Goal: Task Accomplishment & Management: Manage account settings

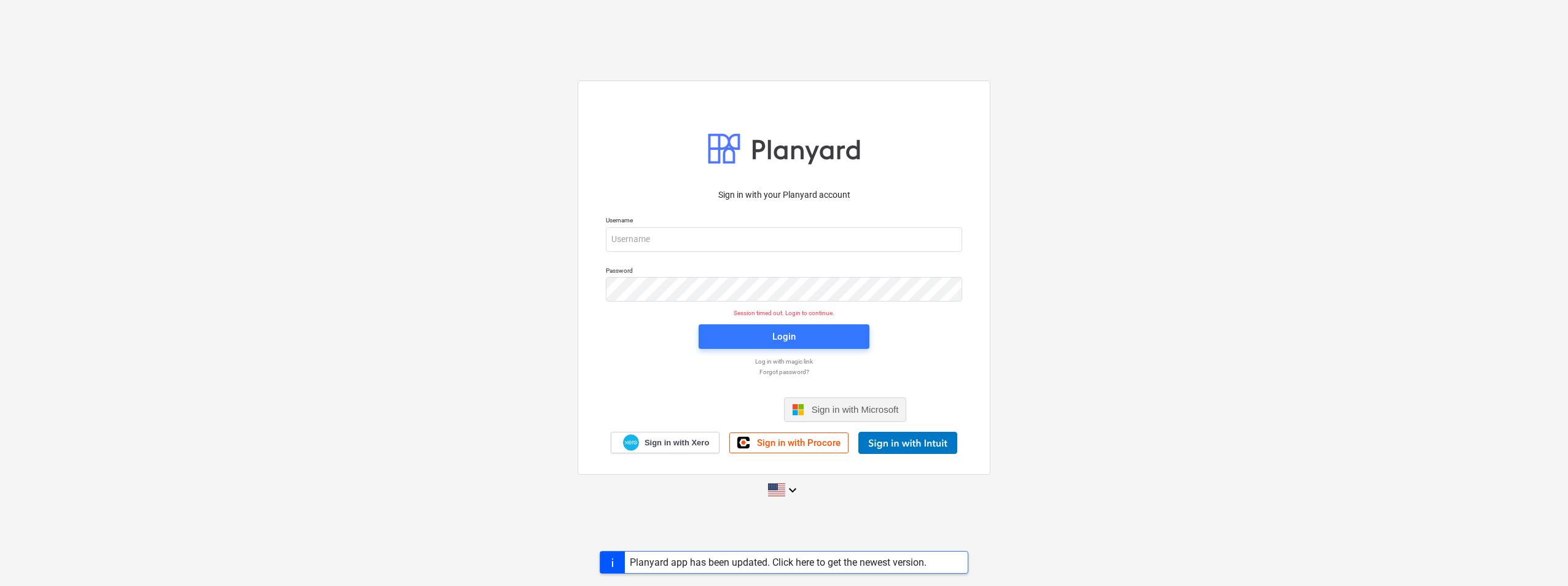
click at [824, 408] on span "Sign in with Microsoft" at bounding box center [855, 409] width 87 height 11
click at [820, 407] on span "Sign in with Microsoft" at bounding box center [855, 409] width 87 height 11
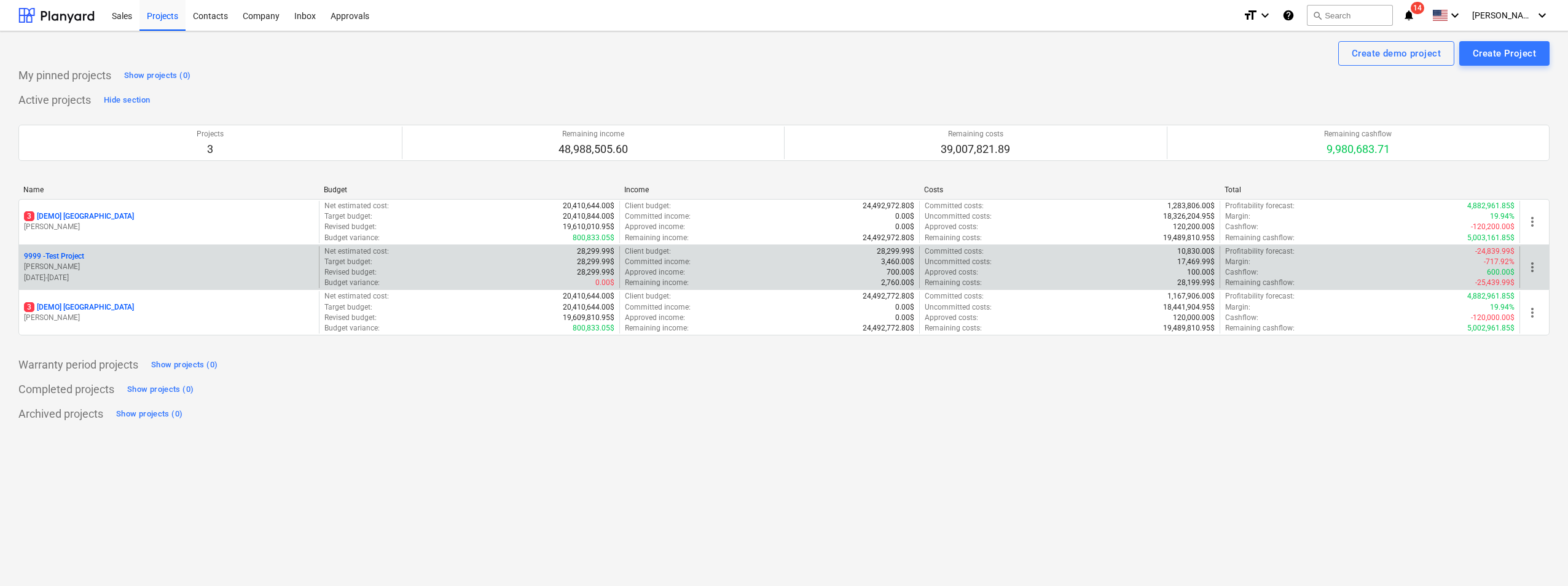
click at [78, 275] on p "[DATE] - [DATE]" at bounding box center [169, 278] width 290 height 11
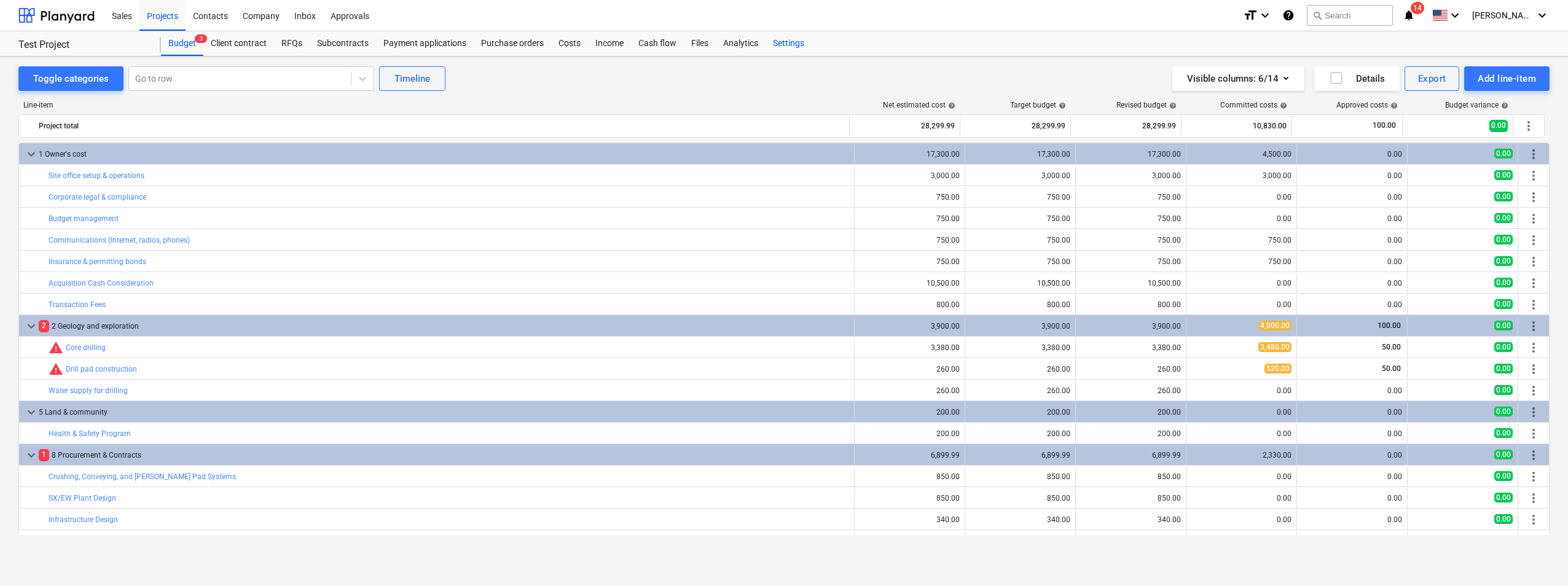
click at [804, 38] on div "Settings" at bounding box center [788, 43] width 46 height 24
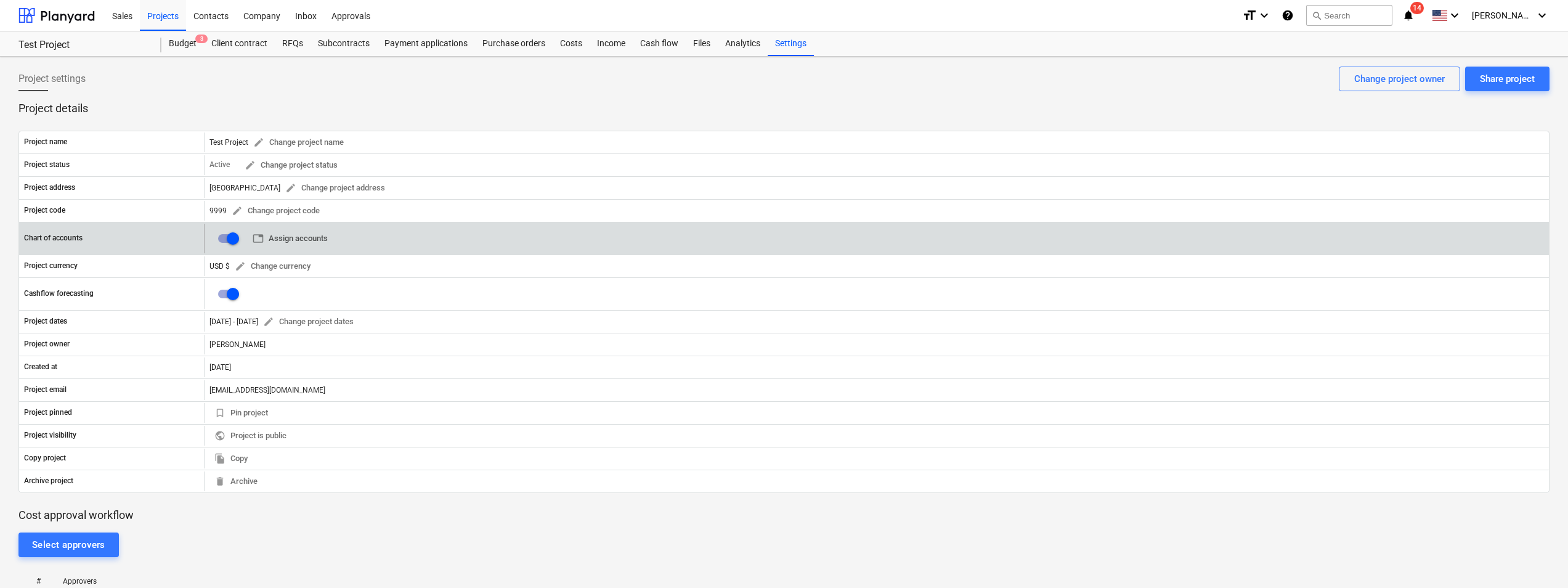
click at [331, 235] on button "table Assign accounts" at bounding box center [290, 238] width 85 height 19
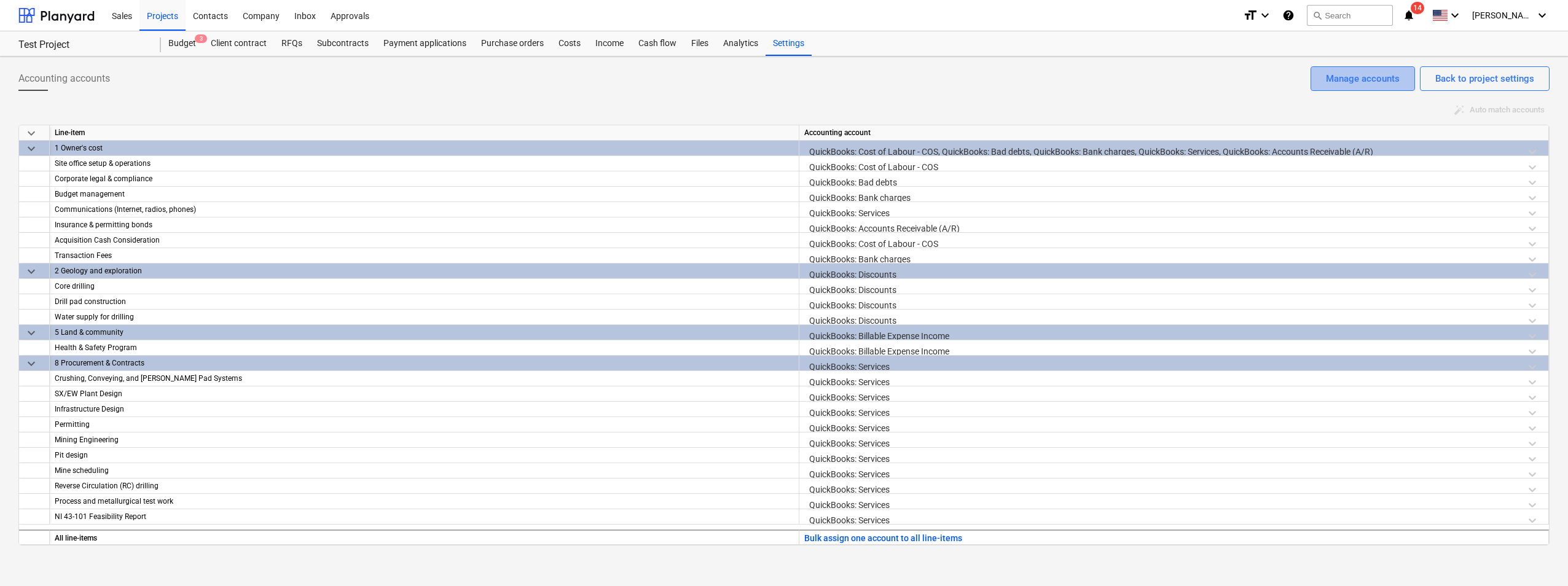
click at [1348, 86] on div "Manage accounts" at bounding box center [1363, 79] width 74 height 16
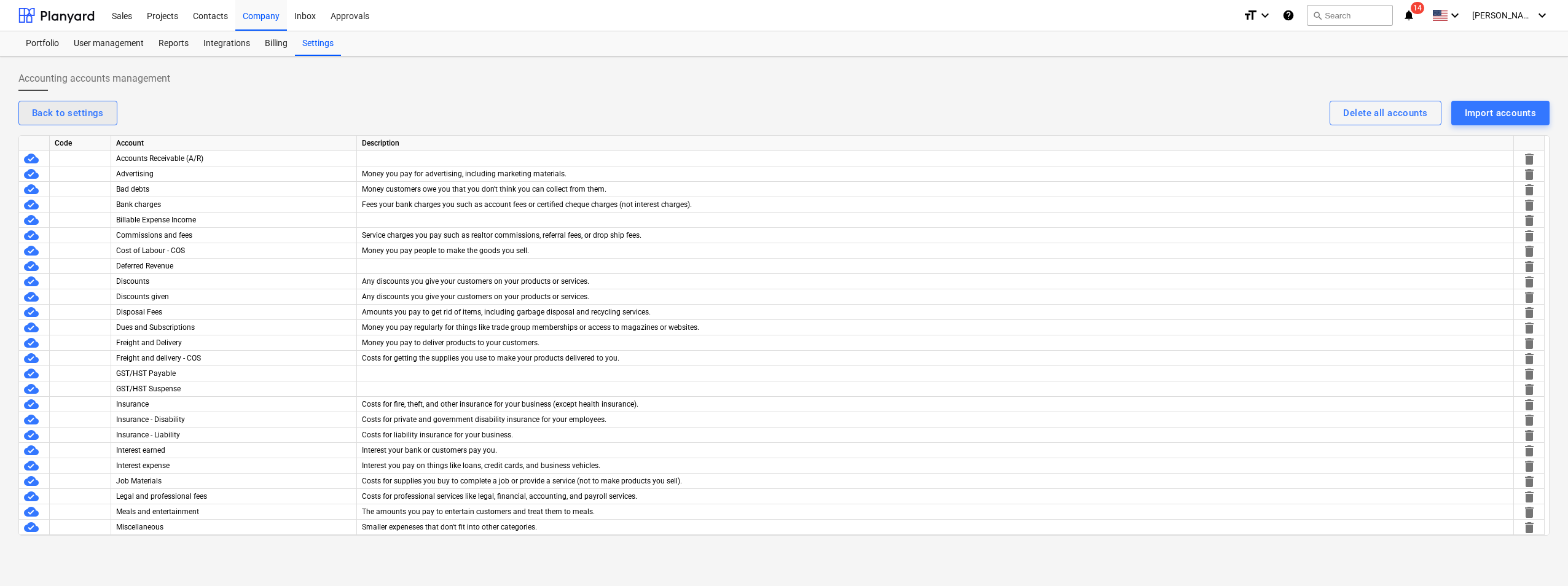
click at [95, 114] on div "Back to settings" at bounding box center [68, 113] width 72 height 16
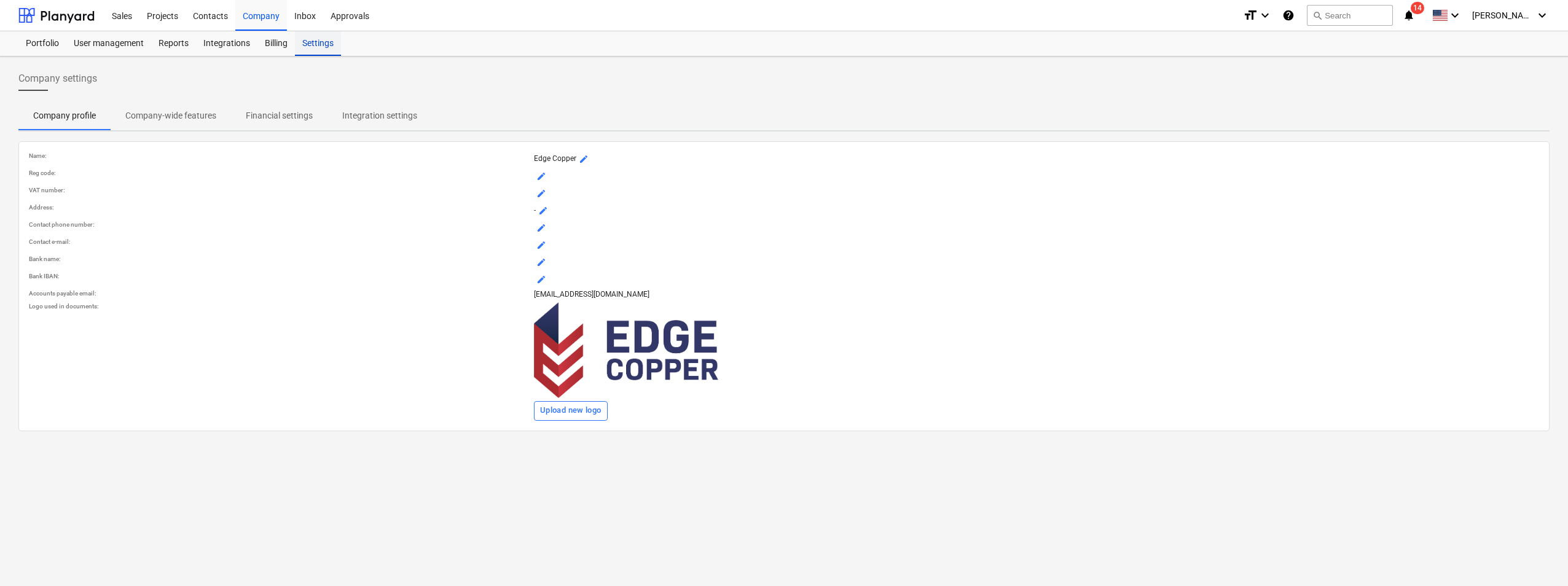
click at [309, 42] on div "Settings" at bounding box center [318, 43] width 46 height 24
click at [50, 14] on div at bounding box center [57, 15] width 77 height 31
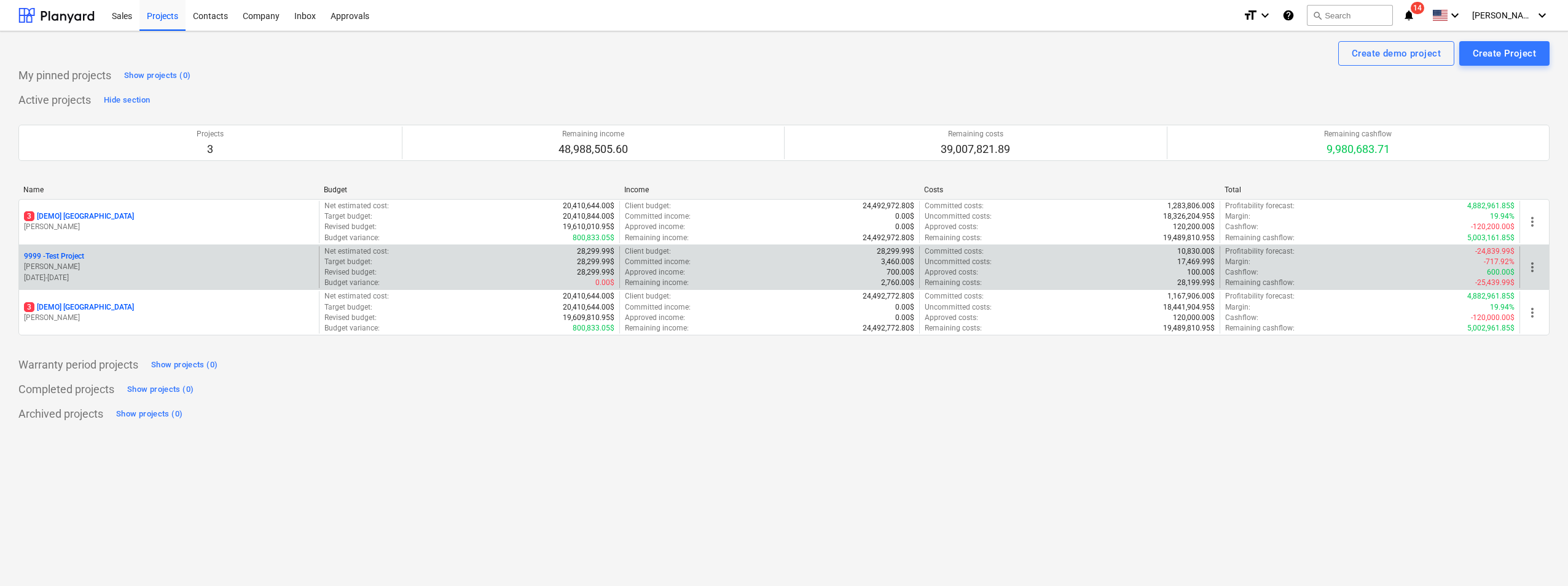
click at [167, 278] on p "[DATE] - [DATE]" at bounding box center [169, 278] width 290 height 11
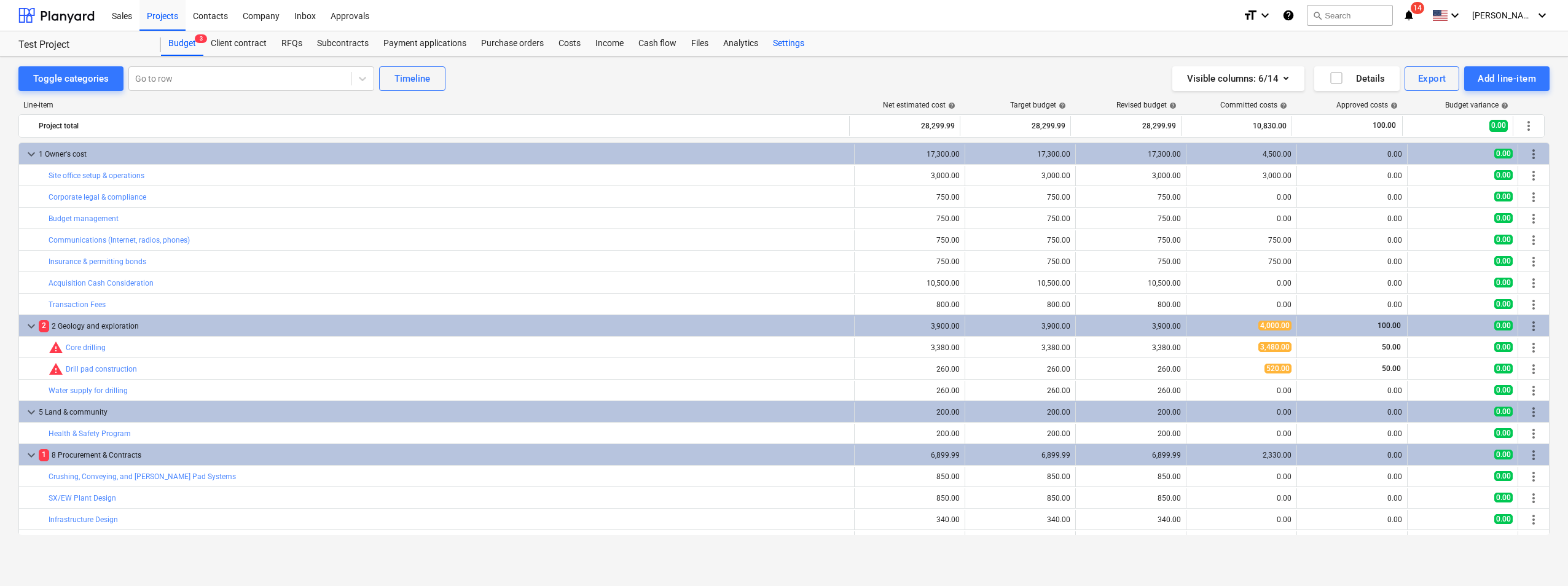
click at [791, 38] on div "Settings" at bounding box center [788, 43] width 46 height 24
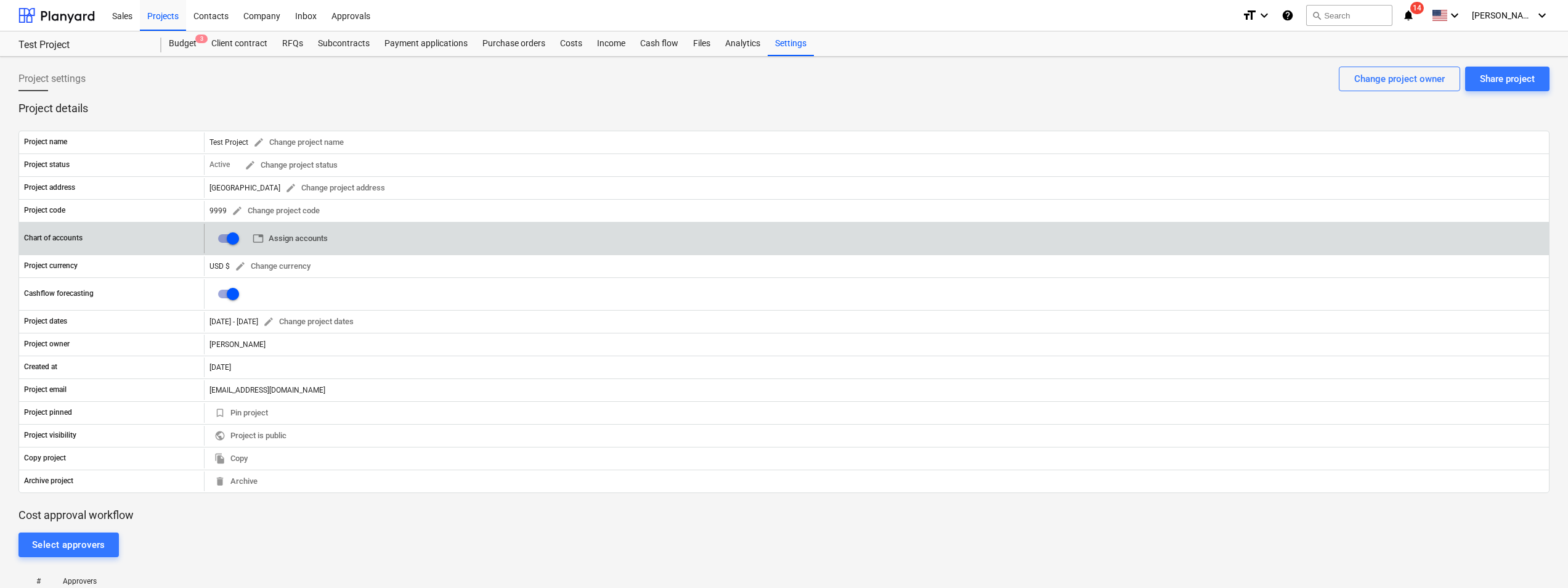
click at [326, 236] on span "table Assign accounts" at bounding box center [290, 238] width 75 height 14
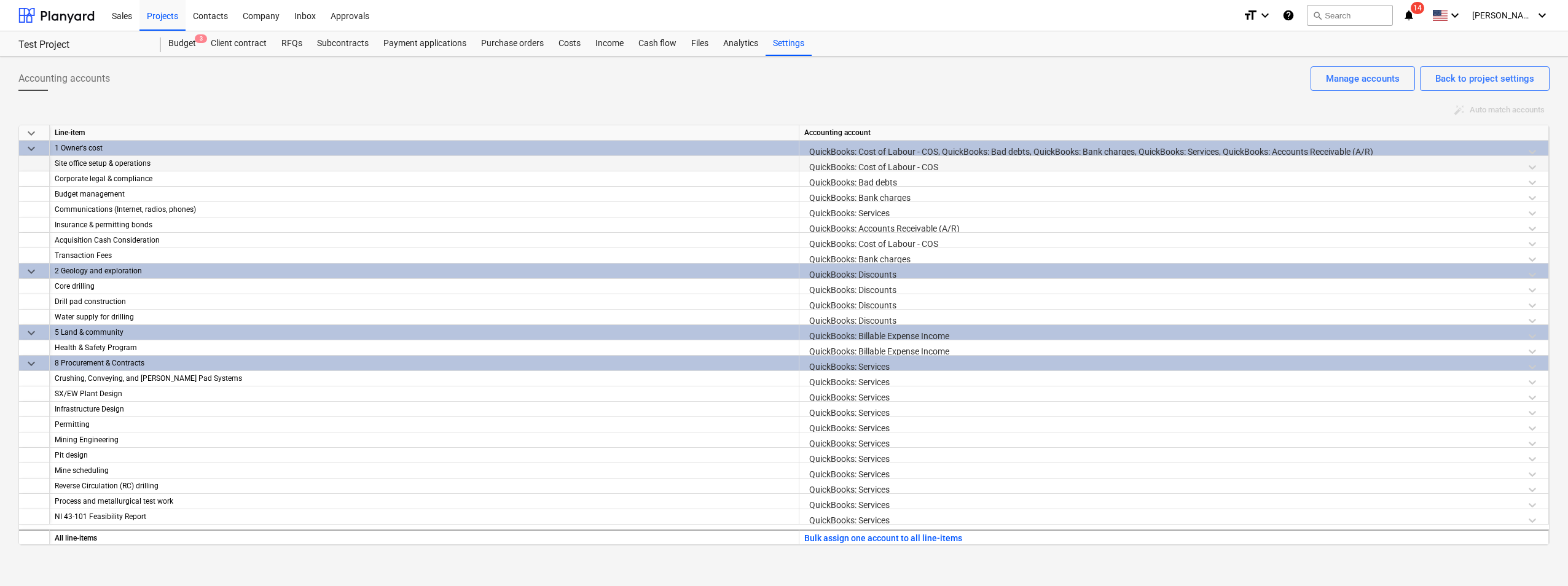
click at [1531, 166] on div "QuickBooks: Cost of Labour - COS" at bounding box center [1174, 167] width 739 height 21
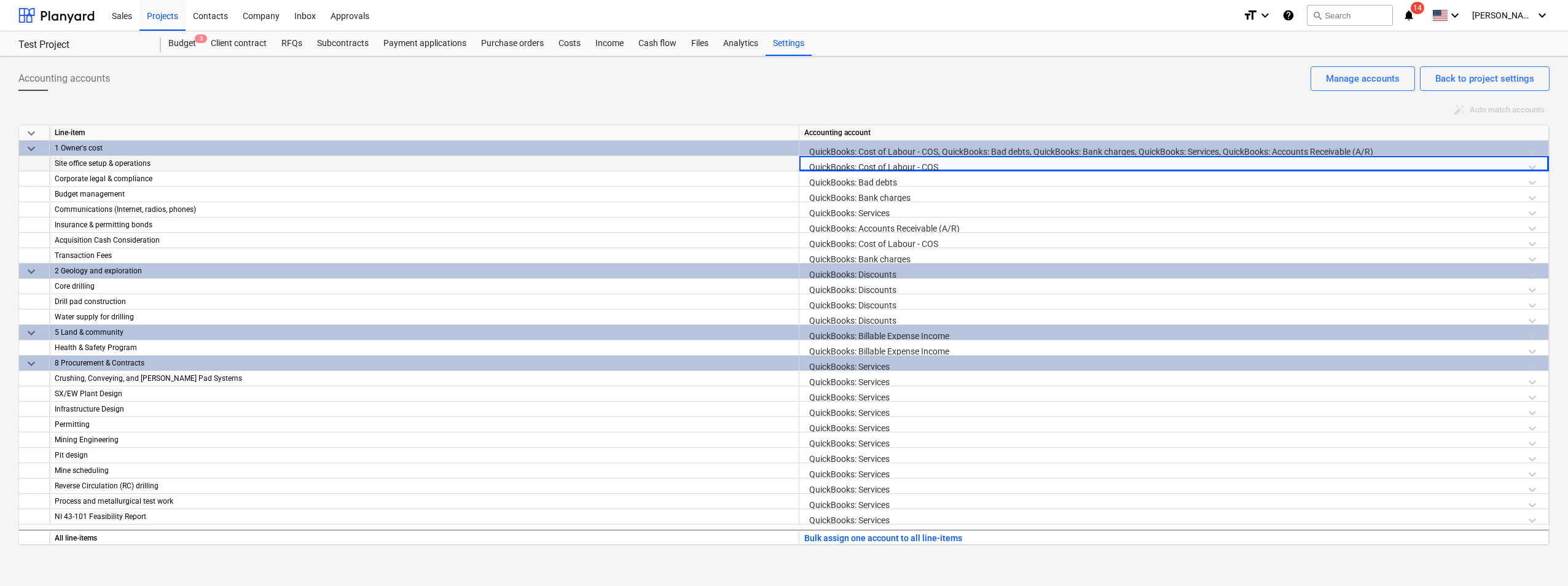
click at [1529, 167] on div "QuickBooks: Cost of Labour - COS" at bounding box center [1174, 167] width 739 height 21
click at [1148, 103] on div "auto_fix_high Auto match accounts" at bounding box center [784, 110] width 1531 height 19
click at [432, 562] on div "Accounting accounts Back to project settings Manage accounts auto_fix_high Auto…" at bounding box center [784, 321] width 1568 height 529
click at [956, 189] on div "QuickBooks: Bank charges" at bounding box center [1174, 197] width 739 height 21
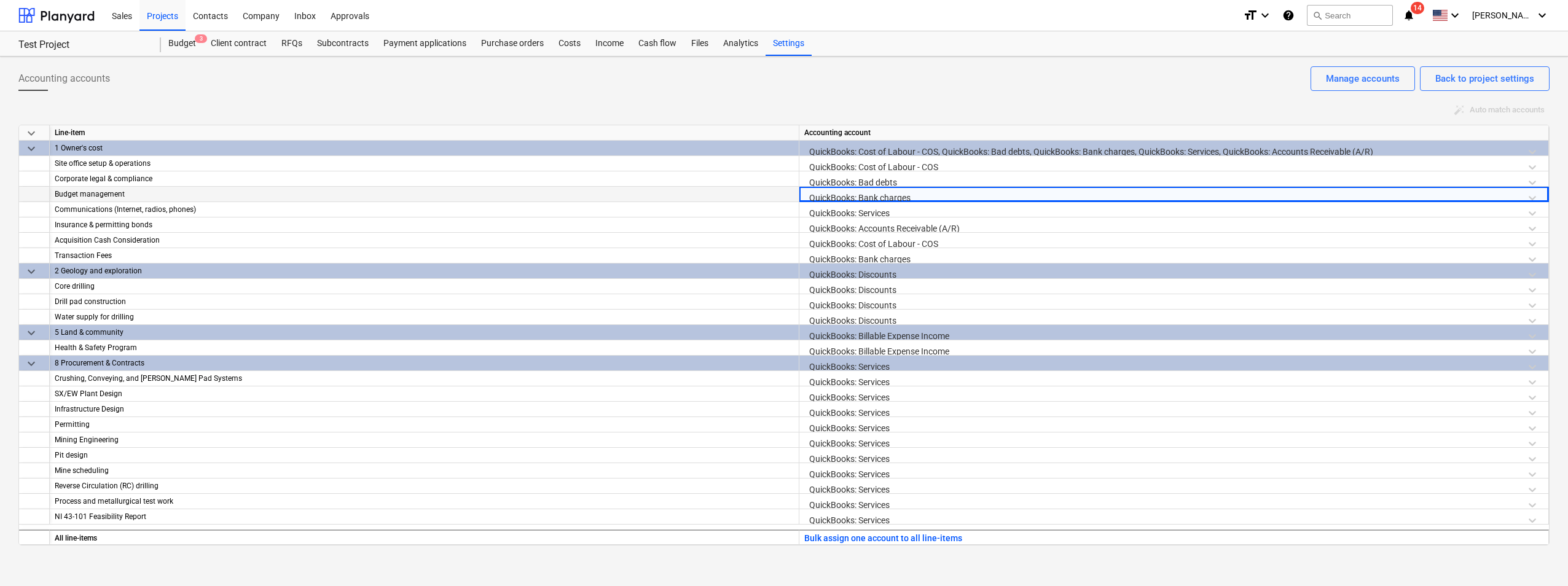
click at [1531, 198] on div "QuickBooks: Bank charges" at bounding box center [1174, 197] width 739 height 21
click at [912, 146] on div "QuickBooks: Cost of Labour - COS, QuickBooks: Bad debts, QuickBooks: Bank charg…" at bounding box center [1174, 151] width 739 height 21
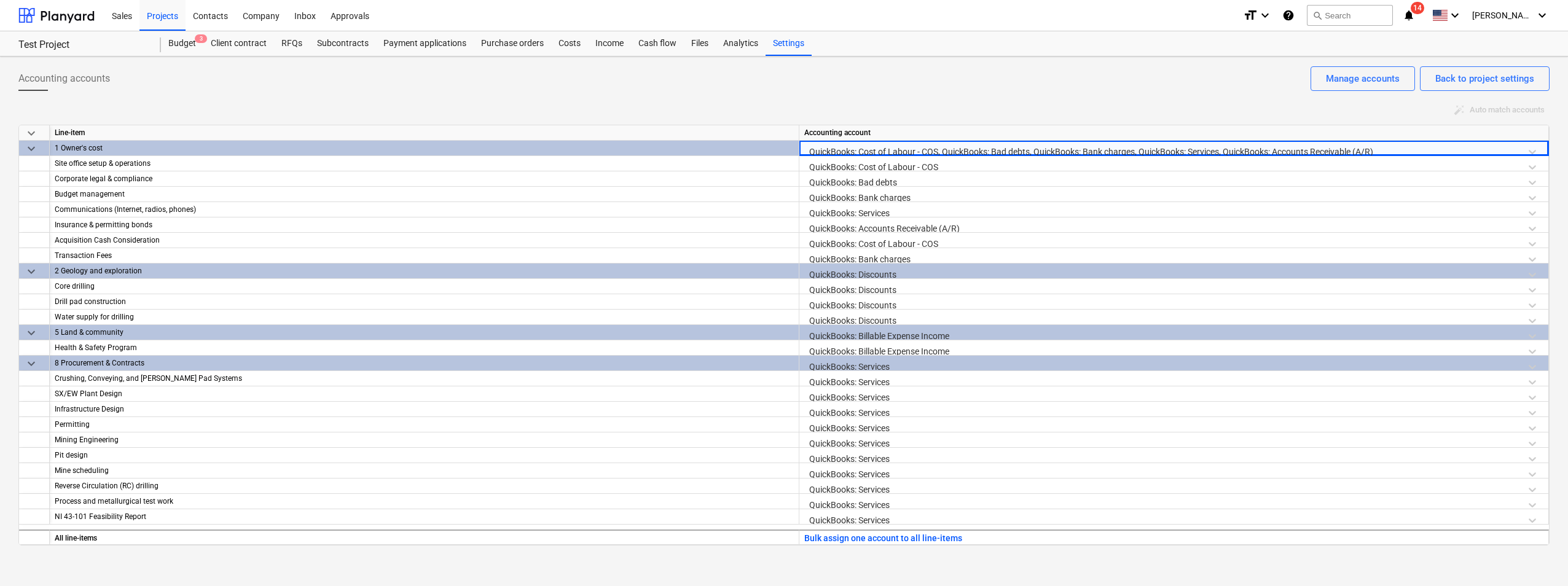
click at [1531, 151] on div "QuickBooks: Cost of Labour - COS, QuickBooks: Bad debts, QuickBooks: Bank charg…" at bounding box center [1174, 151] width 739 height 21
click at [1356, 164] on div "QuickBooks: Cost of Labour - COS" at bounding box center [1174, 167] width 739 height 21
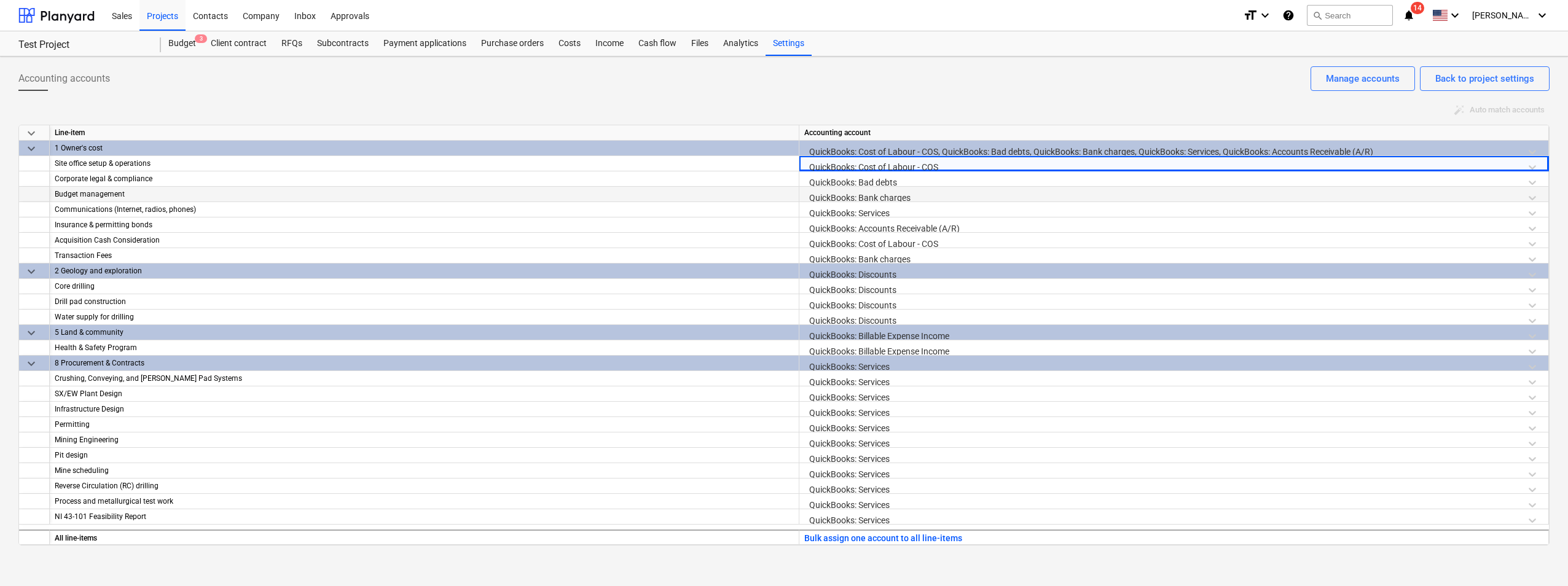
click at [1329, 195] on div "QuickBooks: Bank charges" at bounding box center [1174, 197] width 739 height 21
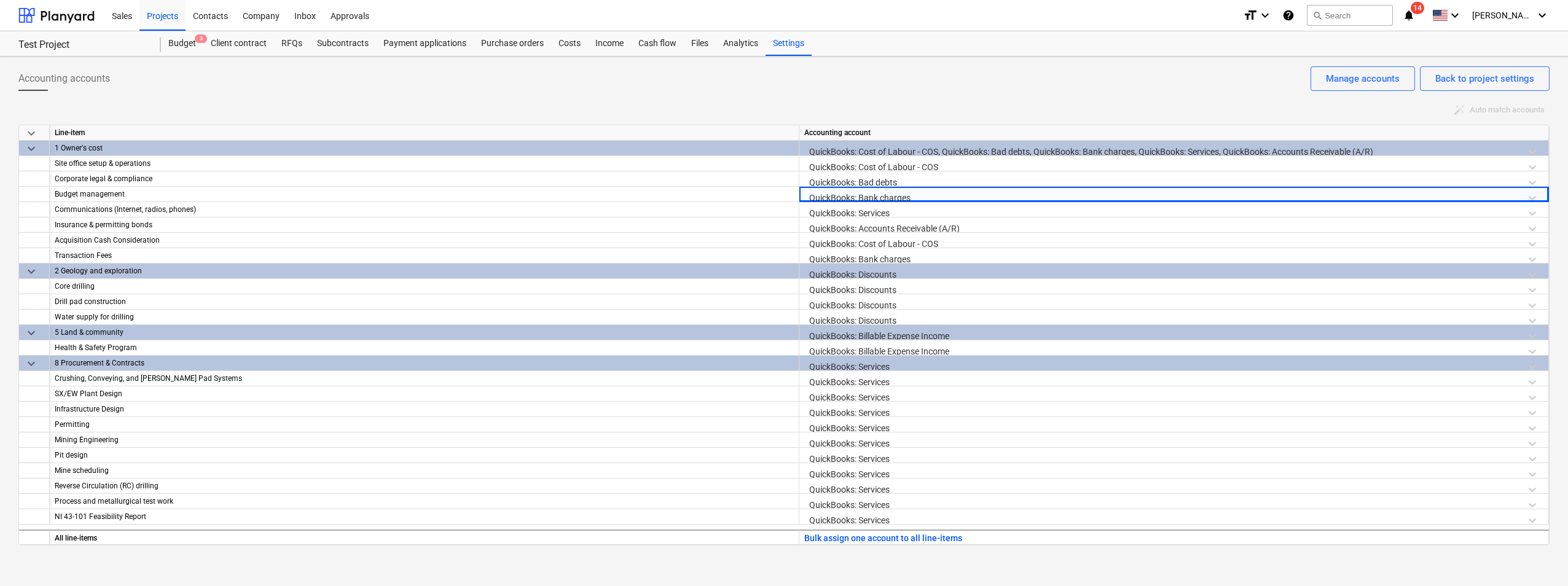
click at [972, 147] on div "QuickBooks: Cost of Labour - COS, QuickBooks: Bad debts, QuickBooks: Bank charg…" at bounding box center [1174, 151] width 739 height 21
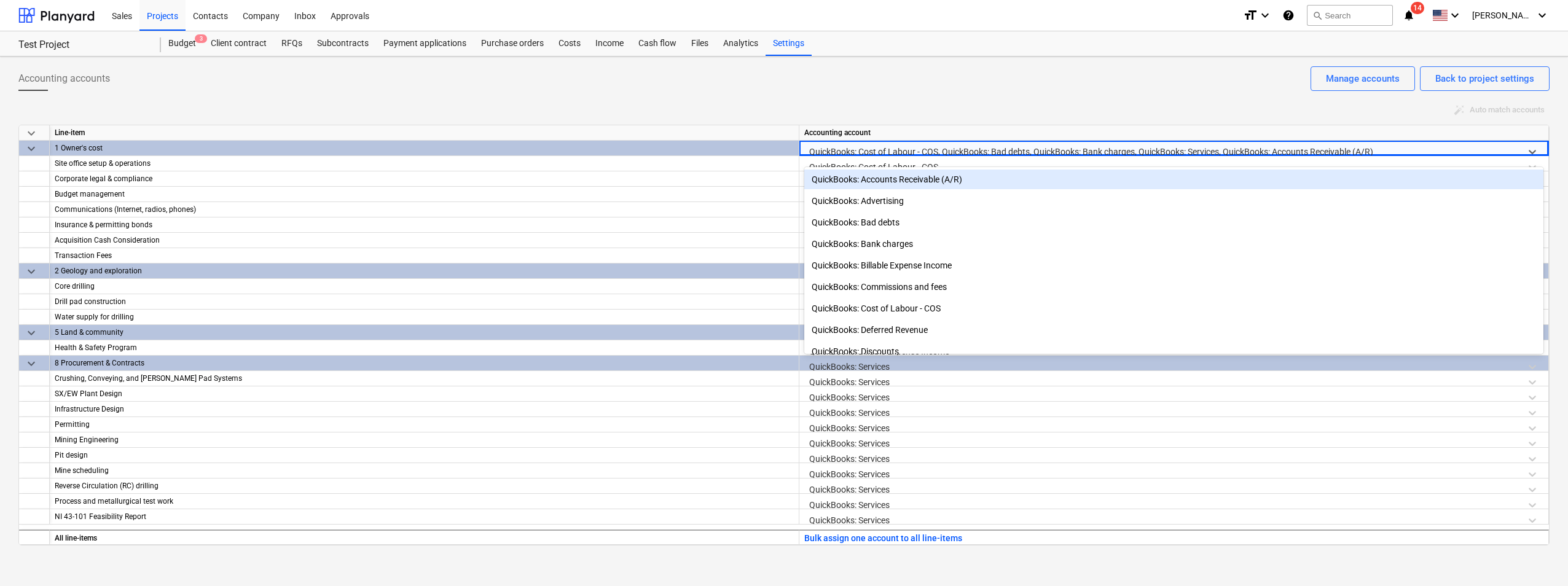
click at [1164, 83] on div "Accounting accounts Back to project settings Manage accounts" at bounding box center [784, 84] width 1531 height 34
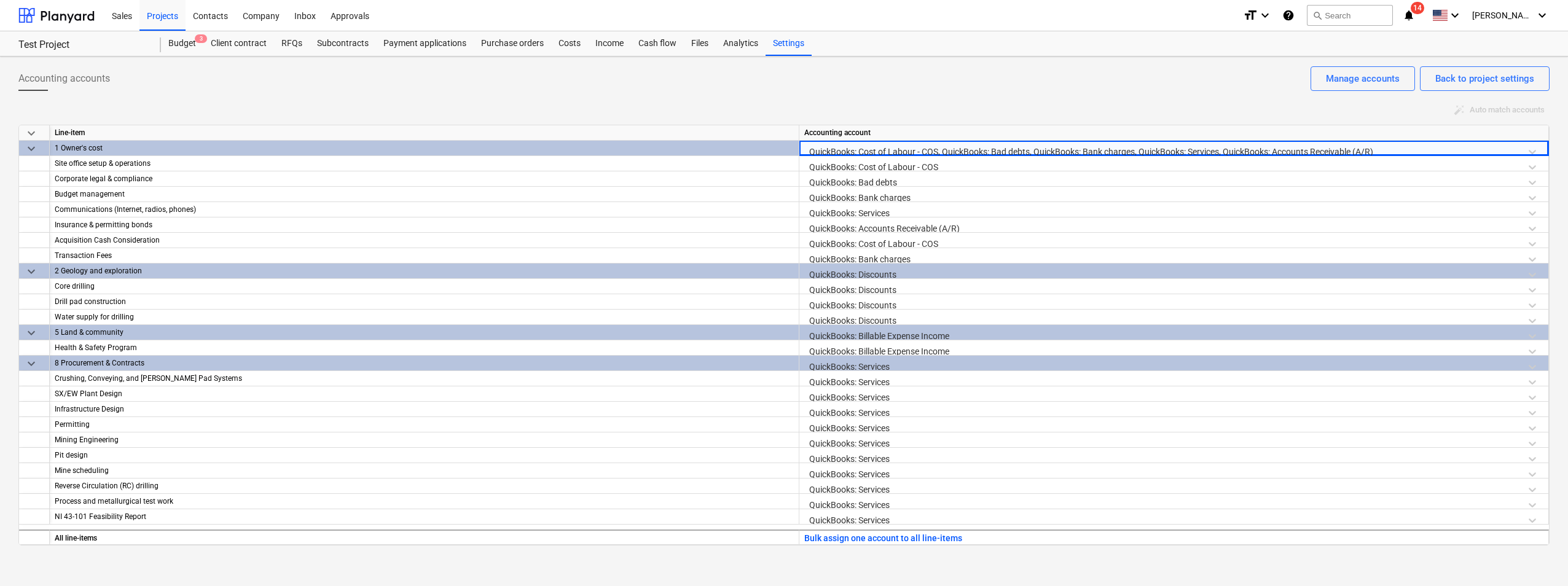
click at [1426, 149] on div "QuickBooks: Cost of Labour - COS, QuickBooks: Bad debts, QuickBooks: Bank charg…" at bounding box center [1174, 151] width 739 height 21
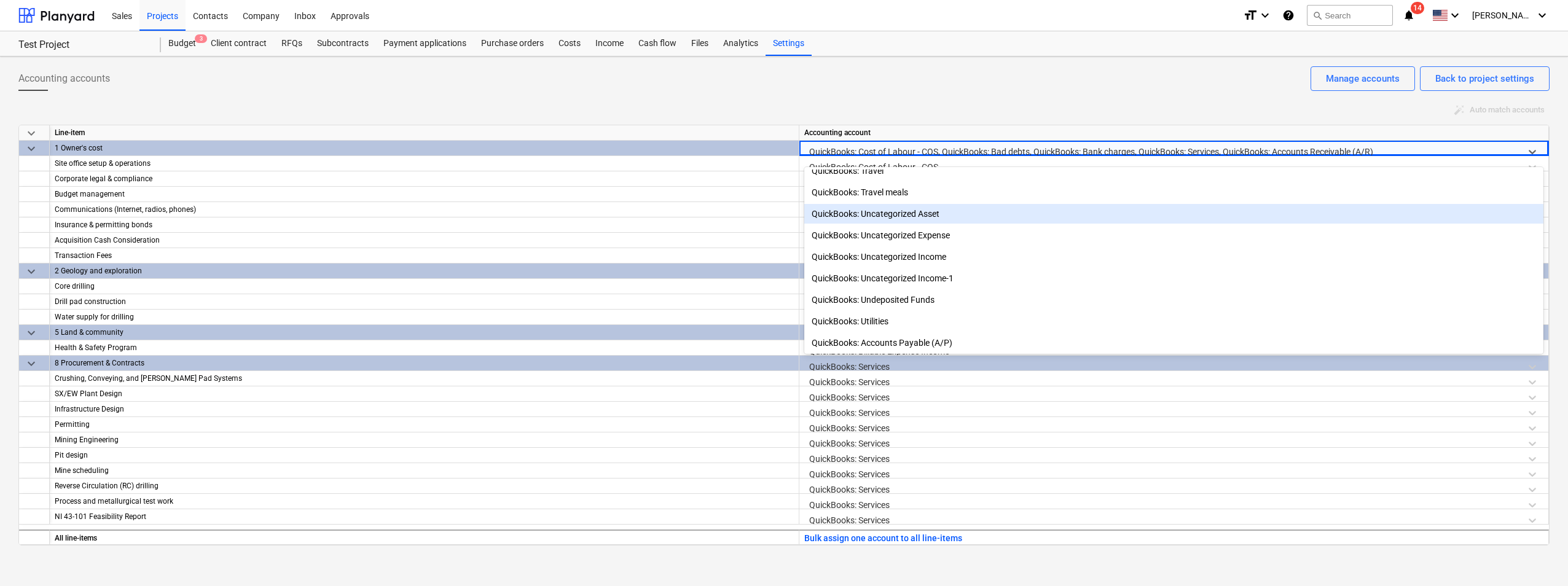
scroll to position [1148, 0]
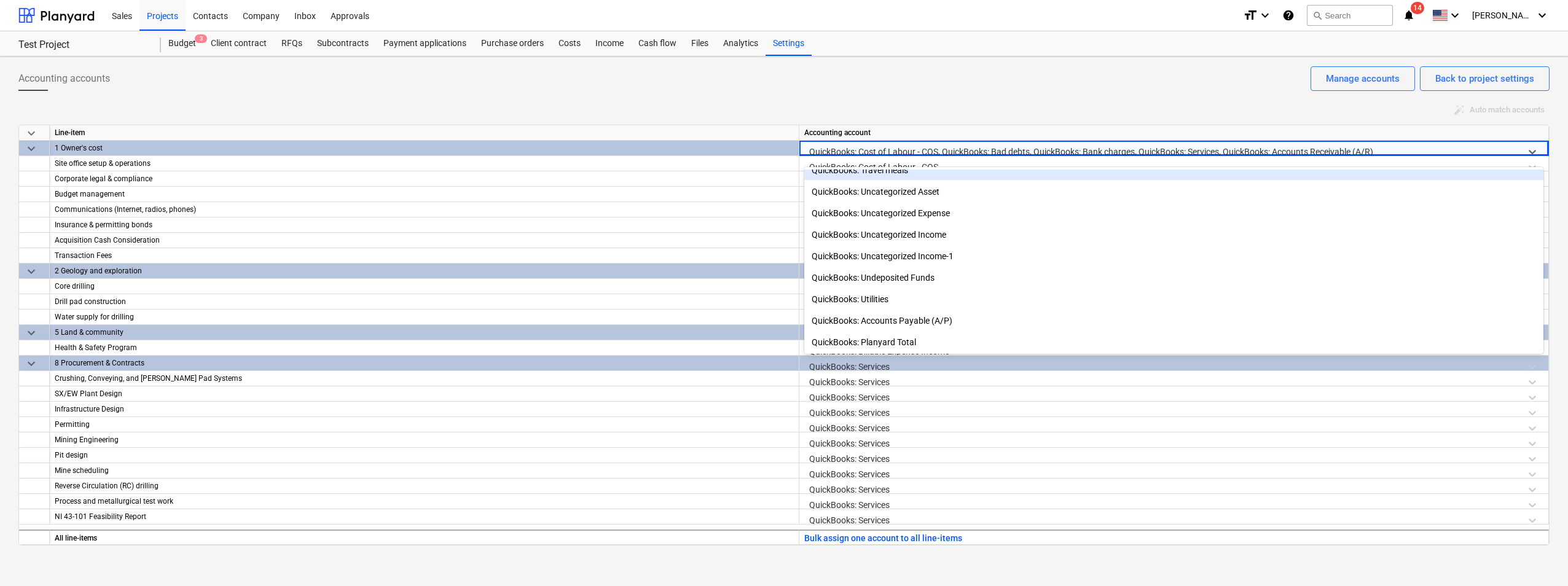
click at [1015, 105] on div "auto_fix_high Auto match accounts" at bounding box center [784, 110] width 1531 height 19
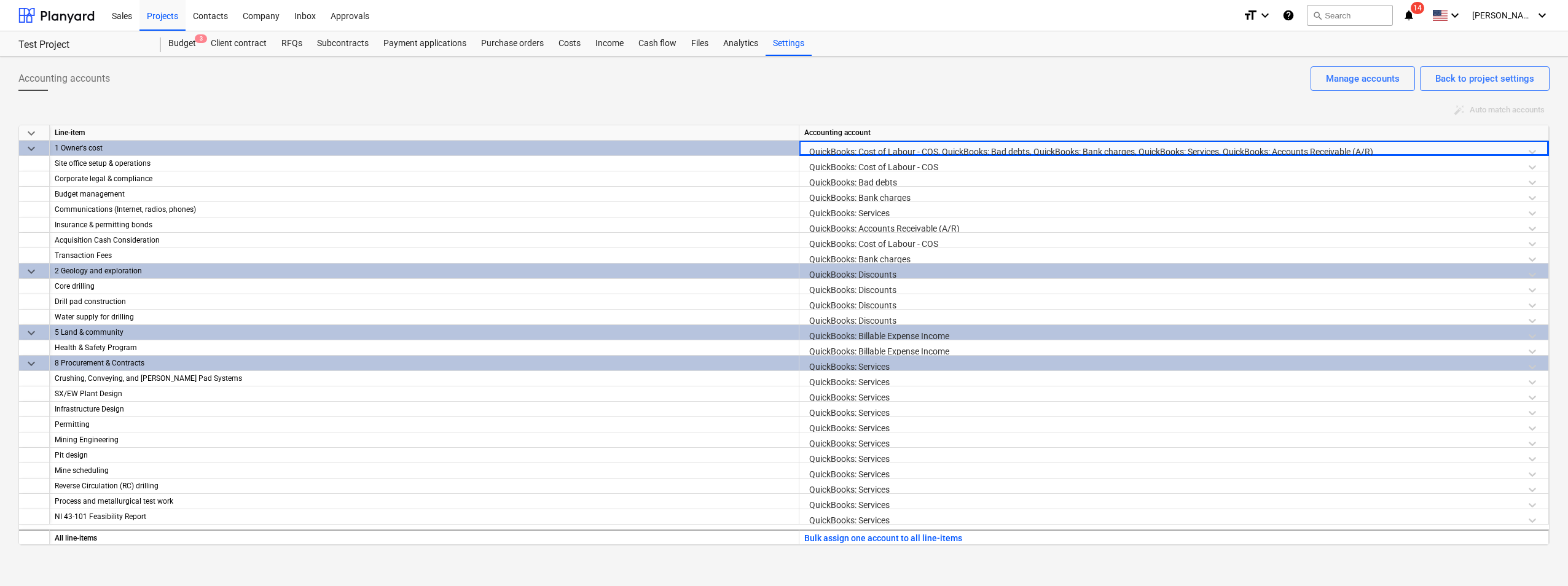
click at [1290, 153] on div "QuickBooks: Cost of Labour - COS, QuickBooks: Bad debts, QuickBooks: Bank charg…" at bounding box center [1174, 151] width 739 height 21
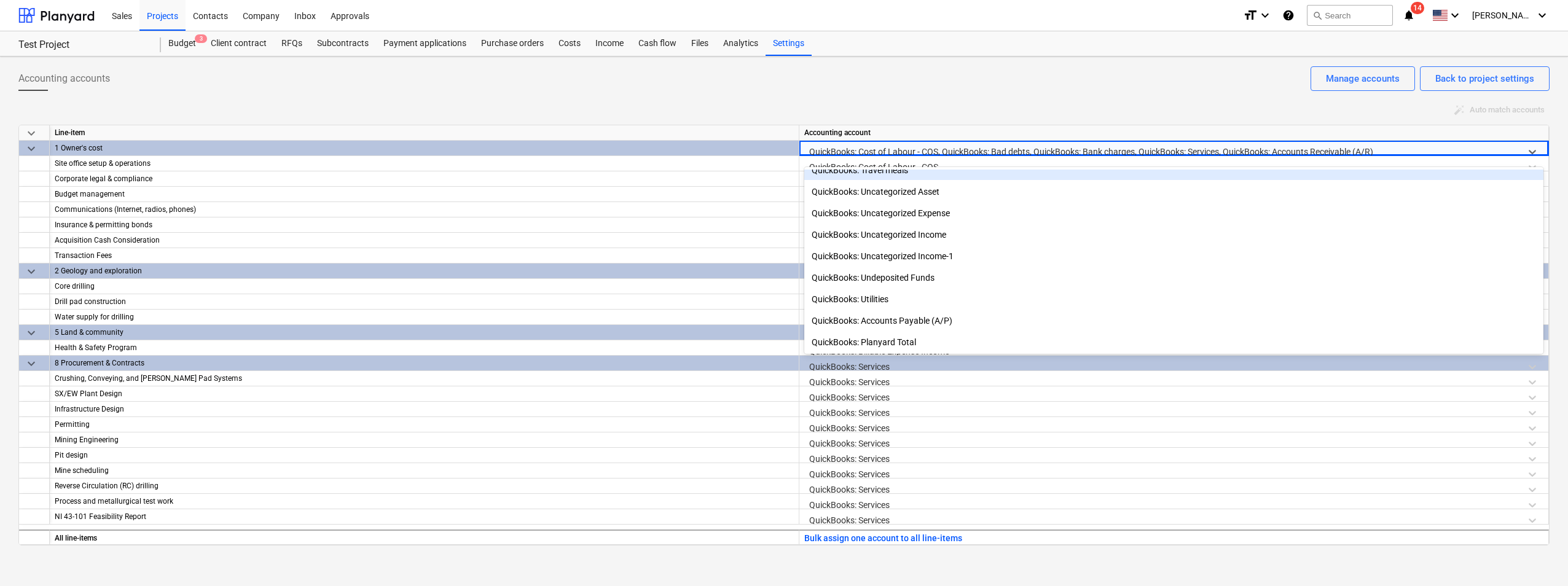
click at [957, 76] on div "Accounting accounts Back to project settings Manage accounts" at bounding box center [784, 84] width 1531 height 34
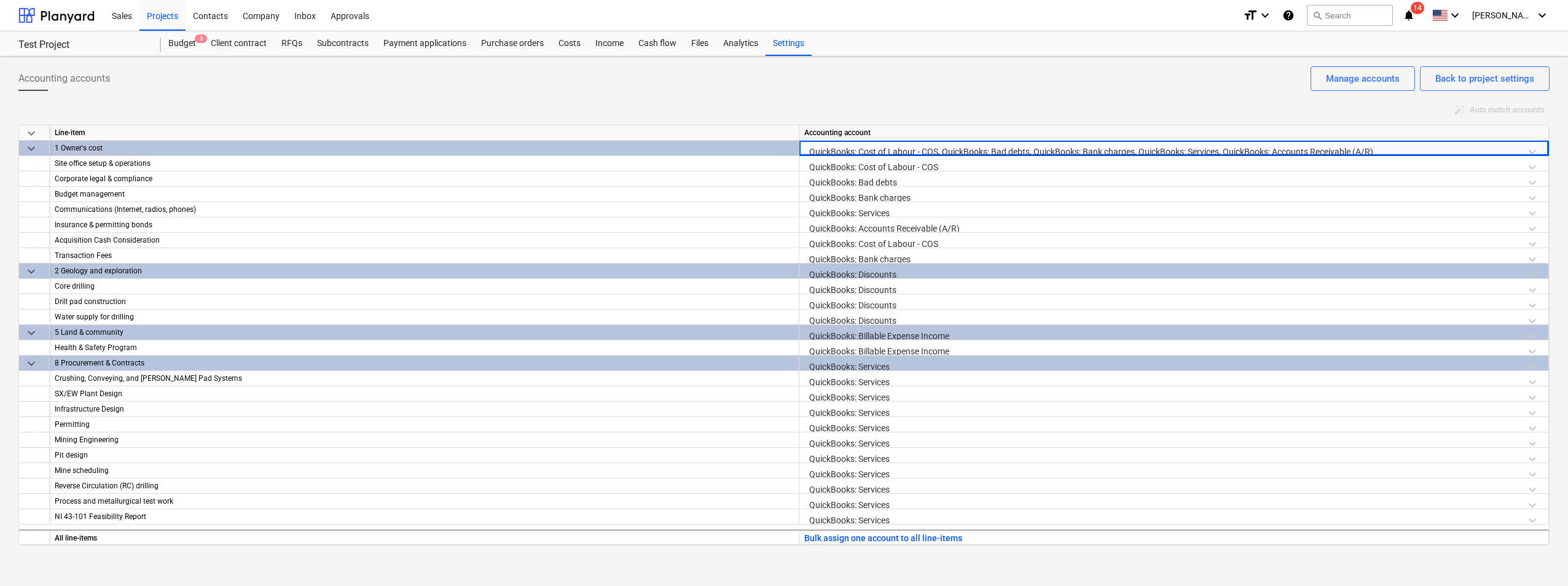
click at [970, 102] on div "auto_fix_high Auto match accounts" at bounding box center [784, 110] width 1531 height 19
click at [990, 167] on div "QuickBooks: Cost of Labour - COS" at bounding box center [1174, 167] width 739 height 21
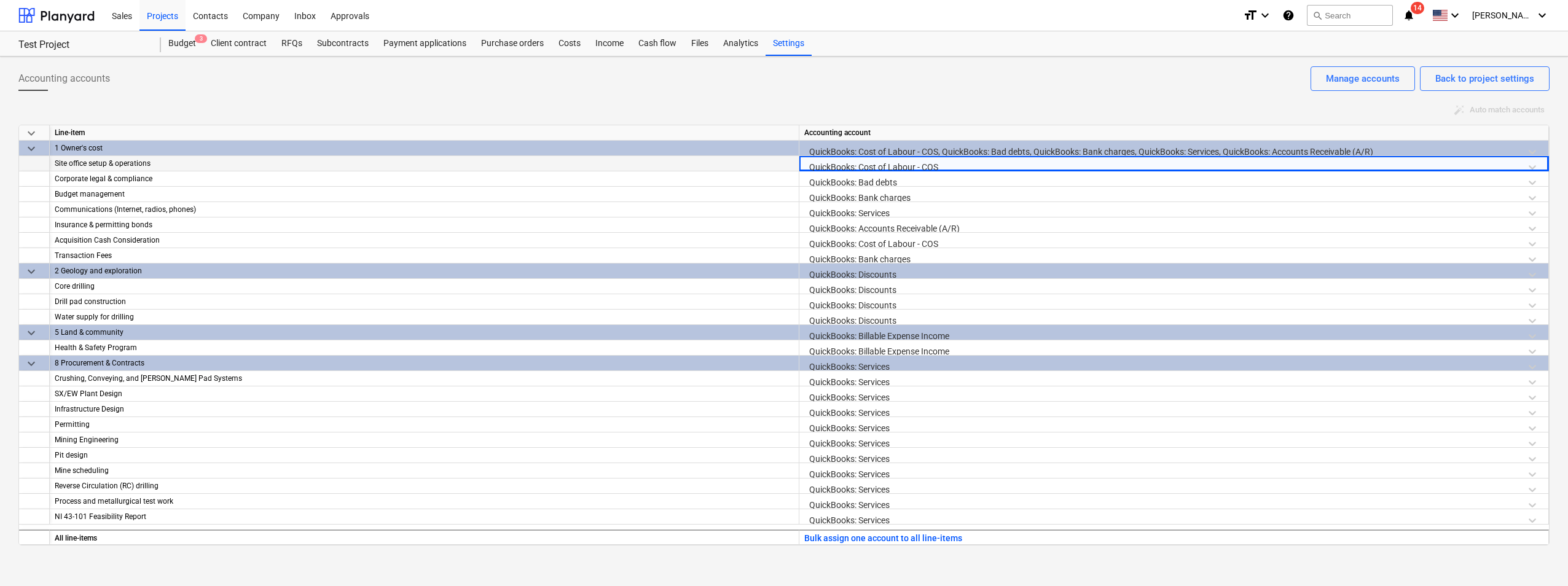
click at [990, 167] on div "QuickBooks: Cost of Labour - COS" at bounding box center [1174, 167] width 739 height 21
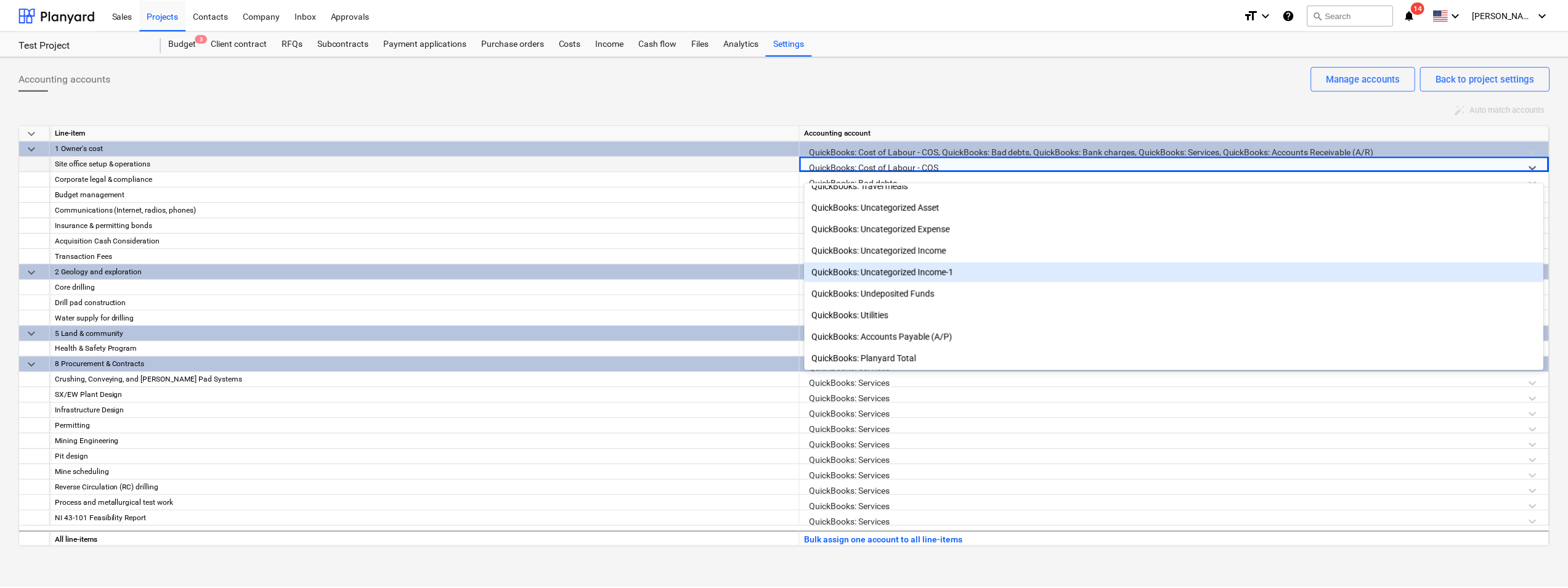
scroll to position [0, 0]
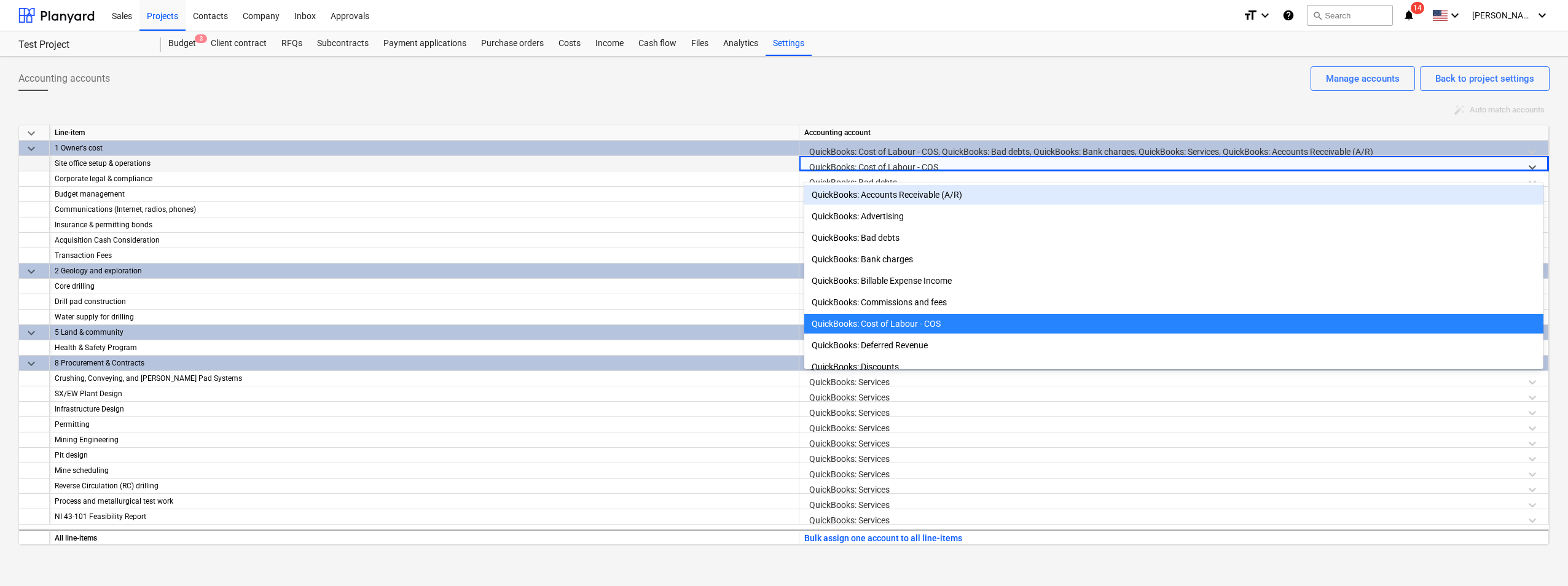
click at [948, 79] on div "Accounting accounts Back to project settings Manage accounts" at bounding box center [784, 84] width 1531 height 34
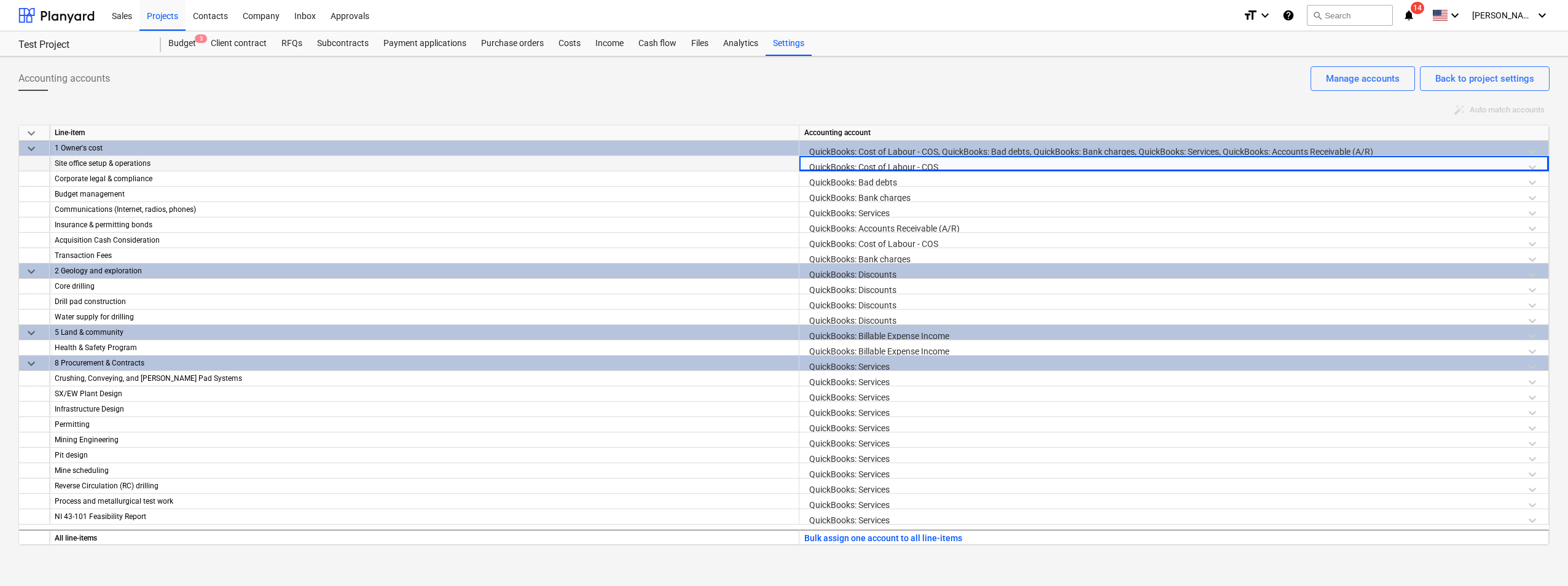
click at [862, 90] on div "Accounting accounts Back to project settings Manage accounts" at bounding box center [784, 84] width 1531 height 34
click at [607, 94] on div "Accounting accounts Back to project settings Manage accounts" at bounding box center [784, 84] width 1531 height 34
click at [529, 35] on div "Purchase orders" at bounding box center [512, 43] width 77 height 24
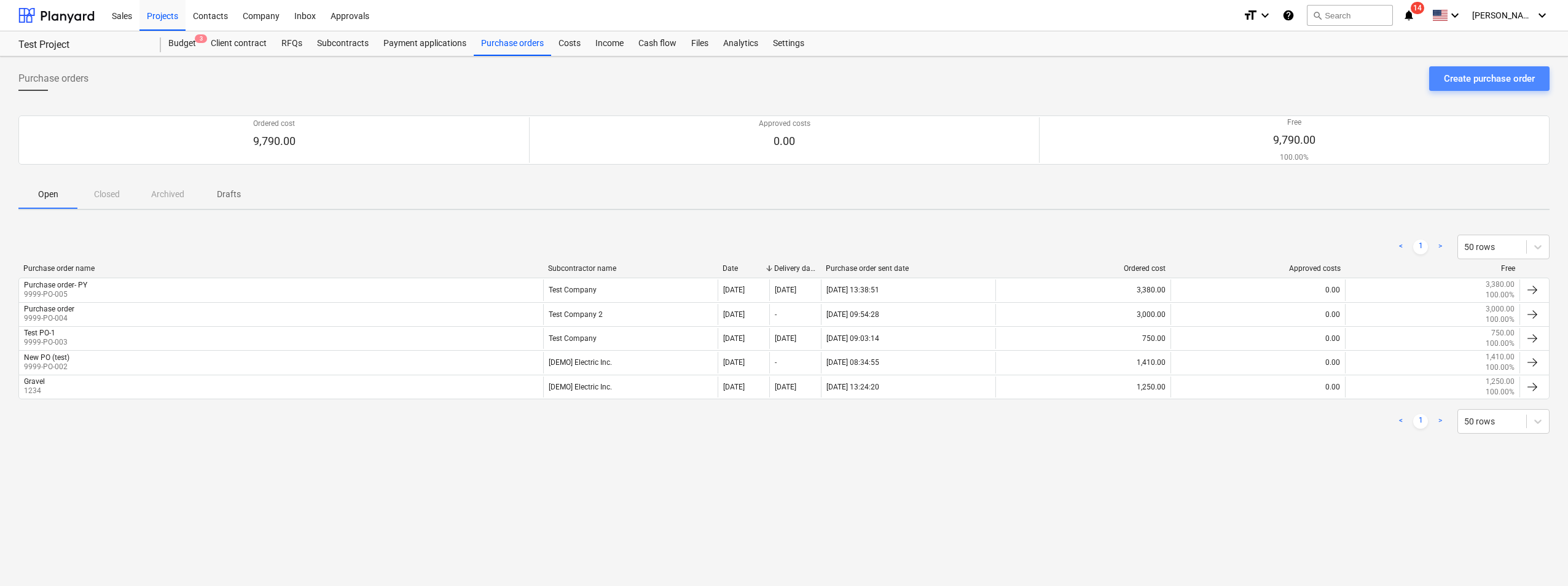
click at [1445, 82] on div "Create purchase order" at bounding box center [1489, 79] width 91 height 16
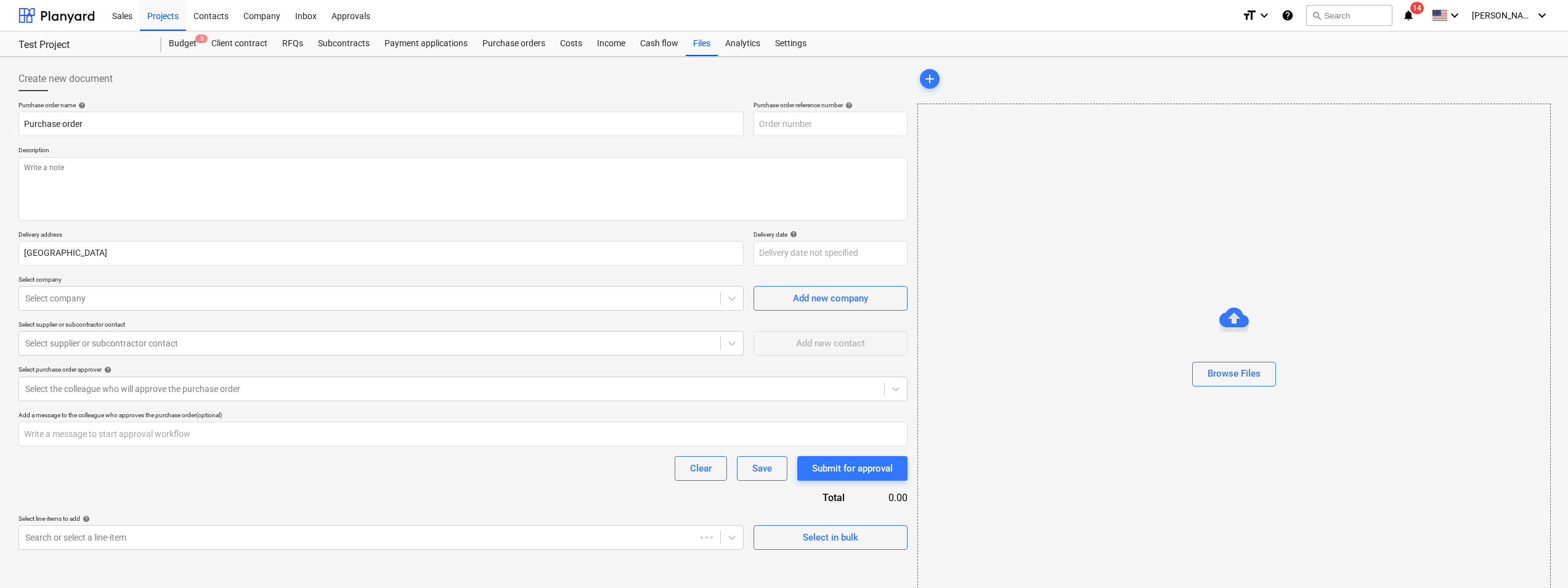
type textarea "x"
type input "9999-PO-006"
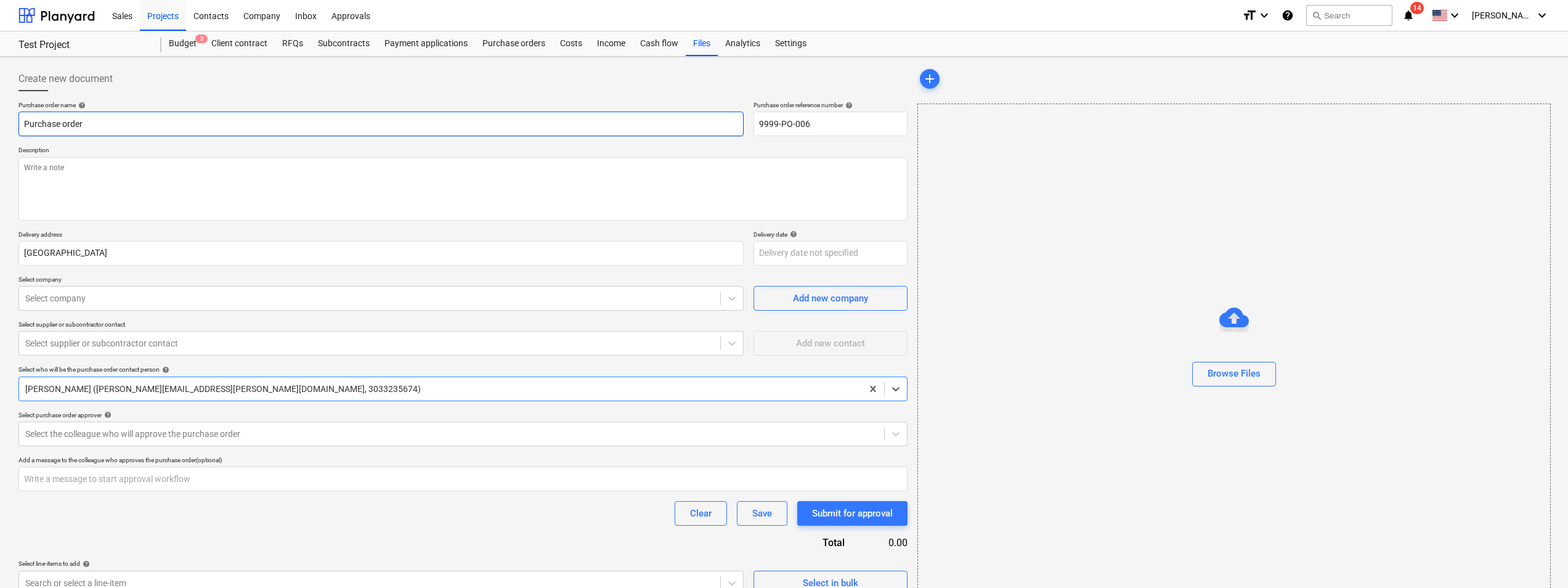
click at [573, 129] on input "Purchase order" at bounding box center [381, 124] width 725 height 24
click at [636, 163] on textarea at bounding box center [463, 189] width 889 height 64
click at [736, 298] on icon at bounding box center [731, 298] width 12 height 12
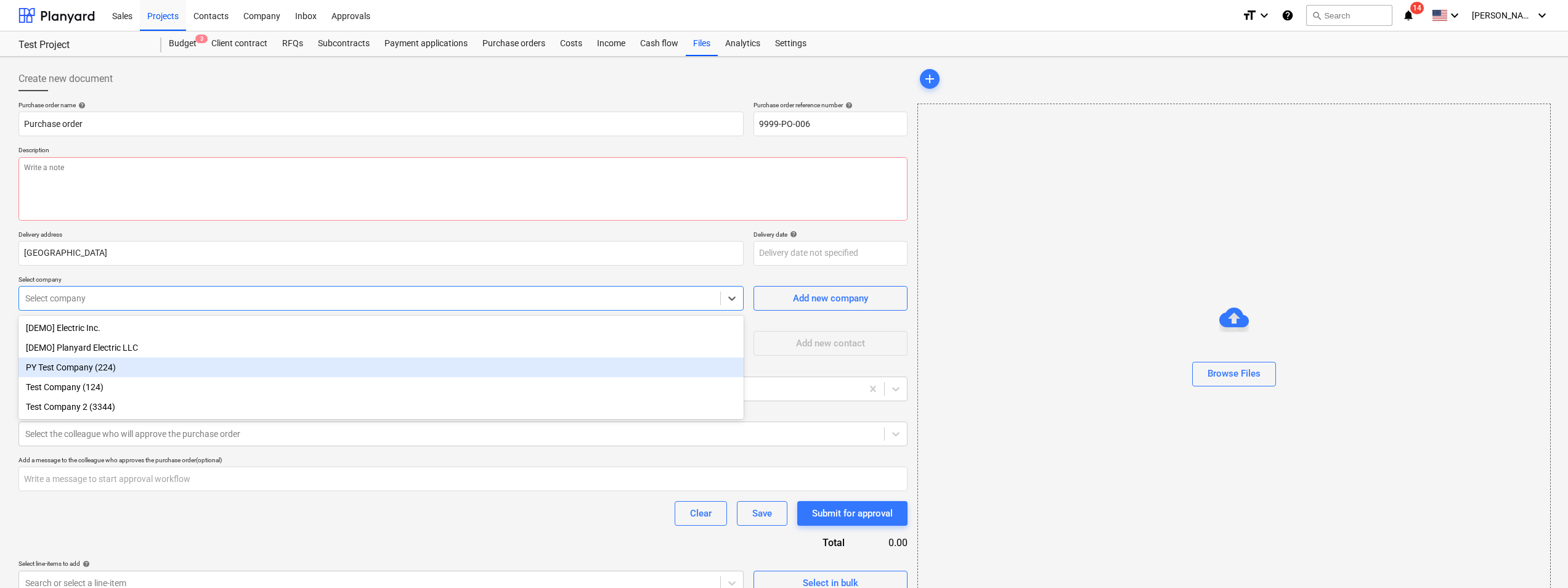
click at [99, 371] on div "PY Test Company (224)" at bounding box center [381, 368] width 725 height 20
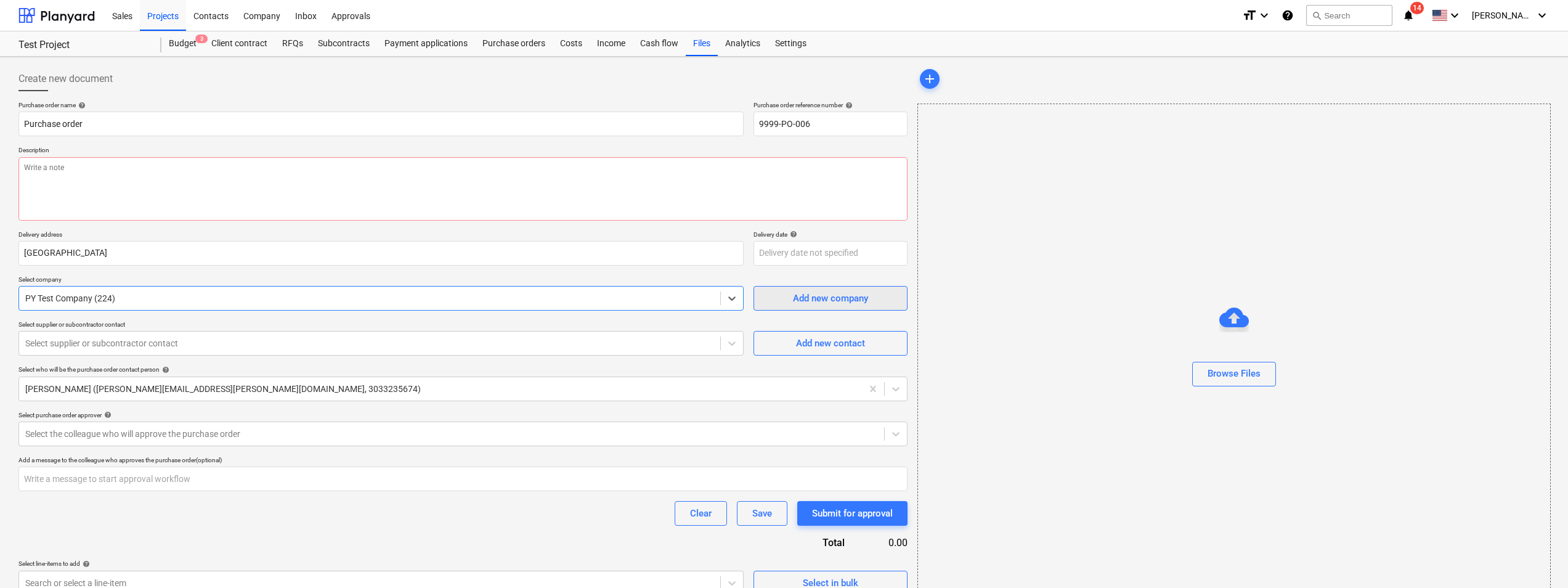
click at [791, 304] on span "Add new company" at bounding box center [830, 298] width 123 height 16
type textarea "x"
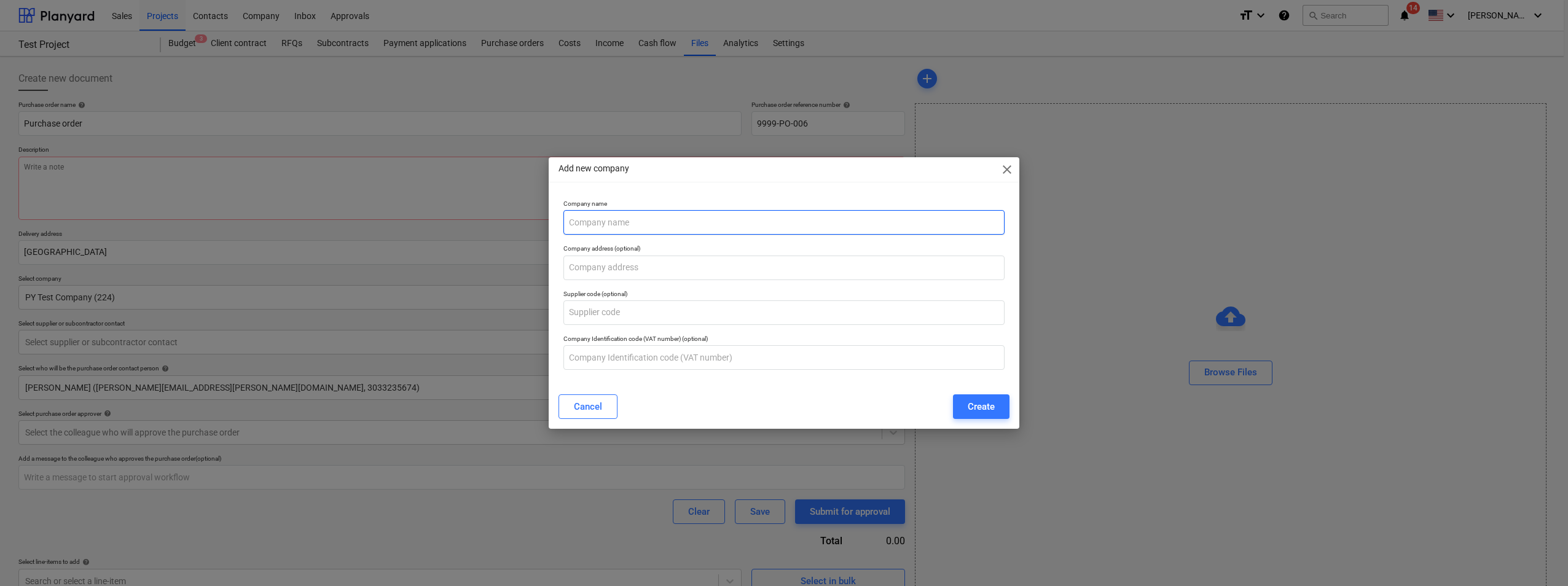
click at [646, 216] on input "text" at bounding box center [784, 222] width 441 height 24
type input "Test Company-Demo"
type input "[GEOGRAPHIC_DATA]"
type input "1258"
click at [980, 409] on div "Create" at bounding box center [981, 407] width 27 height 16
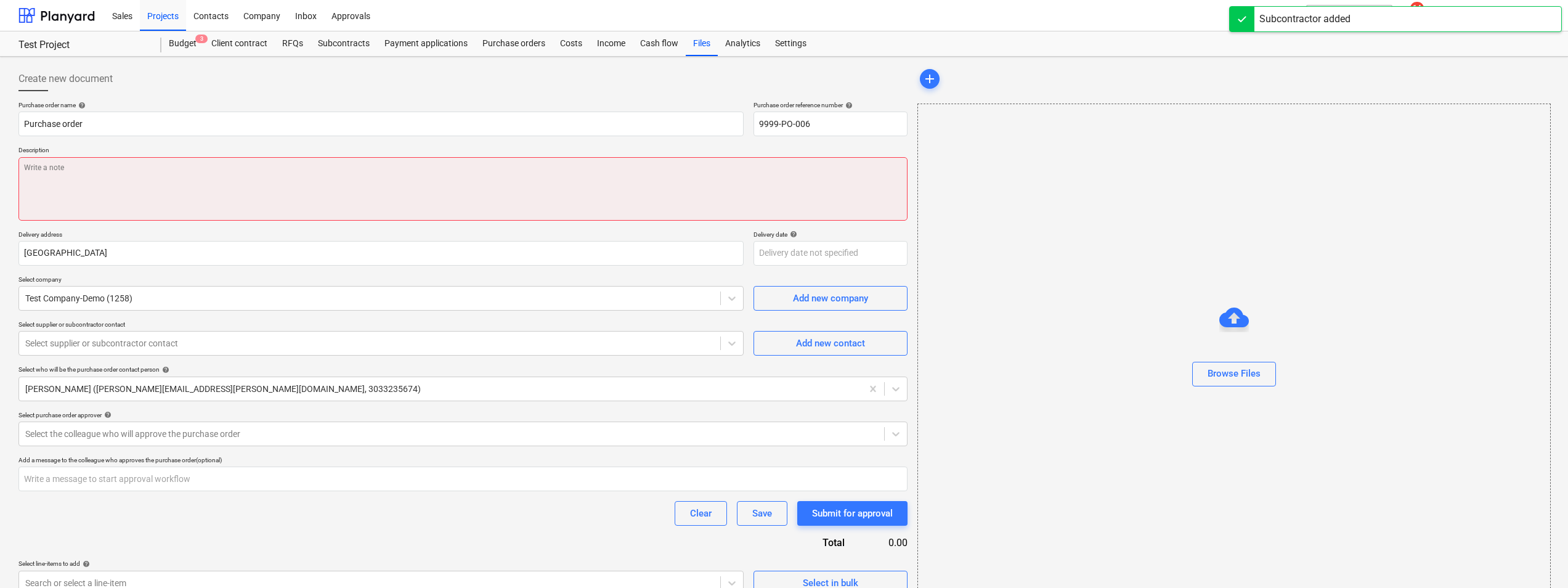
click at [474, 182] on textarea at bounding box center [463, 189] width 889 height 64
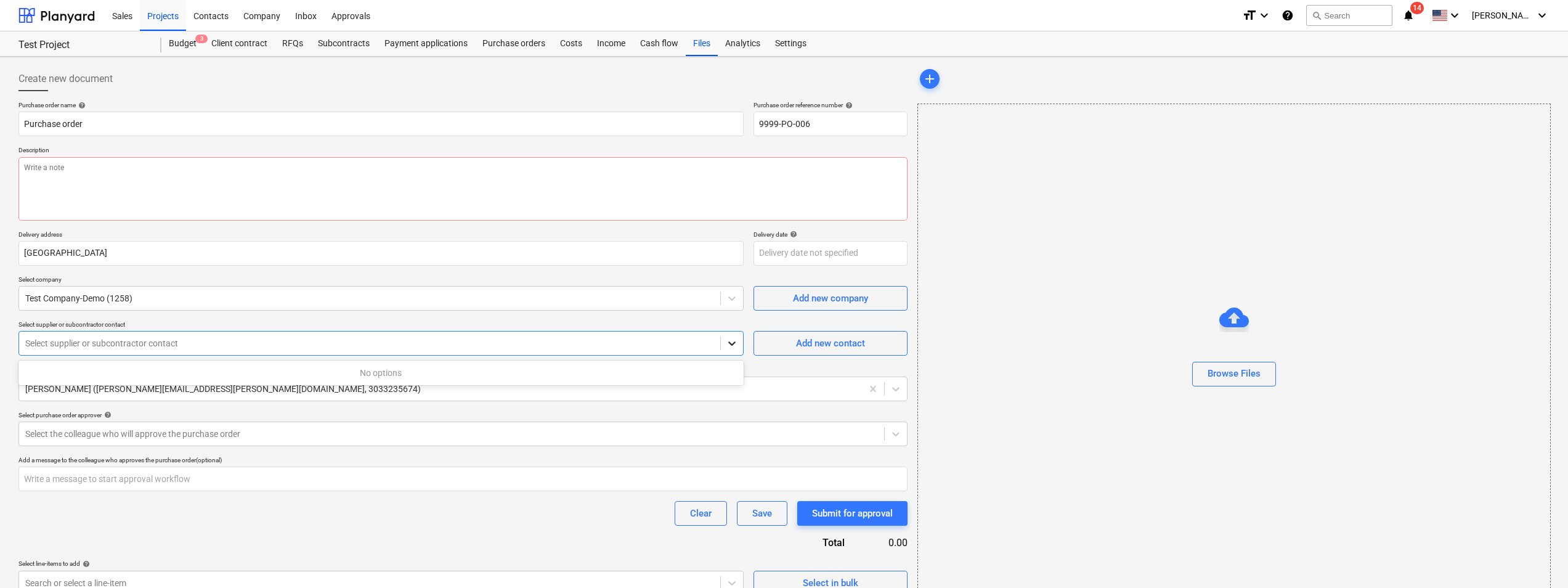
click at [729, 349] on icon at bounding box center [731, 343] width 12 height 12
click at [713, 323] on p "Select supplier or subcontractor contact" at bounding box center [381, 325] width 725 height 11
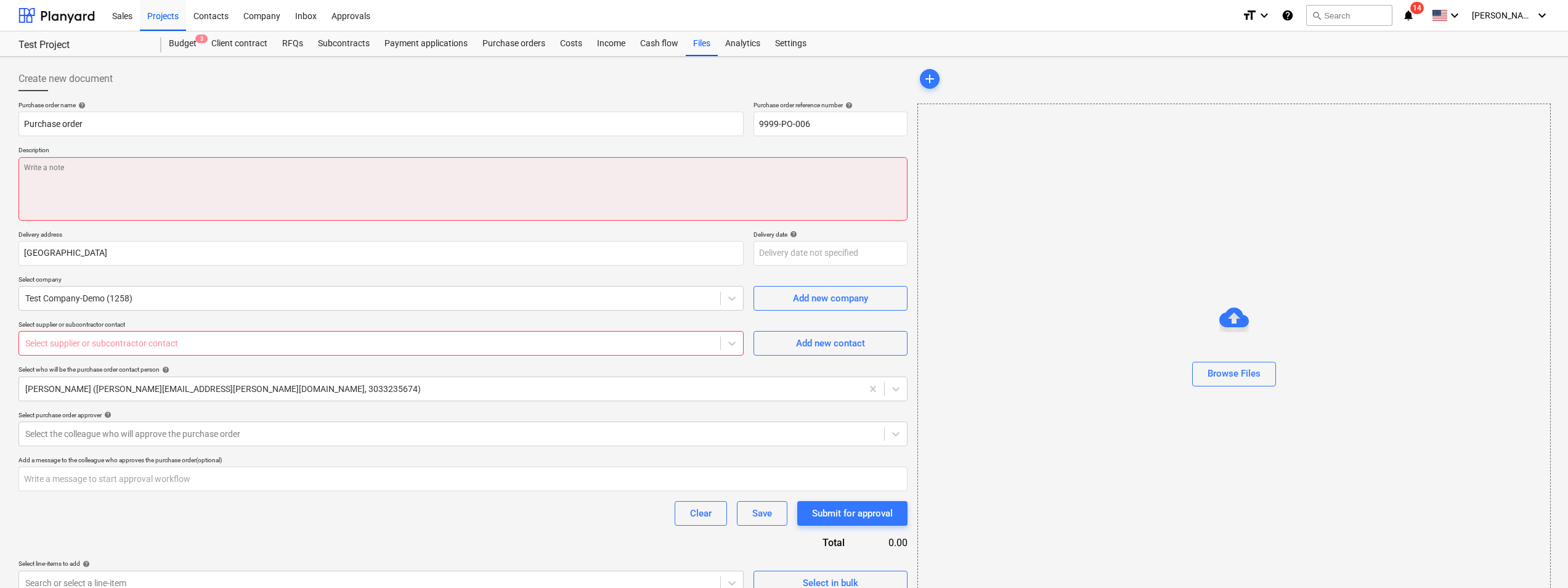
click at [504, 185] on textarea at bounding box center [463, 189] width 889 height 64
type textarea "x"
type textarea "C"
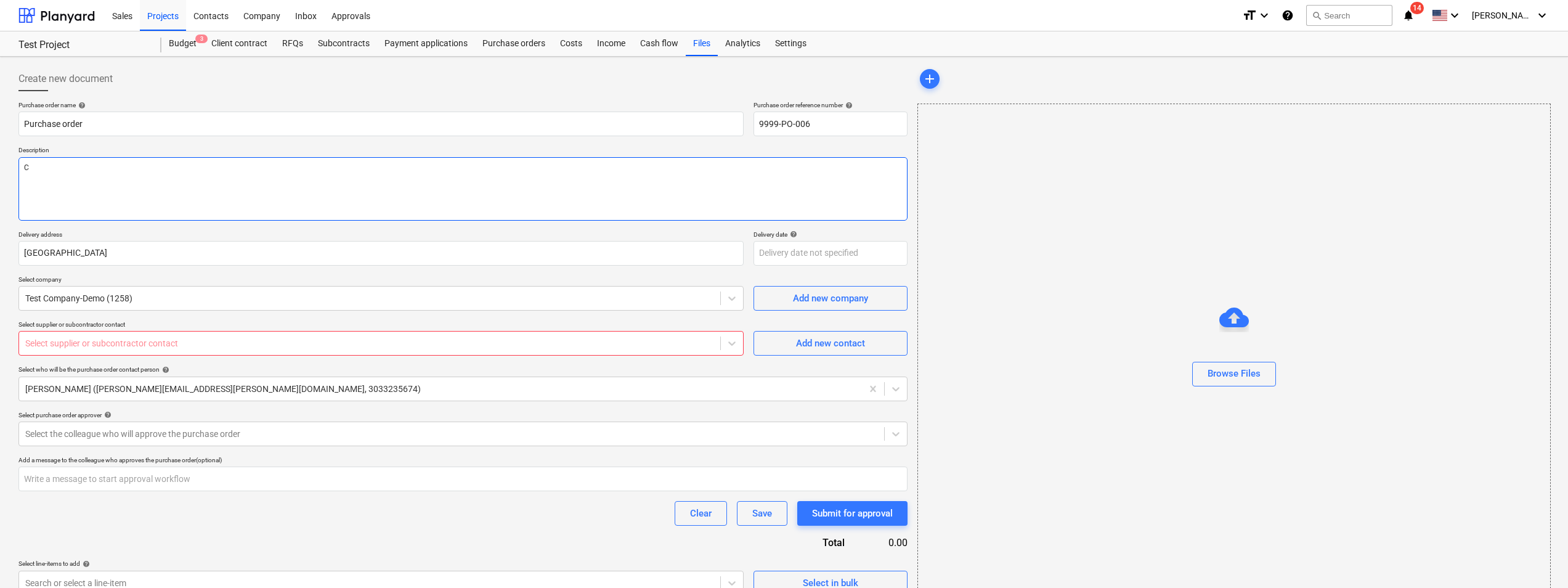
type textarea "x"
type textarea "Co"
type textarea "x"
type textarea "Con"
type textarea "x"
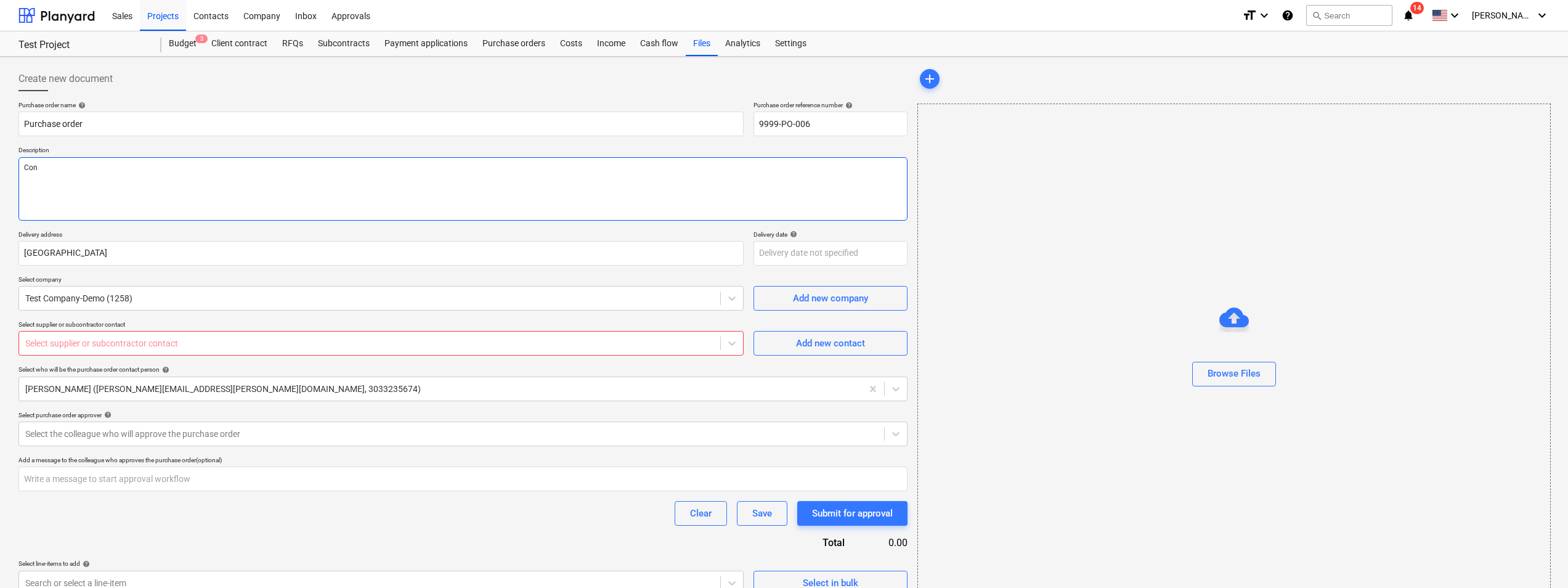
type textarea "Cont"
type textarea "x"
type textarea "Contr"
type textarea "x"
type textarea "Contra"
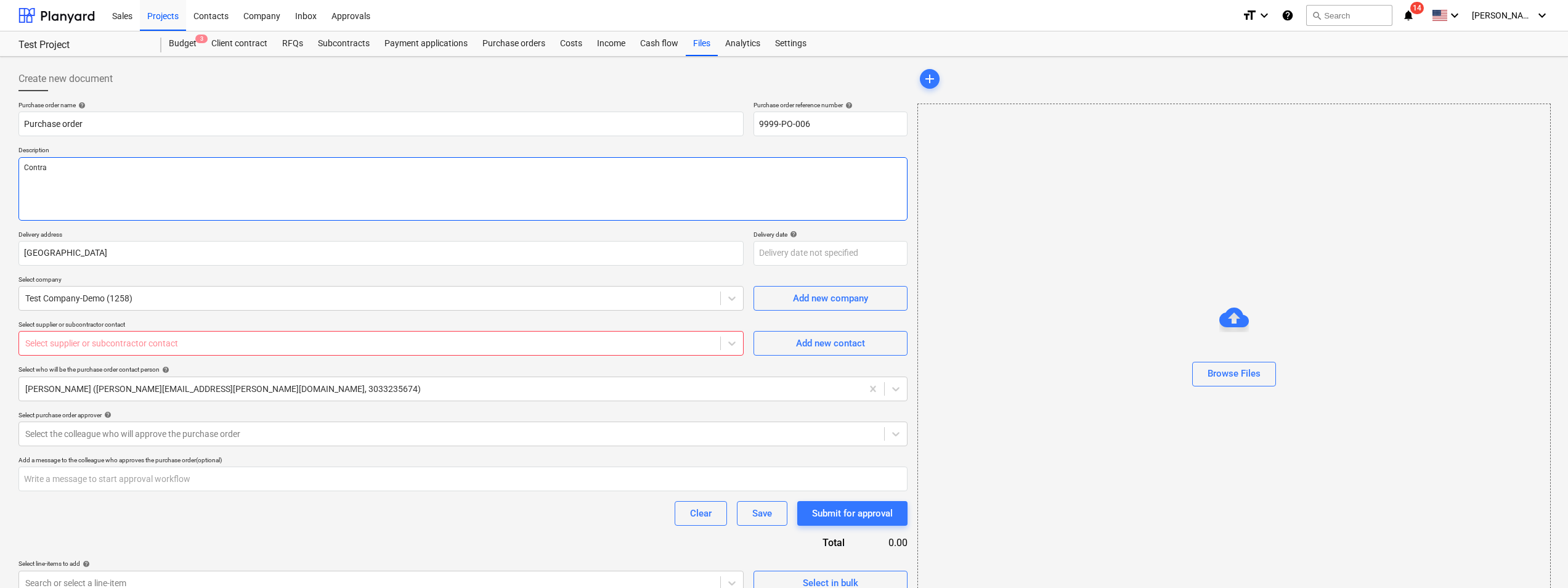
type textarea "x"
type textarea "Contrac"
type textarea "x"
type textarea "Contract"
type textarea "x"
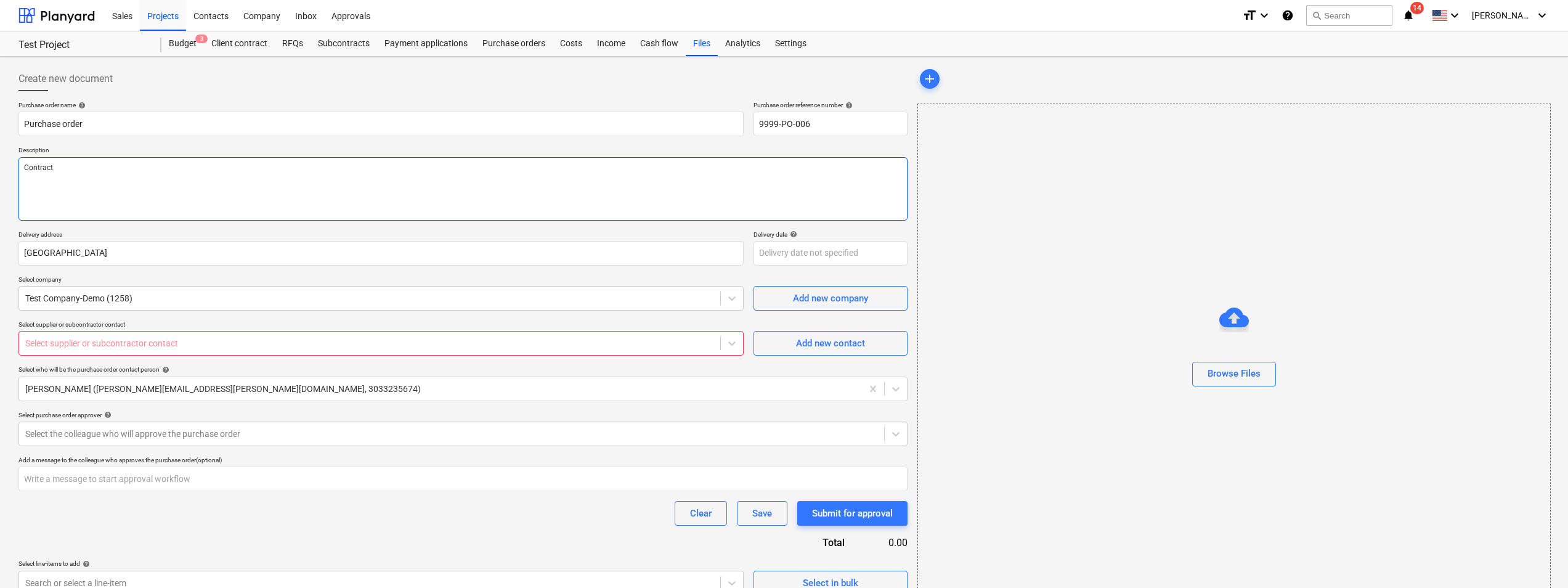
type textarea "Contracto"
type textarea "x"
type textarea "Contractor"
type textarea "x"
type textarea "Contractor"
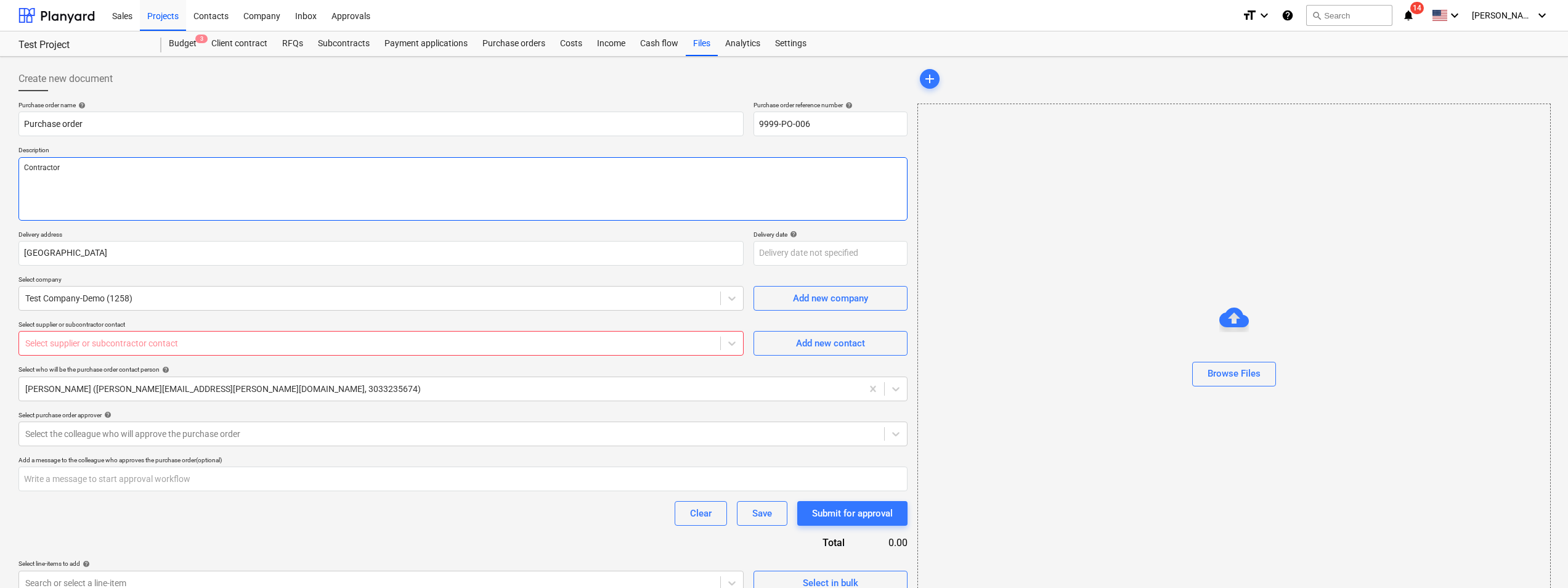
type textarea "x"
type textarea "Contractor f"
type textarea "x"
type textarea "Contractor fo"
type textarea "x"
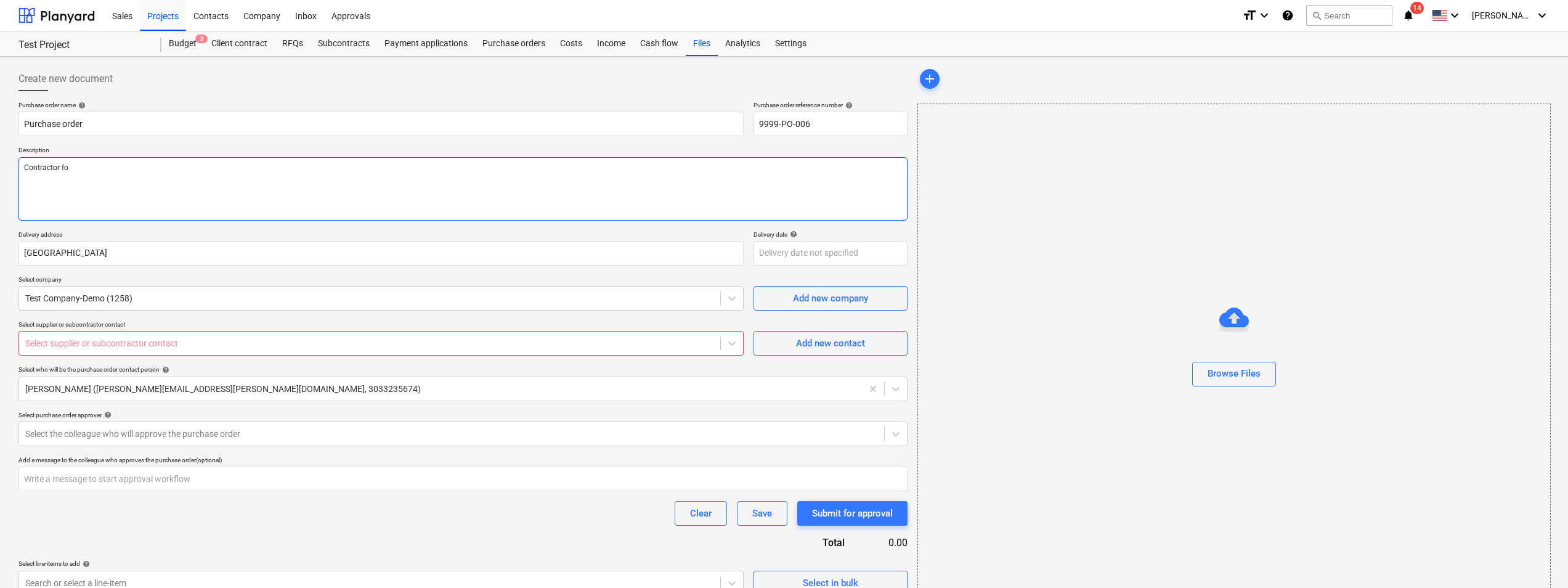
type textarea "Contractor for"
type textarea "x"
type textarea "Contractor for"
type textarea "x"
type textarea "Contractor for T"
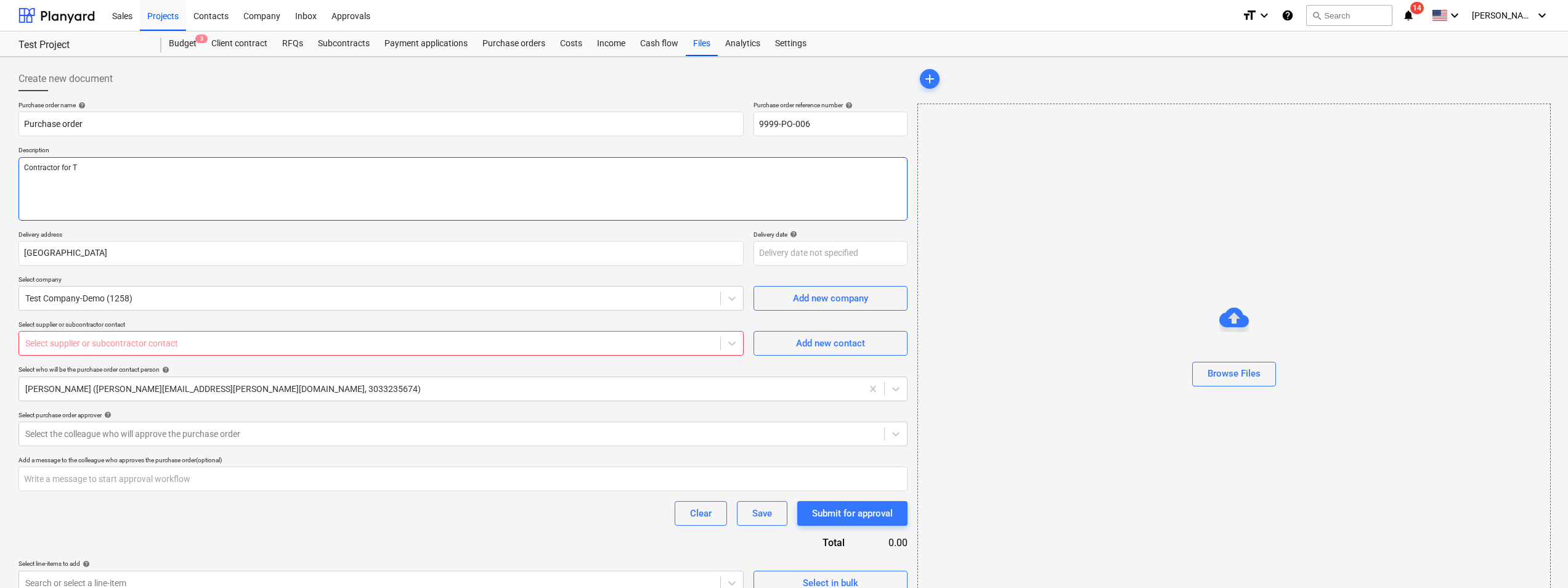
type textarea "x"
type textarea "Contractor for Ti"
type textarea "x"
type textarea "Contractor for Tir"
type textarea "x"
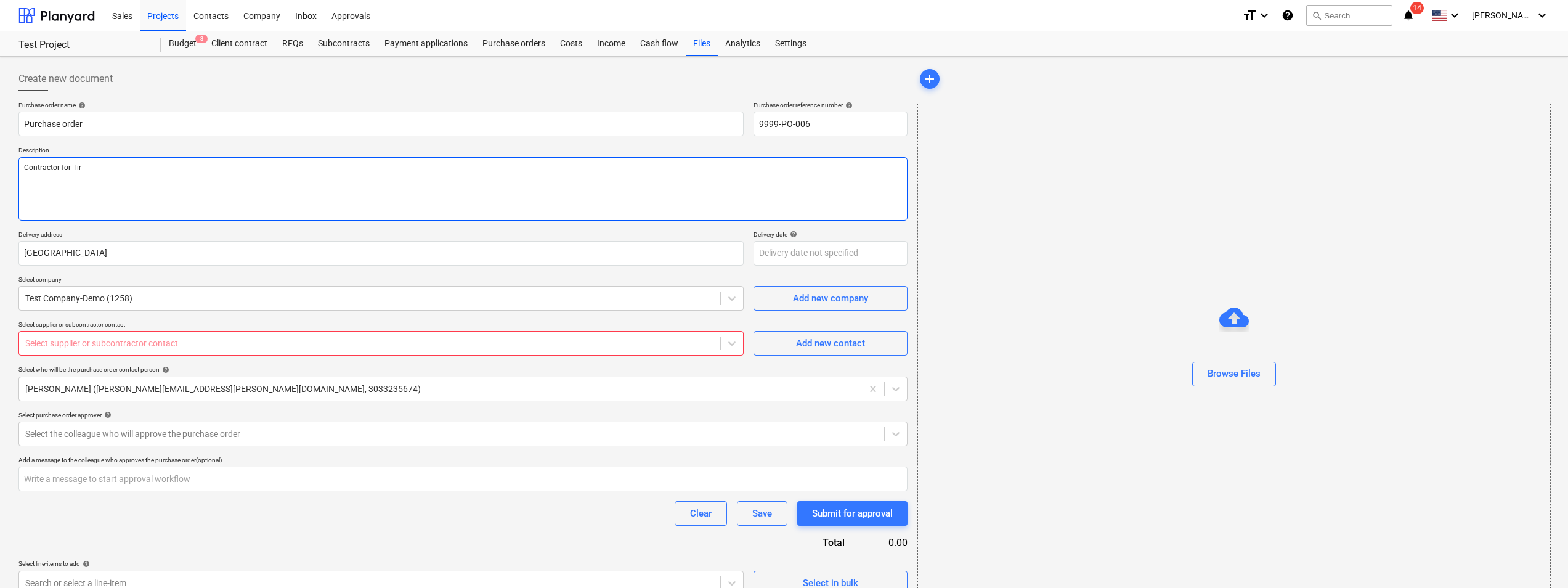
type textarea "Contractor for Tire"
type textarea "x"
type textarea "Contractor for Tires"
click at [624, 87] on div "Create new document" at bounding box center [463, 79] width 889 height 24
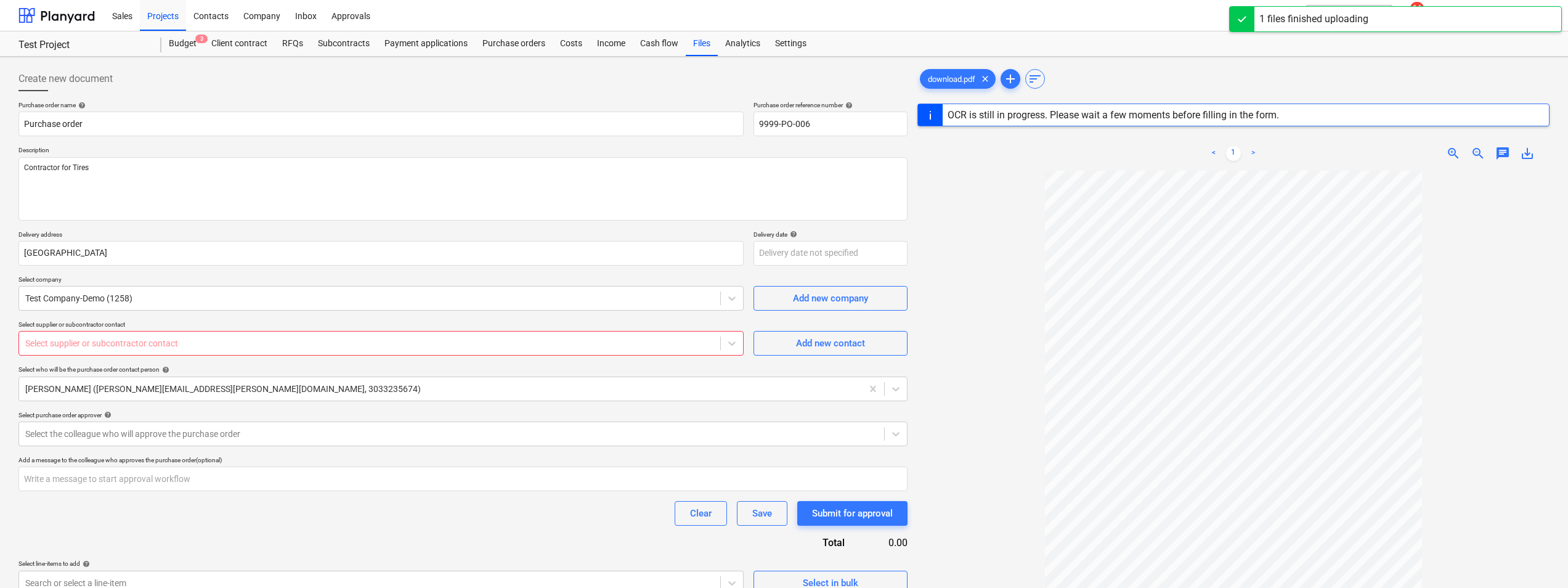
type textarea "x"
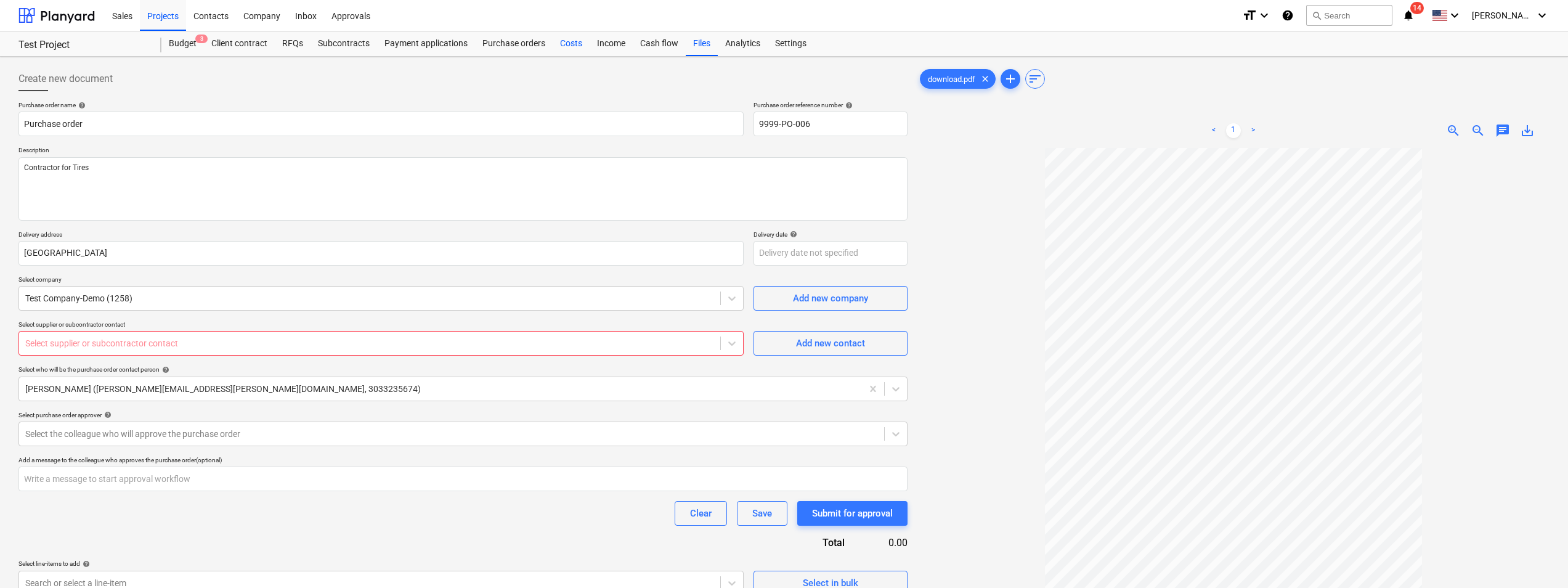
click at [569, 40] on div "Costs" at bounding box center [571, 43] width 37 height 24
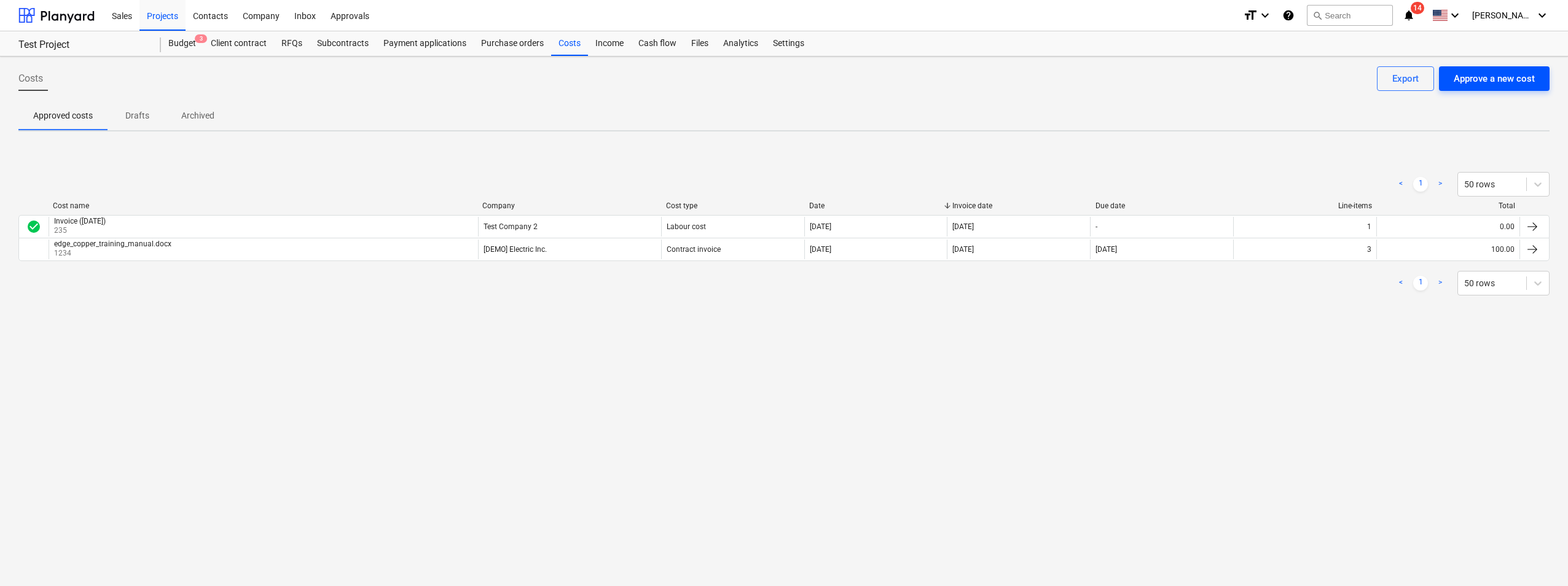
click at [1495, 77] on div "Approve a new cost" at bounding box center [1494, 79] width 81 height 16
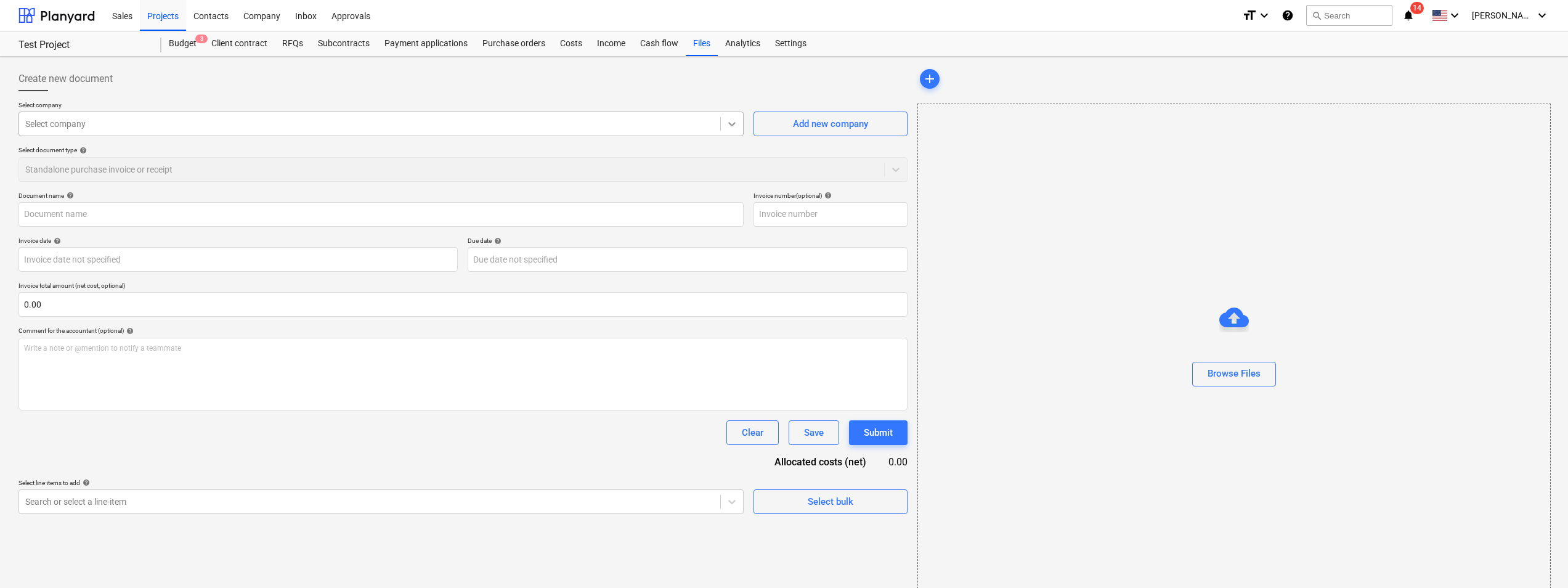
click at [729, 121] on icon at bounding box center [731, 123] width 12 height 12
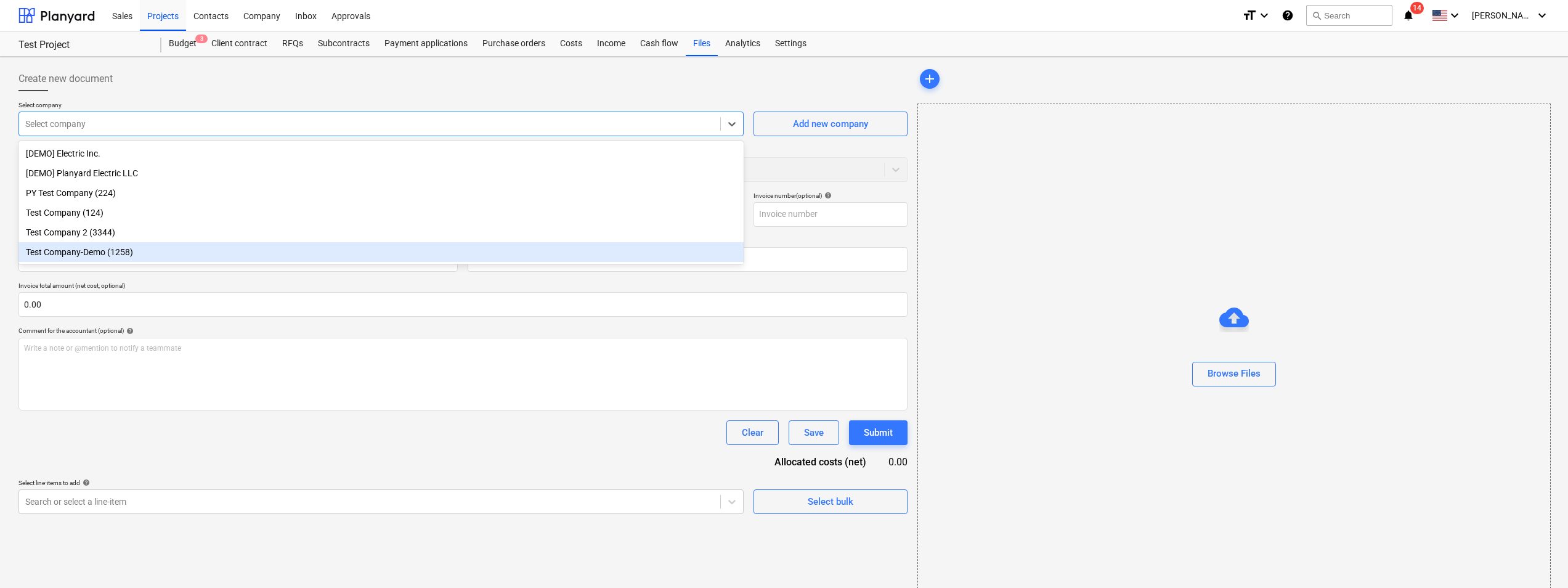
click at [103, 259] on div "Test Company-Demo (1258)" at bounding box center [381, 252] width 725 height 20
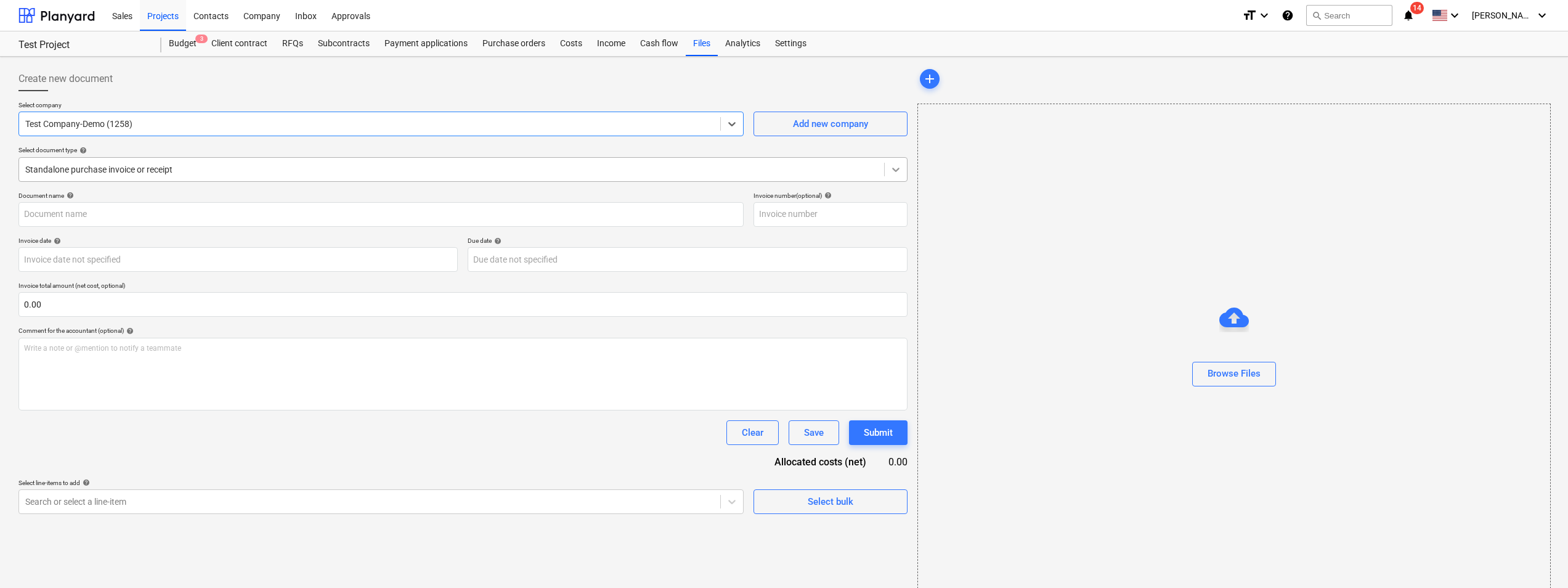
click at [902, 174] on div at bounding box center [895, 169] width 22 height 22
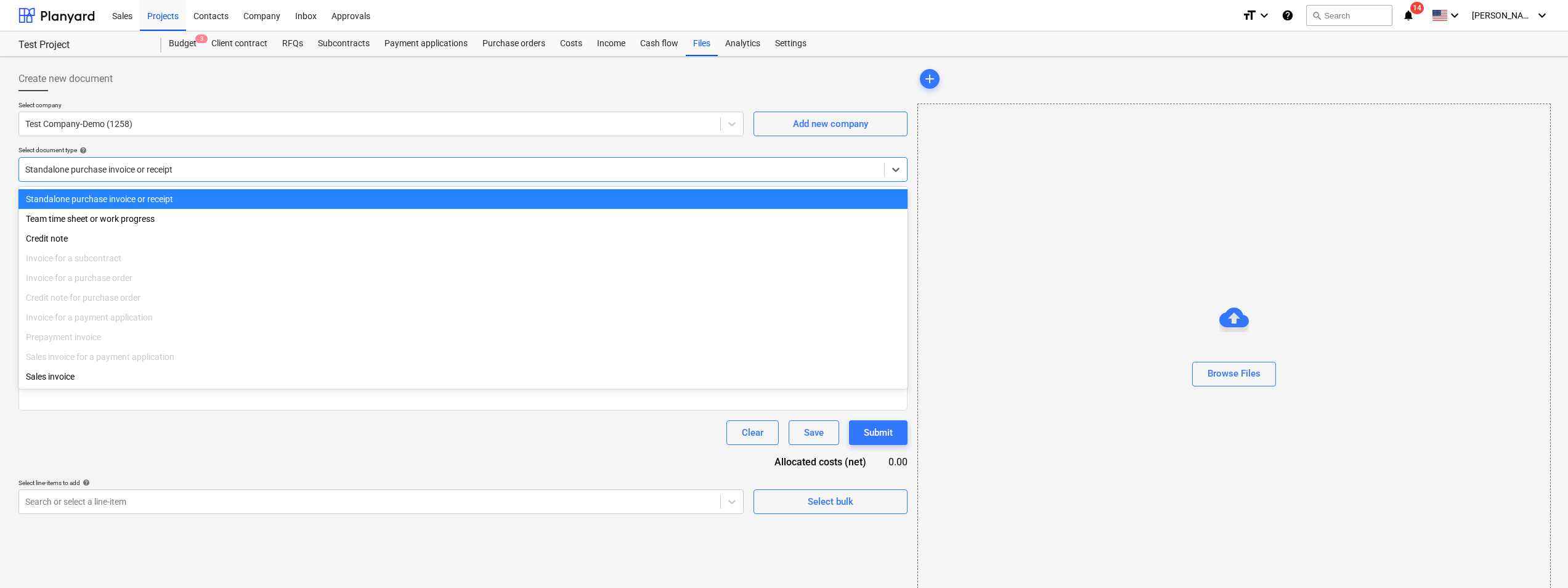
click at [113, 203] on div "Standalone purchase invoice or receipt" at bounding box center [463, 199] width 889 height 20
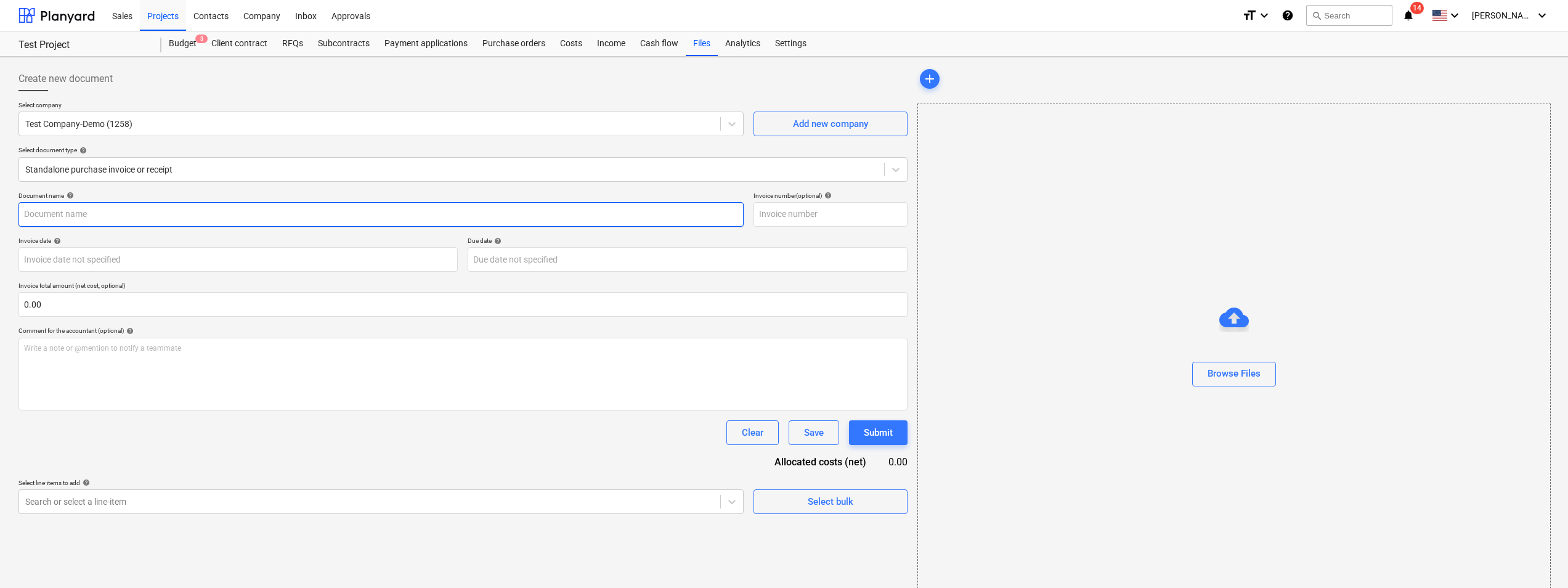
click at [651, 220] on input "text" at bounding box center [381, 215] width 725 height 24
type input "Test Invoice"
click at [768, 216] on input "text" at bounding box center [830, 215] width 154 height 24
type input "125"
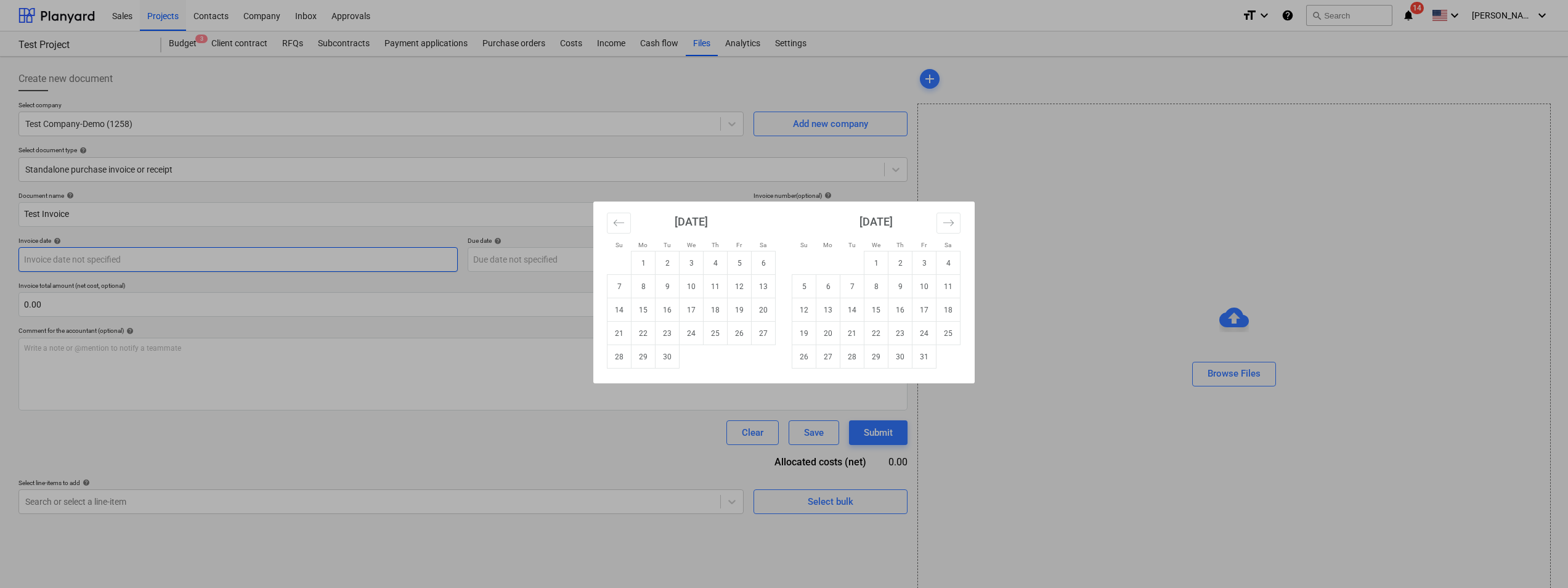
click at [182, 262] on body "Sales Projects Contacts Company Inbox Approvals format_size keyboard_arrow_down…" at bounding box center [784, 294] width 1568 height 588
click at [641, 314] on td "15" at bounding box center [642, 310] width 24 height 24
type input "[DATE]"
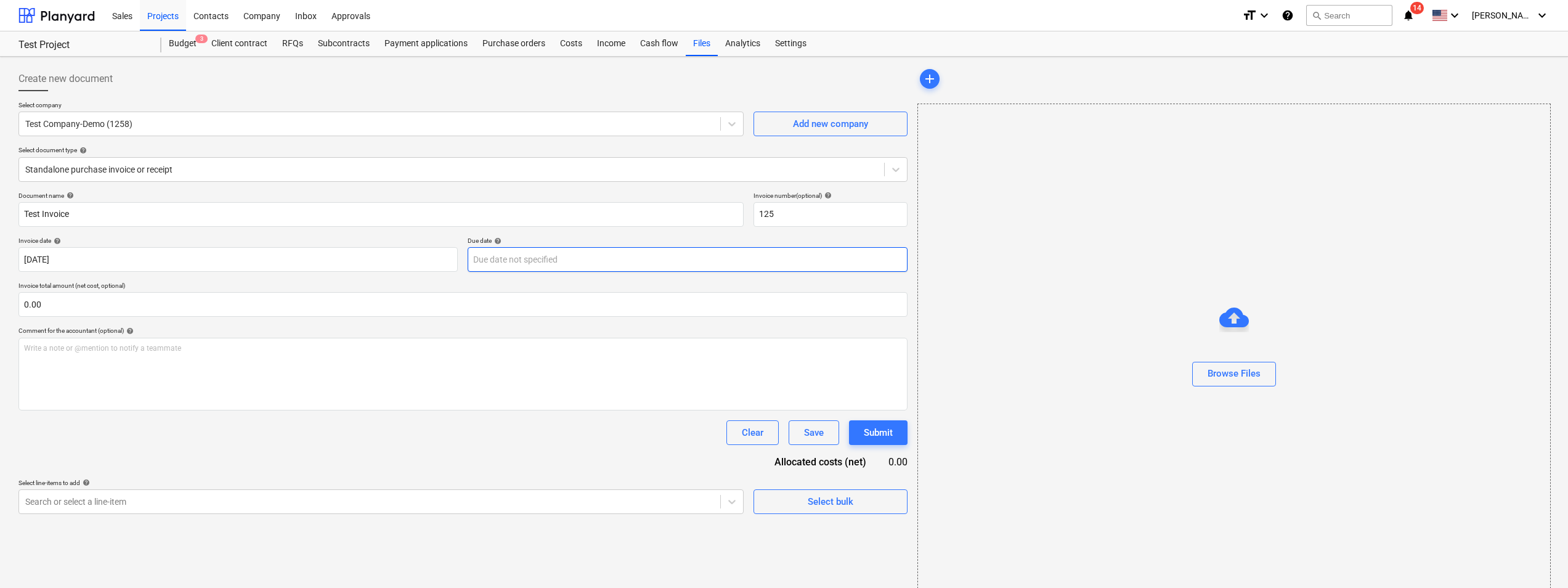
click at [616, 256] on body "Sales Projects Contacts Company Inbox Approvals format_size keyboard_arrow_down…" at bounding box center [784, 294] width 1568 height 588
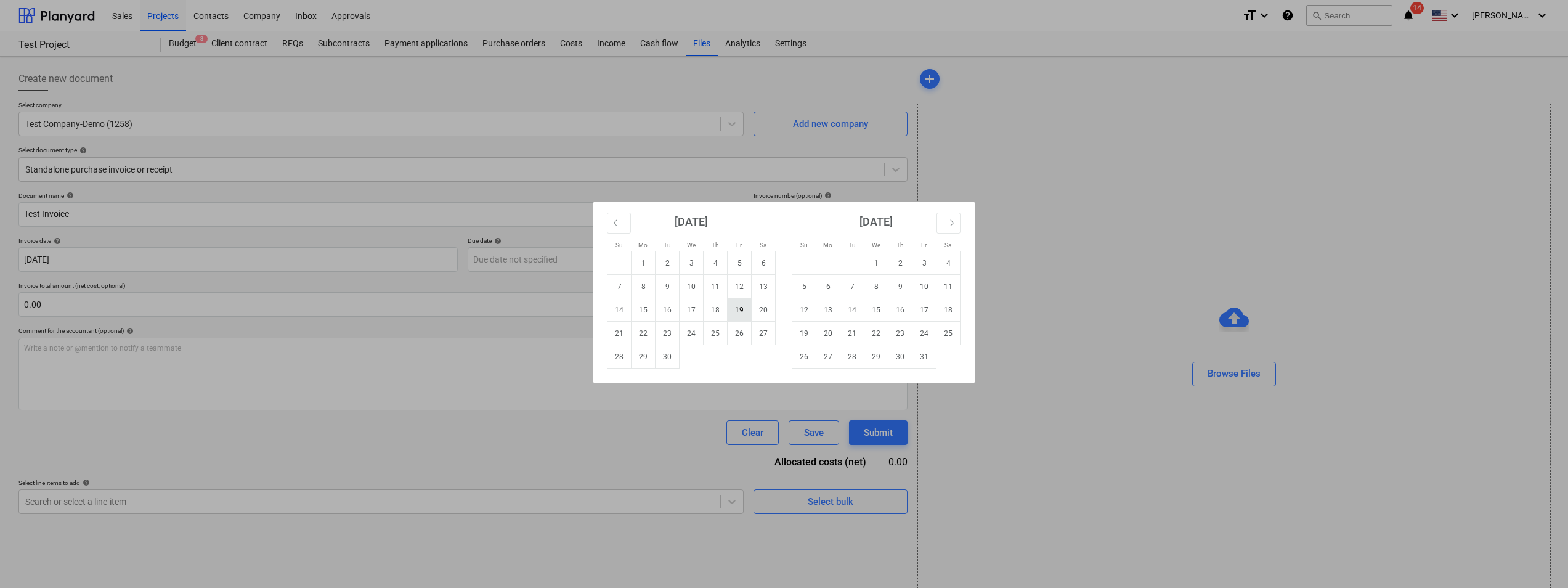
click at [743, 314] on td "19" at bounding box center [739, 310] width 24 height 24
type input "[DATE]"
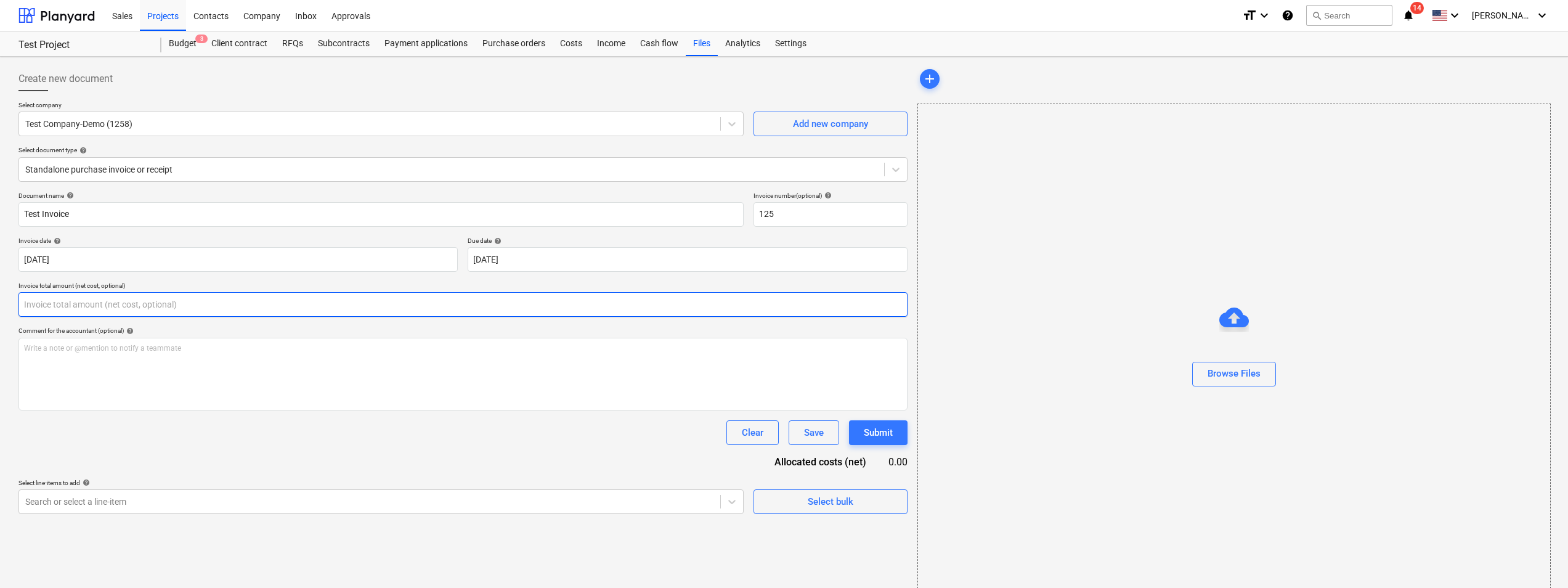
click at [280, 306] on input "text" at bounding box center [463, 305] width 889 height 24
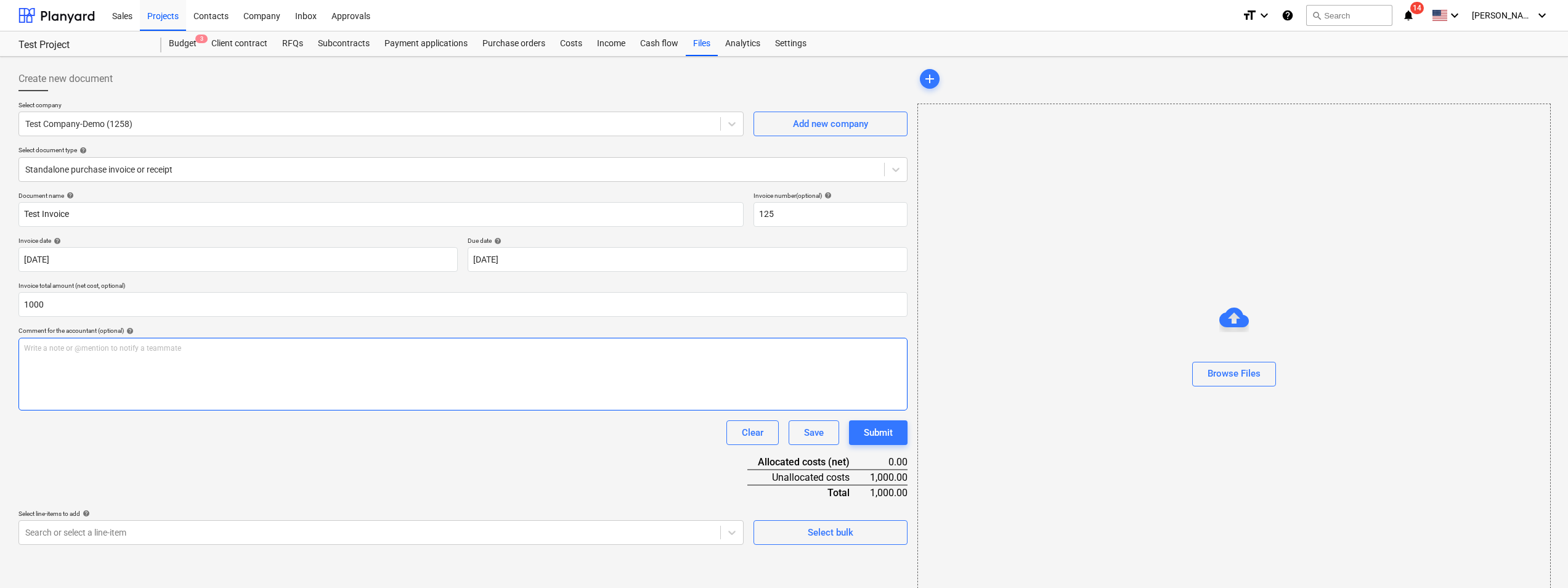
type input "1,000.00"
click at [312, 372] on div "Write a note or @mention to notify a teammate [PERSON_NAME]" at bounding box center [463, 374] width 889 height 73
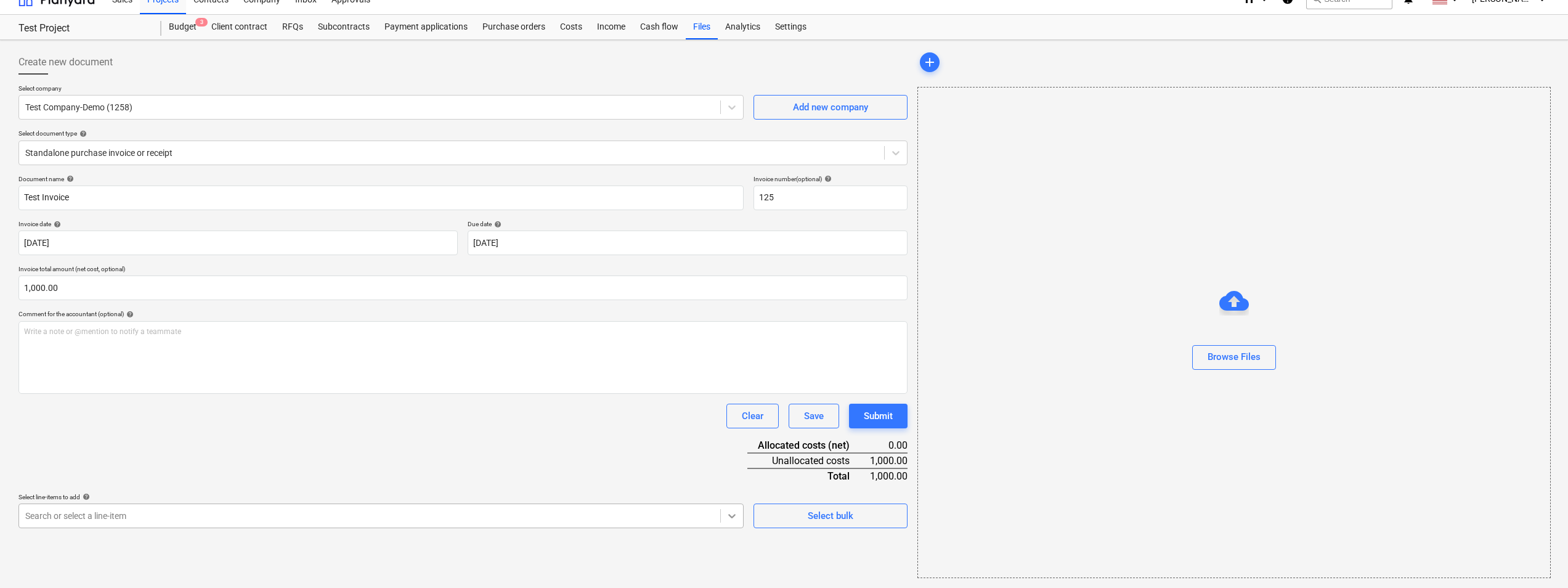
click at [725, 519] on body "Sales Projects Contacts Company Inbox Approvals format_size keyboard_arrow_down…" at bounding box center [784, 278] width 1568 height 588
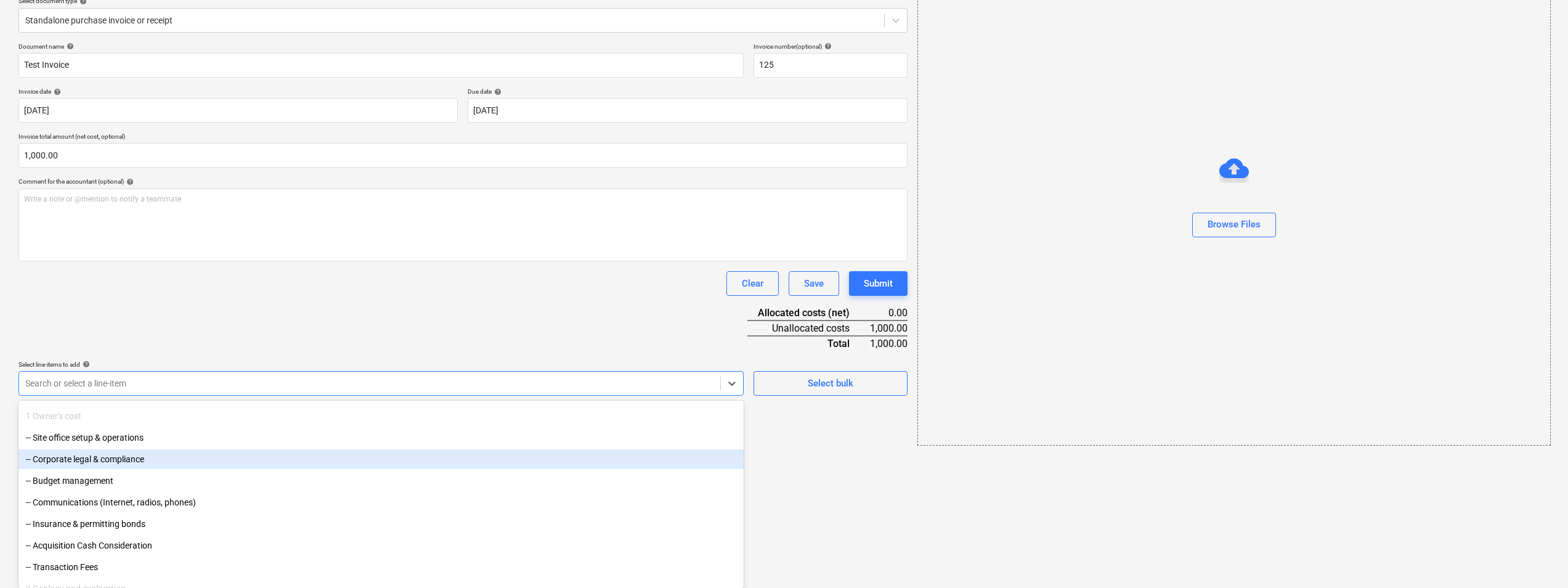
scroll to position [123, 0]
click at [133, 463] on div "-- Insurance & permitting bonds" at bounding box center [381, 462] width 725 height 20
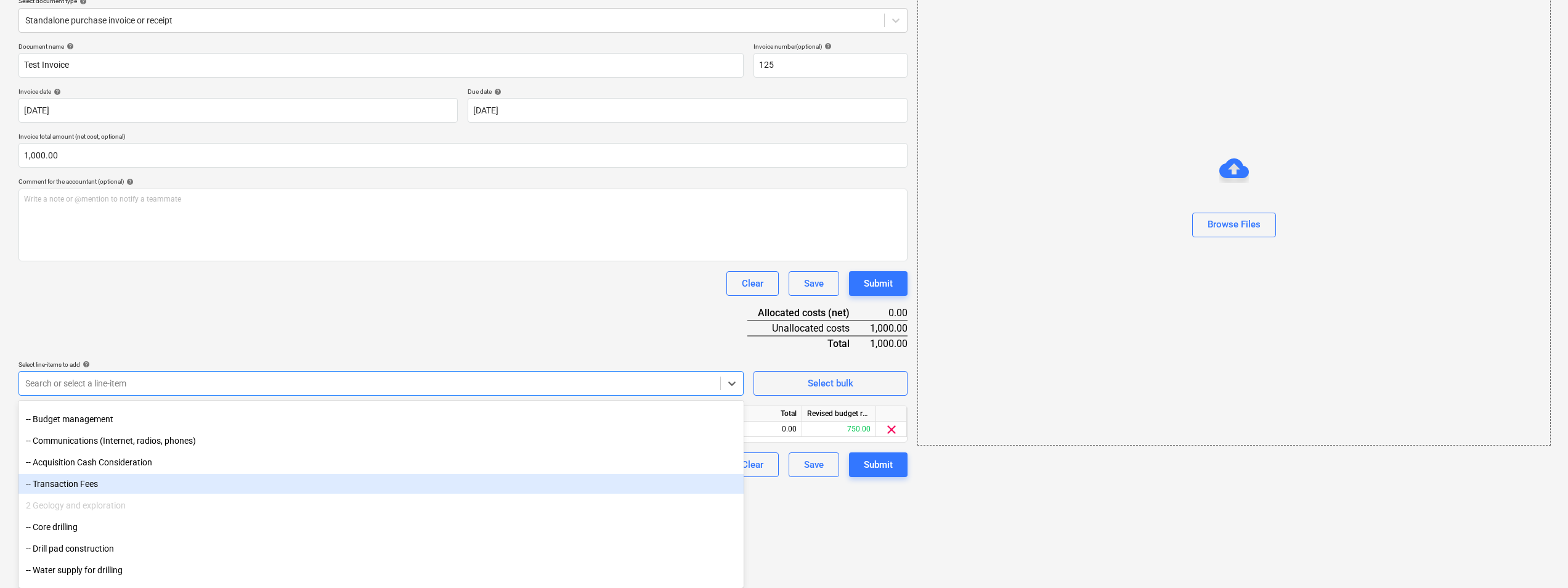
click at [866, 439] on html "Sales Projects Contacts Company Inbox Approvals format_size keyboard_arrow_down…" at bounding box center [784, 145] width 1568 height 588
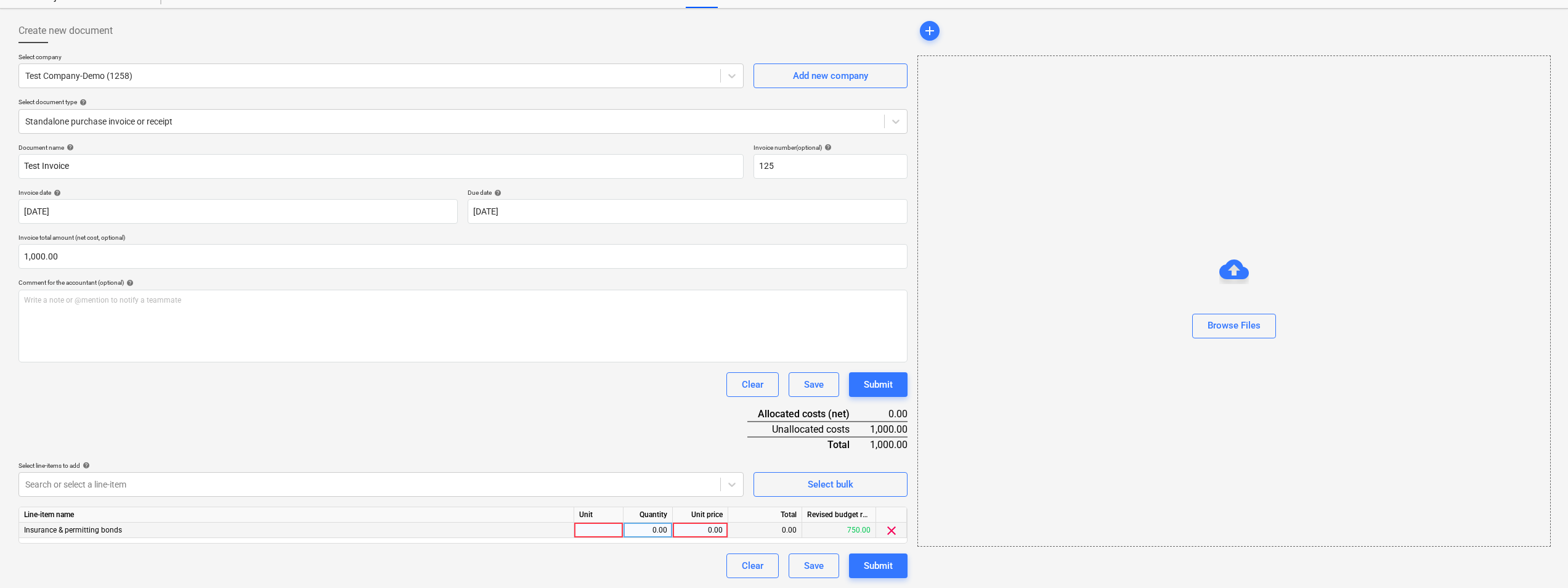
click at [603, 534] on div at bounding box center [598, 530] width 49 height 16
type input "1"
click at [644, 530] on div "0.00" at bounding box center [648, 530] width 39 height 16
type input "1"
type input "1000"
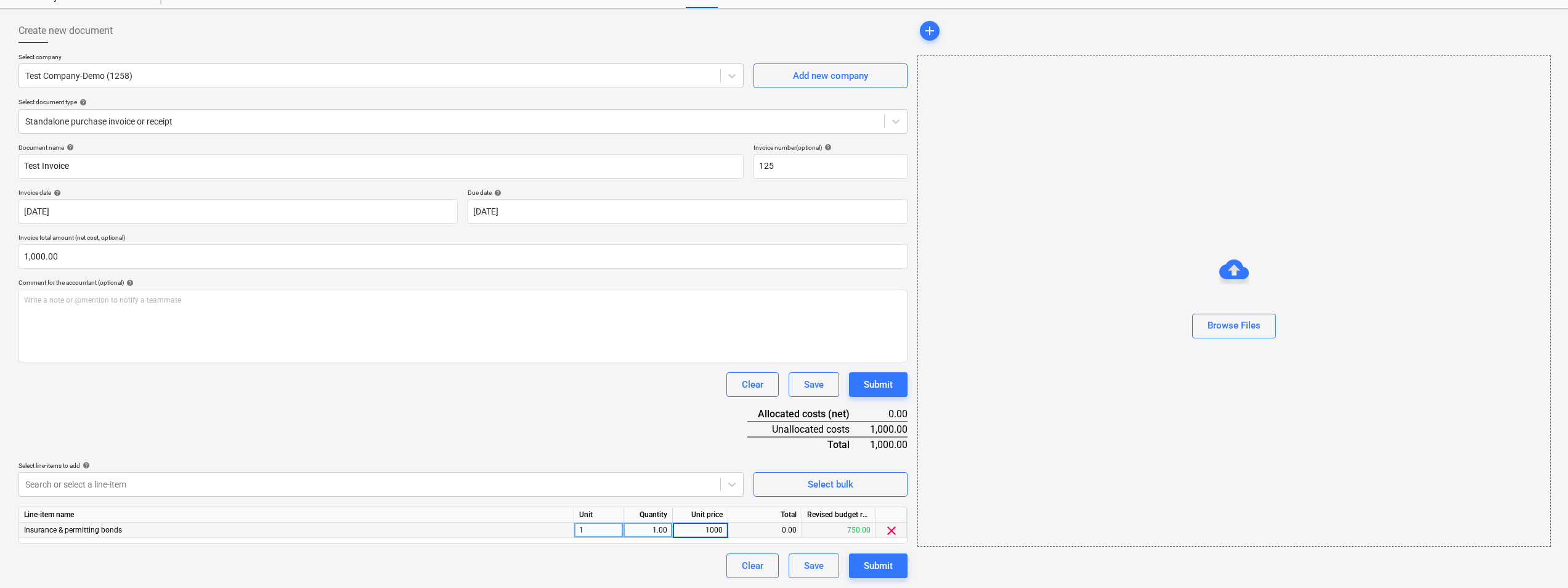
click at [652, 559] on div "Clear Save Submit" at bounding box center [463, 566] width 889 height 24
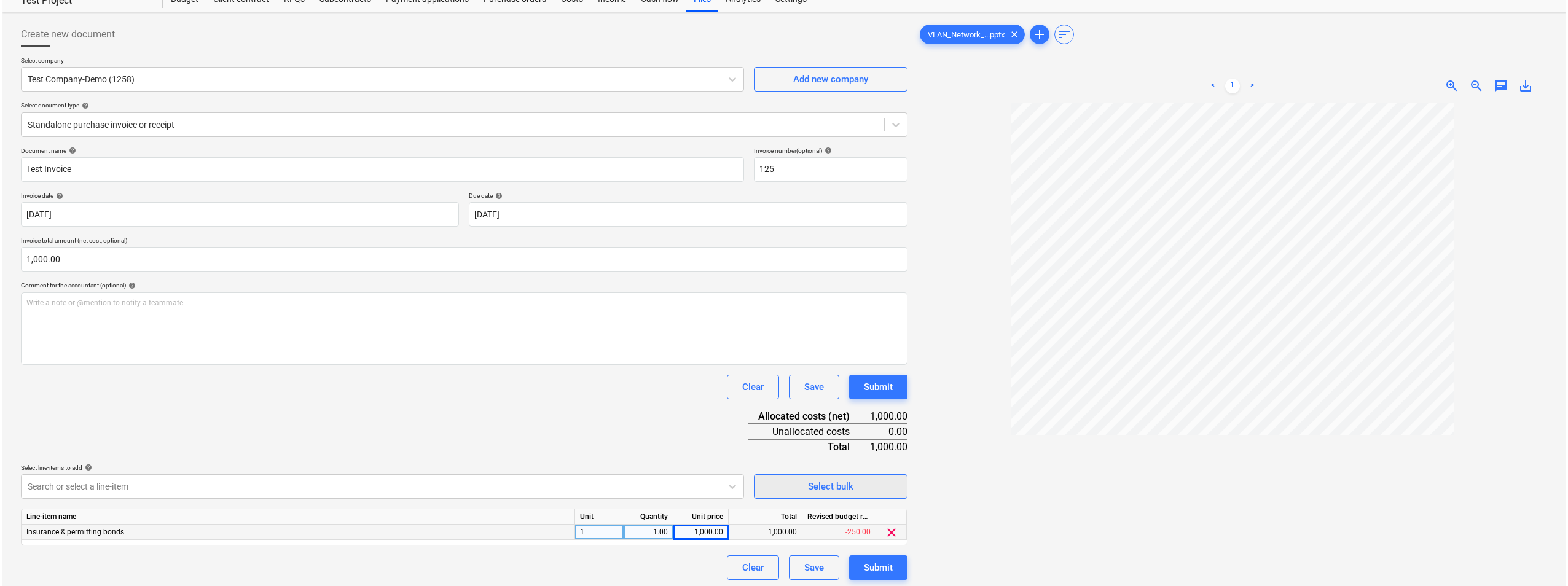
scroll to position [123, 0]
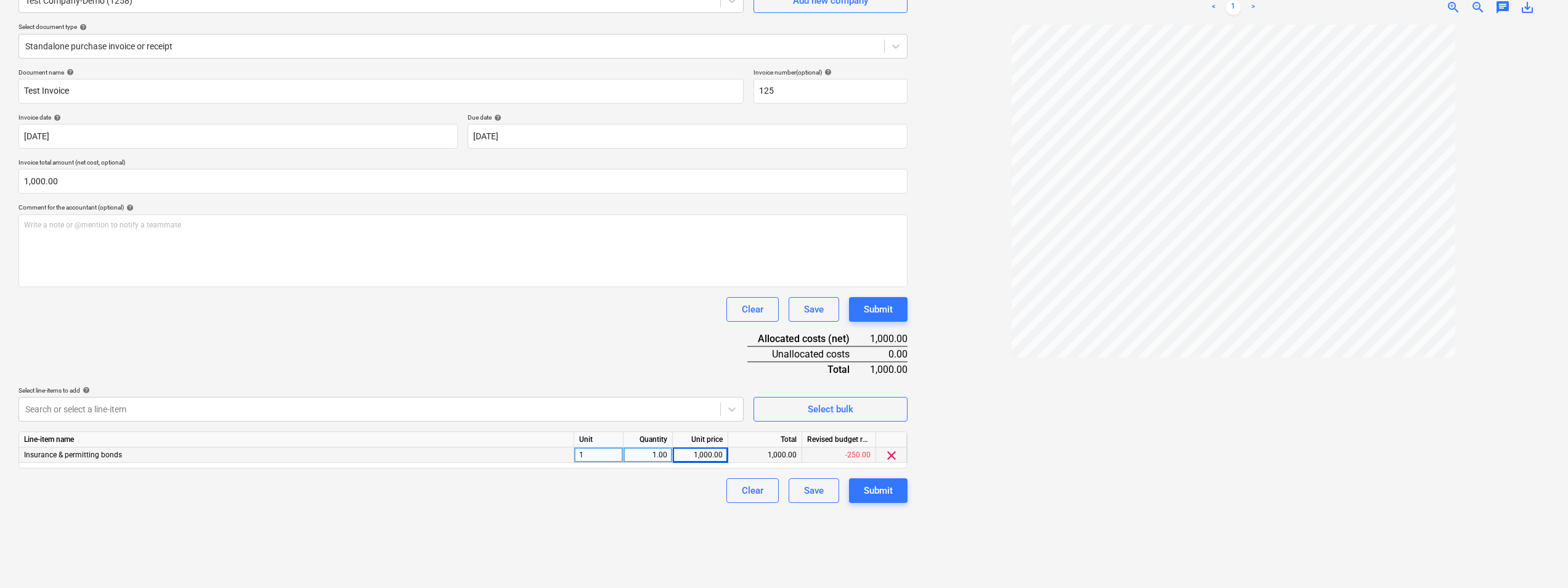
click at [883, 292] on div "Document name help Test Invoice Invoice number (optional) help 125 Invoice date…" at bounding box center [463, 286] width 889 height 434
click at [883, 307] on div "Submit" at bounding box center [877, 310] width 29 height 16
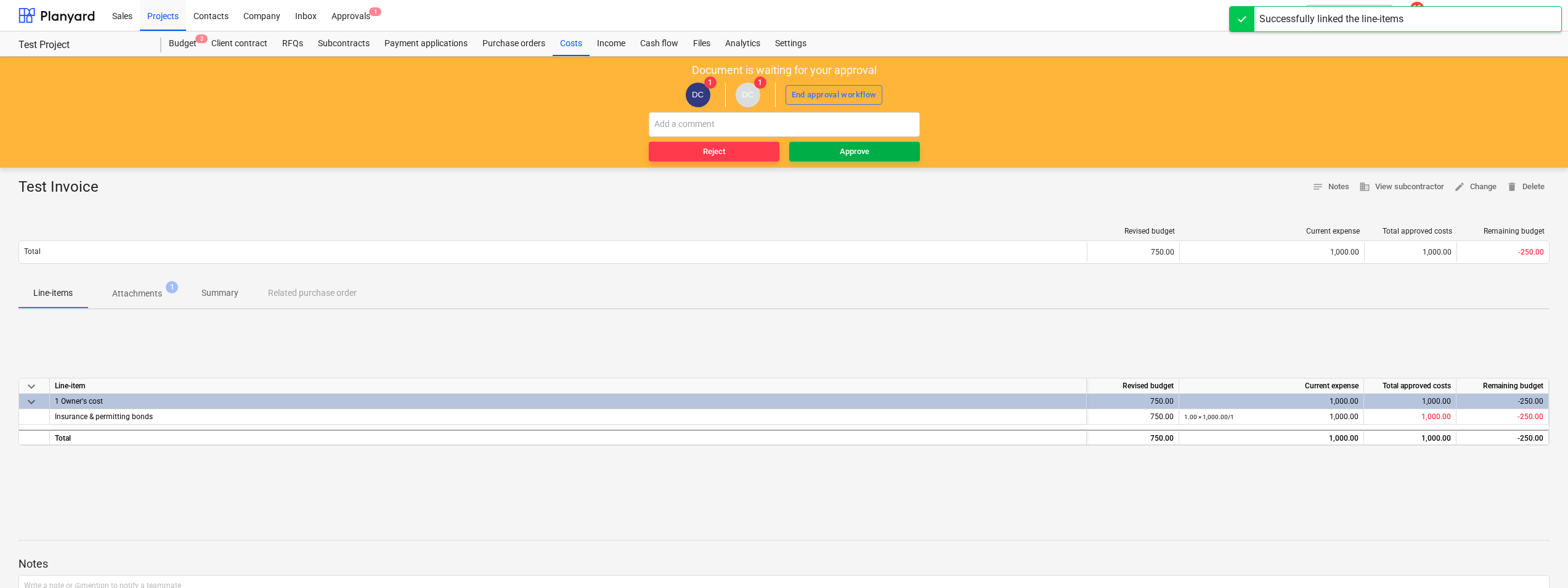
click at [855, 150] on div "Approve" at bounding box center [855, 151] width 29 height 14
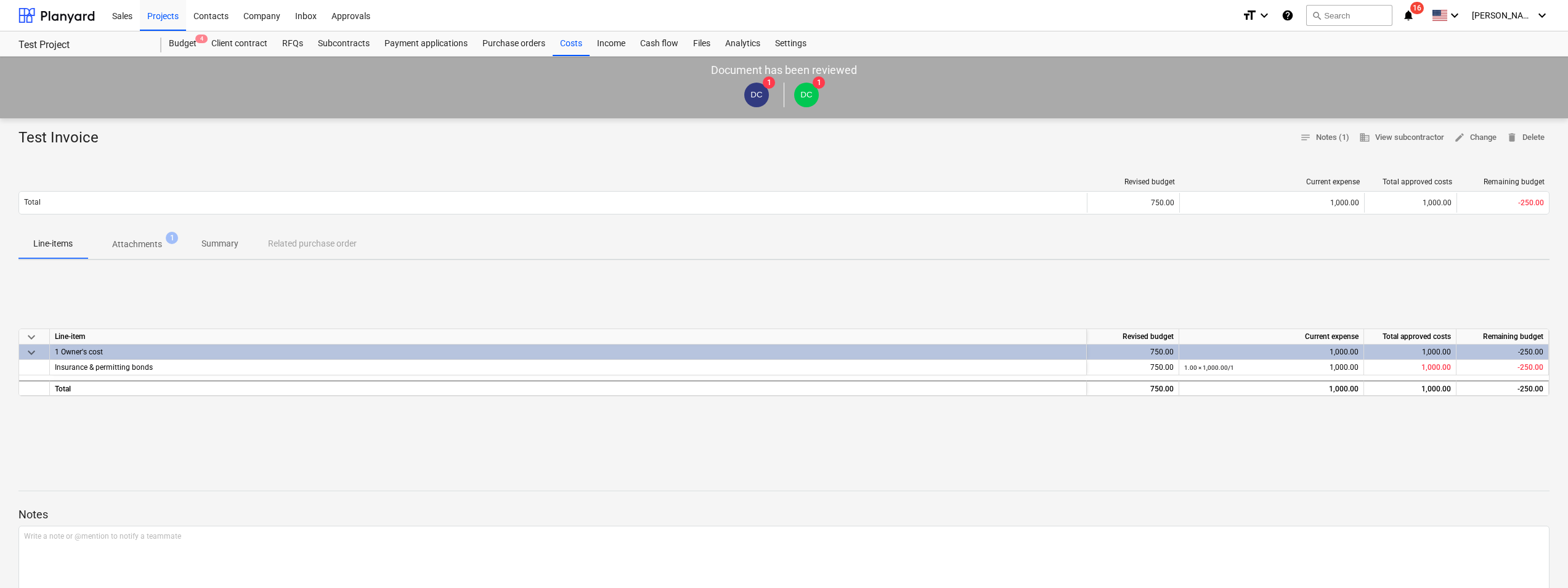
click at [950, 479] on div at bounding box center [784, 479] width 1530 height 10
click at [549, 170] on div "Revised budget Current expense Total approved costs Remaining budget Total 750.…" at bounding box center [784, 198] width 1530 height 61
click at [794, 42] on div "Settings" at bounding box center [790, 43] width 47 height 24
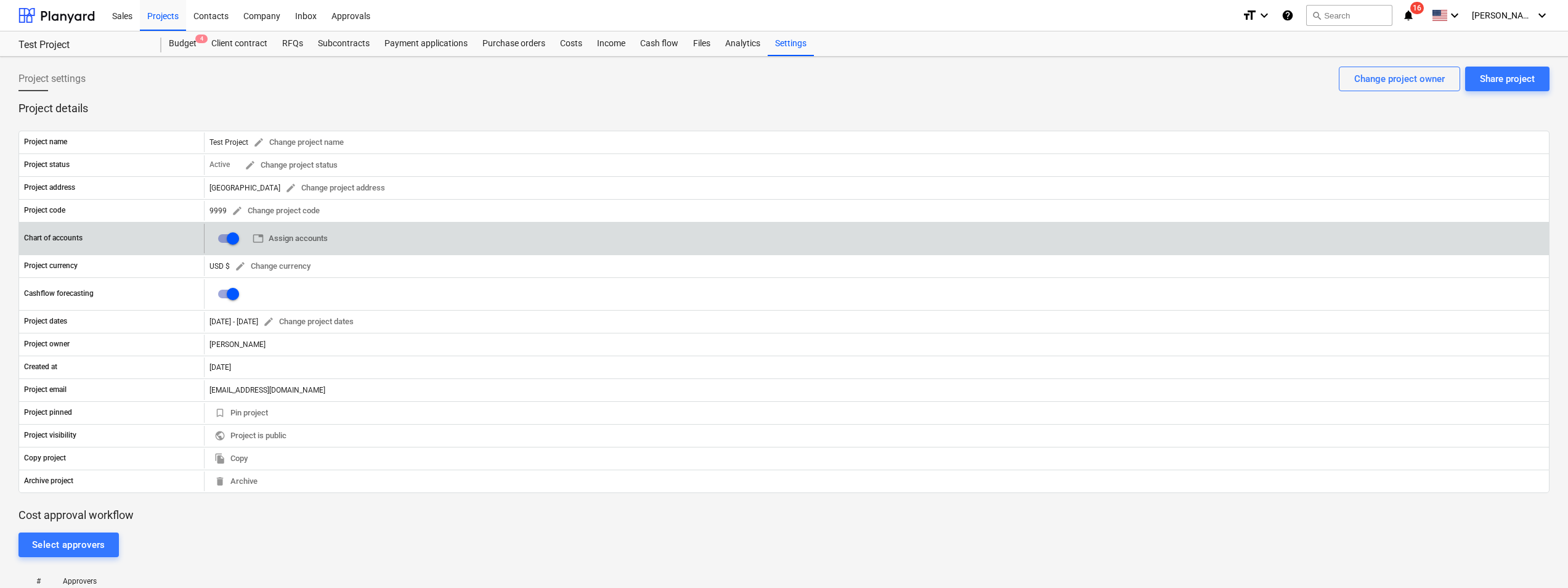
click at [333, 229] on div "table Assign accounts 0" at bounding box center [876, 238] width 1344 height 29
click at [290, 238] on span "table Assign accounts" at bounding box center [290, 238] width 75 height 14
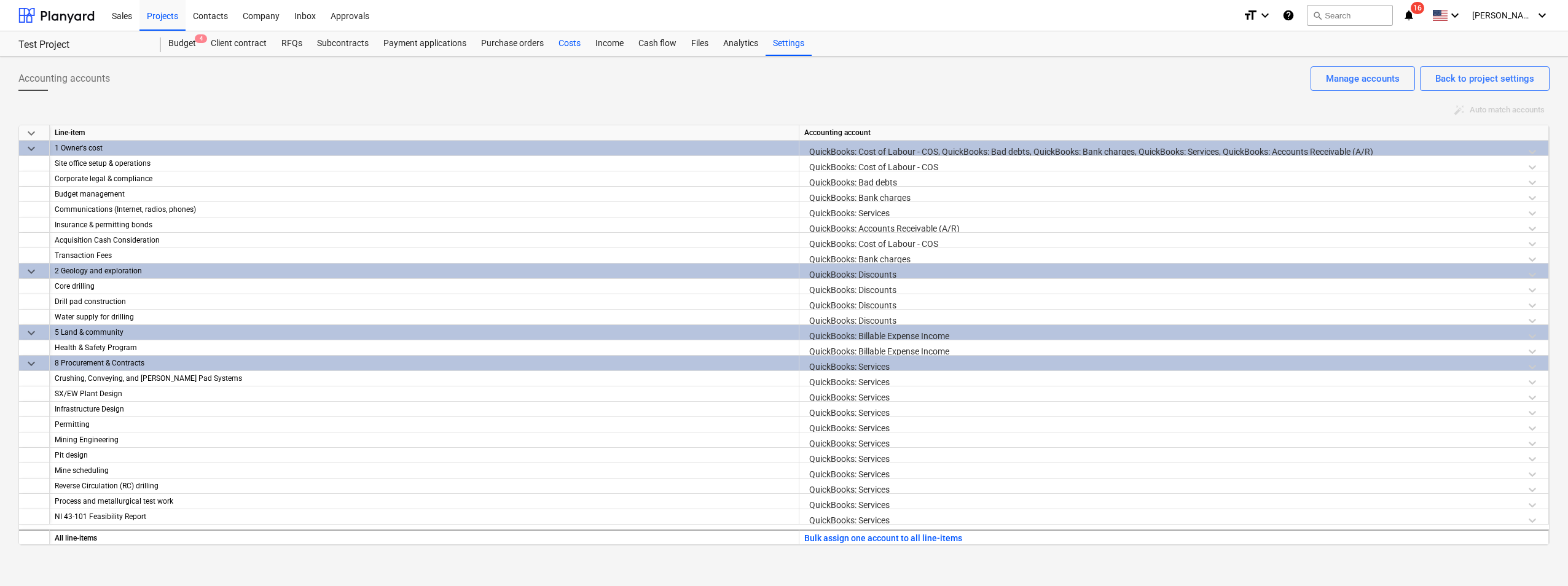
click at [563, 44] on div "Costs" at bounding box center [569, 43] width 37 height 24
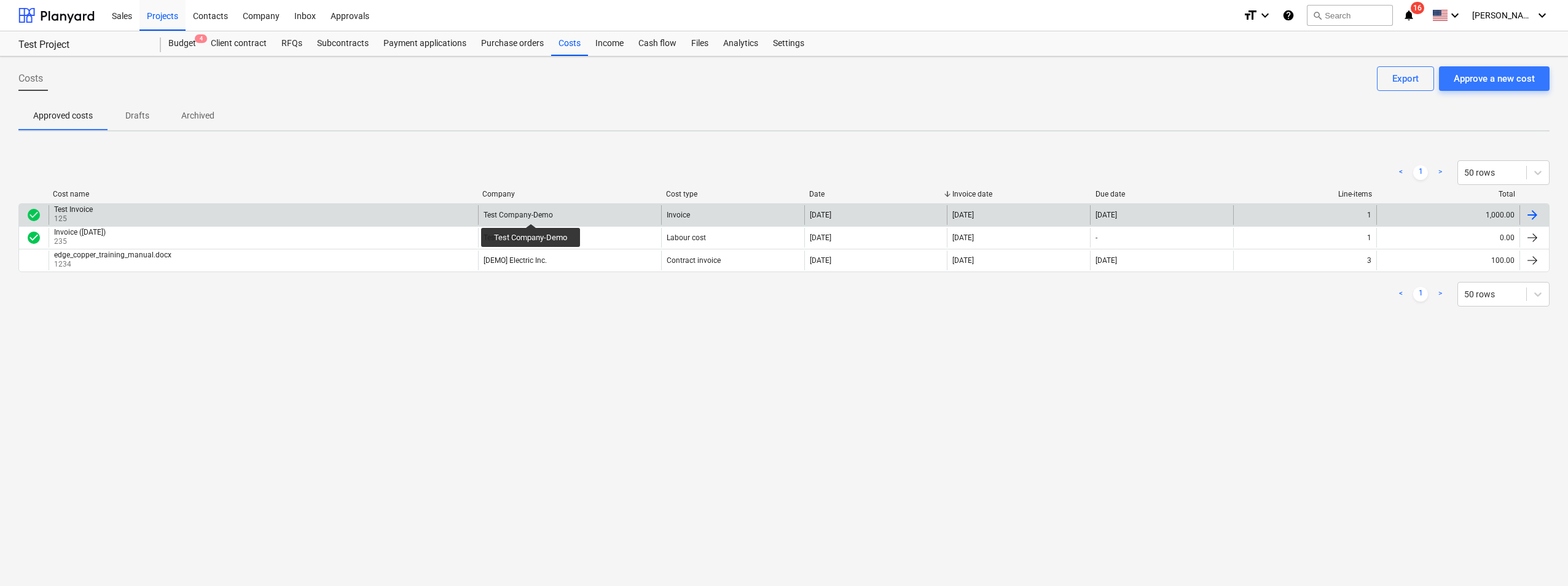
click at [532, 212] on div "Test Company-Demo" at bounding box center [518, 215] width 69 height 9
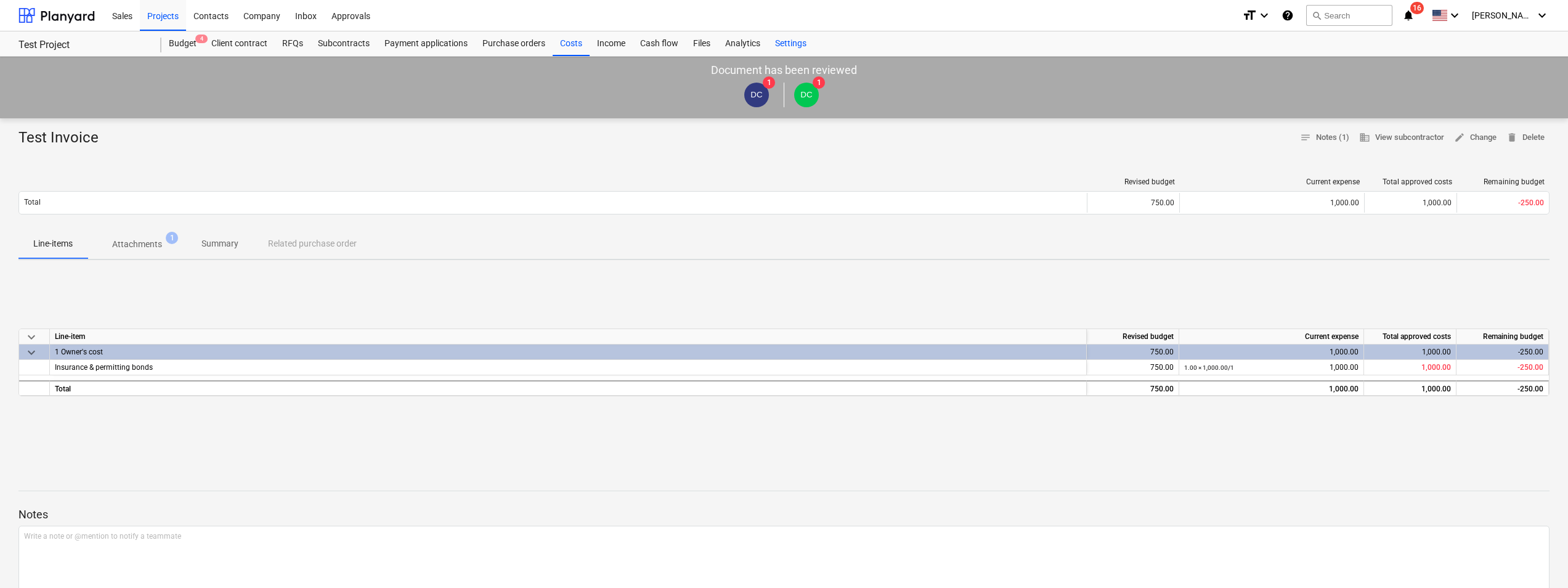
click at [780, 45] on div "Settings" at bounding box center [790, 43] width 47 height 24
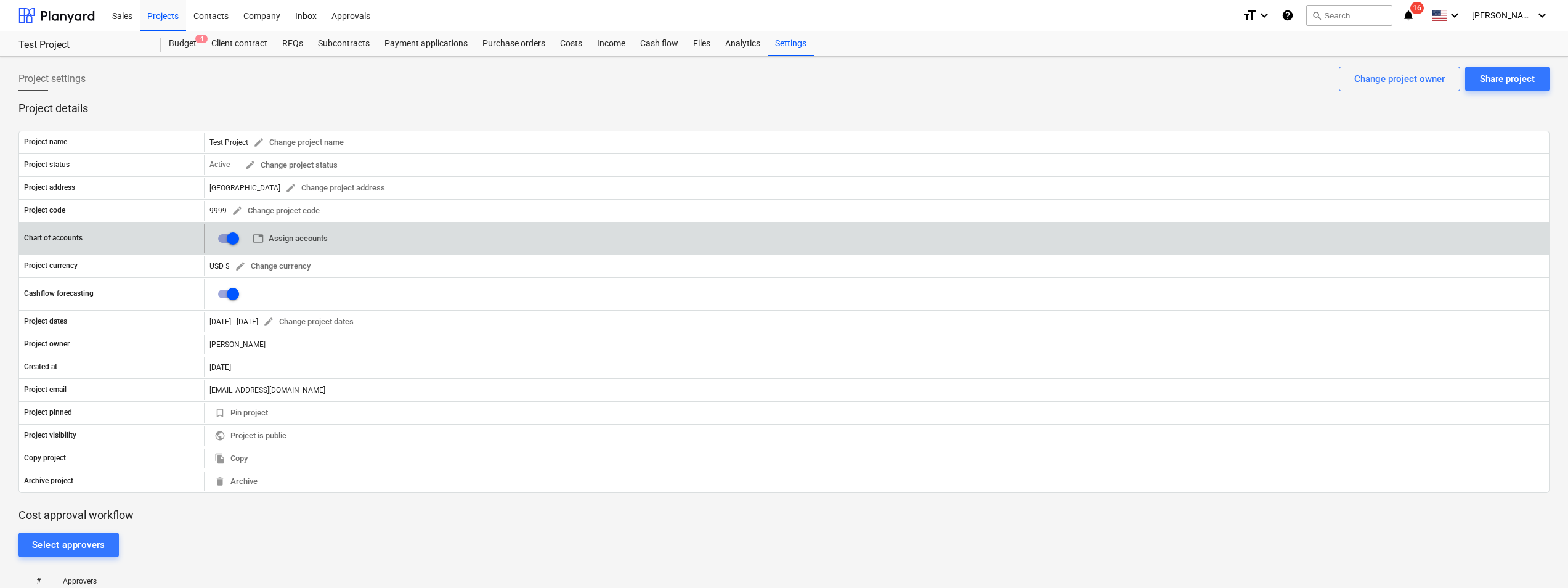
click at [289, 232] on span "table Assign accounts" at bounding box center [290, 238] width 75 height 14
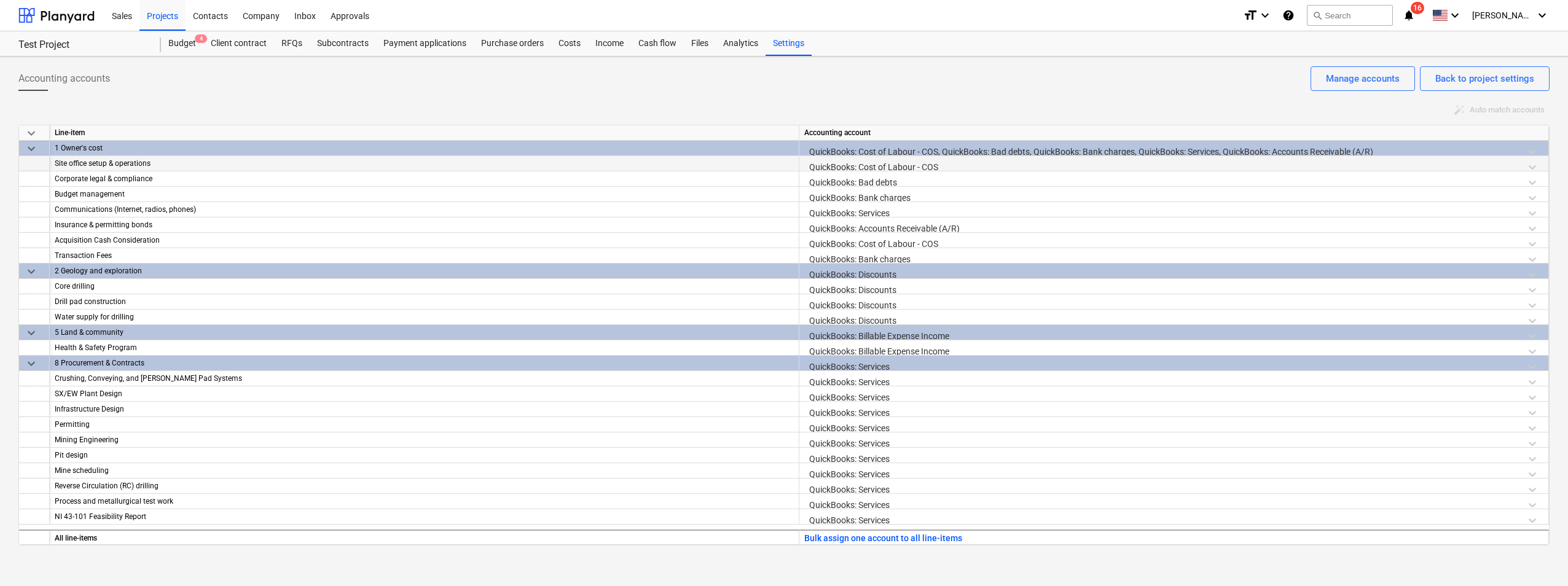
click at [201, 168] on div "Site office setup & operations" at bounding box center [424, 164] width 739 height 15
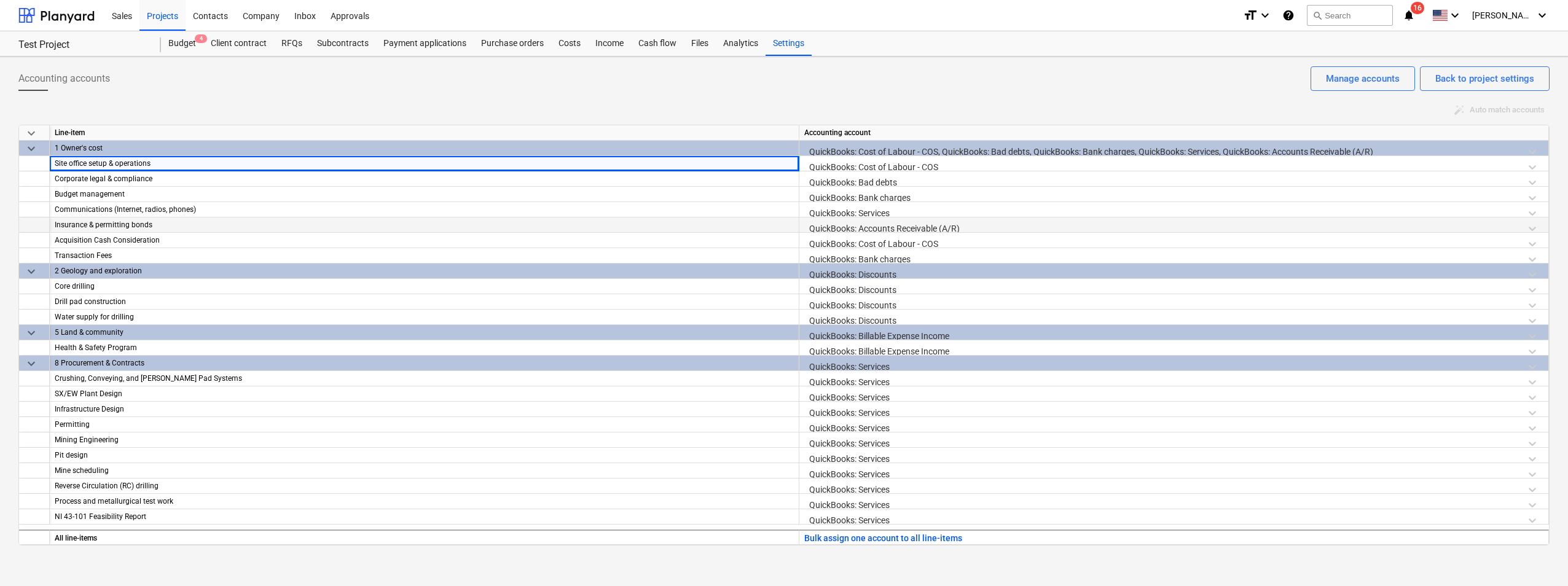
click at [107, 221] on div "Insurance & permitting bonds" at bounding box center [424, 225] width 739 height 15
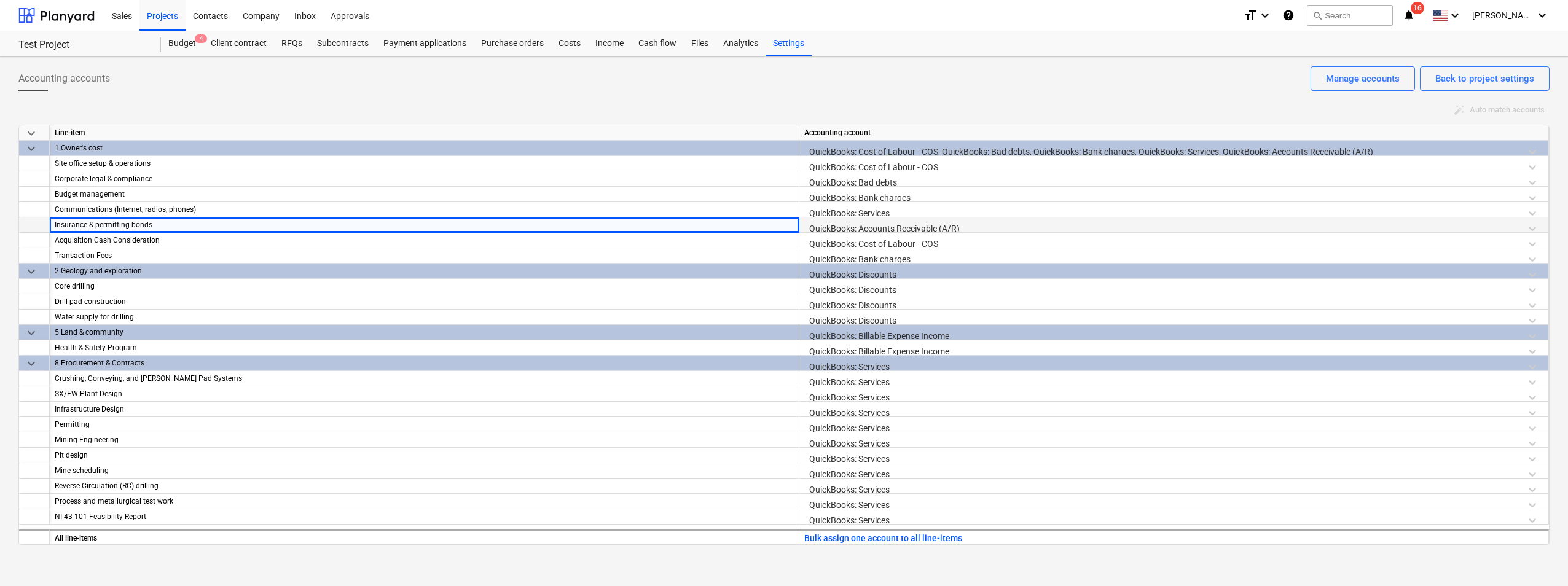
click at [947, 226] on div "QuickBooks: Accounts Receivable (A/R)" at bounding box center [1174, 228] width 739 height 21
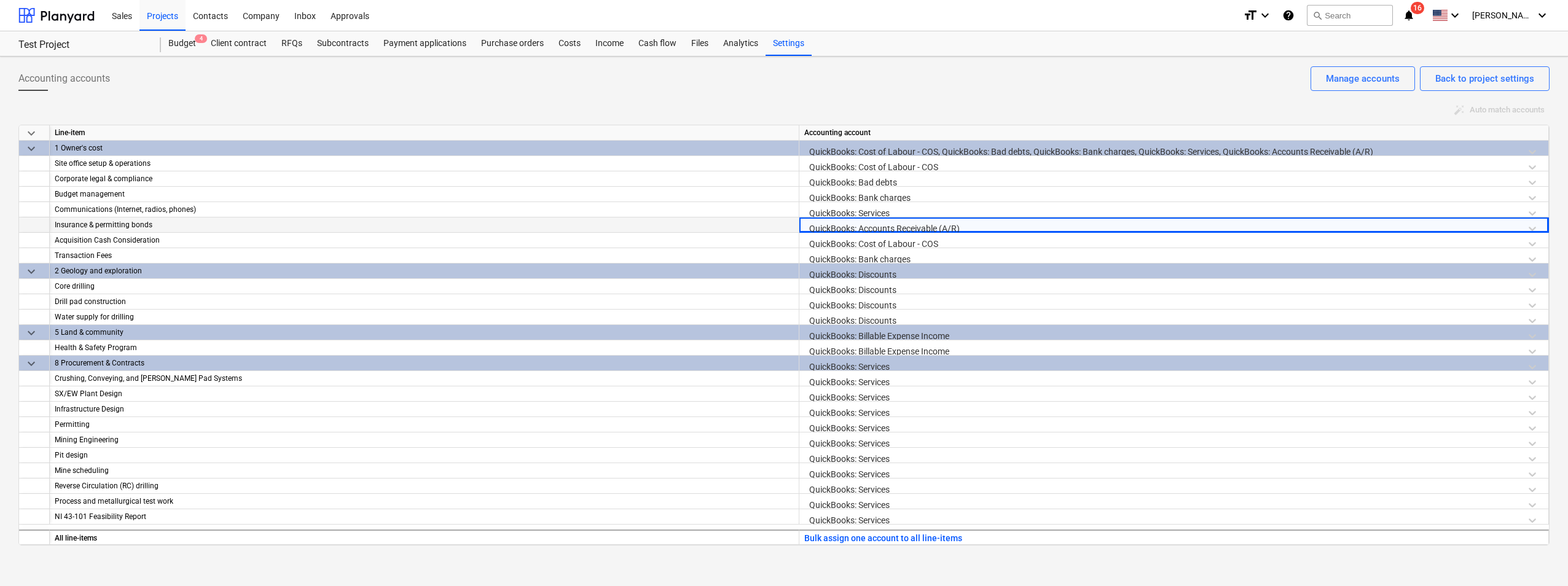
click at [1499, 228] on div "QuickBooks: Accounts Receivable (A/R)" at bounding box center [1174, 228] width 739 height 21
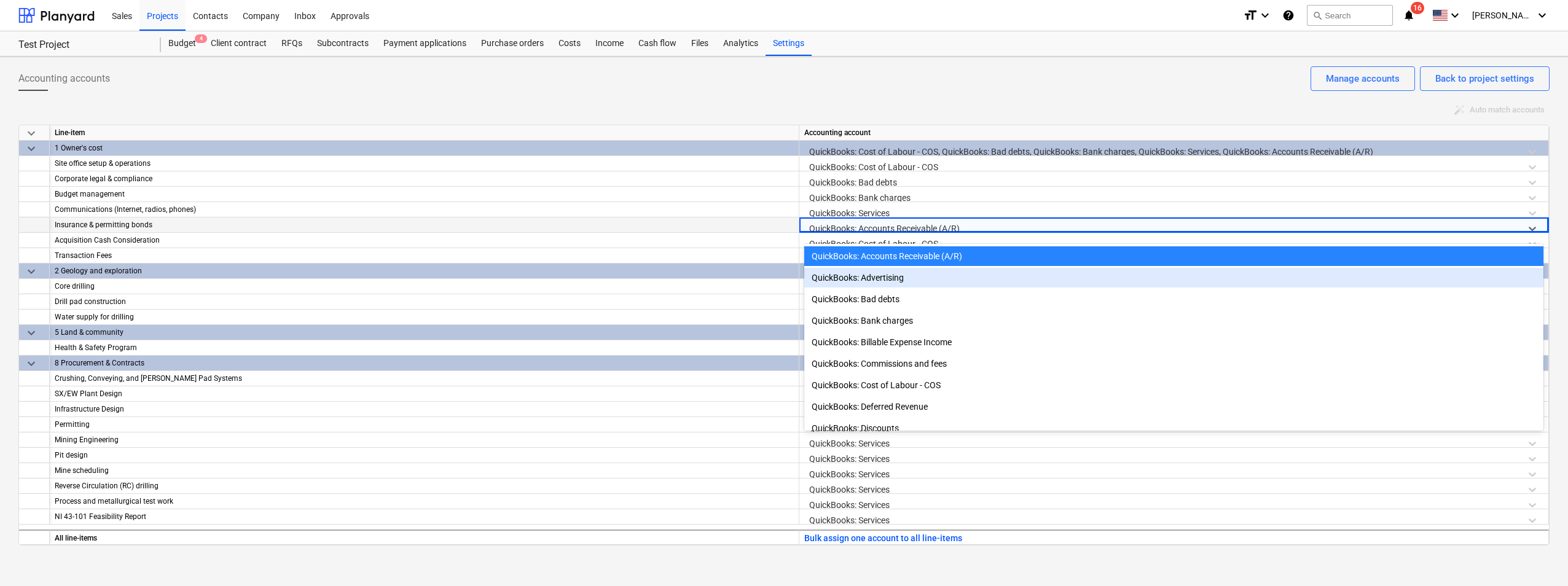
drag, startPoint x: 886, startPoint y: 286, endPoint x: 890, endPoint y: 279, distance: 8.1
click at [890, 279] on div "QuickBooks: Advertising" at bounding box center [1174, 278] width 739 height 20
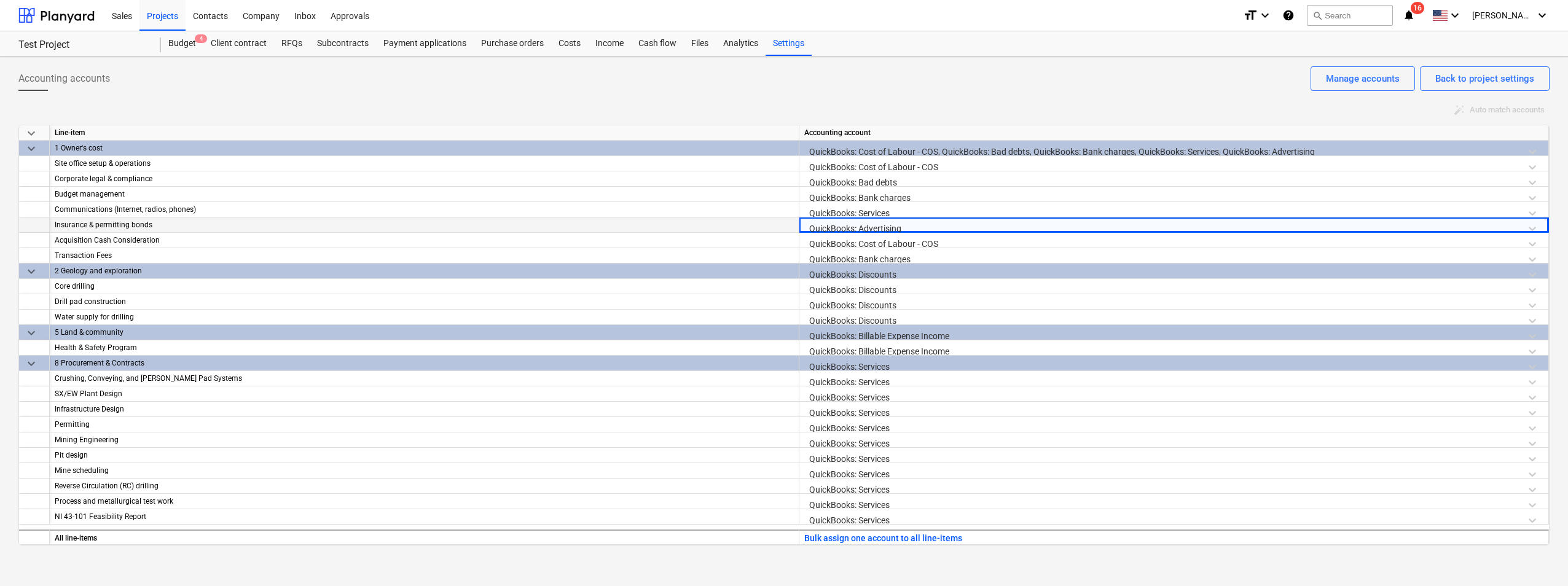
click at [1166, 99] on div "Accounting accounts Back to project settings Manage accounts" at bounding box center [784, 84] width 1531 height 34
click at [703, 107] on div "auto_fix_high Auto match accounts" at bounding box center [784, 110] width 1531 height 19
click at [609, 47] on div "Income" at bounding box center [609, 43] width 43 height 24
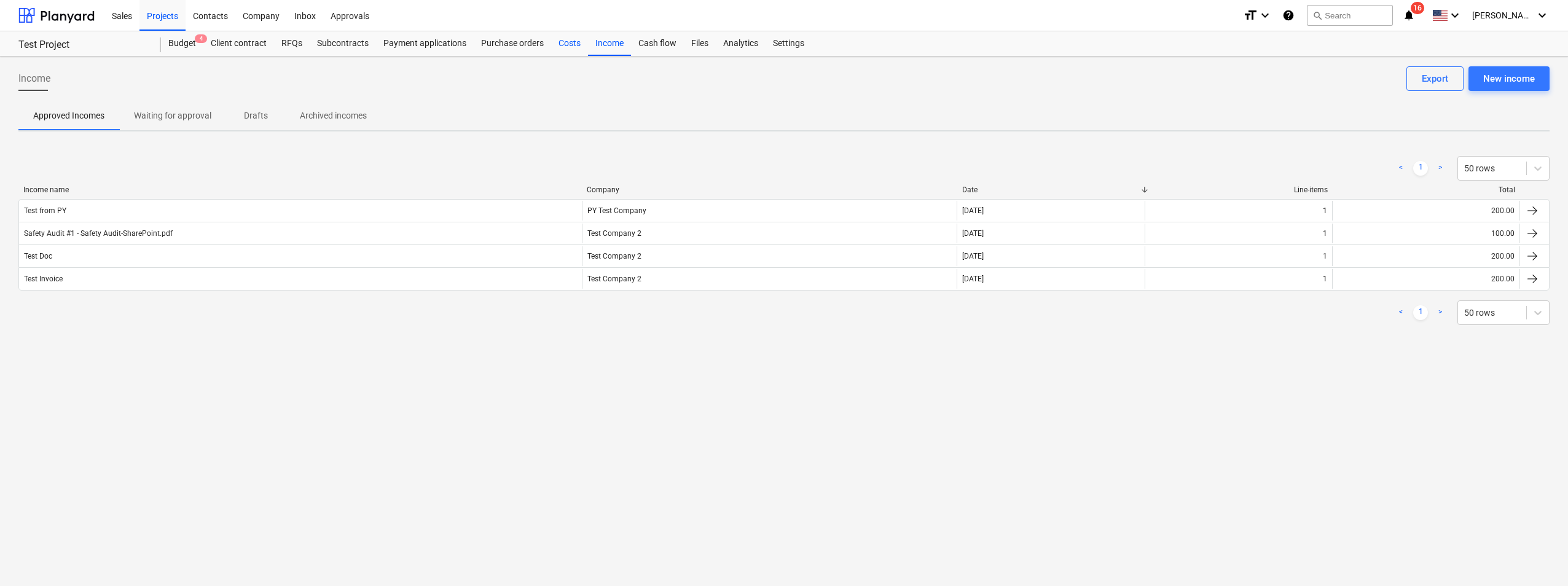
click at [567, 44] on div "Costs" at bounding box center [569, 43] width 37 height 24
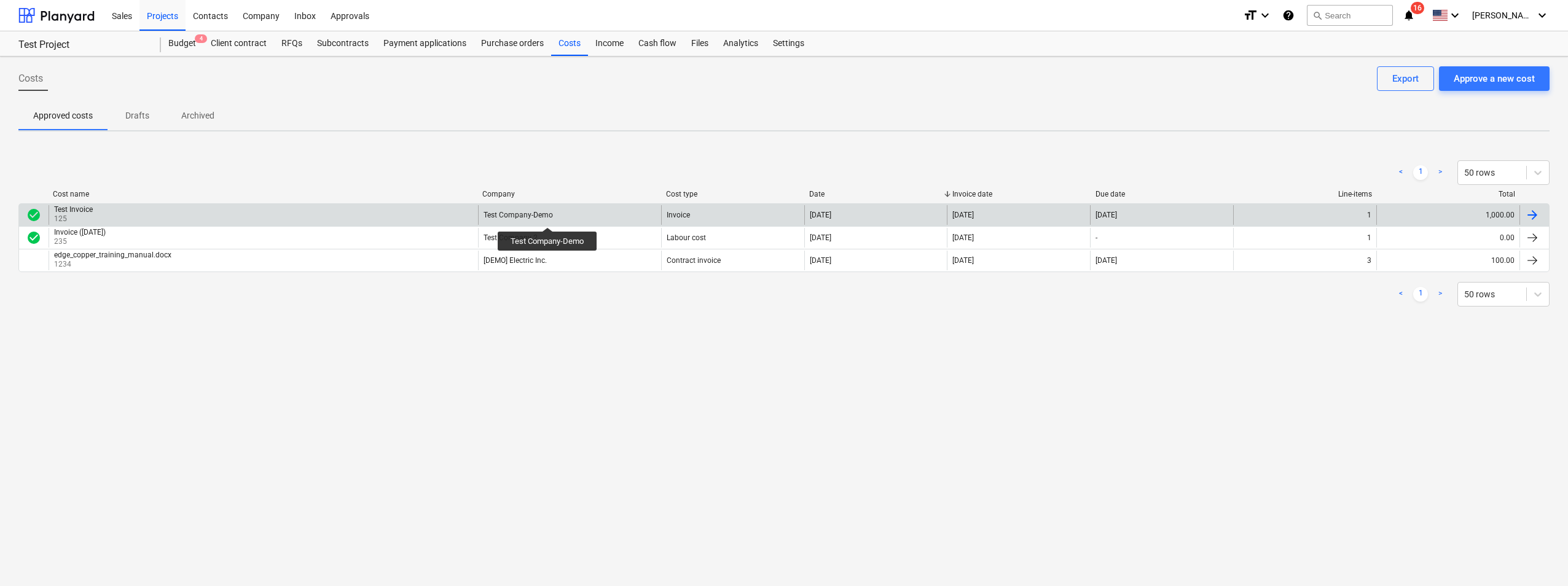
click at [548, 216] on div "Test Company-Demo" at bounding box center [518, 215] width 69 height 9
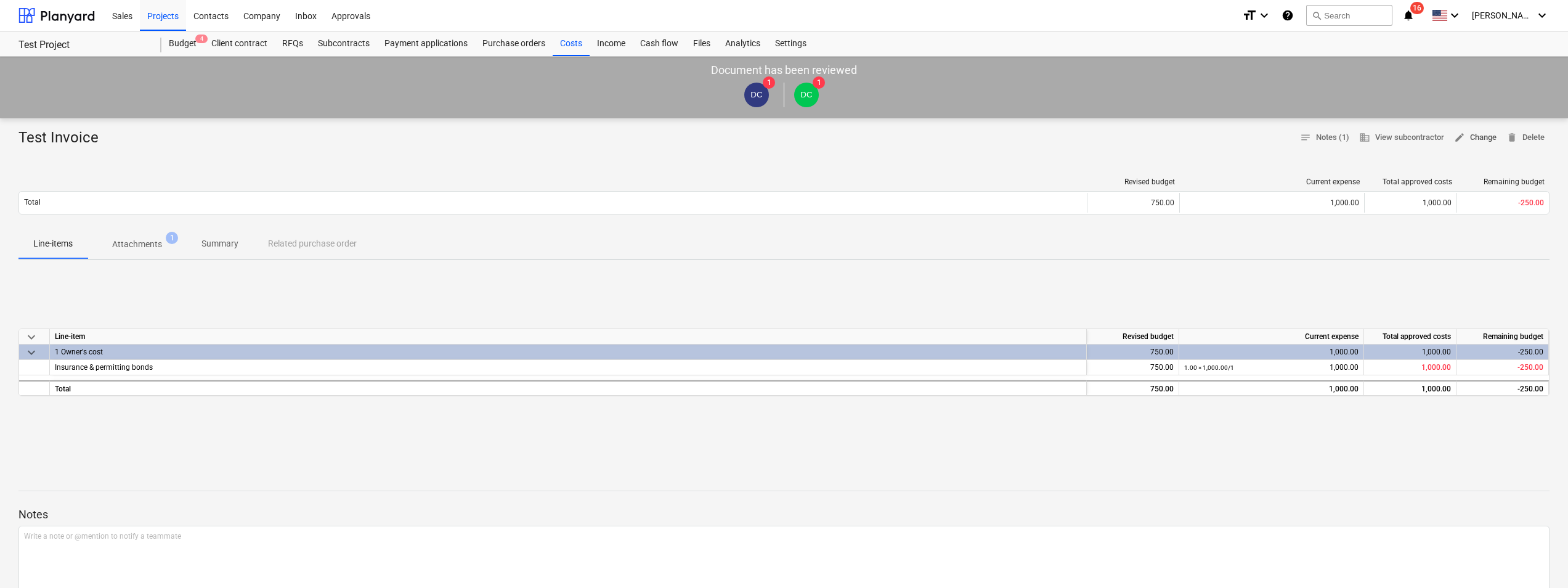
click at [1492, 129] on button "edit Change" at bounding box center [1475, 137] width 52 height 19
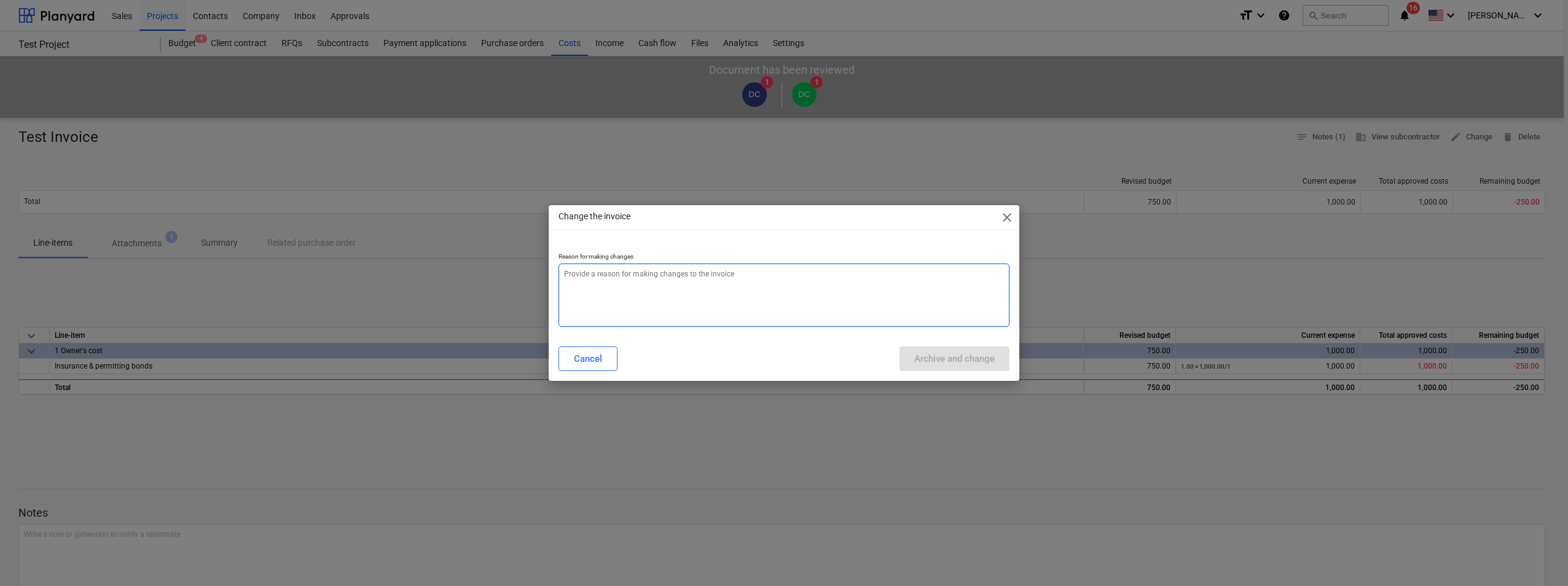
click at [727, 302] on textarea at bounding box center [784, 295] width 451 height 63
type textarea "x"
type textarea "W"
type textarea "x"
type textarea "Wr"
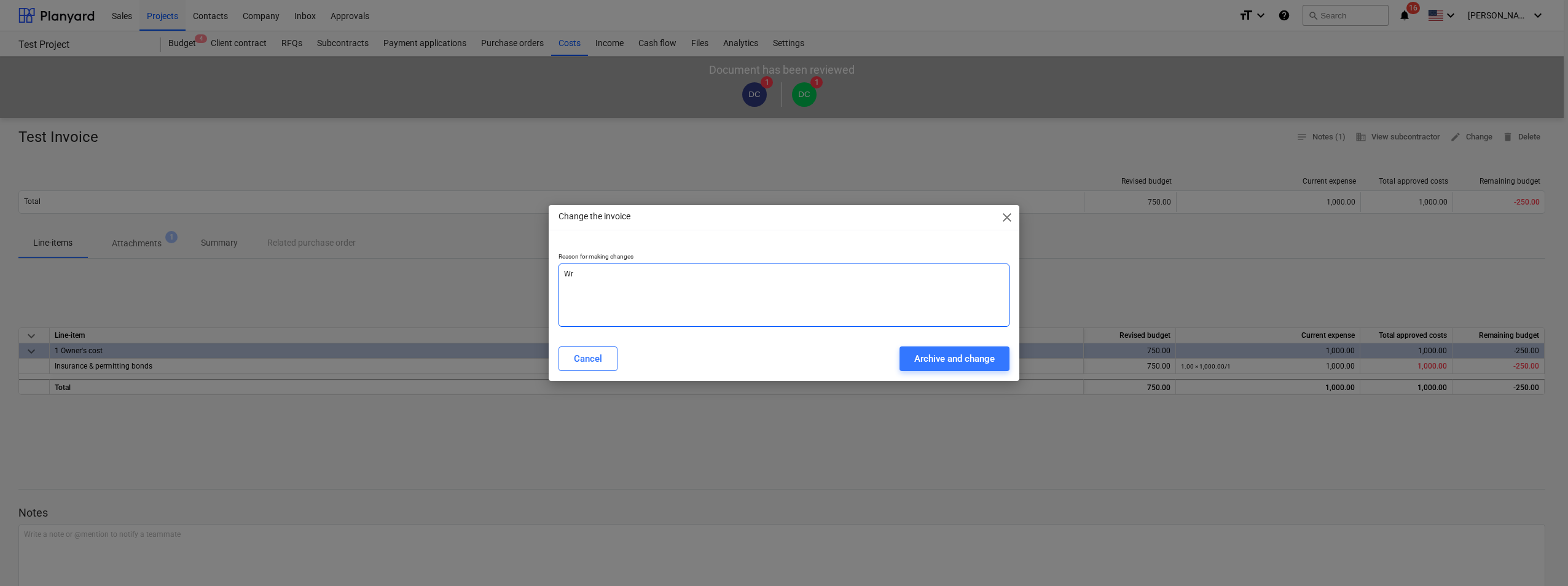
type textarea "x"
type textarea "Wro"
type textarea "x"
type textarea "Wron"
type textarea "x"
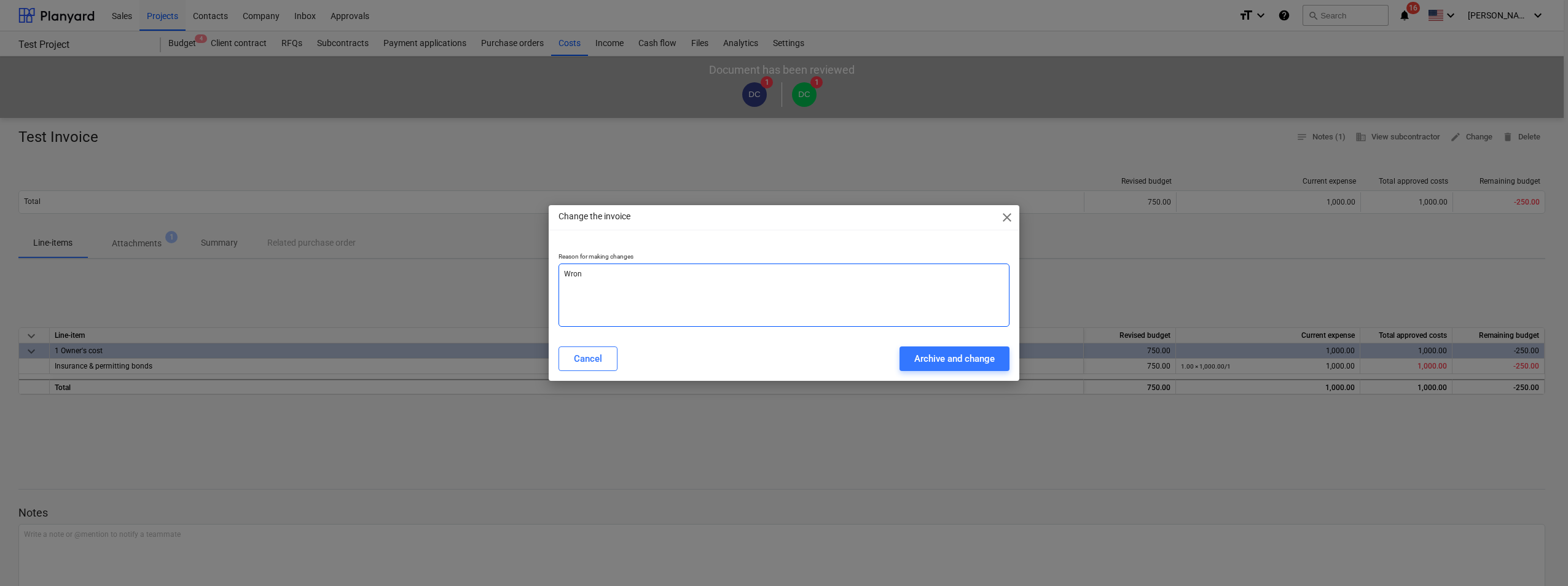
type textarea "Wrong"
type textarea "x"
type textarea "Wrong"
type textarea "x"
type textarea "Wrong A"
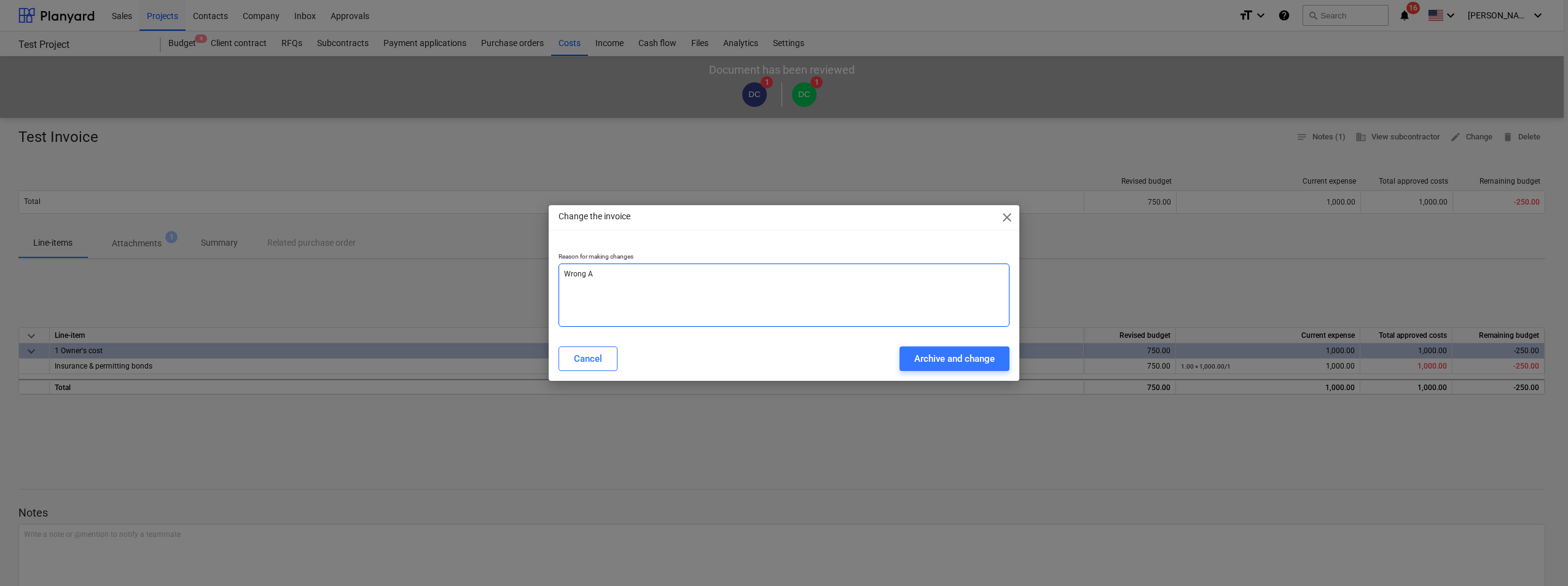
type textarea "x"
type textarea "Wrong Ac"
type textarea "x"
type textarea "Wrong Acc"
type textarea "x"
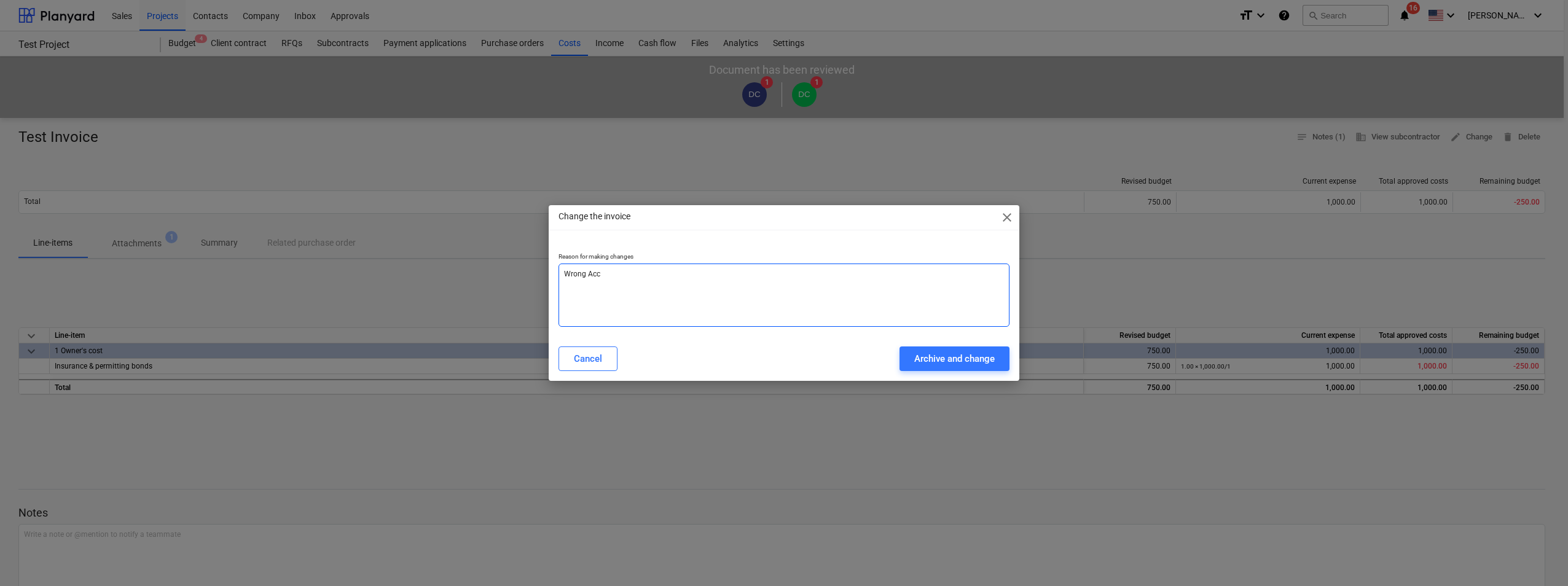
type textarea "Wrong Acco"
type textarea "x"
type textarea "Wrong Accou"
type textarea "x"
type textarea "Wrong Accoun"
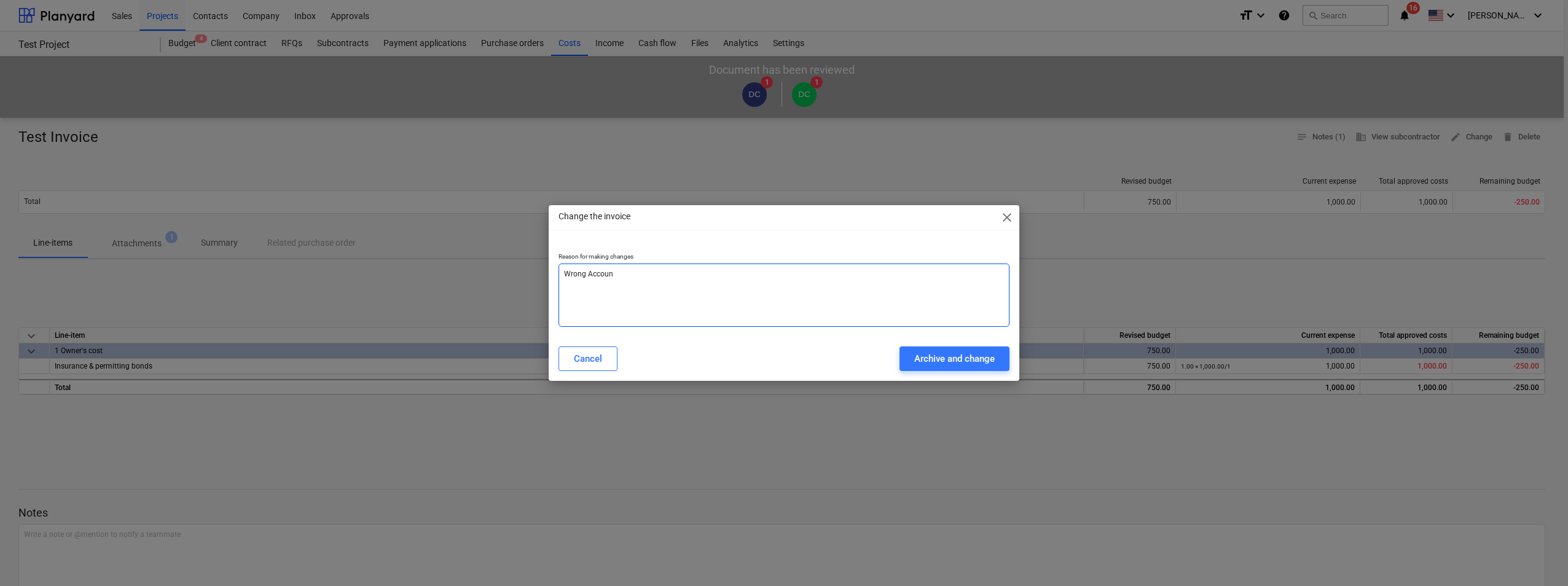
type textarea "x"
type textarea "Wrong Account"
click at [966, 359] on div "Archive and change" at bounding box center [954, 359] width 81 height 16
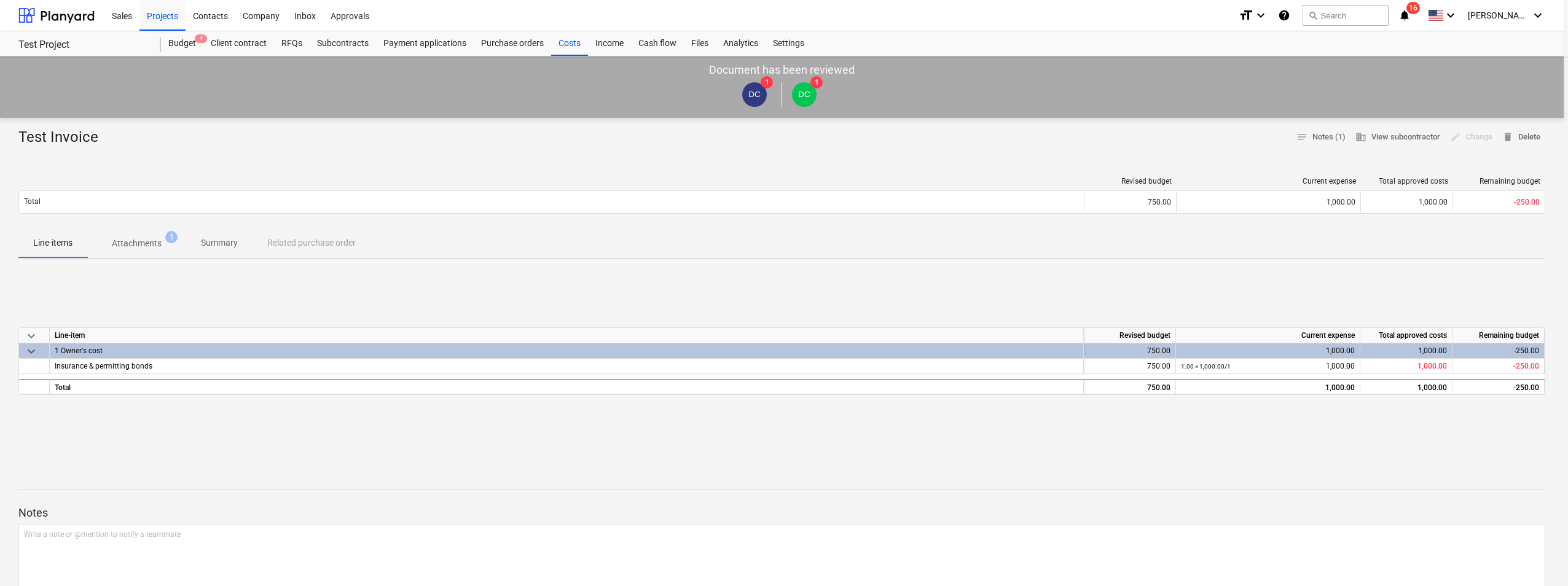
type textarea "x"
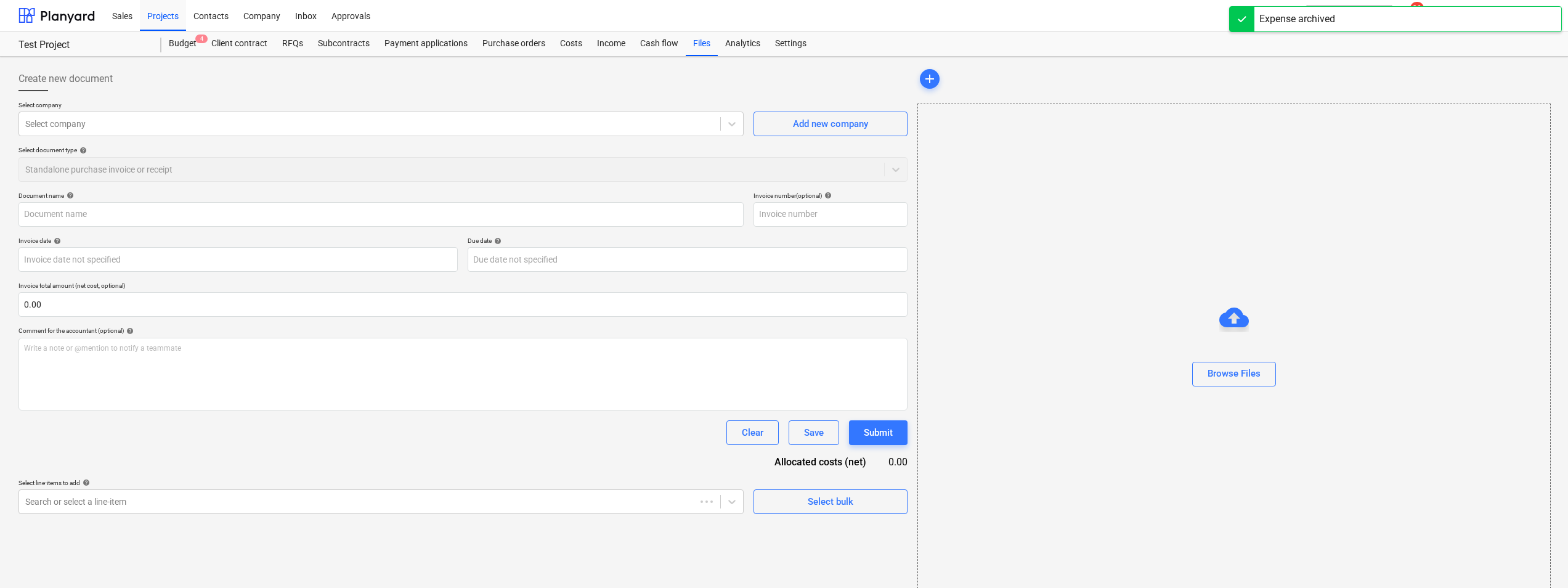
type input "Test Invoice"
type input "125"
type input "[DATE]"
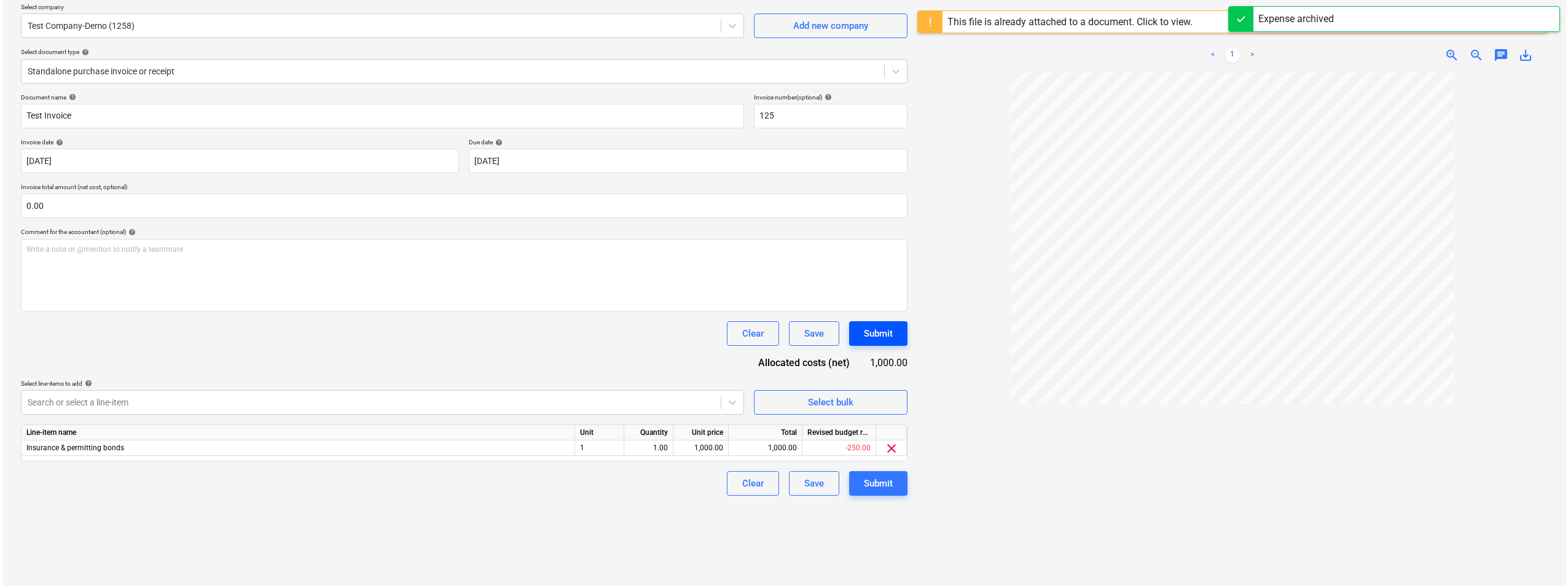
scroll to position [123, 0]
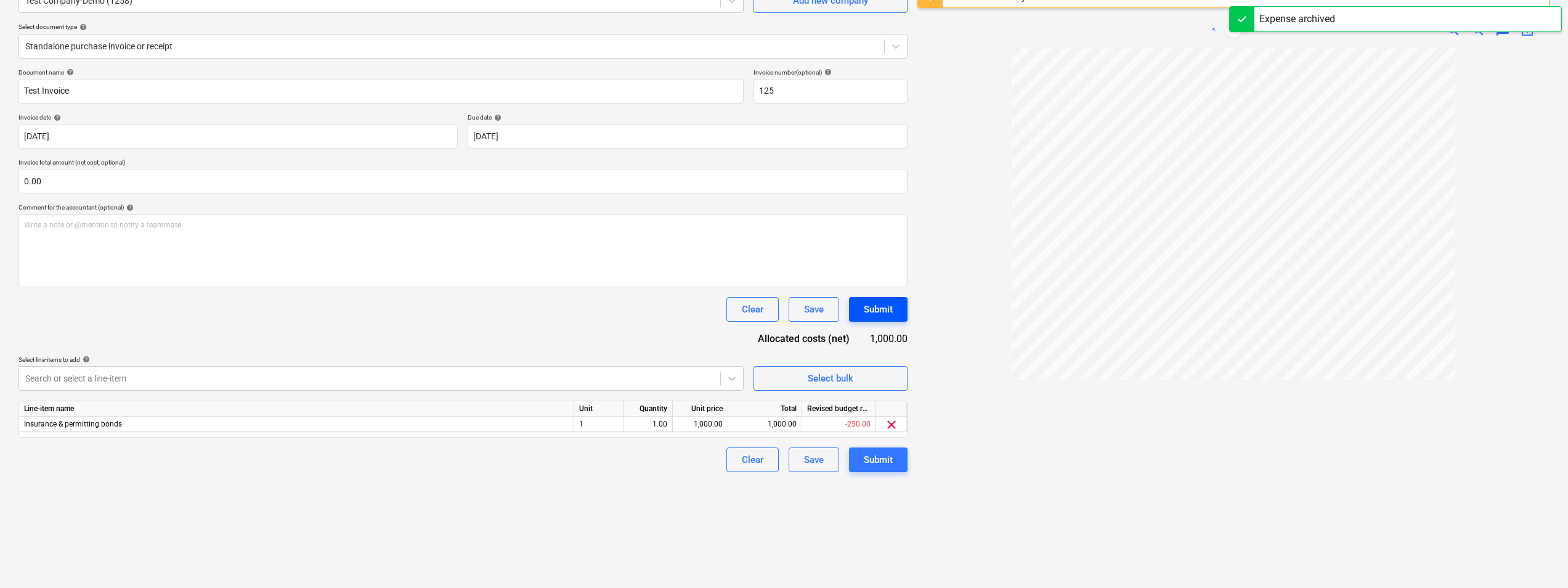
click at [876, 310] on div "Submit" at bounding box center [877, 310] width 29 height 16
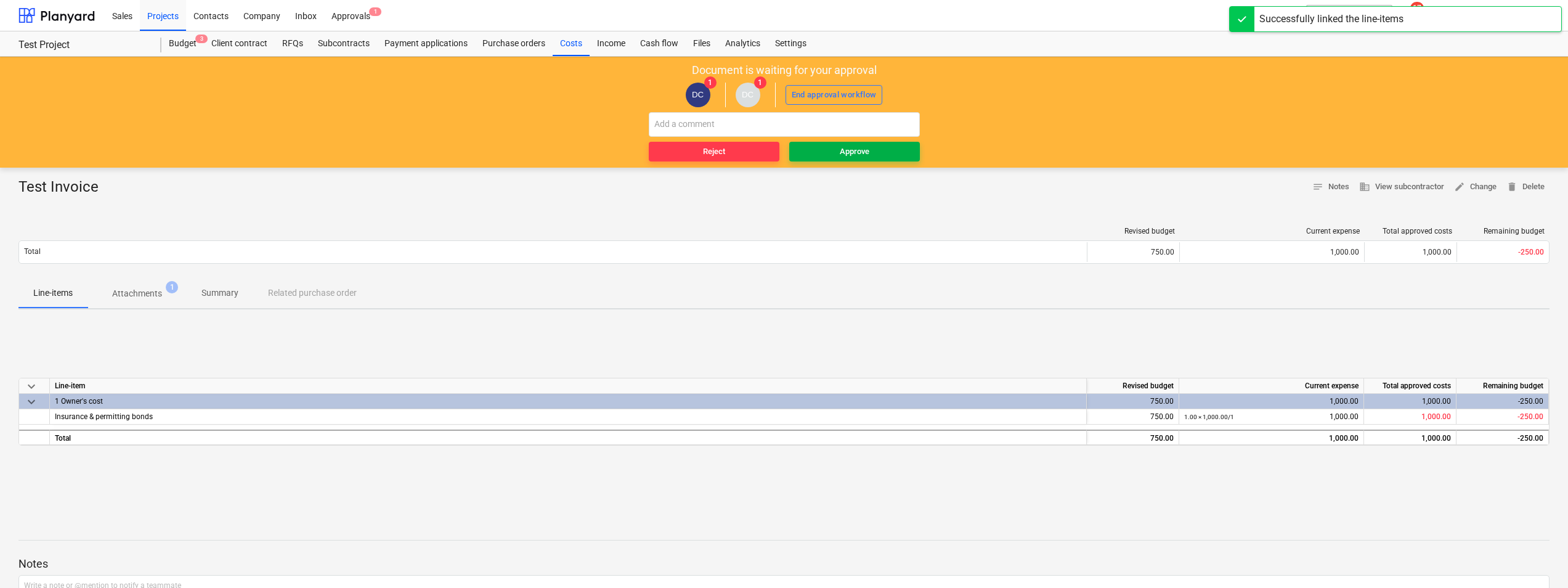
click at [873, 155] on span "Approve" at bounding box center [855, 151] width 121 height 14
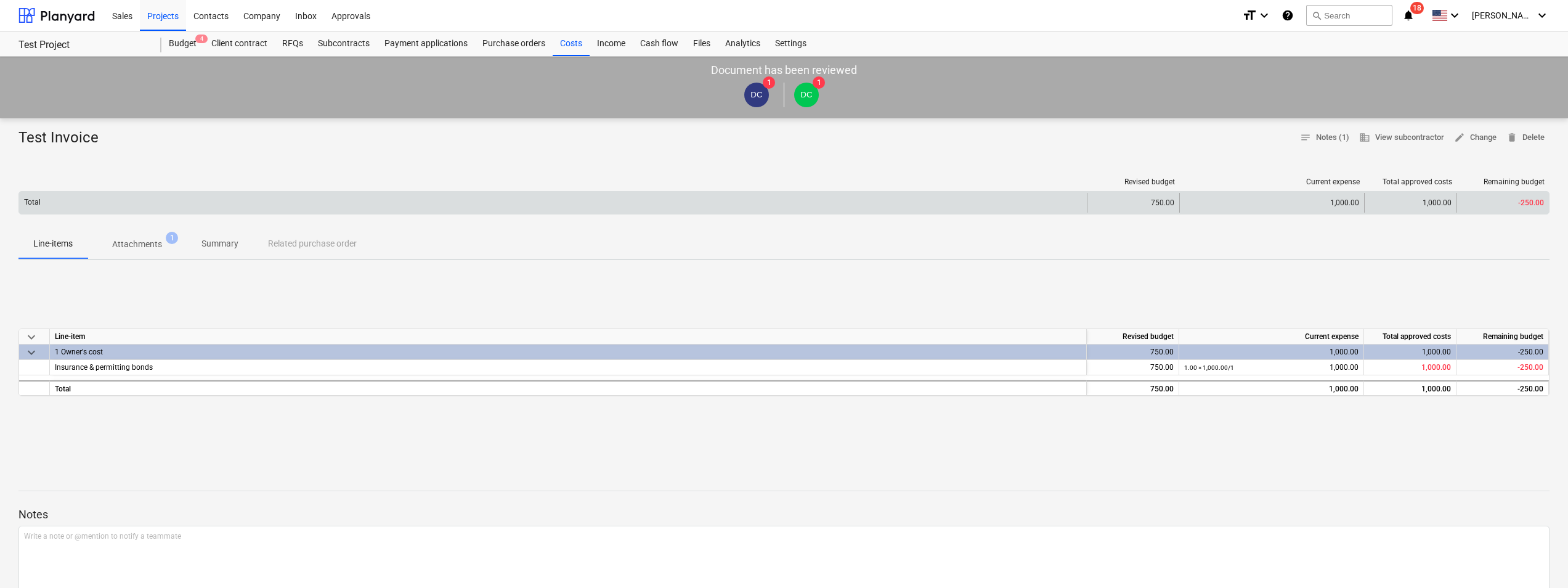
click at [781, 199] on div "Total" at bounding box center [553, 203] width 1068 height 20
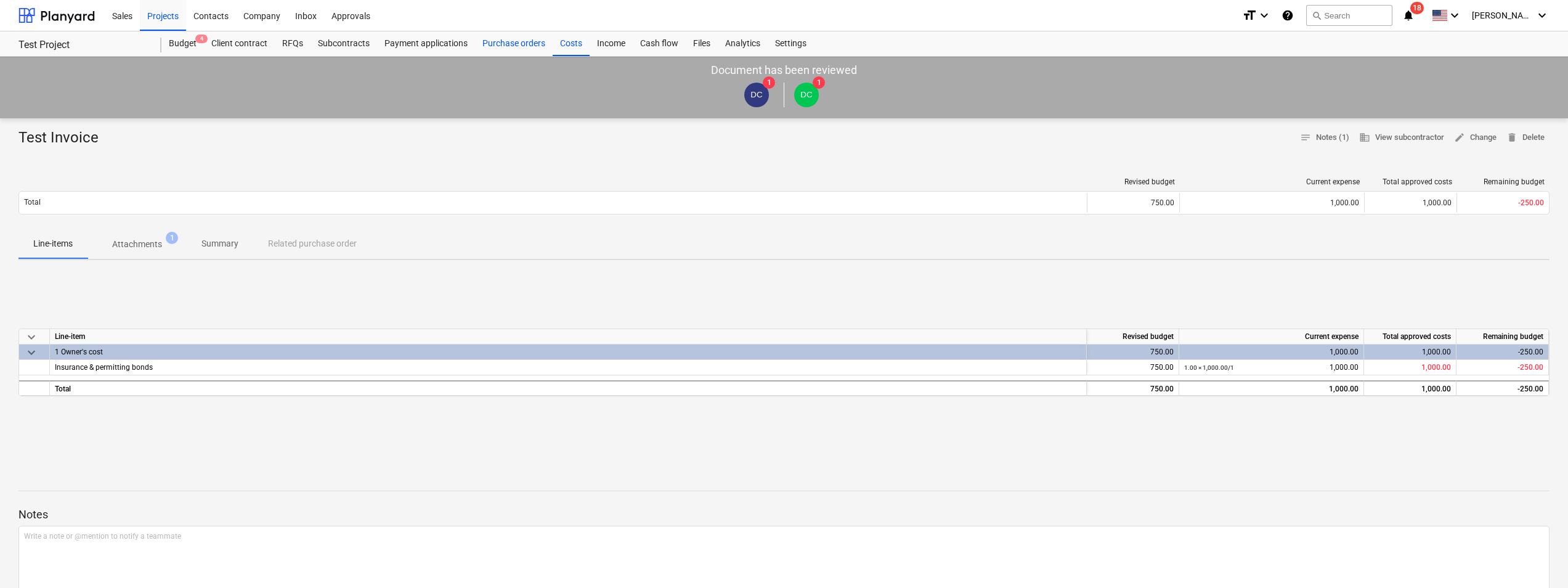
click at [518, 43] on div "Purchase orders" at bounding box center [513, 43] width 78 height 24
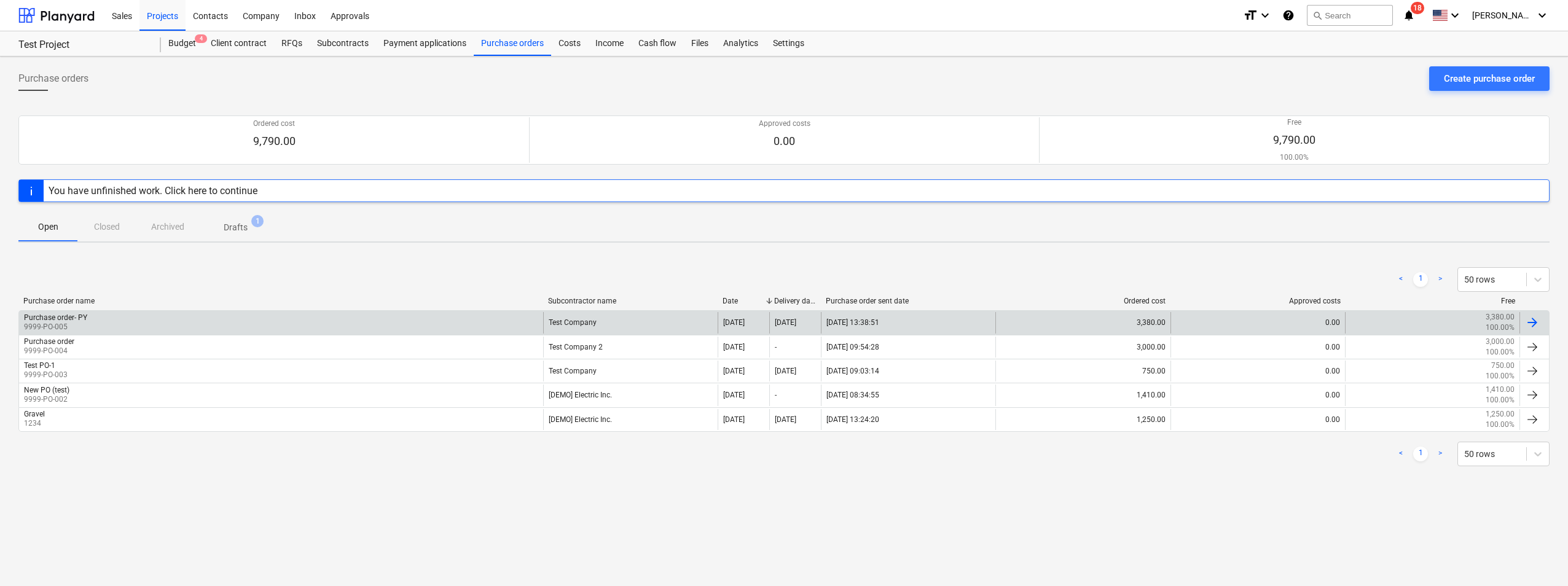
click at [598, 331] on div "Test Company" at bounding box center [630, 322] width 174 height 21
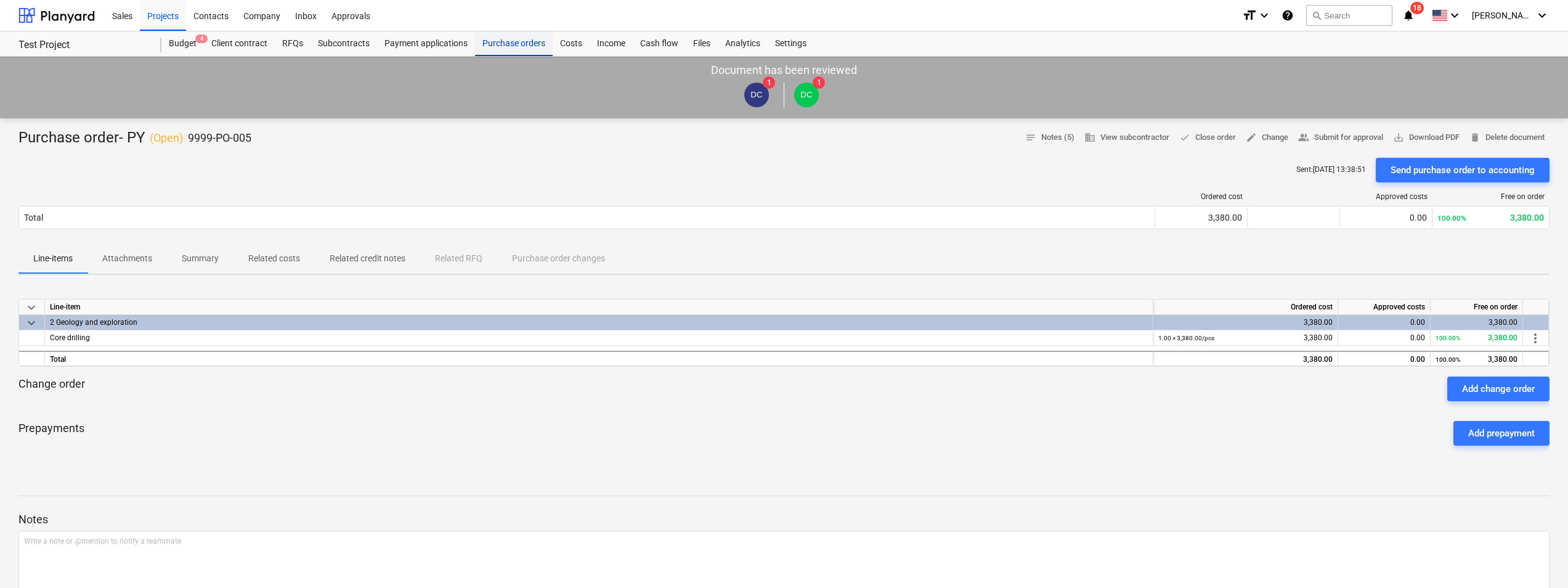
click at [504, 39] on div "Purchase orders" at bounding box center [513, 43] width 78 height 24
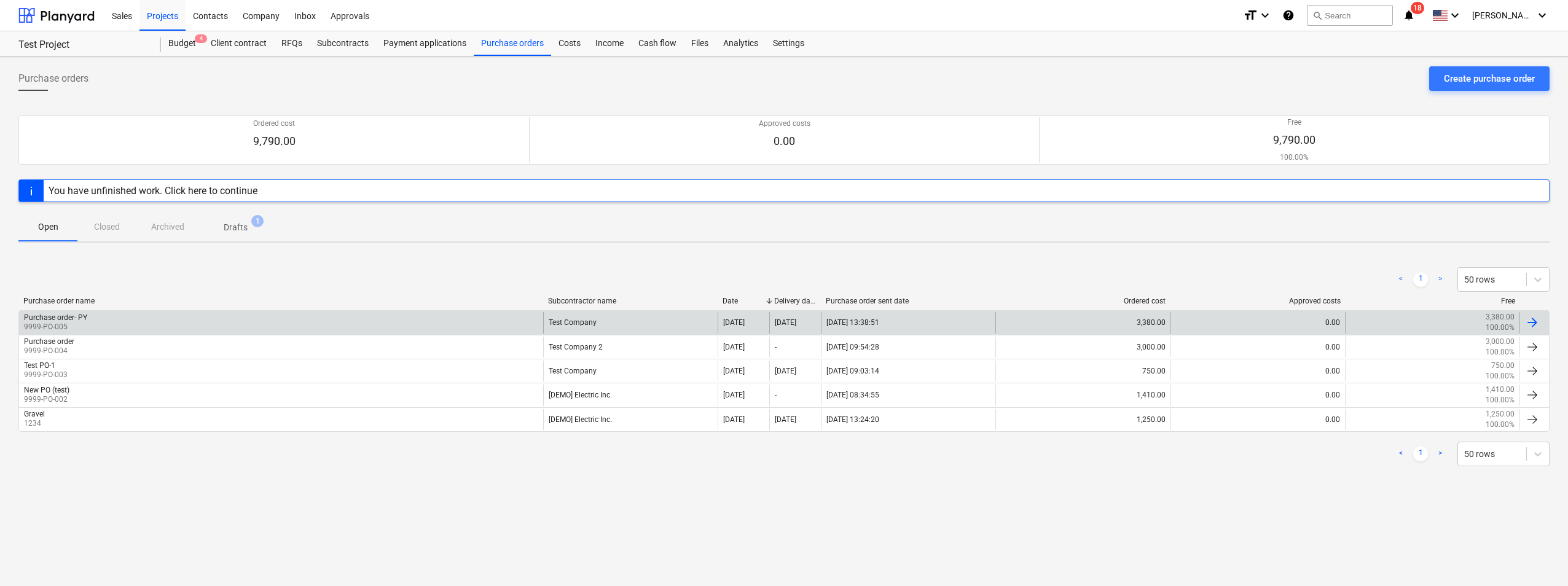
click at [107, 326] on div "Purchase order- PY 9999-PO-005" at bounding box center [281, 322] width 524 height 21
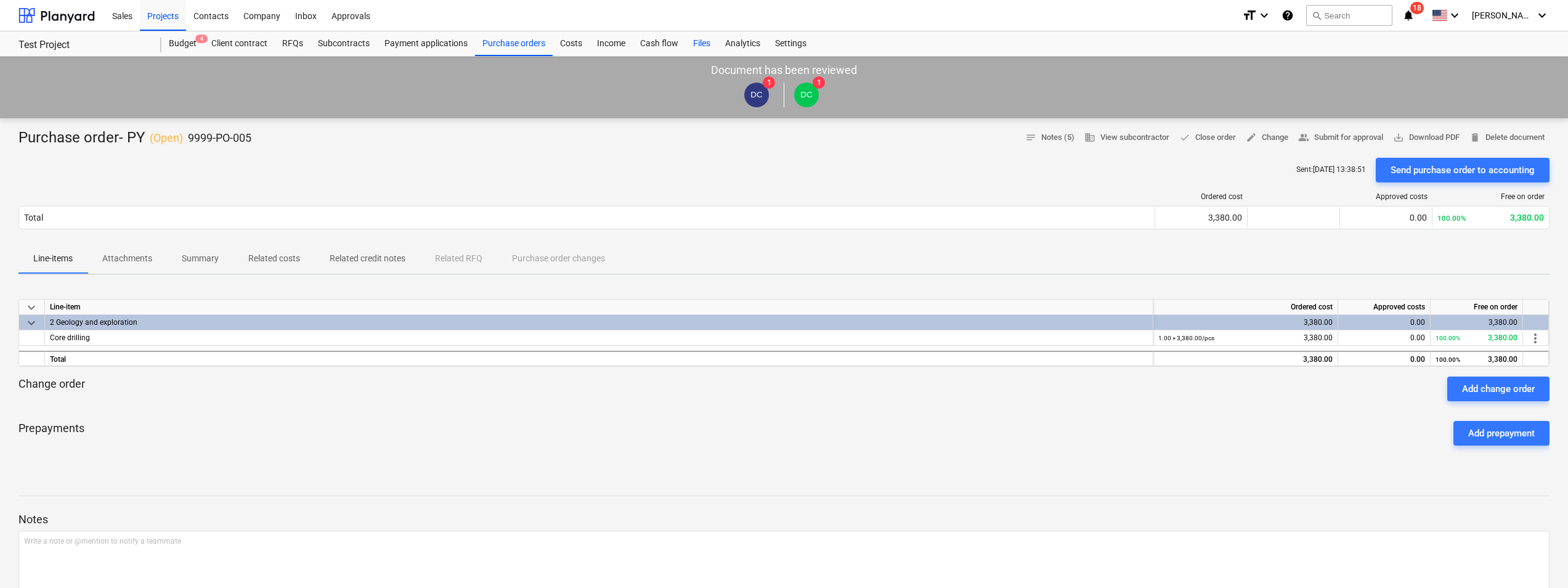
click at [702, 37] on div "Files" at bounding box center [701, 43] width 32 height 24
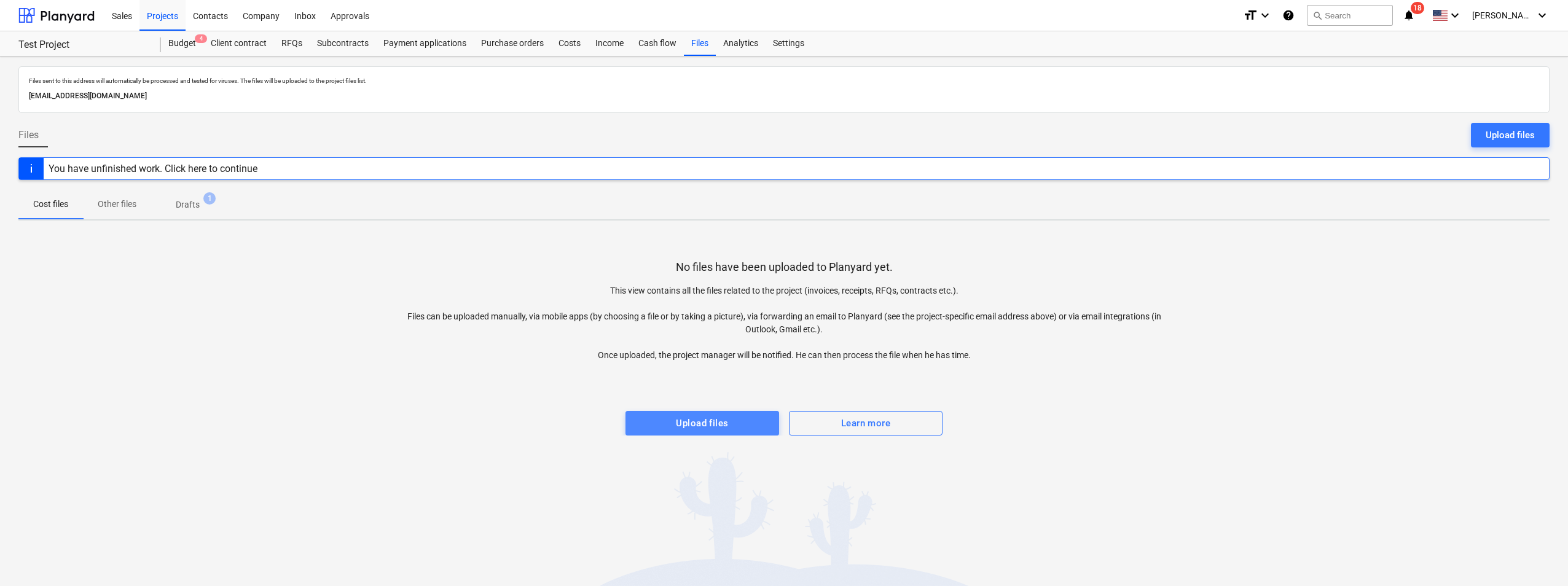
click at [698, 424] on div "Upload files" at bounding box center [702, 423] width 52 height 16
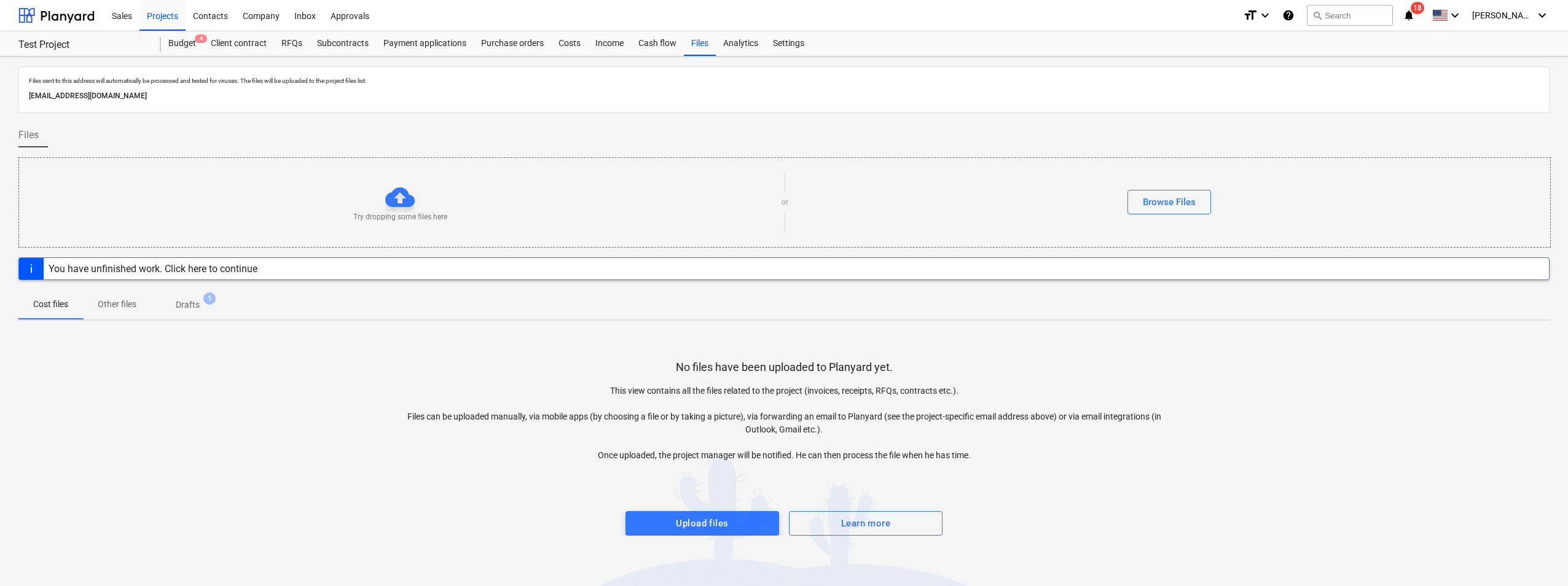
click at [718, 497] on div at bounding box center [784, 499] width 1531 height 24
click at [712, 519] on div "Upload files" at bounding box center [702, 523] width 52 height 16
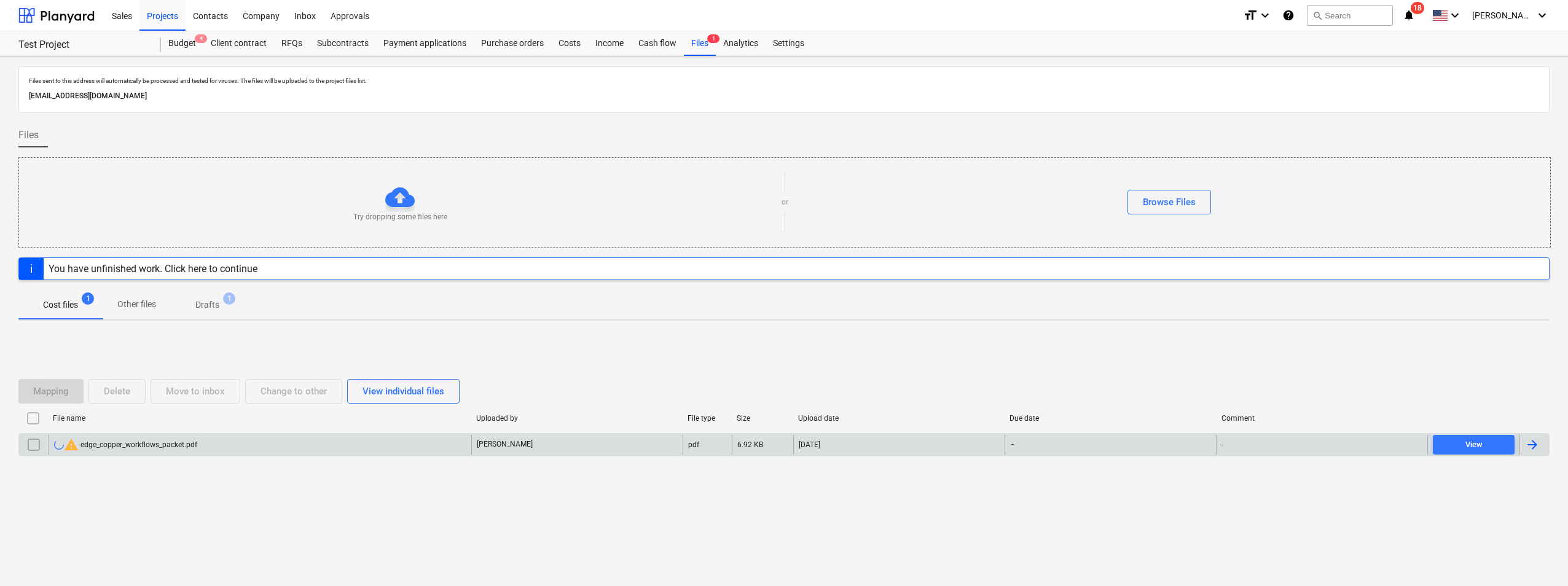
click at [985, 449] on div "[DATE]" at bounding box center [899, 444] width 212 height 20
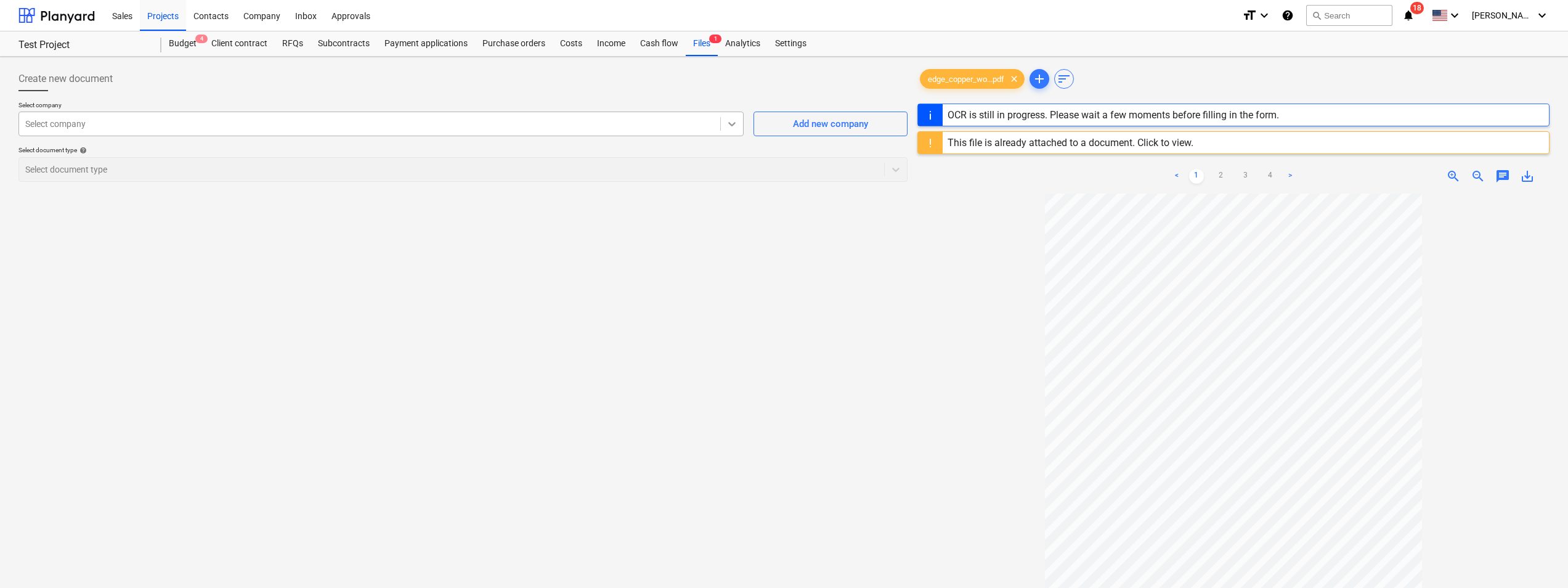
click at [734, 126] on icon at bounding box center [731, 123] width 12 height 12
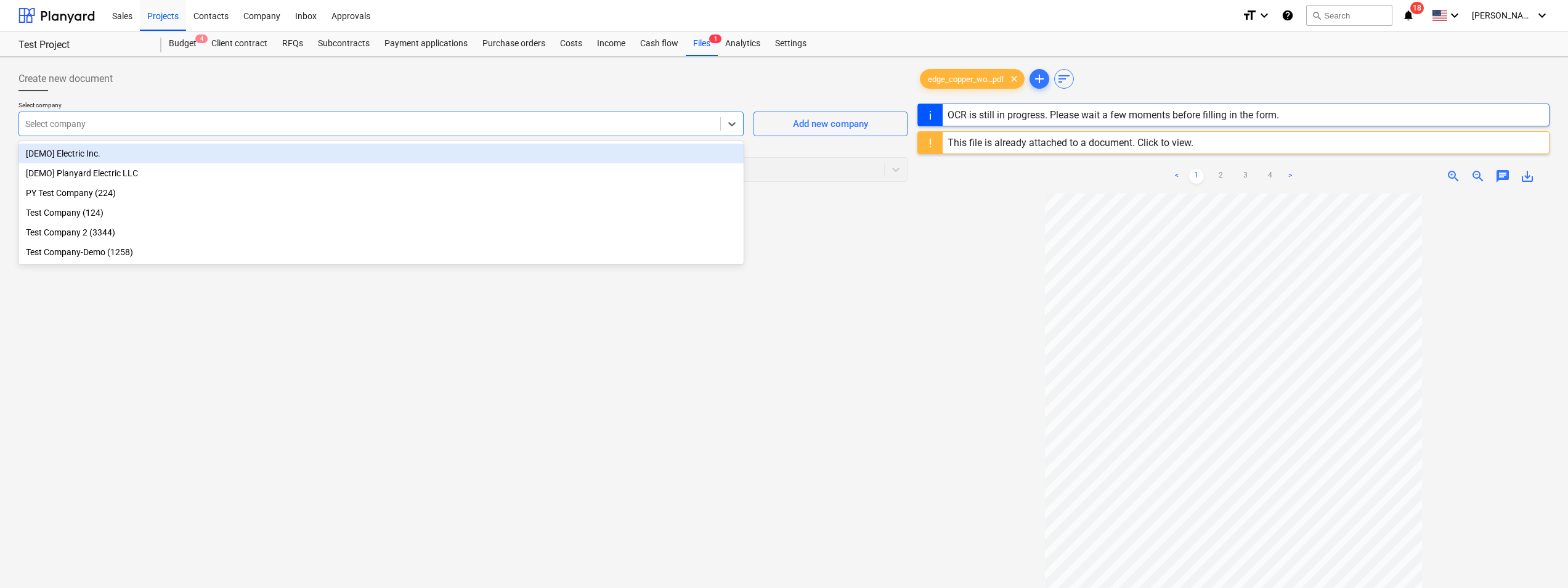
click at [923, 244] on div at bounding box center [1233, 470] width 632 height 554
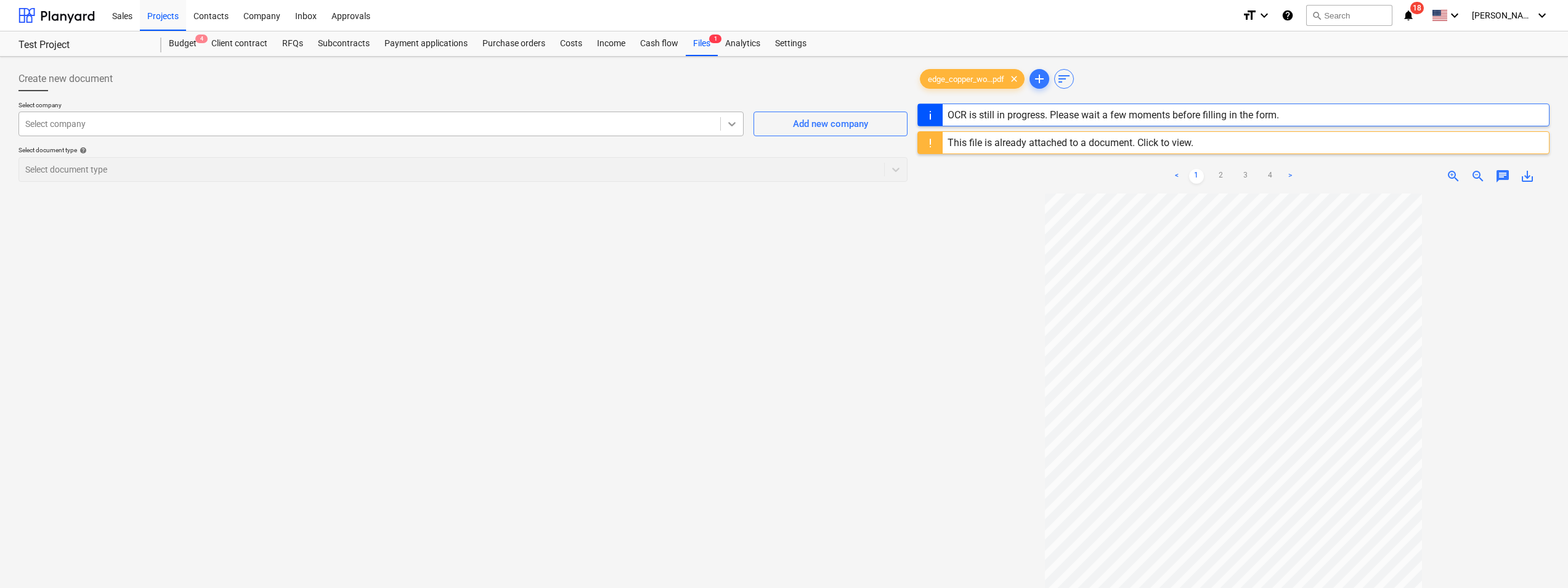
click at [722, 119] on div at bounding box center [731, 123] width 22 height 22
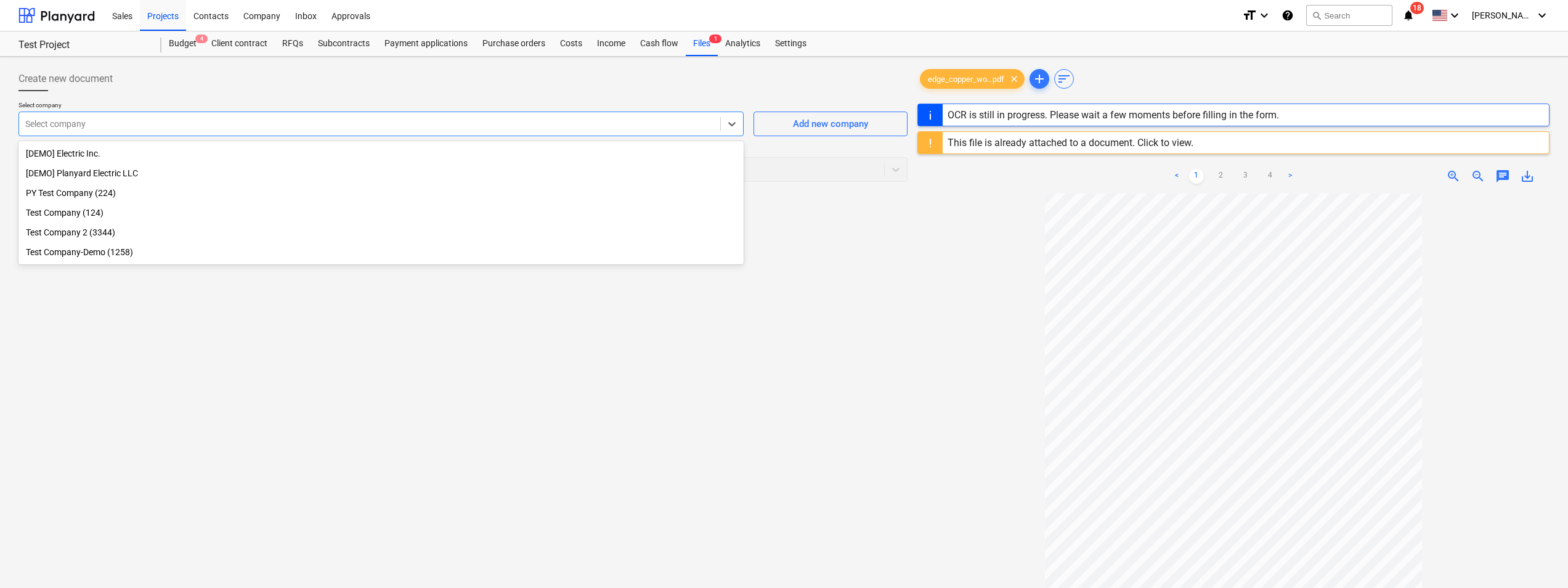
click at [82, 230] on div "Test Company 2 (3344)" at bounding box center [381, 232] width 725 height 20
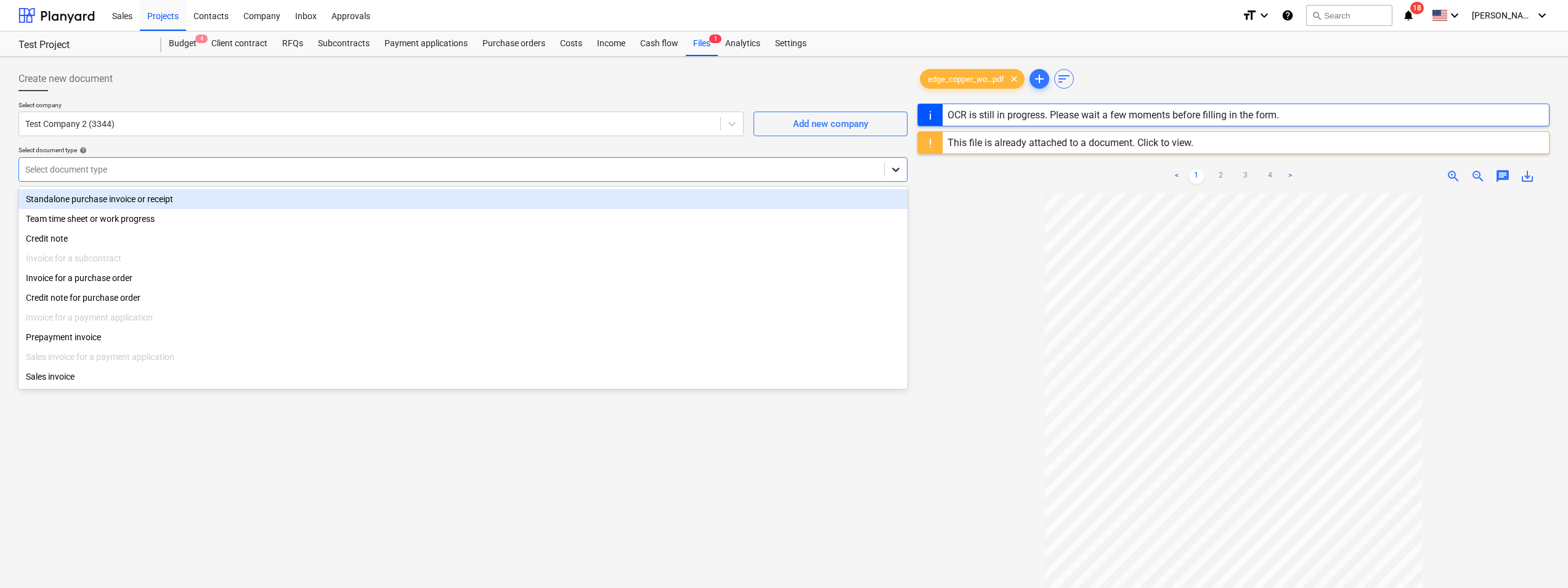
click at [896, 172] on icon at bounding box center [895, 169] width 12 height 12
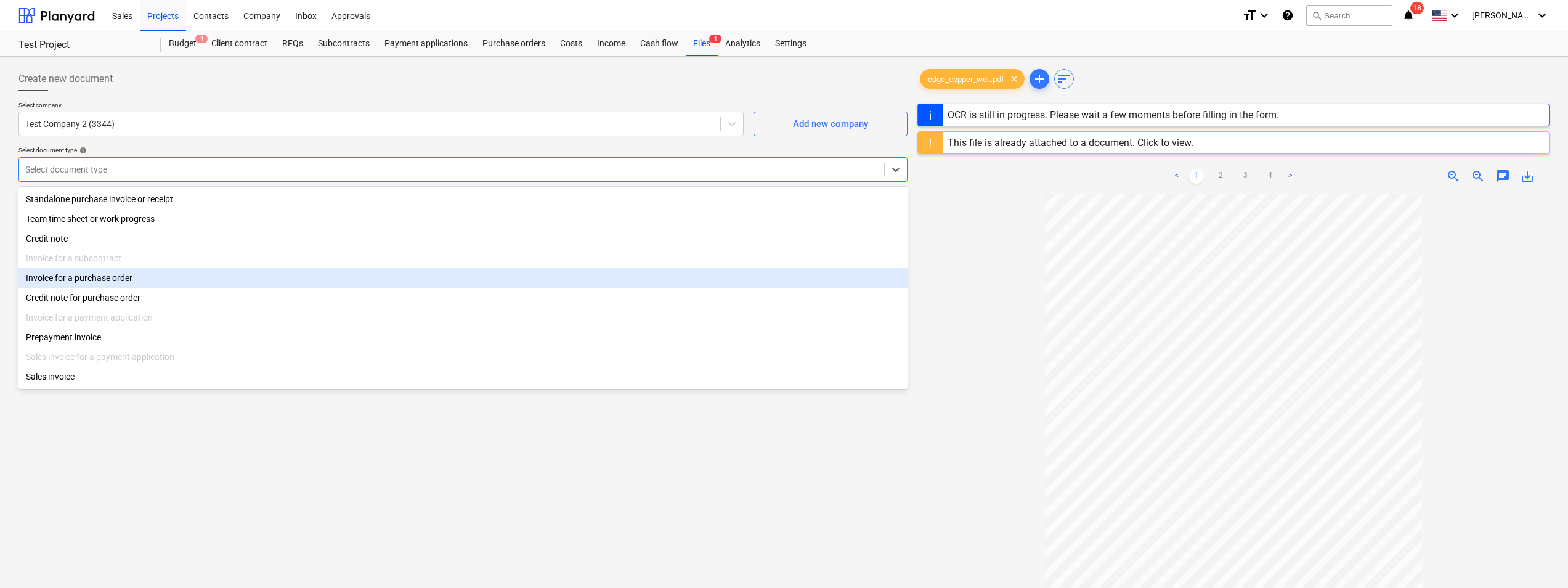
click at [120, 279] on div "Invoice for a purchase order" at bounding box center [463, 278] width 889 height 20
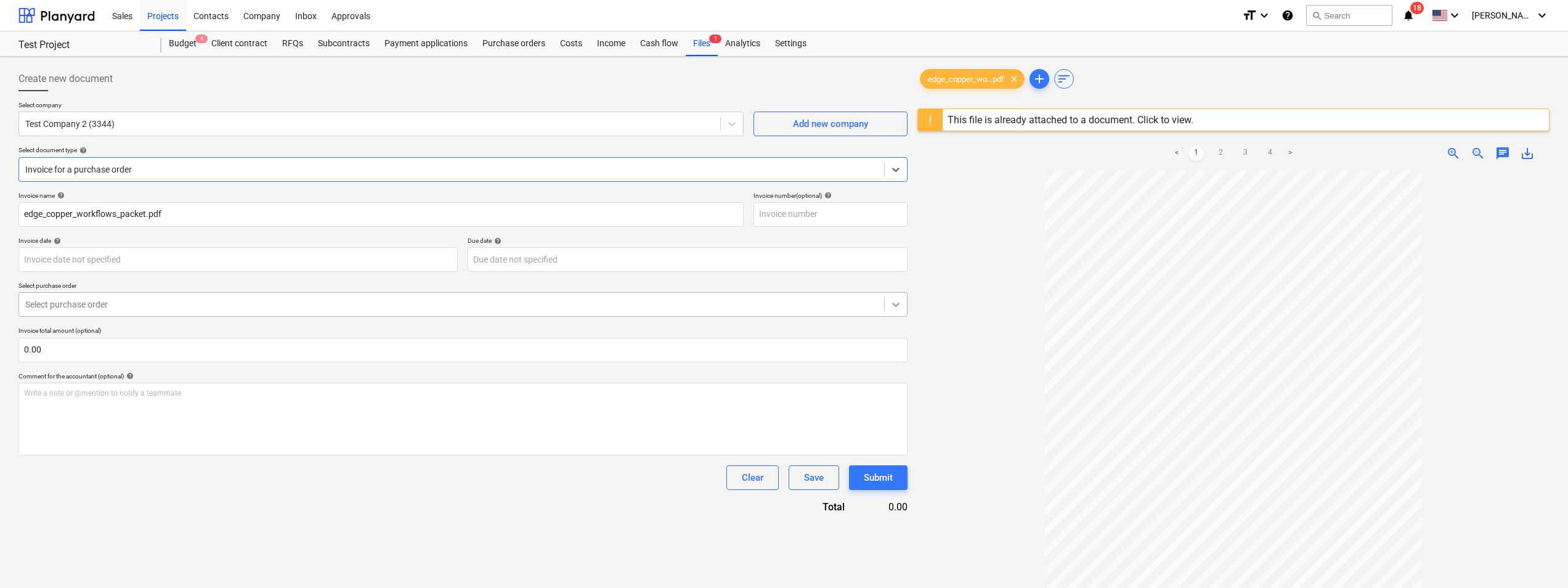
click at [895, 309] on icon at bounding box center [895, 304] width 12 height 12
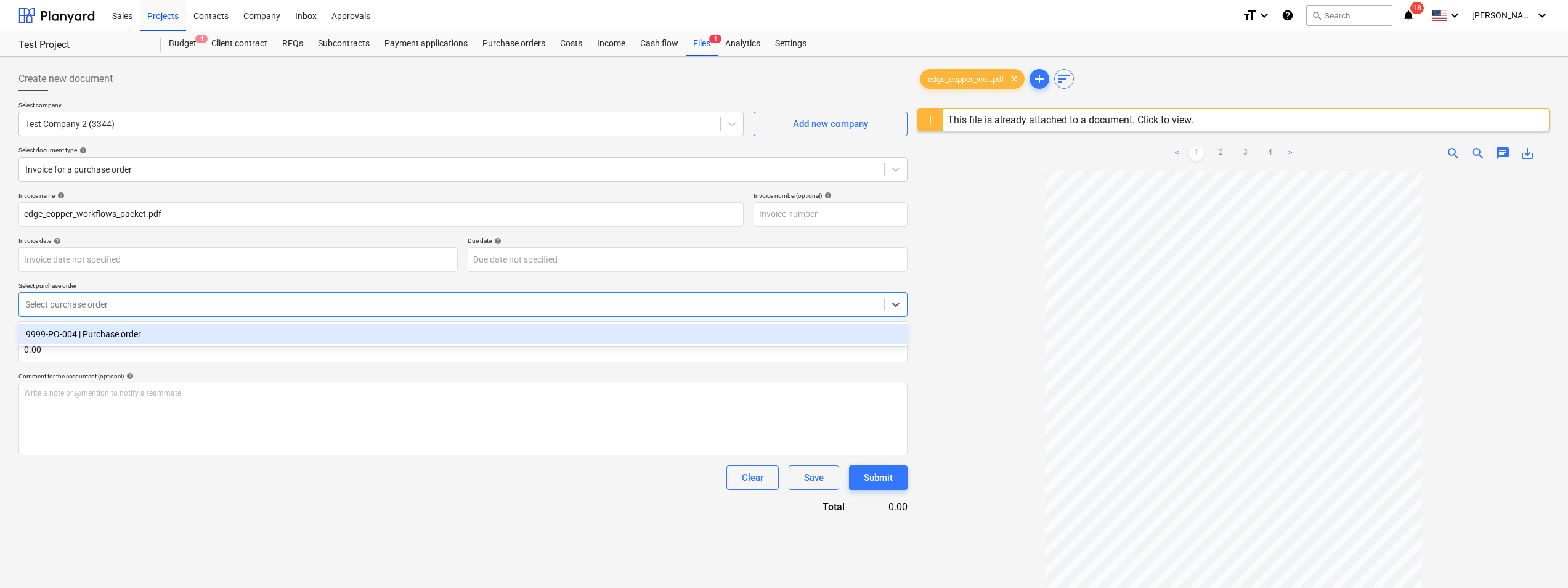
click at [112, 335] on div "9999-PO-004 | Purchase order" at bounding box center [463, 334] width 889 height 20
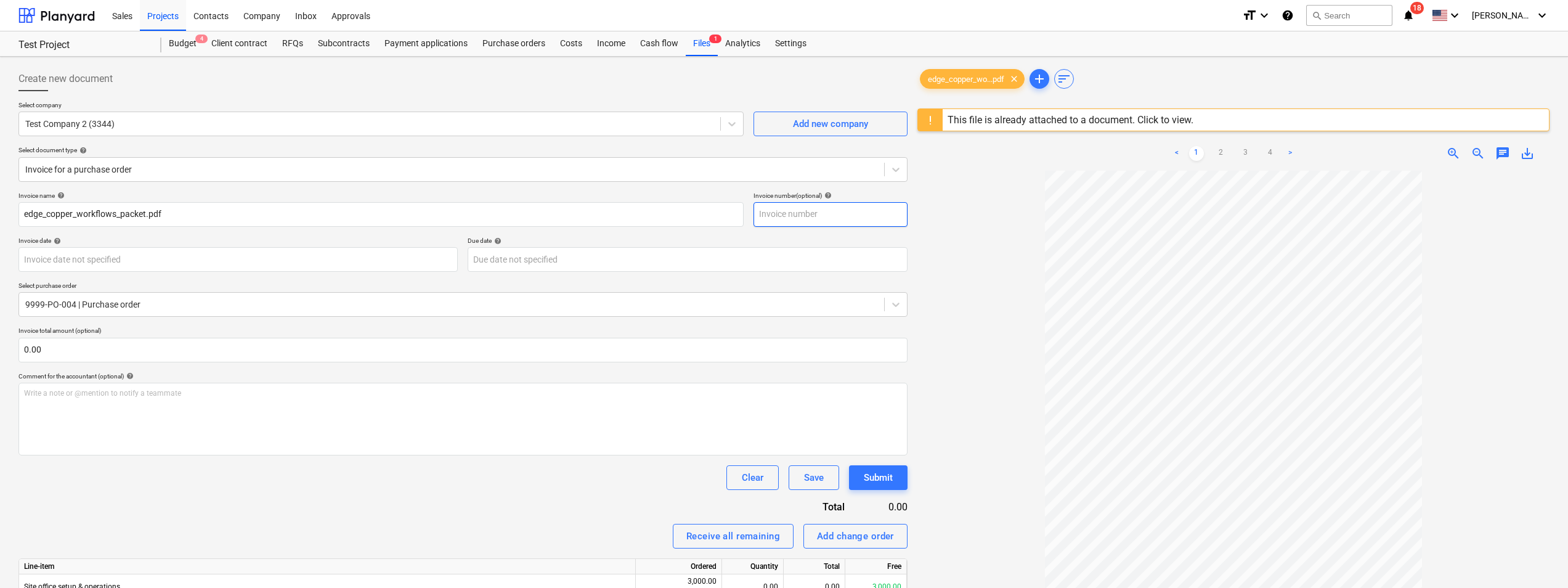
click at [775, 216] on input "text" at bounding box center [830, 215] width 154 height 24
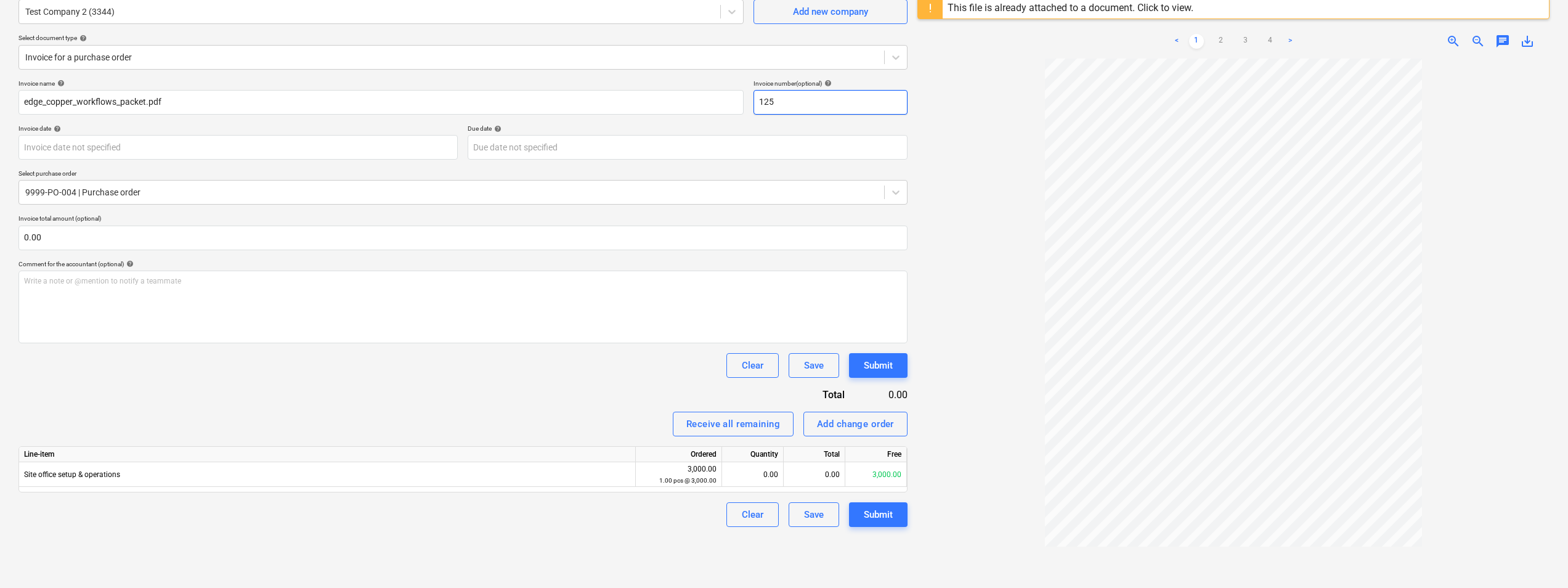
scroll to position [146, 0]
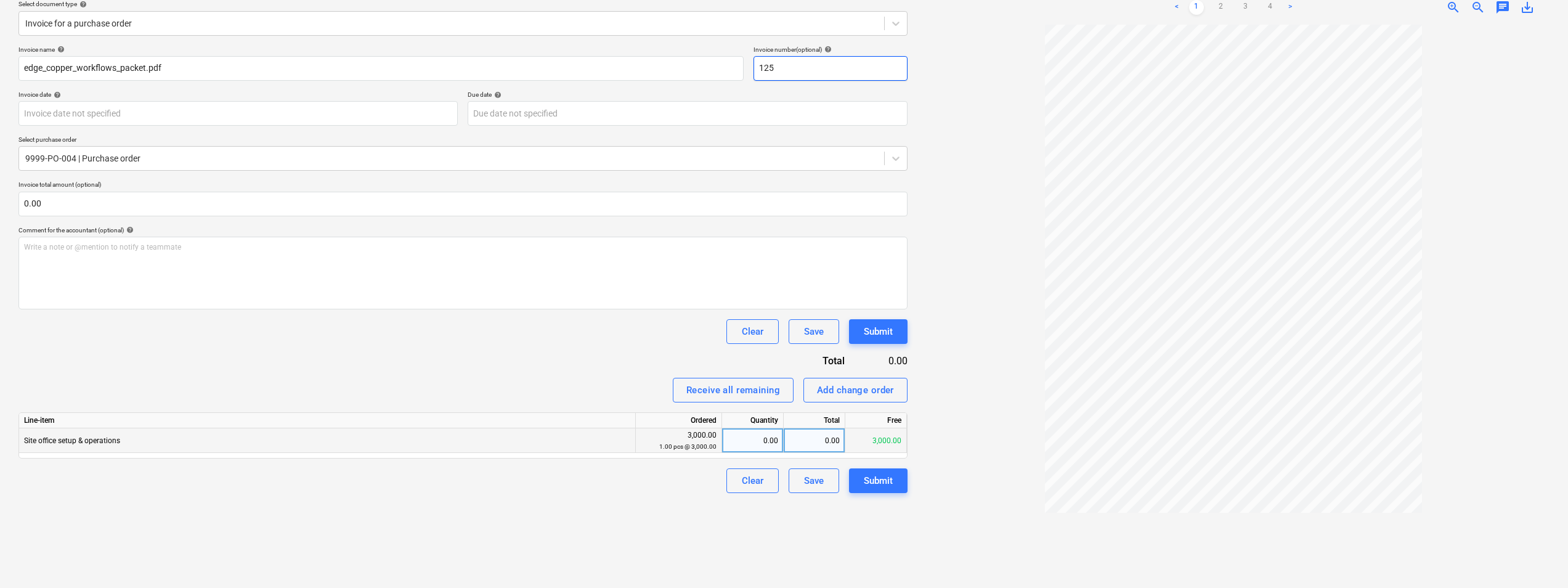
type input "125"
click at [749, 439] on div "0.00" at bounding box center [752, 440] width 51 height 24
type input "1"
click at [632, 510] on div "Create new document Select company Test Company 2 (3344) Add new company Select…" at bounding box center [463, 249] width 899 height 667
click at [140, 204] on input "text" at bounding box center [463, 204] width 889 height 24
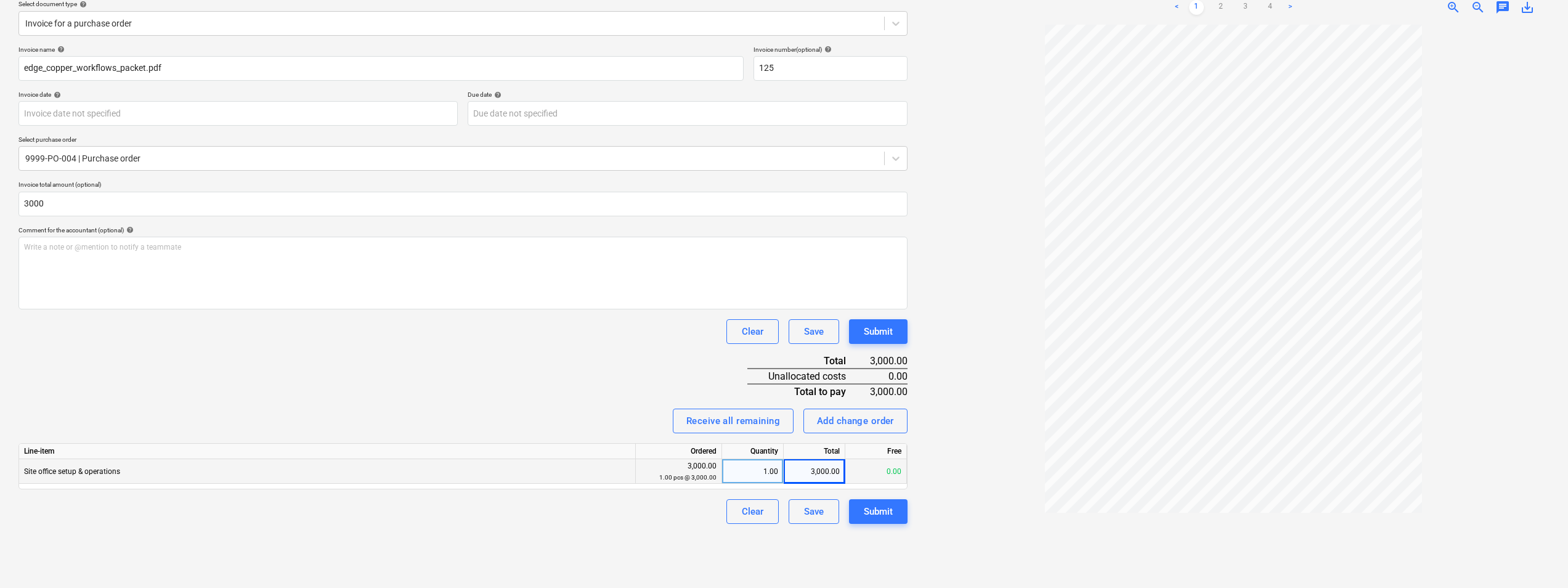
type input "3,000.00"
click at [280, 406] on div "Invoice name help edge_copper_workflows_packet.pdf Invoice number (optional) he…" at bounding box center [463, 285] width 889 height 479
click at [502, 107] on body "Sales Projects Contacts Company Inbox Approvals format_size keyboard_arrow_down…" at bounding box center [784, 148] width 1568 height 588
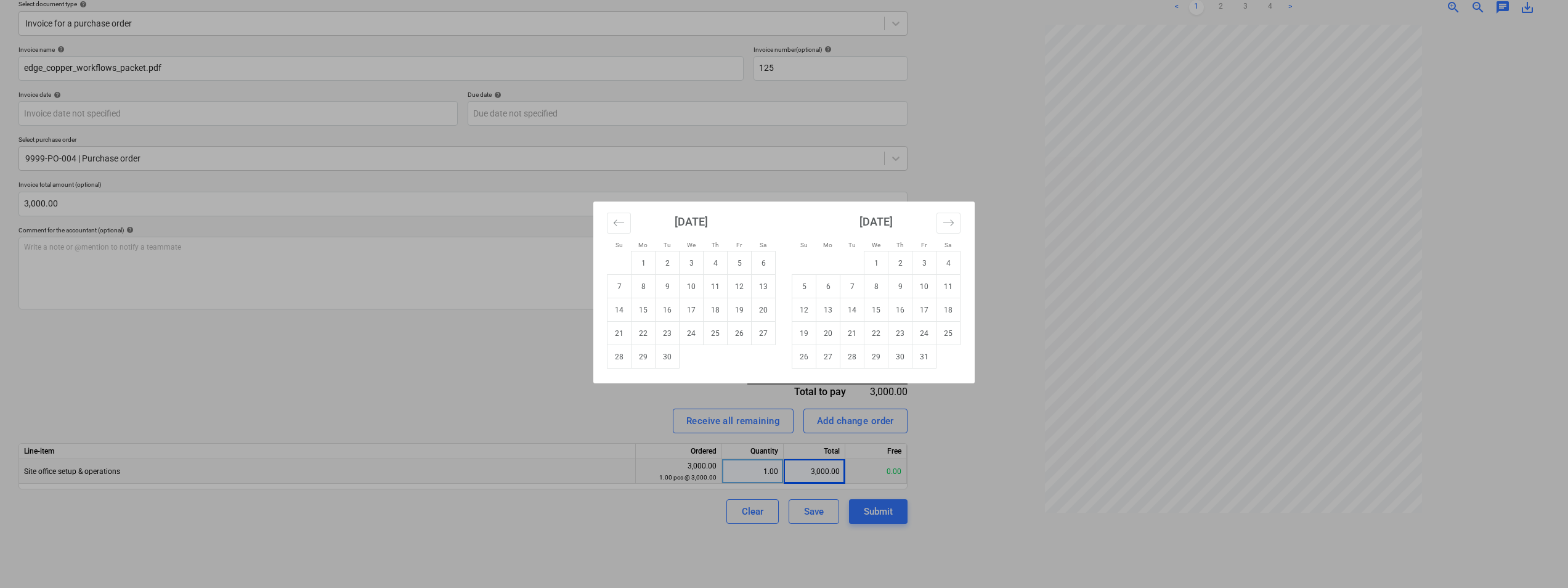
click at [736, 313] on td "19" at bounding box center [739, 310] width 24 height 24
type input "[DATE]"
click at [241, 112] on body "Sales Projects Contacts Company Inbox Approvals format_size keyboard_arrow_down…" at bounding box center [784, 148] width 1568 height 588
click at [661, 288] on td "9" at bounding box center [667, 287] width 24 height 24
type input "[DATE]"
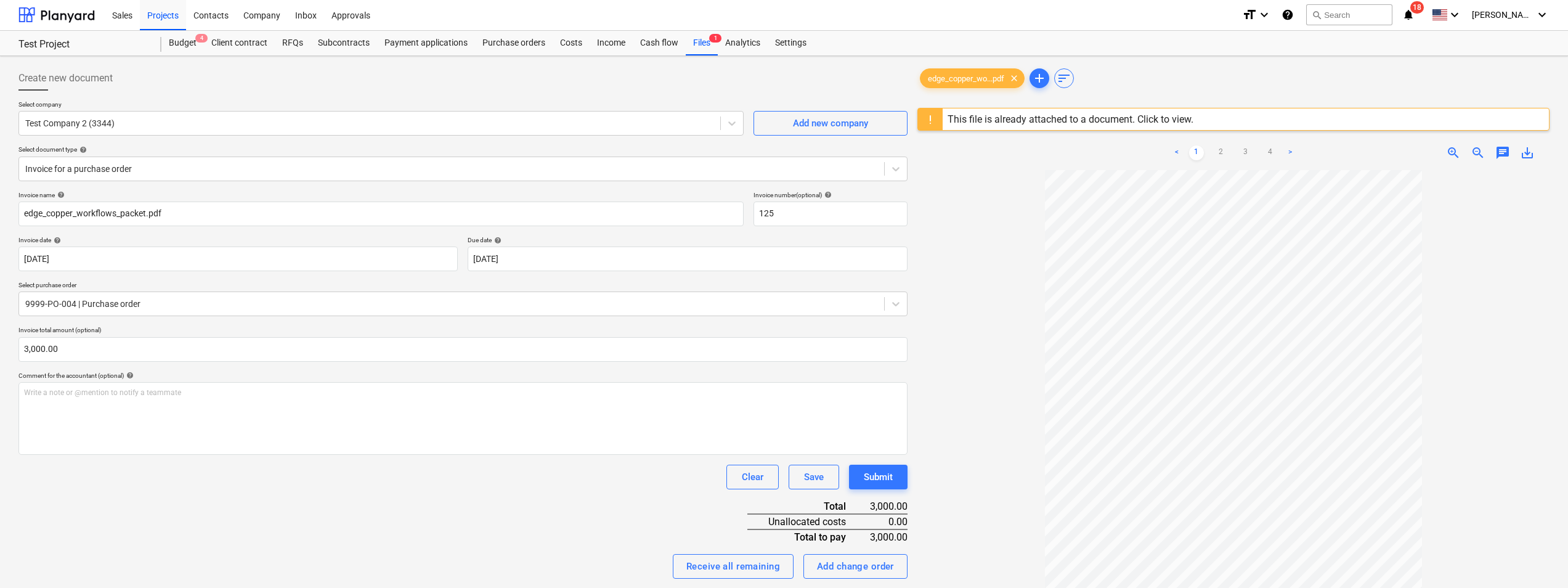
scroll to position [0, 0]
click at [793, 216] on input "125" at bounding box center [830, 215] width 154 height 24
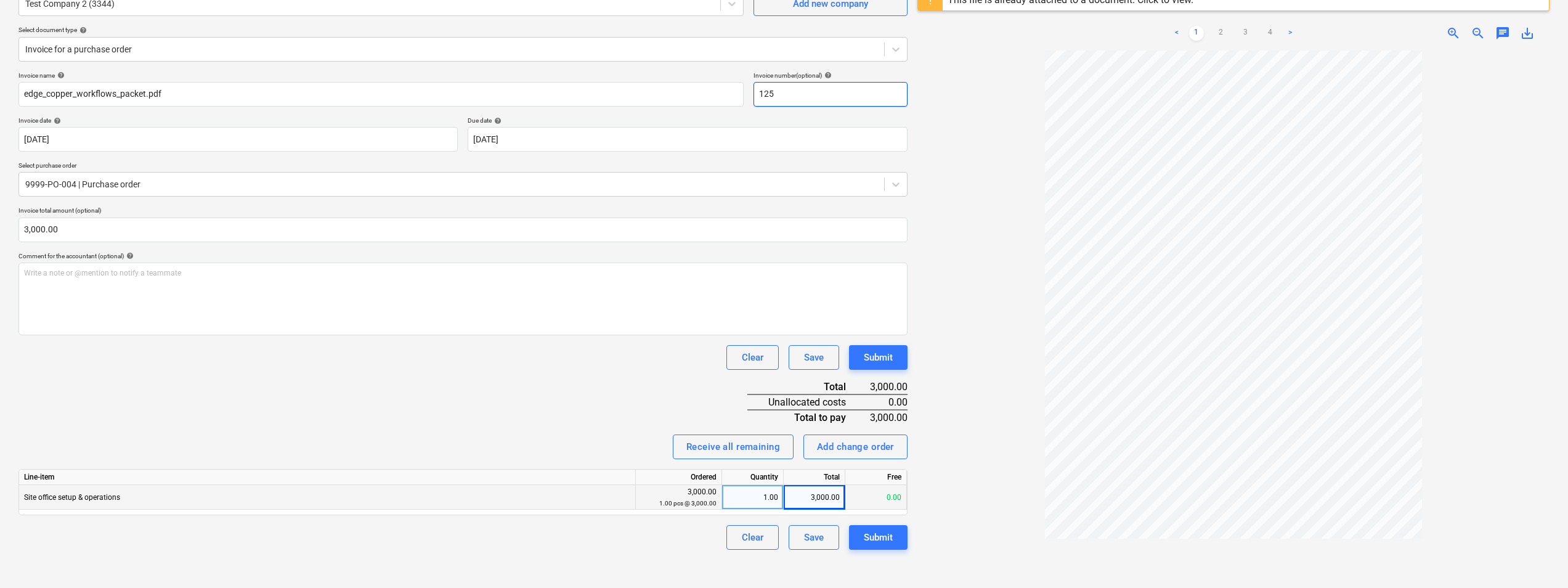
scroll to position [123, 0]
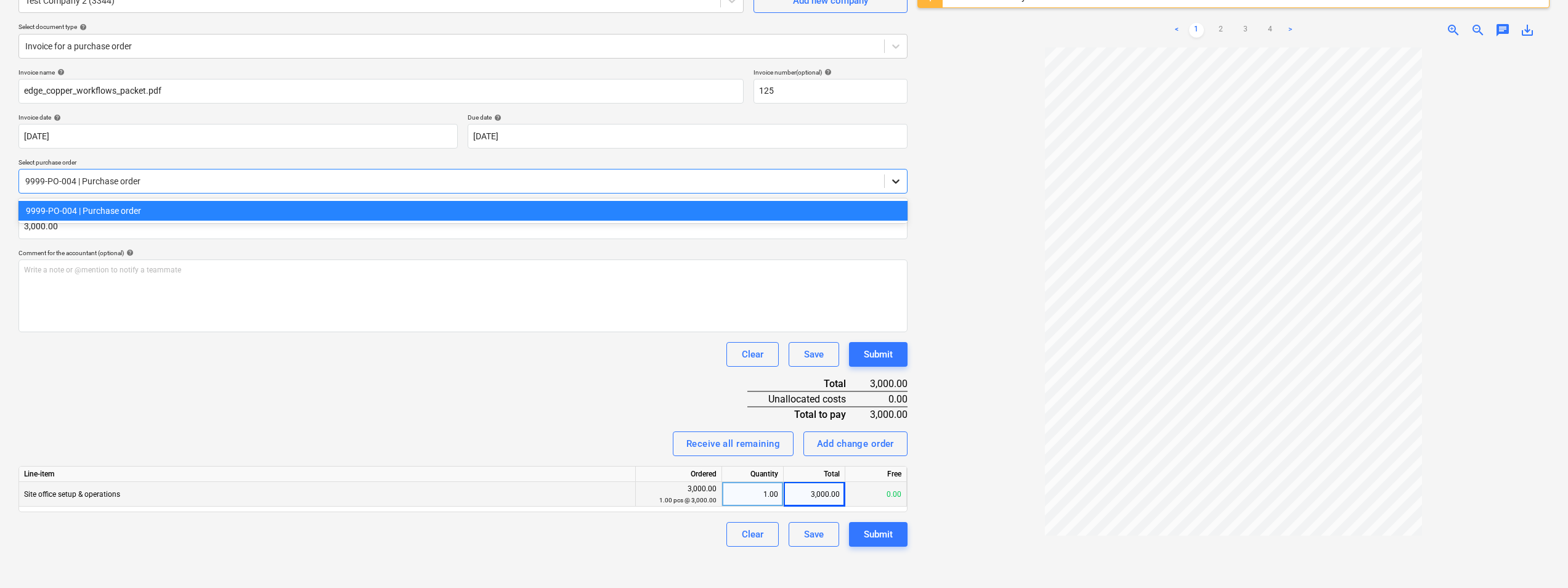
click at [899, 180] on icon at bounding box center [895, 180] width 12 height 12
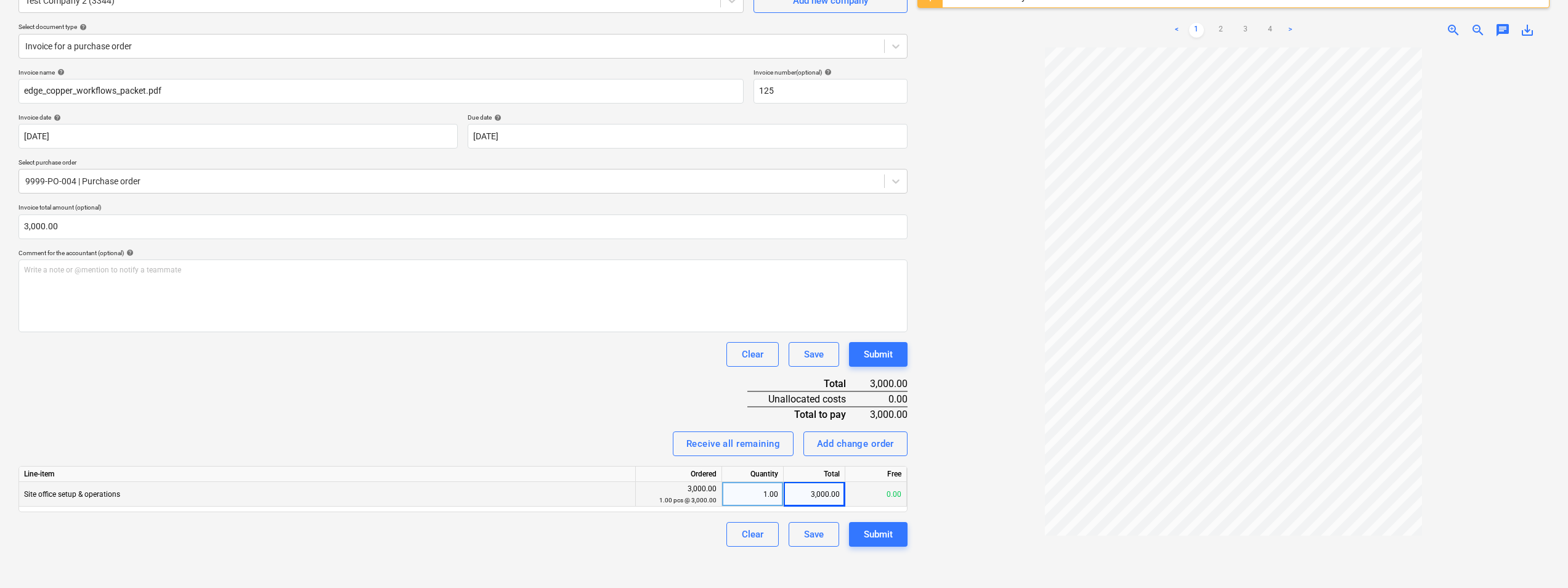
click at [940, 178] on div at bounding box center [1233, 324] width 632 height 554
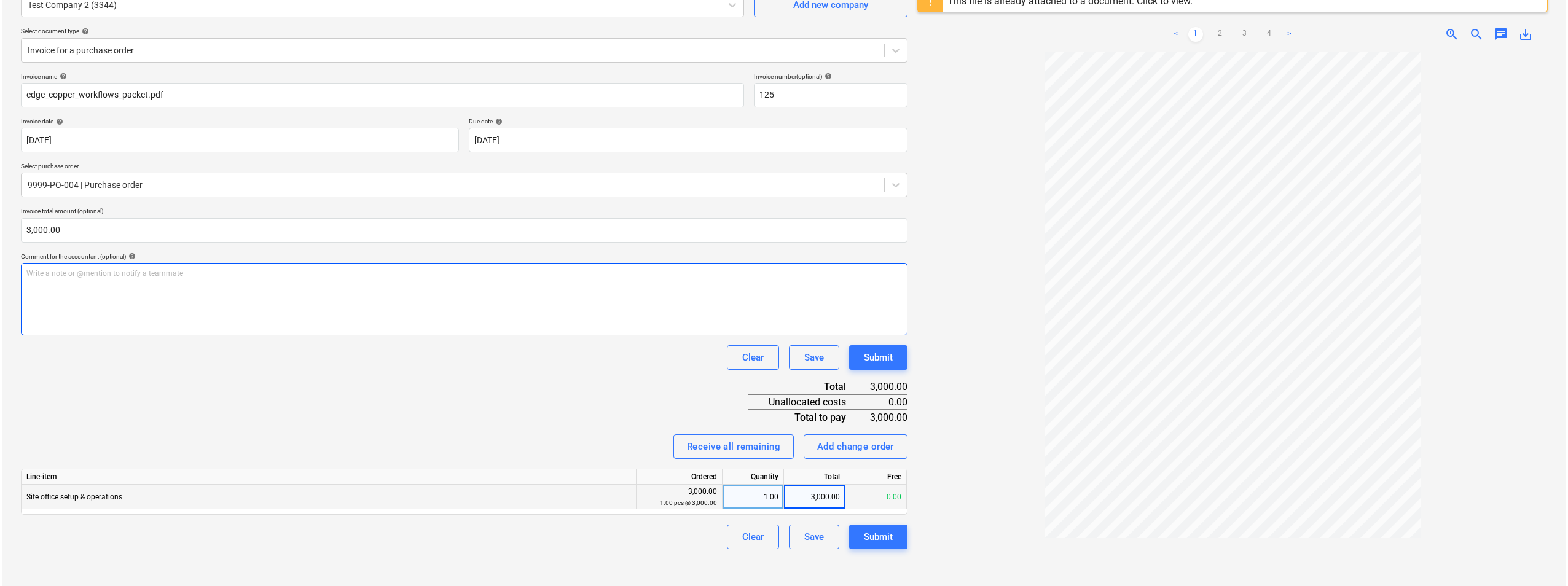
scroll to position [146, 0]
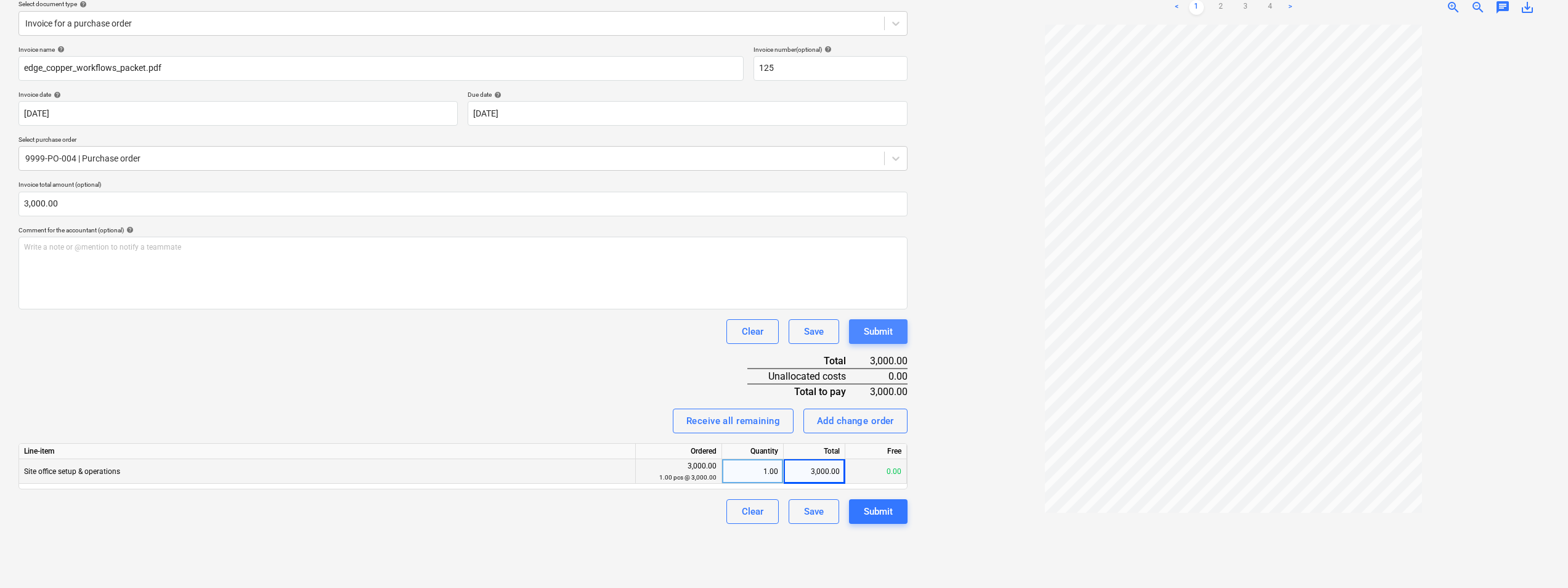
click at [886, 340] on div "Submit" at bounding box center [877, 332] width 29 height 16
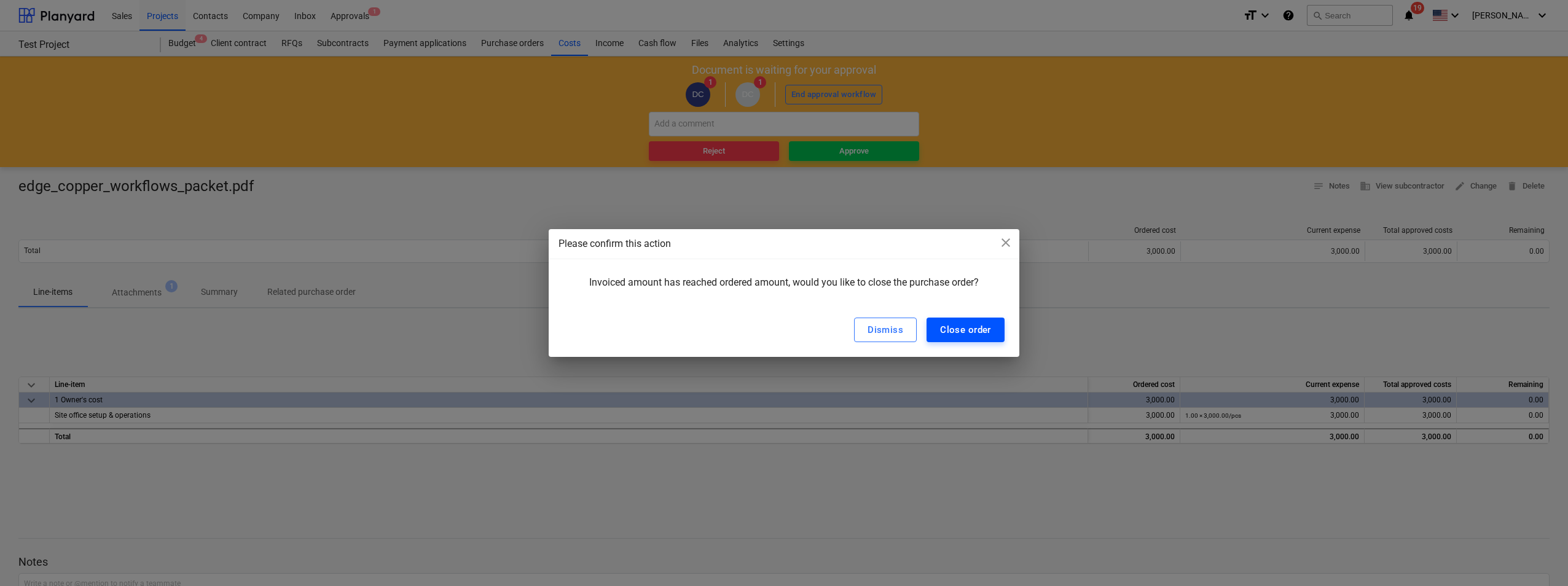
click at [948, 324] on div "Close order" at bounding box center [966, 330] width 51 height 16
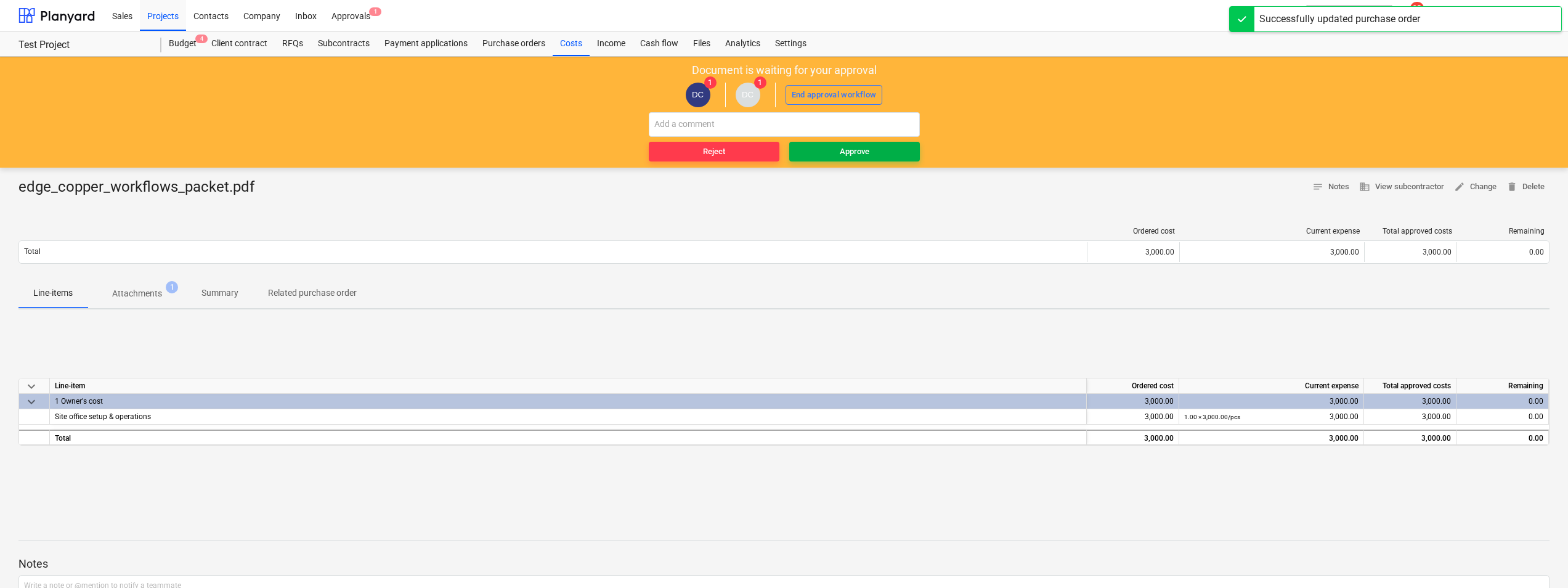
click at [847, 145] on div "Approve" at bounding box center [855, 151] width 29 height 14
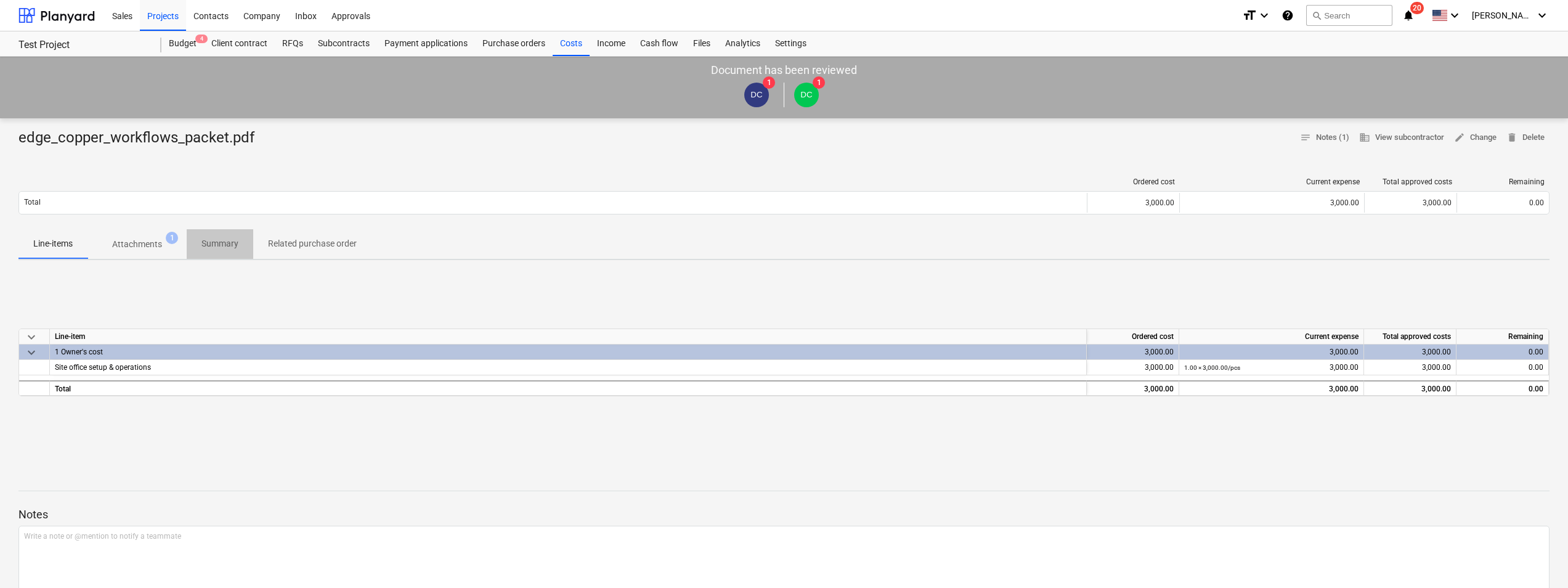
click at [213, 229] on button "Summary" at bounding box center [220, 244] width 67 height 29
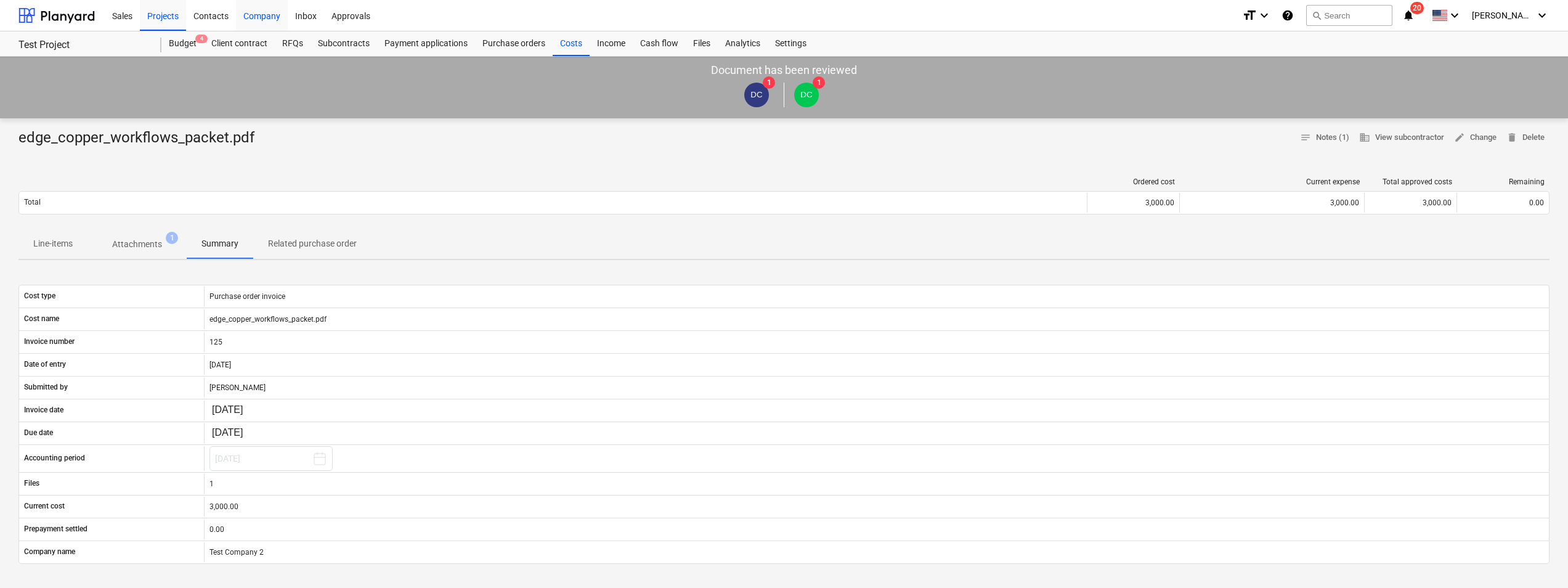
click at [251, 21] on div "Company" at bounding box center [261, 15] width 51 height 31
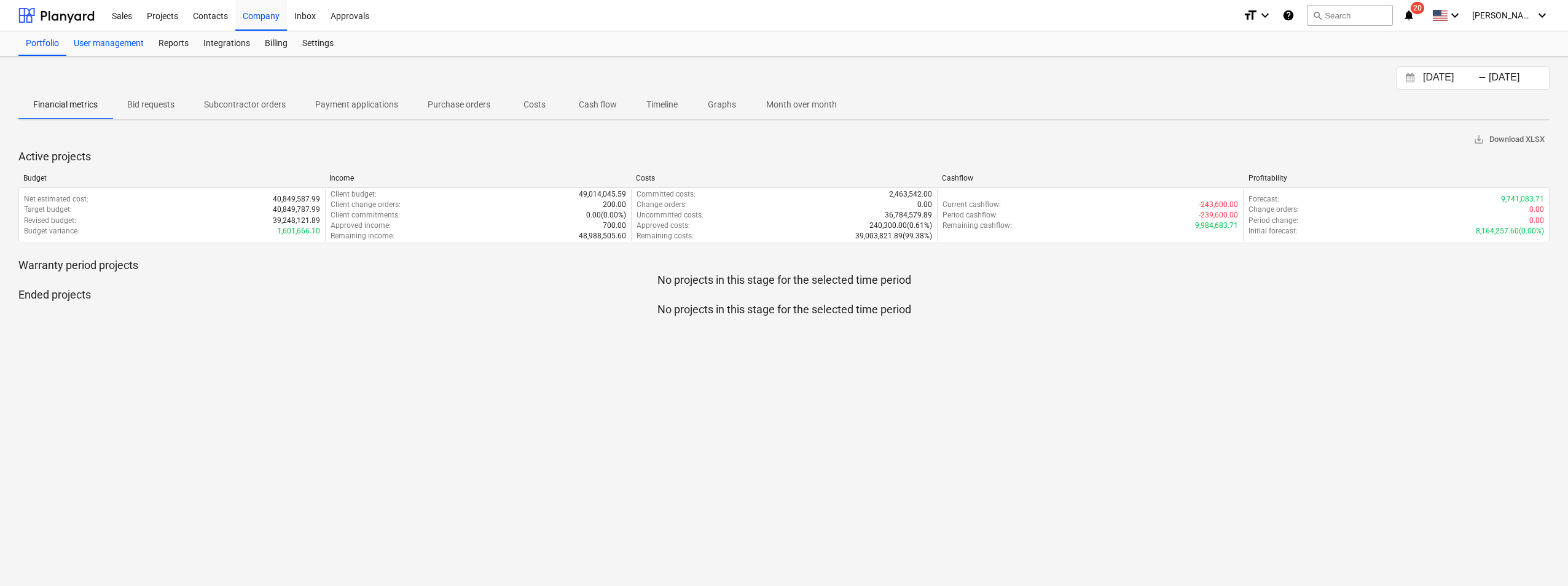
click at [119, 41] on div "User management" at bounding box center [109, 43] width 85 height 24
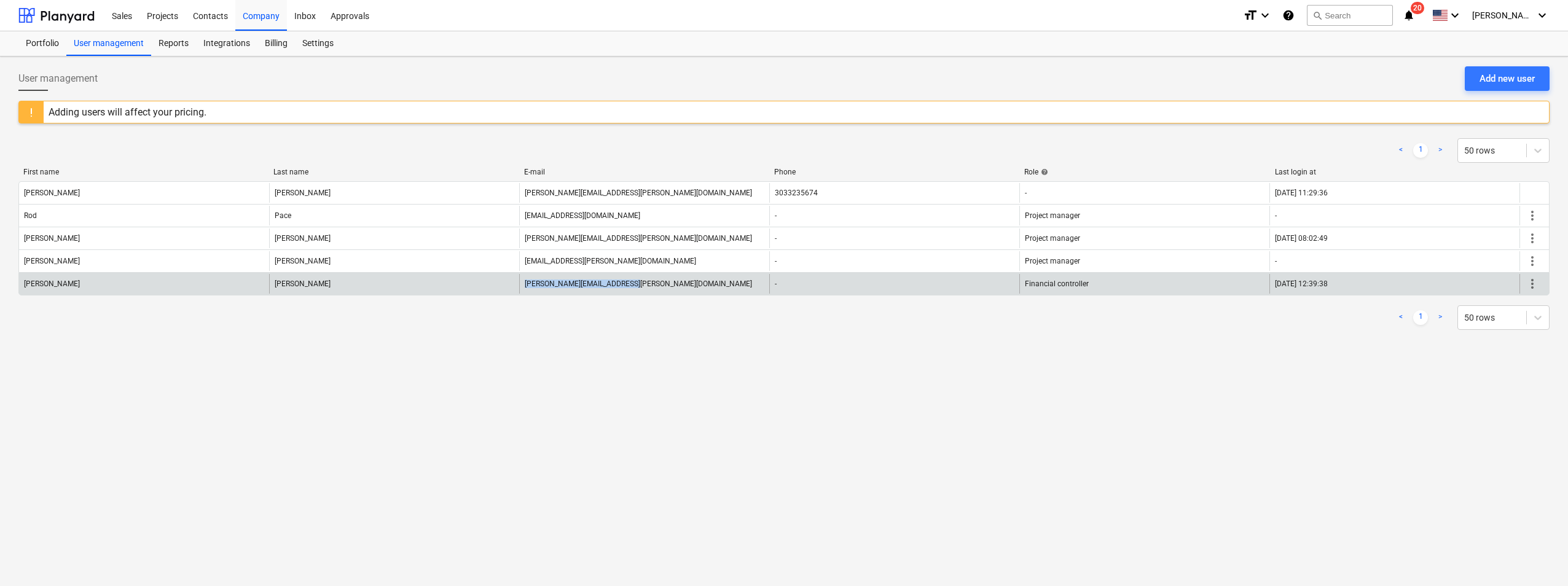
drag, startPoint x: 621, startPoint y: 282, endPoint x: 519, endPoint y: 282, distance: 102.0
click at [519, 282] on div "[PERSON_NAME][EMAIL_ADDRESS][PERSON_NAME][DOMAIN_NAME]" at bounding box center [644, 284] width 250 height 20
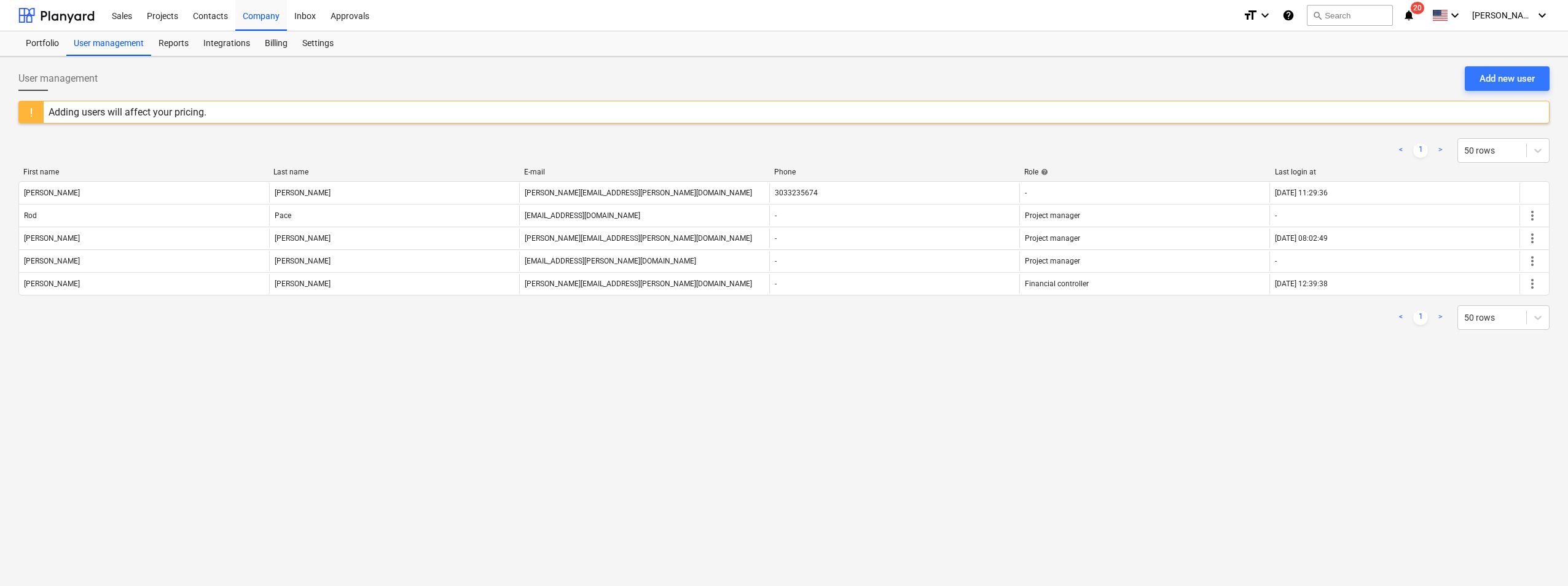
drag, startPoint x: 519, startPoint y: 282, endPoint x: 546, endPoint y: 317, distance: 44.2
click at [546, 317] on div "< 1 > 50 rows" at bounding box center [784, 317] width 1531 height 24
click at [562, 365] on div "User management Add new user Adding users will affect your pricing. < 1 > 50 ro…" at bounding box center [784, 321] width 1568 height 529
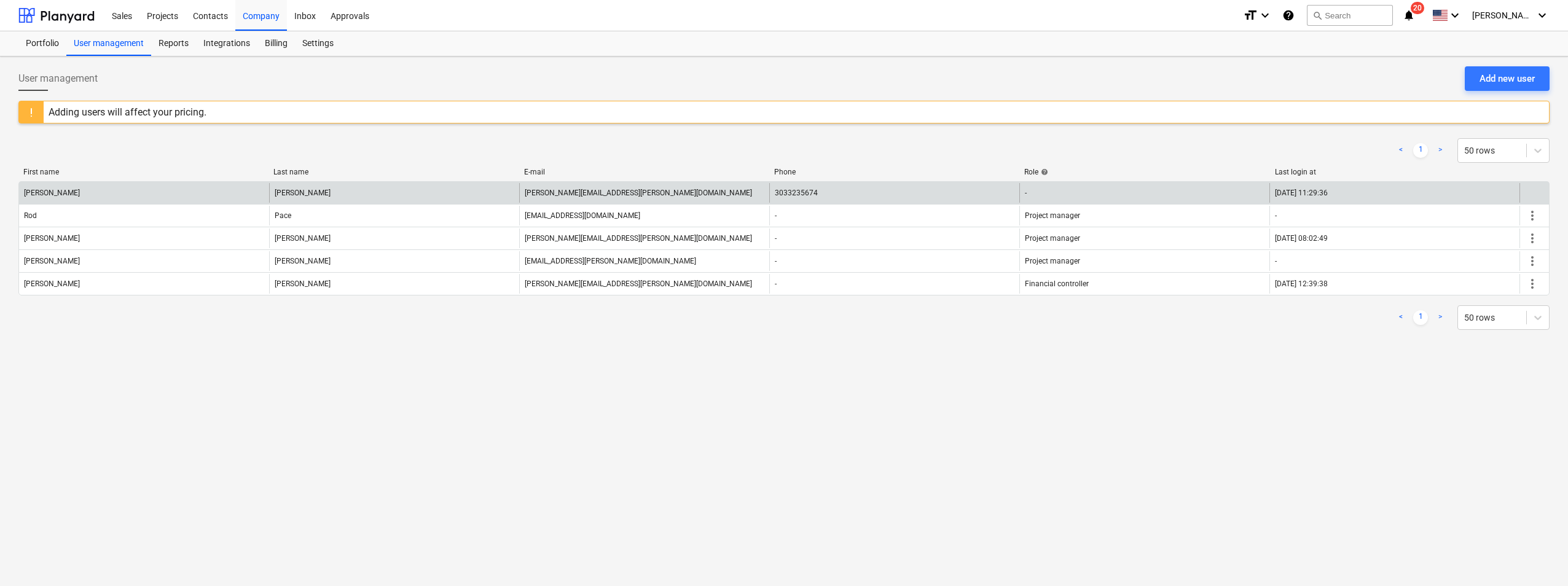
click at [623, 186] on div "[PERSON_NAME][EMAIL_ADDRESS][PERSON_NAME][DOMAIN_NAME]" at bounding box center [644, 193] width 250 height 20
click at [611, 197] on div "[PERSON_NAME][EMAIL_ADDRESS][PERSON_NAME][DOMAIN_NAME]" at bounding box center [644, 193] width 250 height 20
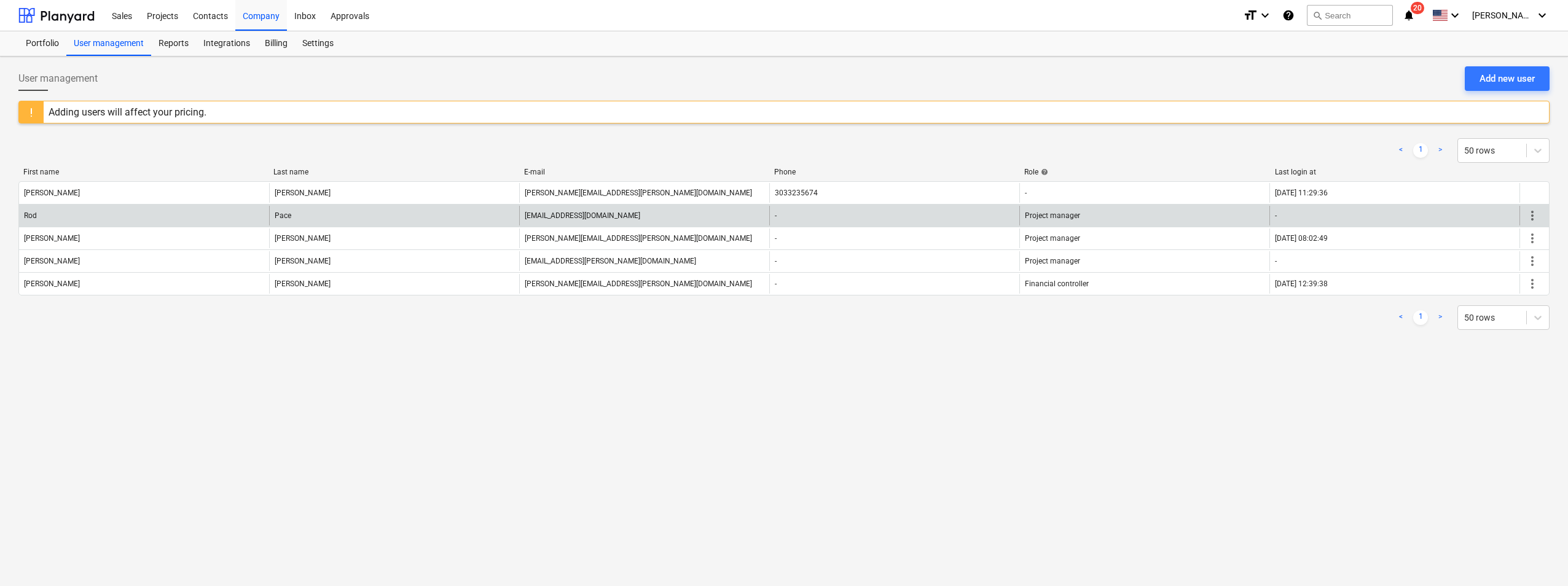
click at [1536, 218] on span "more_vert" at bounding box center [1532, 216] width 15 height 15
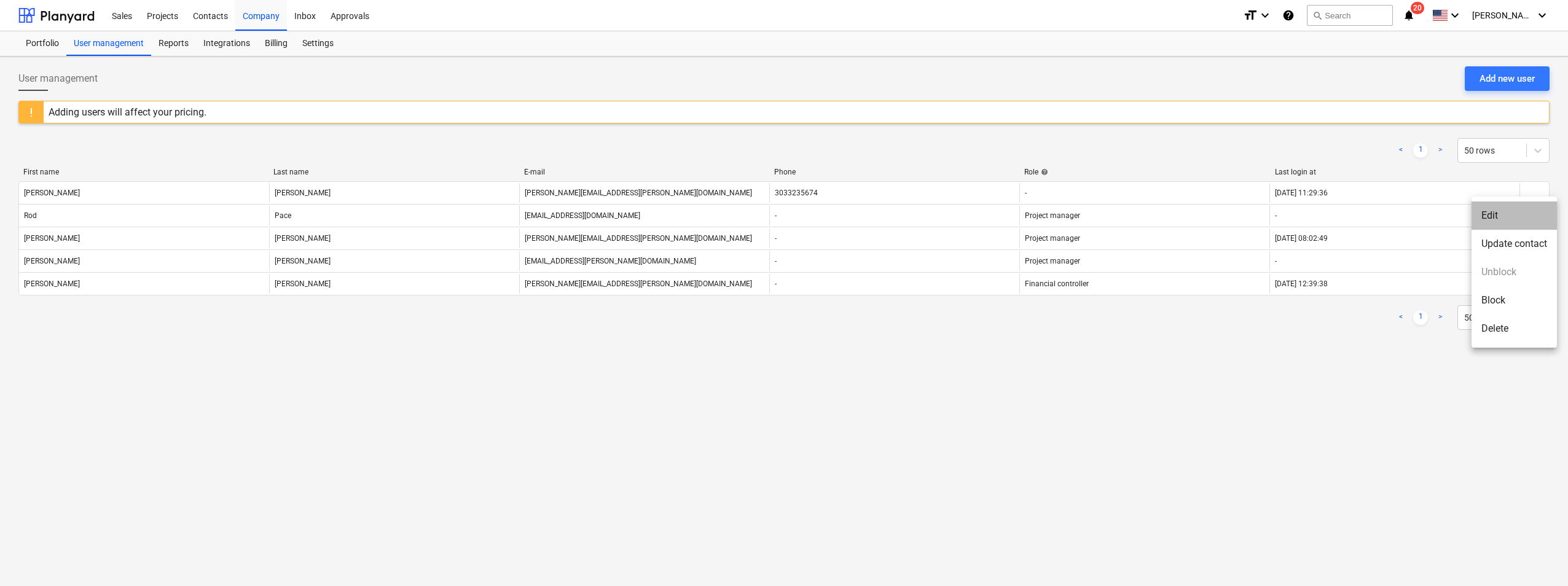
click at [1501, 216] on li "Edit" at bounding box center [1513, 216] width 85 height 28
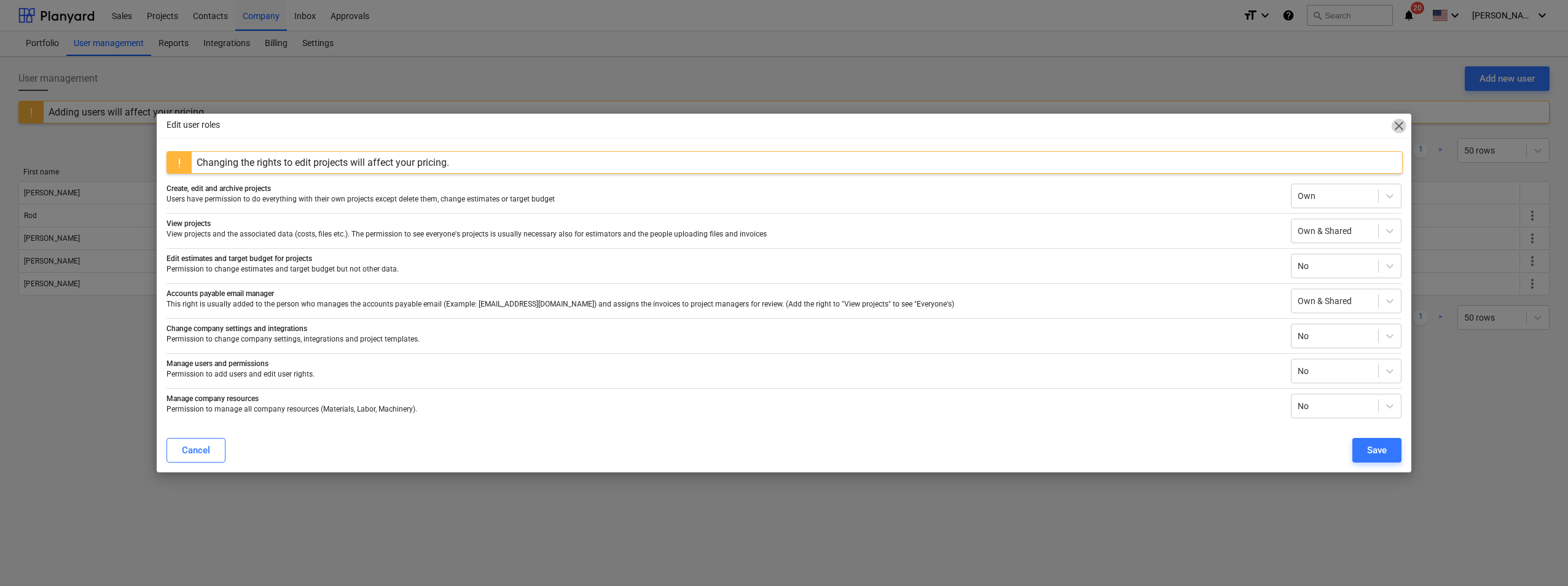
click at [1402, 126] on span "close" at bounding box center [1399, 126] width 15 height 15
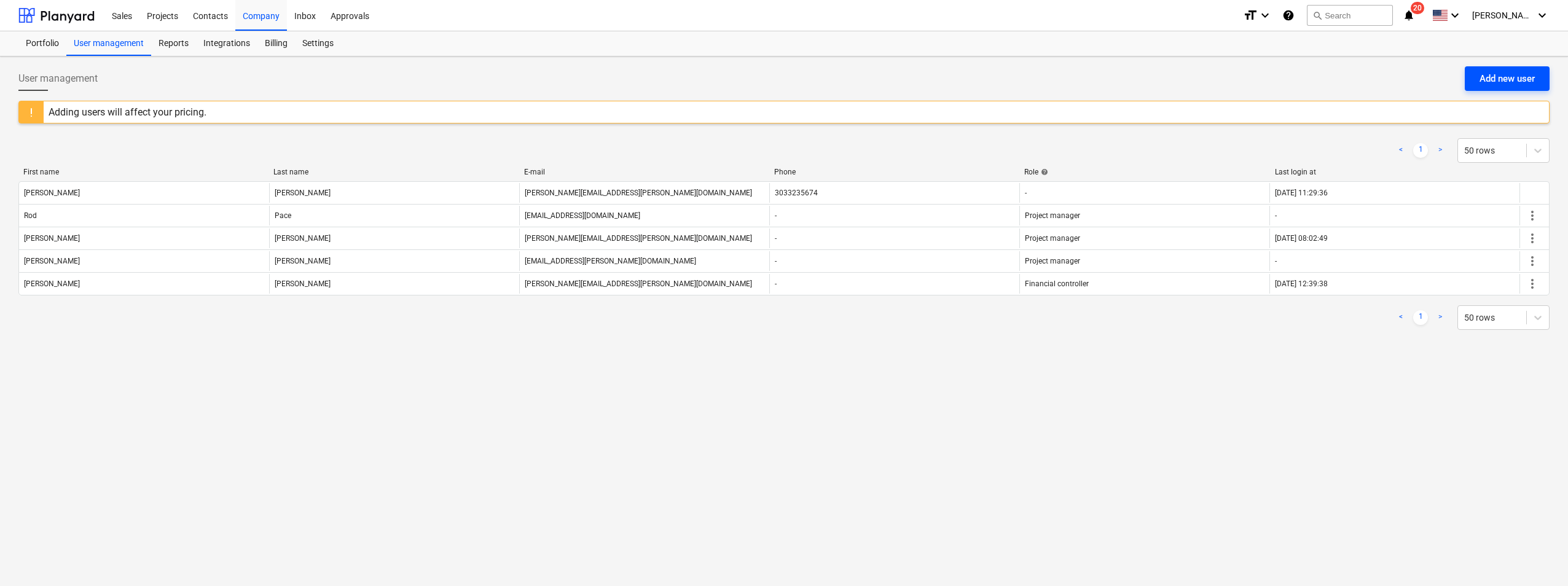
click at [1516, 79] on div "Add new user" at bounding box center [1507, 79] width 55 height 16
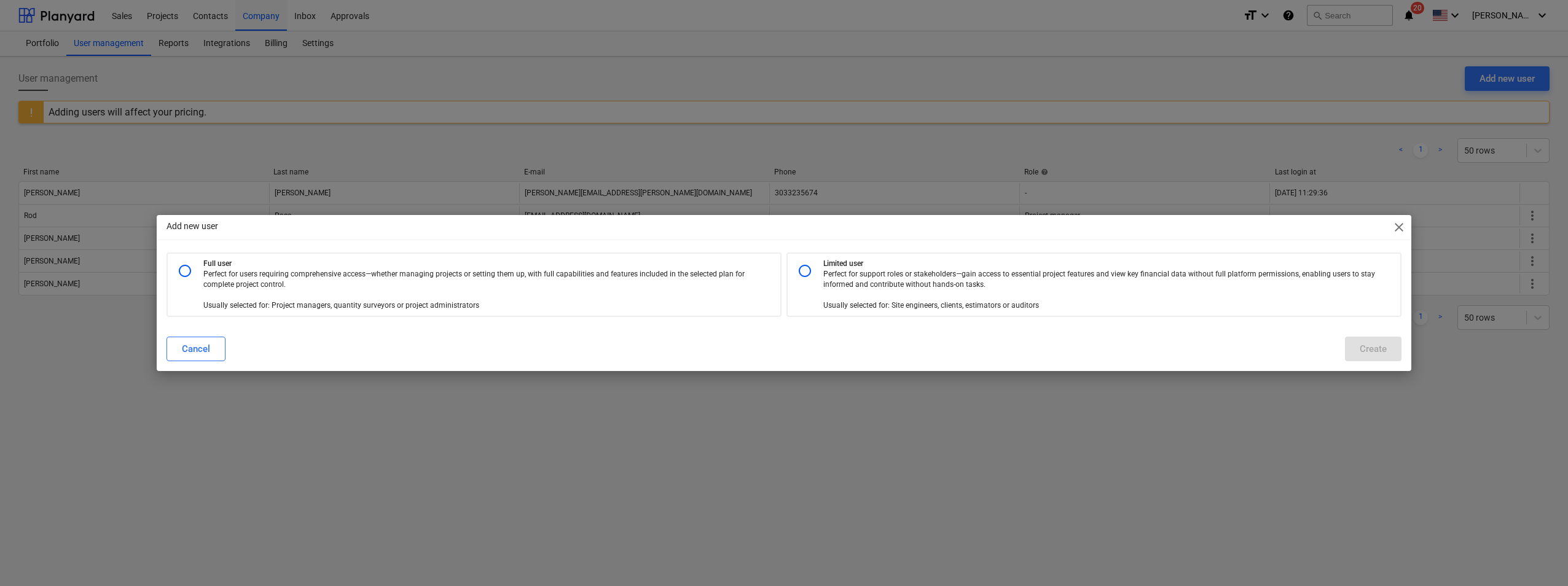
click at [913, 273] on p "Perfect for support roles or stakeholders—gain access to essential project feat…" at bounding box center [1099, 291] width 552 height 42
radio input "true"
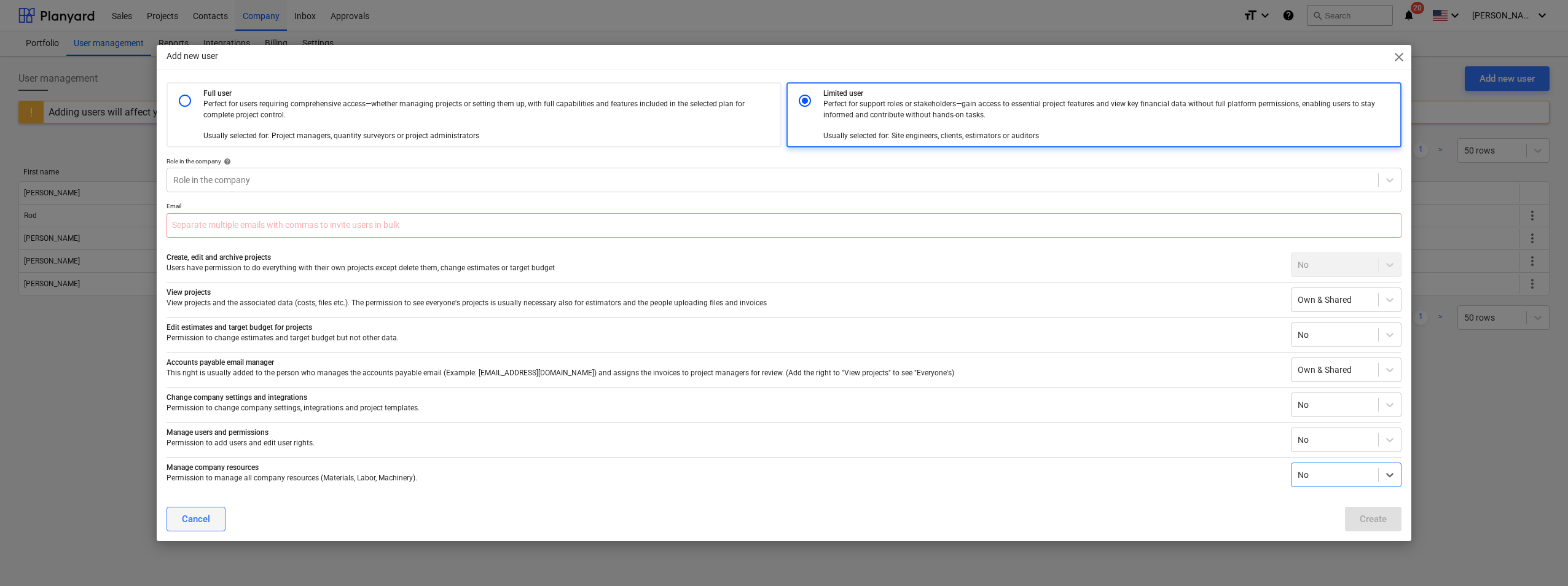
click at [207, 526] on div "Cancel" at bounding box center [195, 519] width 28 height 16
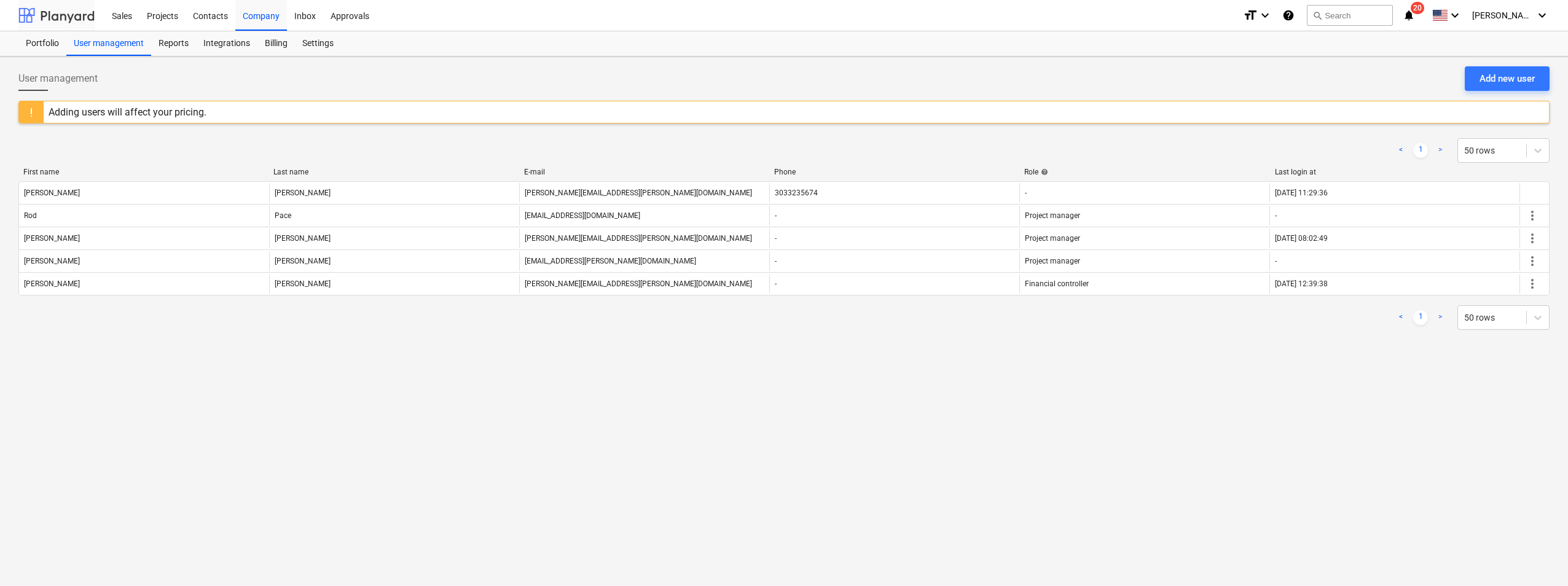
click at [70, 25] on div at bounding box center [57, 15] width 77 height 31
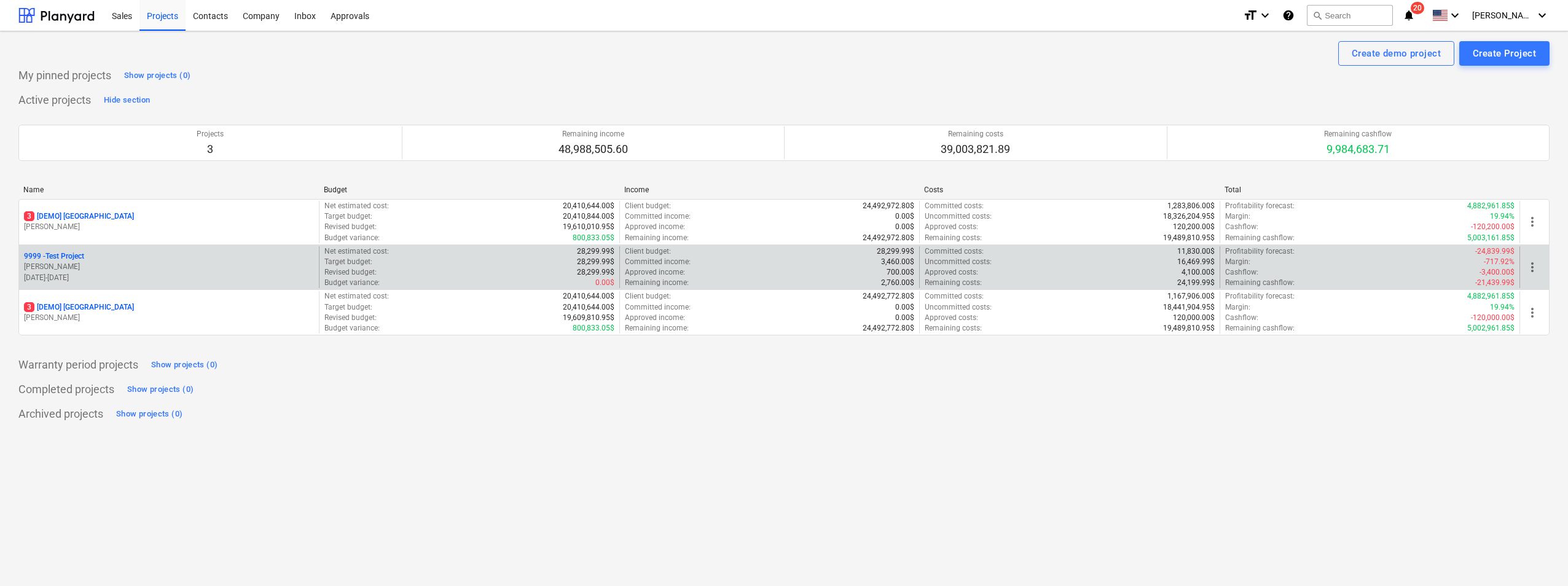
click at [270, 265] on p "[PERSON_NAME]" at bounding box center [169, 266] width 290 height 11
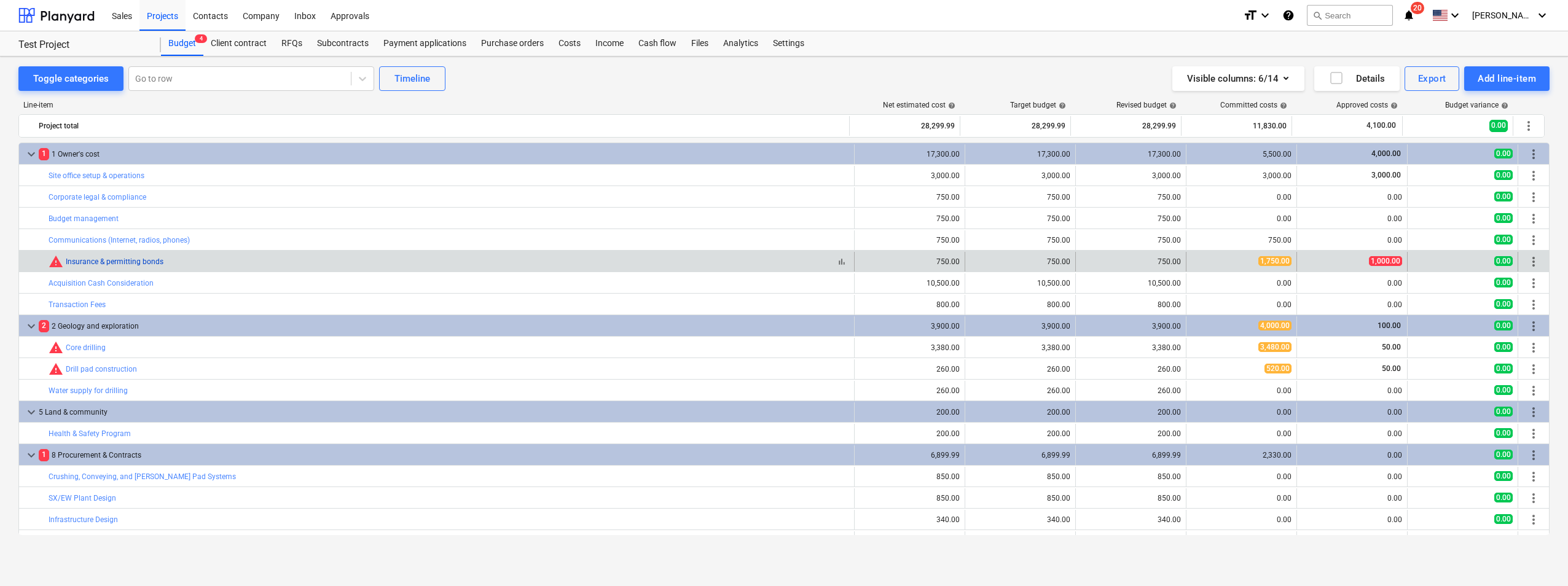
click at [154, 259] on link "Insurance & permitting bonds" at bounding box center [115, 261] width 98 height 9
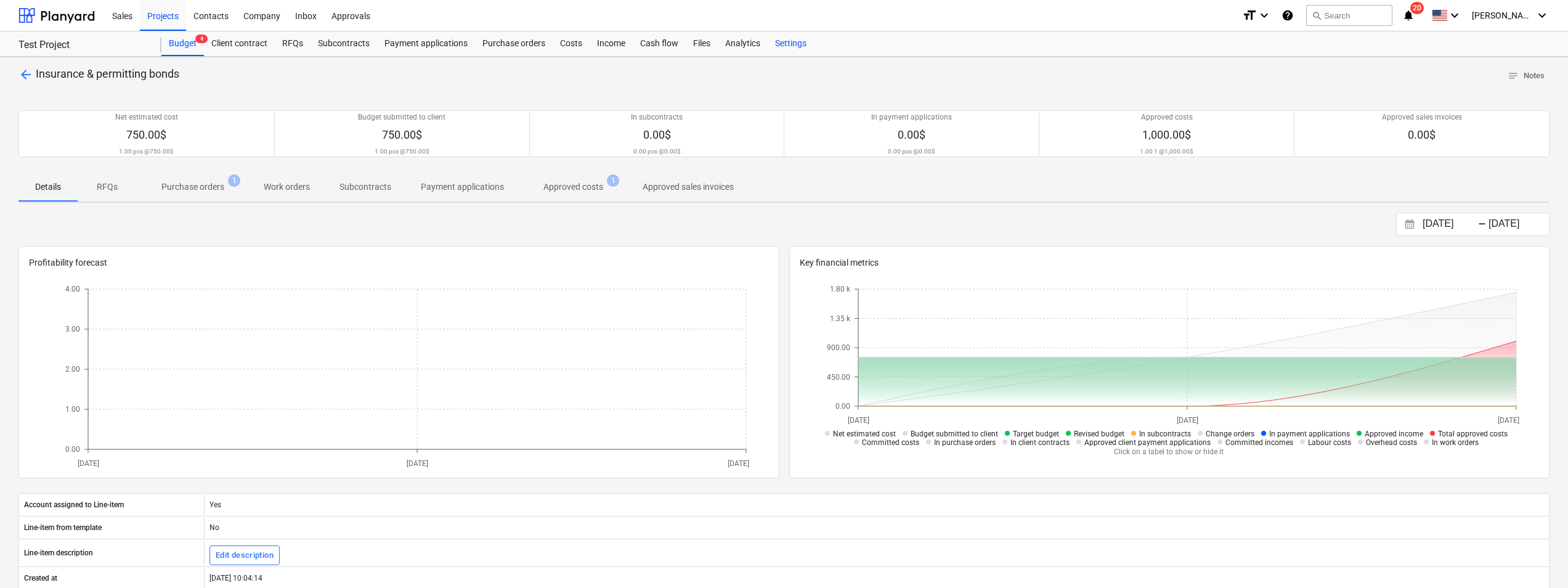
click at [788, 45] on div "Settings" at bounding box center [790, 43] width 47 height 24
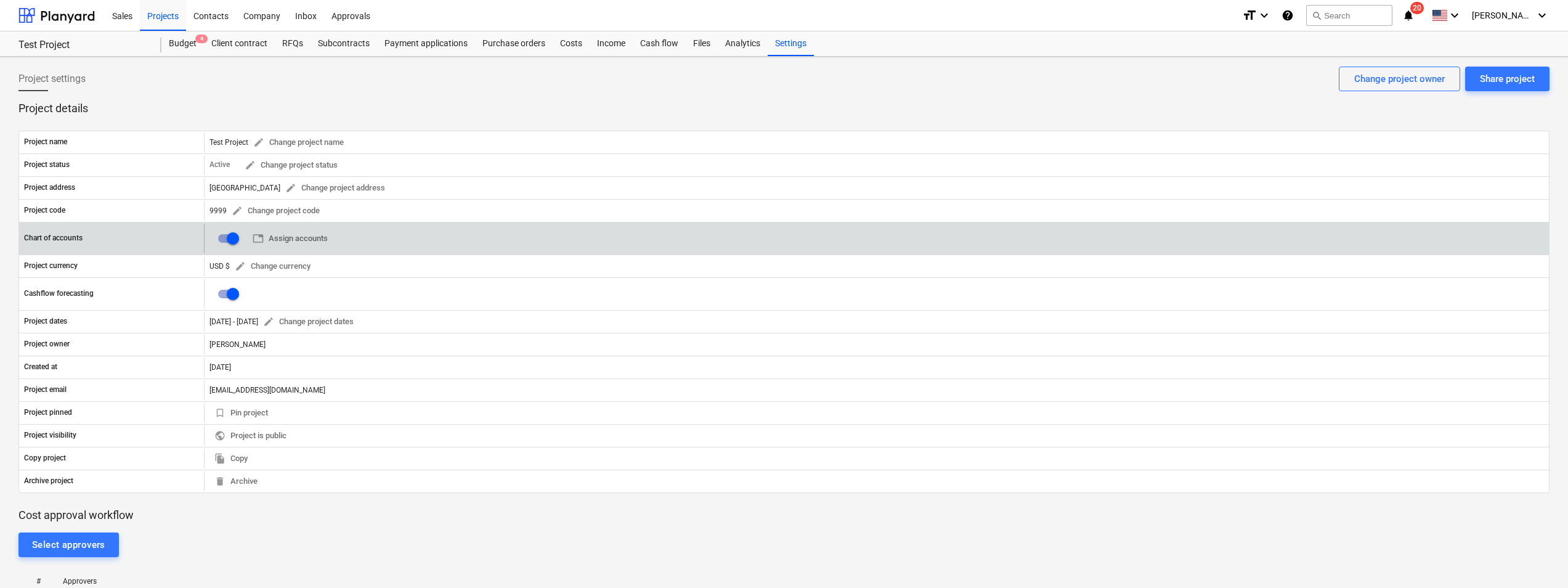
click at [351, 229] on div "table Assign accounts 0" at bounding box center [876, 238] width 1344 height 29
click at [311, 241] on span "table Assign accounts" at bounding box center [290, 238] width 75 height 14
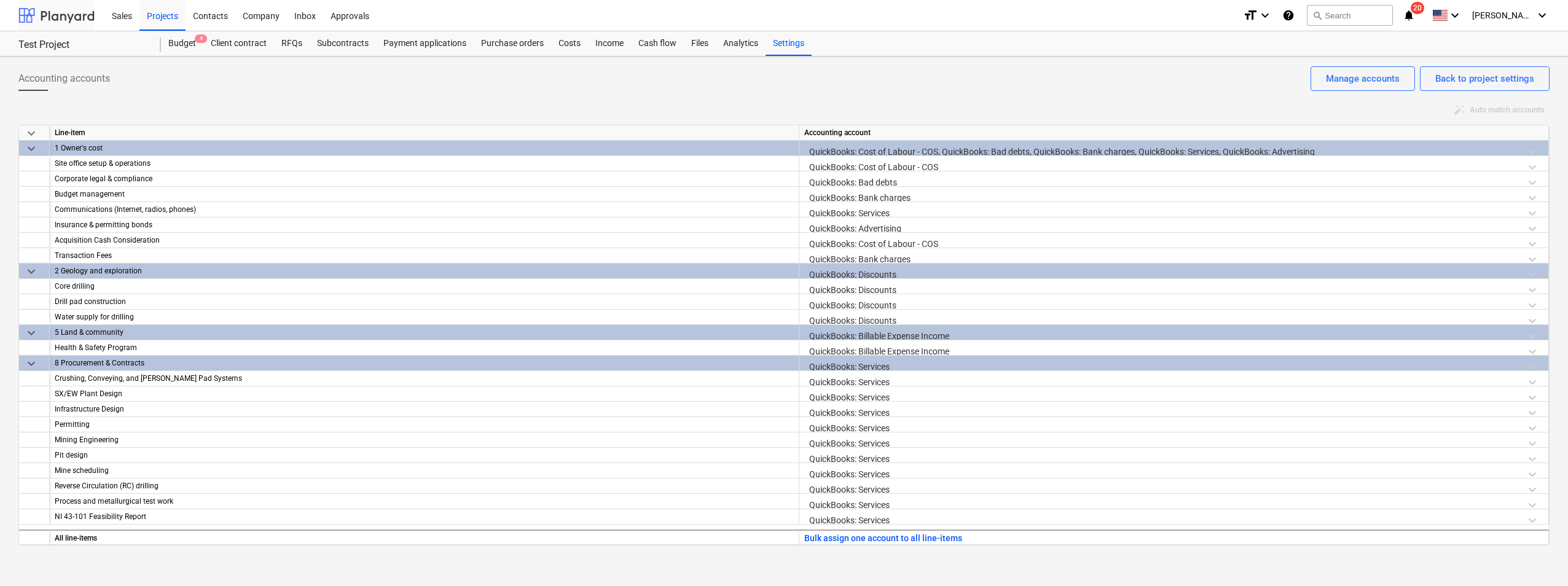
click at [73, 15] on div at bounding box center [57, 15] width 77 height 31
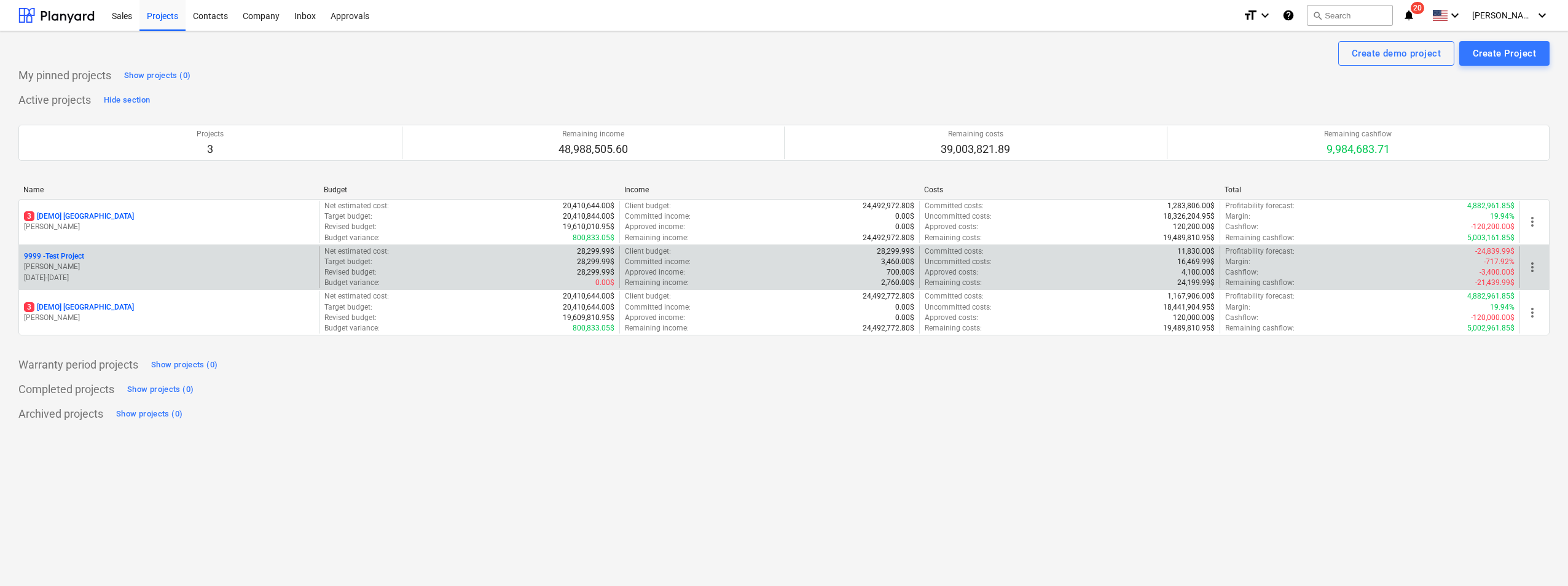
click at [214, 273] on p "[DATE] - [DATE]" at bounding box center [169, 278] width 290 height 11
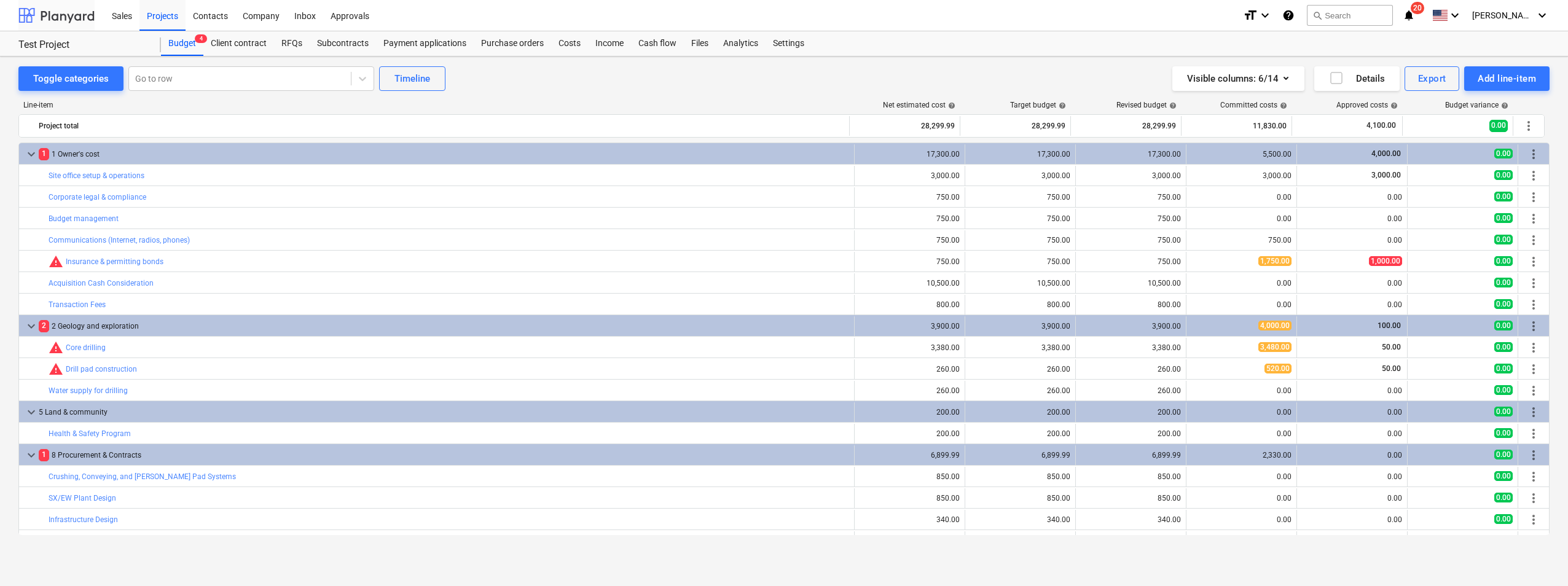
click at [56, 24] on div at bounding box center [57, 15] width 77 height 31
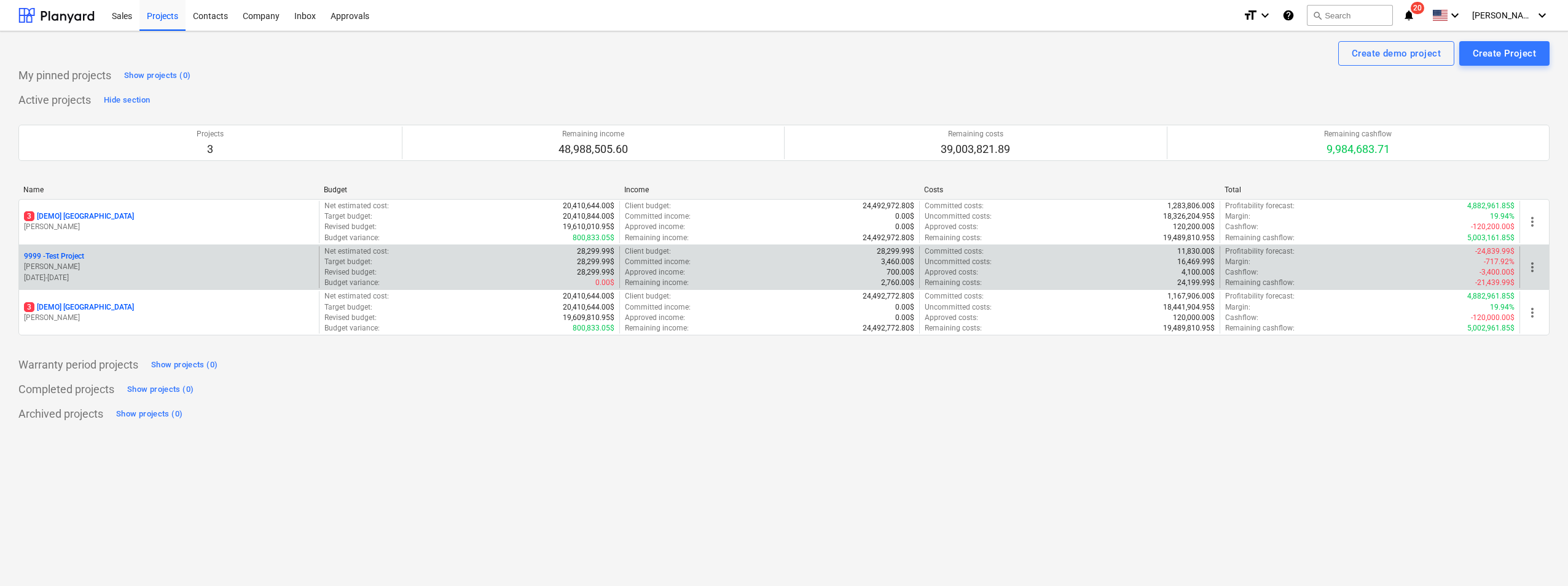
click at [203, 256] on div "9999 - Test Project" at bounding box center [169, 256] width 290 height 11
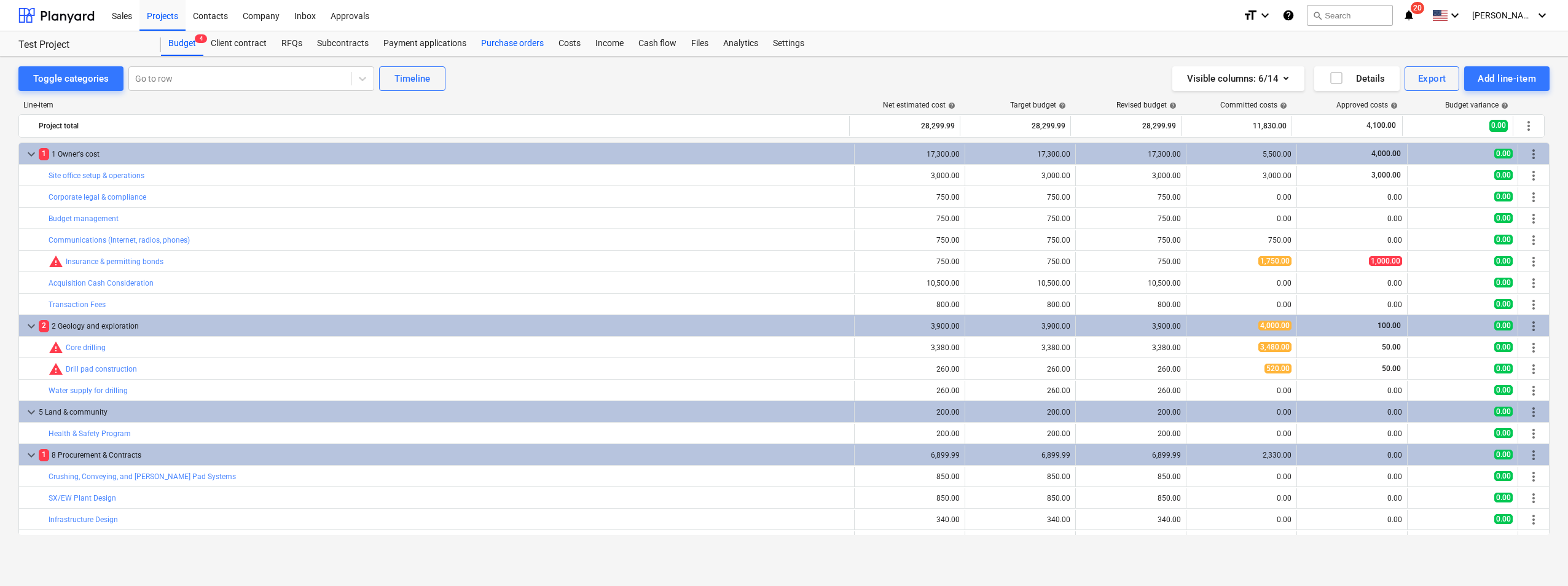
click at [501, 49] on div "Purchase orders" at bounding box center [512, 43] width 77 height 24
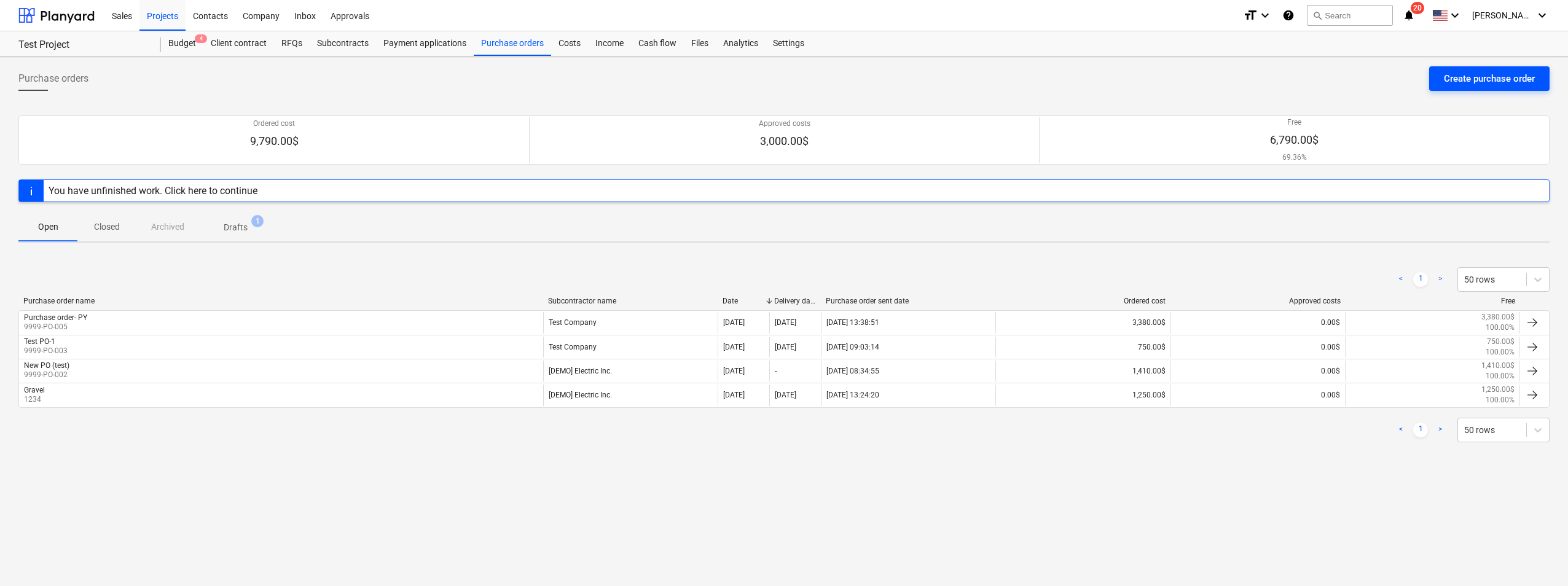
click at [1458, 76] on div "Create purchase order" at bounding box center [1489, 79] width 91 height 16
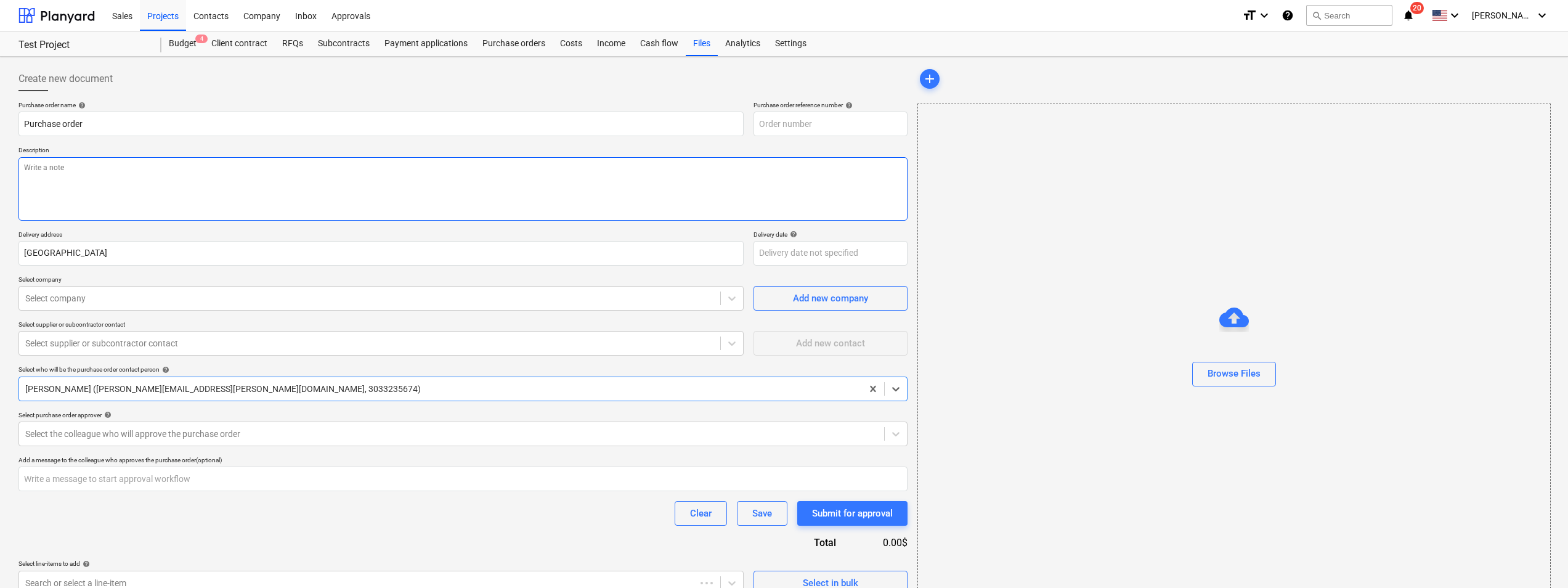
type textarea "x"
type input "9999-PO-007"
type textarea "x"
click at [509, 44] on div "Purchase orders" at bounding box center [513, 43] width 78 height 24
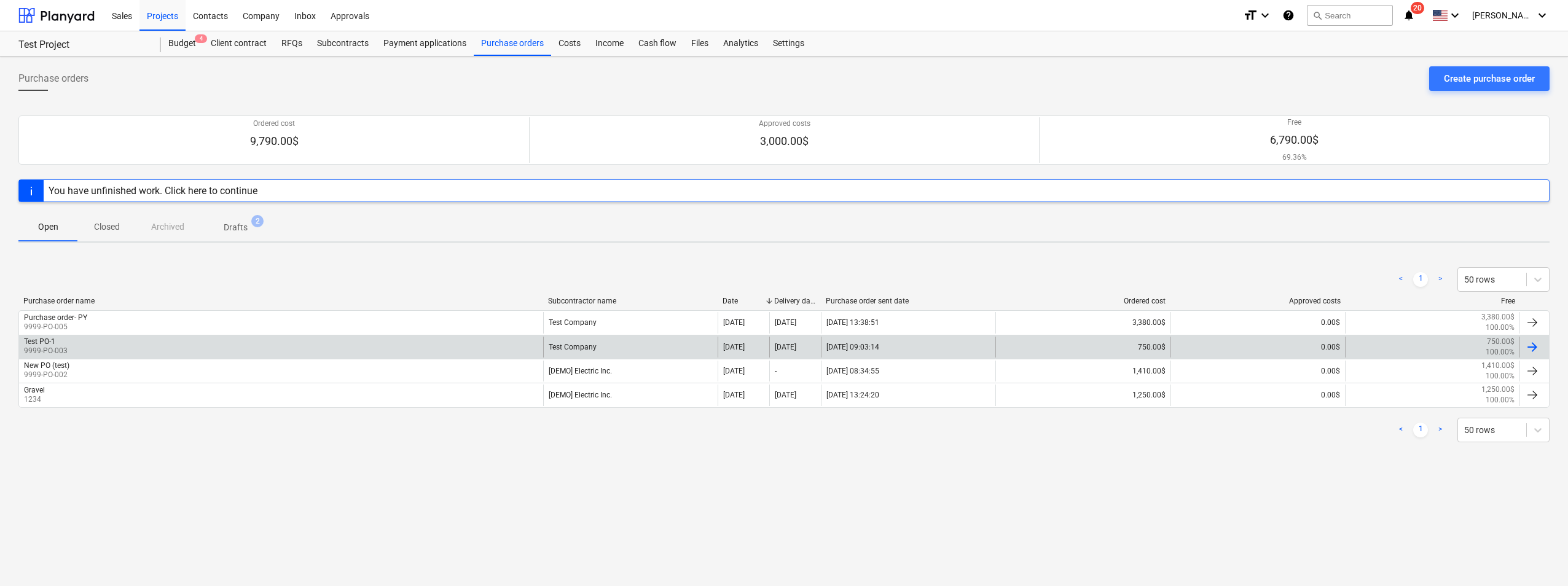
click at [491, 337] on div "Test PO-1 9999-PO-003" at bounding box center [281, 348] width 524 height 21
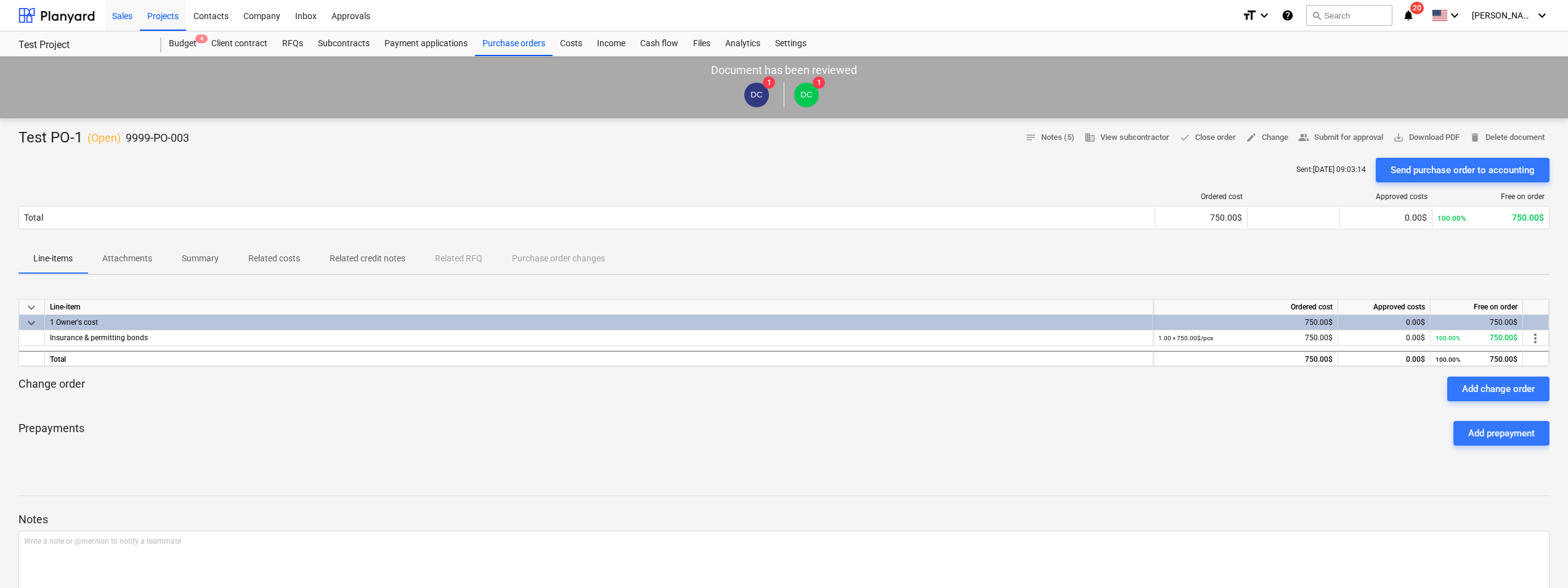
click at [117, 17] on div "Sales" at bounding box center [122, 15] width 35 height 31
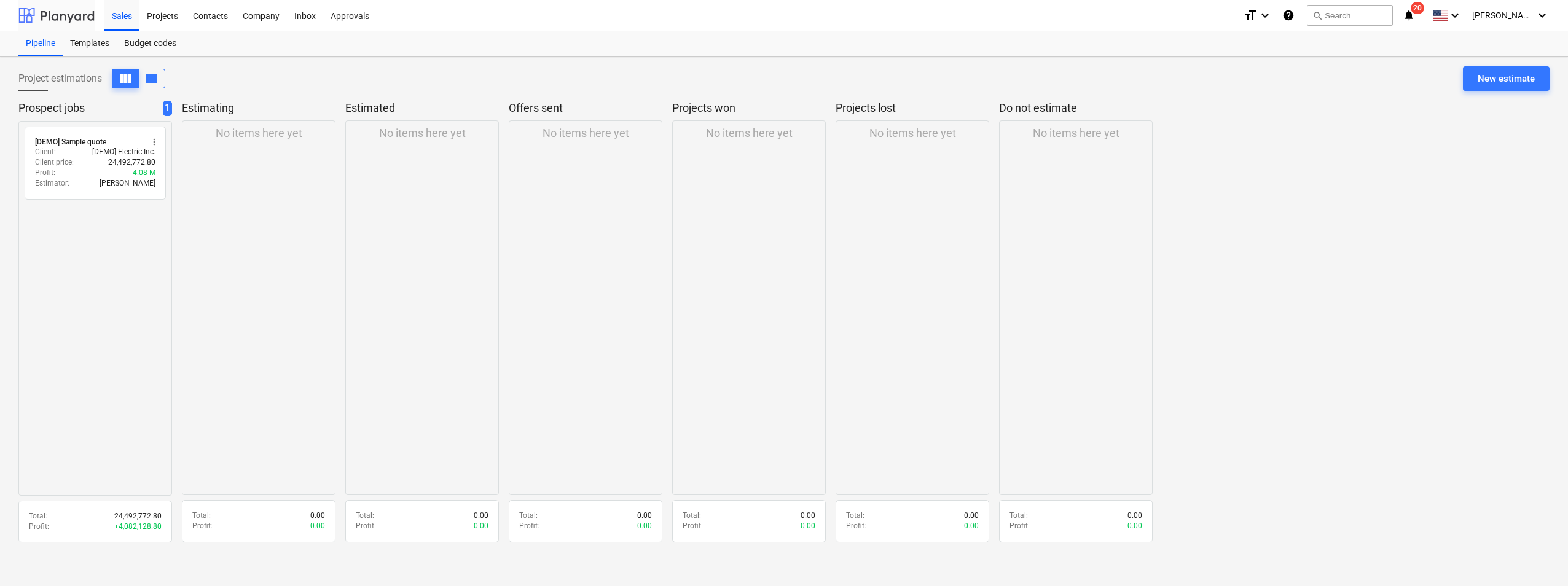
click at [66, 20] on div at bounding box center [57, 15] width 77 height 31
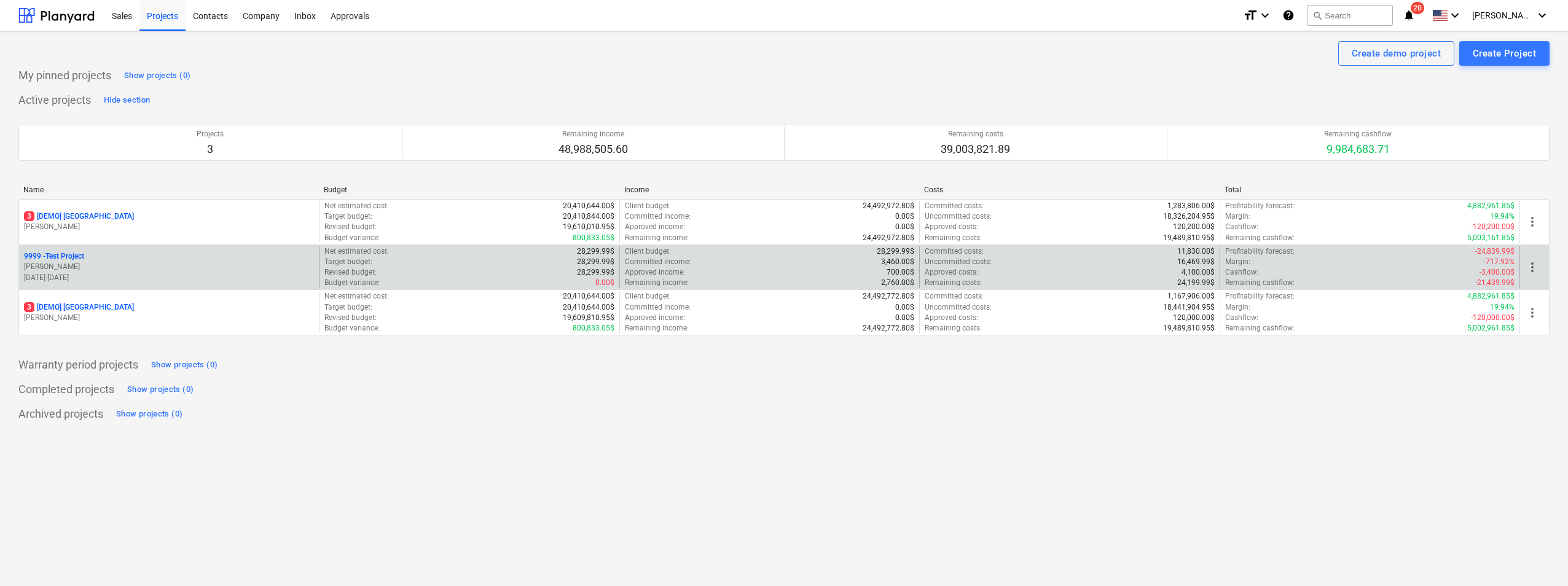
click at [96, 272] on p "[PERSON_NAME]" at bounding box center [169, 266] width 290 height 11
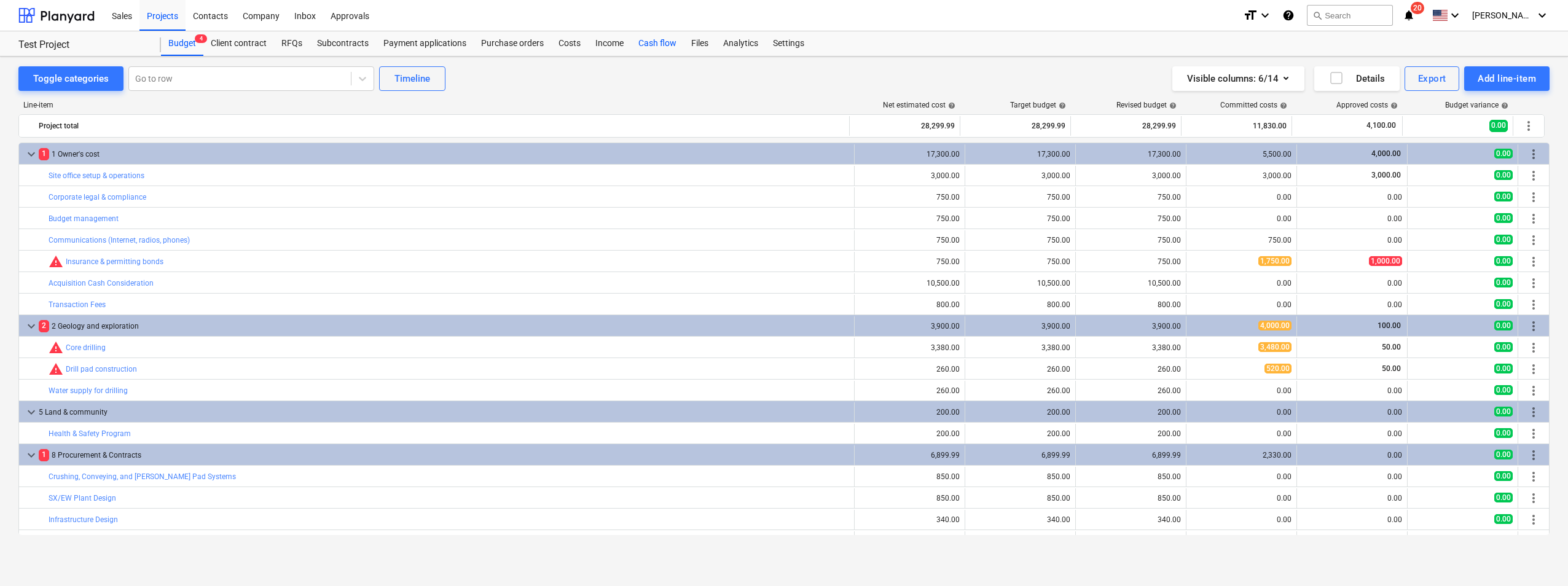
click at [645, 46] on div "Cash flow" at bounding box center [657, 43] width 53 height 24
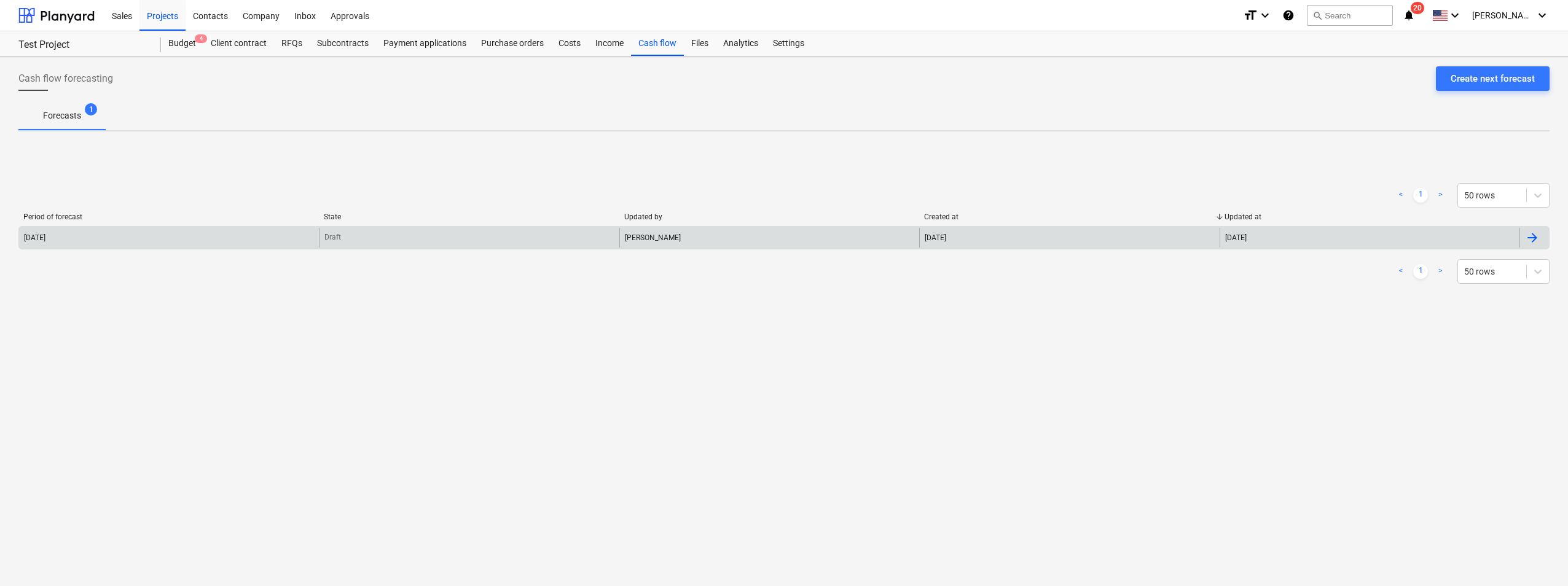
click at [883, 243] on div "[PERSON_NAME]" at bounding box center [769, 238] width 300 height 20
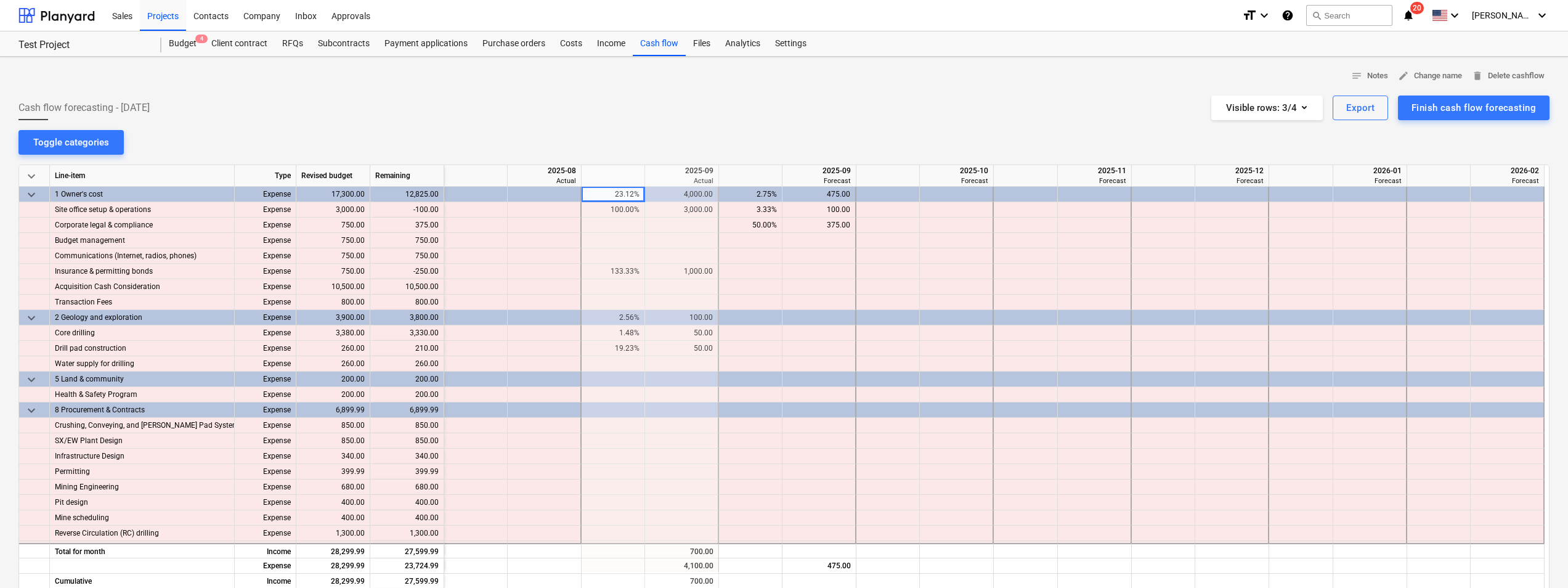
click at [1036, 131] on div "notes Notes edit Change name delete Delete cashflow Cash flow forecasting - [DA…" at bounding box center [784, 417] width 1568 height 722
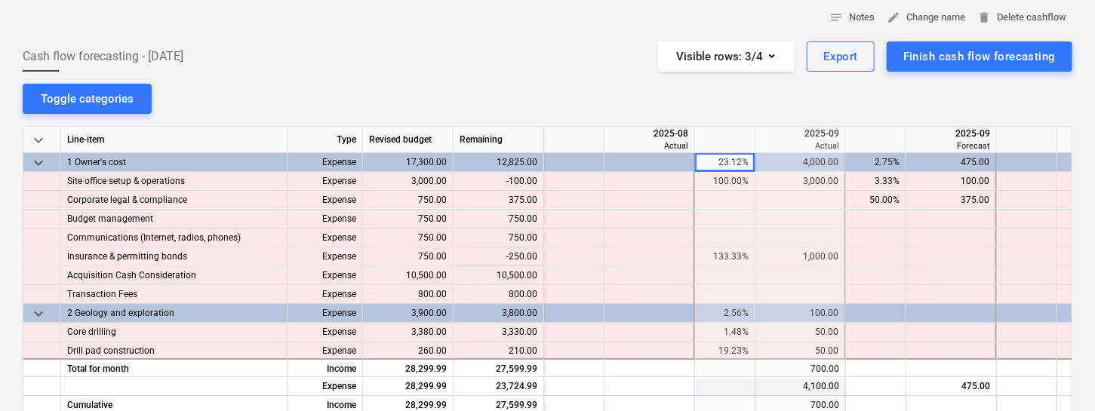
drag, startPoint x: 1805, startPoint y: 0, endPoint x: 639, endPoint y: 34, distance: 1166.4
click at [639, 34] on div at bounding box center [548, 35] width 1050 height 12
click at [400, 136] on div "Revised budget" at bounding box center [408, 140] width 91 height 26
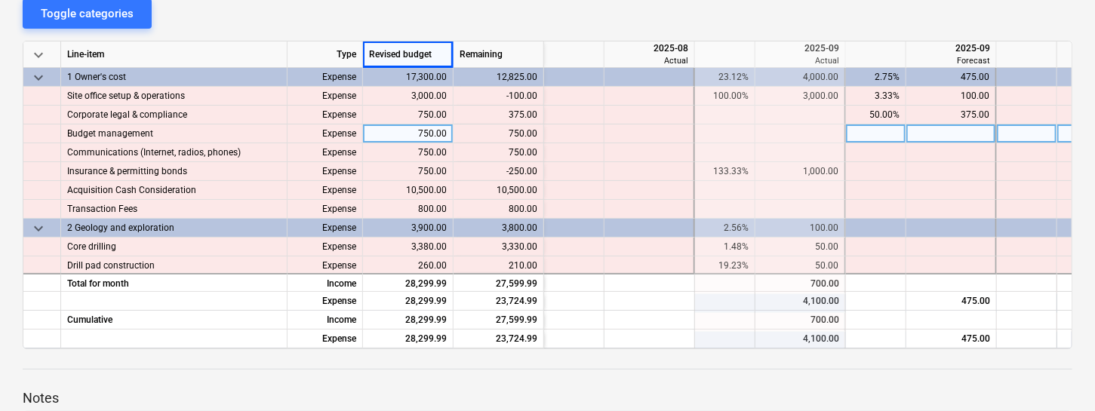
scroll to position [161, 0]
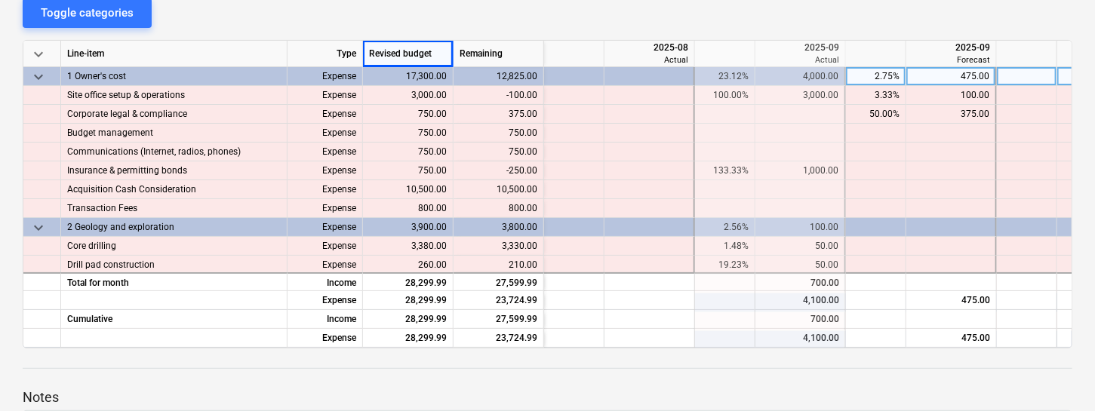
click at [432, 75] on div "17,300.00" at bounding box center [408, 76] width 91 height 19
click at [435, 74] on div "17,300.00" at bounding box center [408, 76] width 91 height 19
click at [441, 78] on div "17,300.00" at bounding box center [408, 76] width 91 height 19
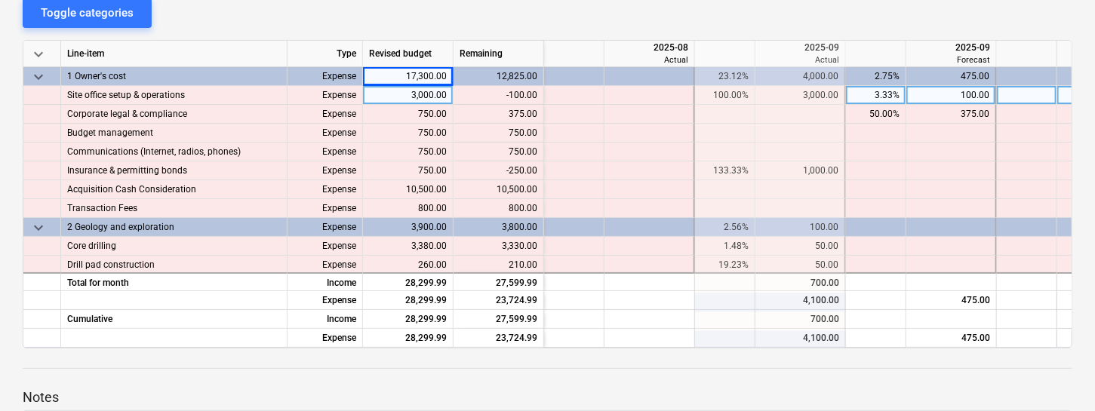
click at [438, 90] on div "3,000.00" at bounding box center [408, 95] width 91 height 19
type input "3500"
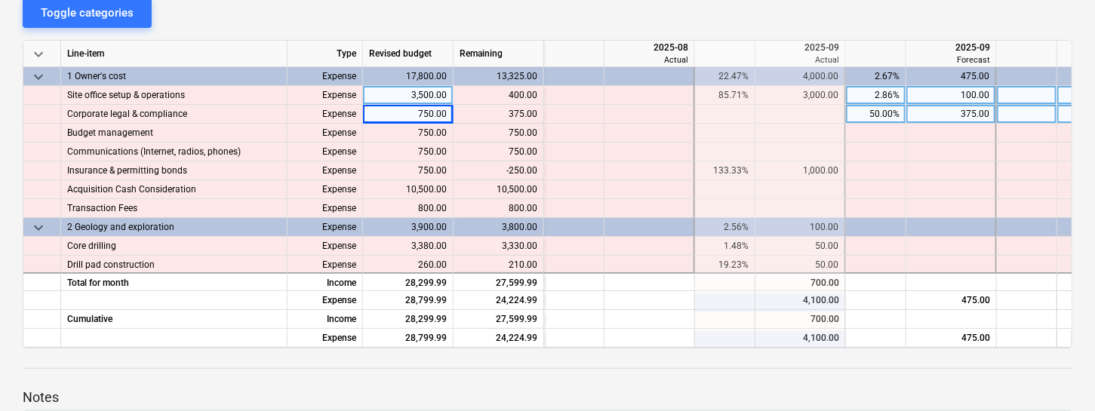
click at [423, 112] on div "750.00" at bounding box center [408, 114] width 91 height 19
type input "800"
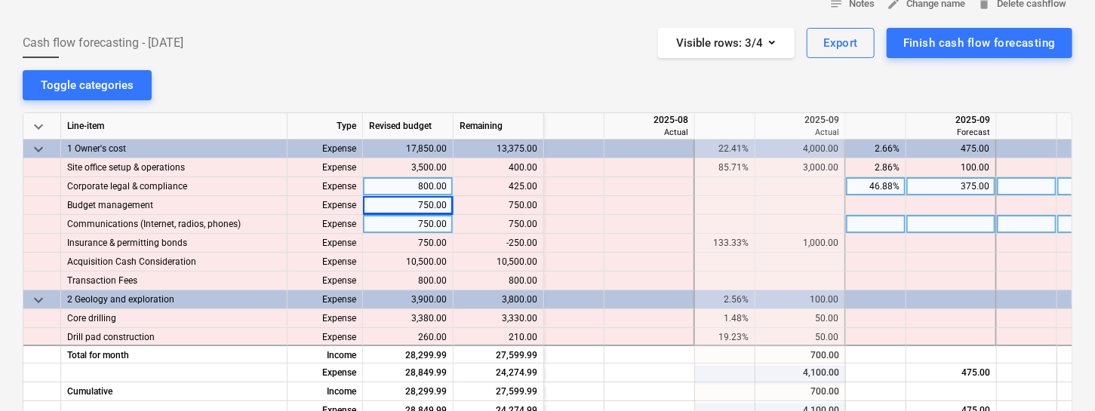
scroll to position [32, 0]
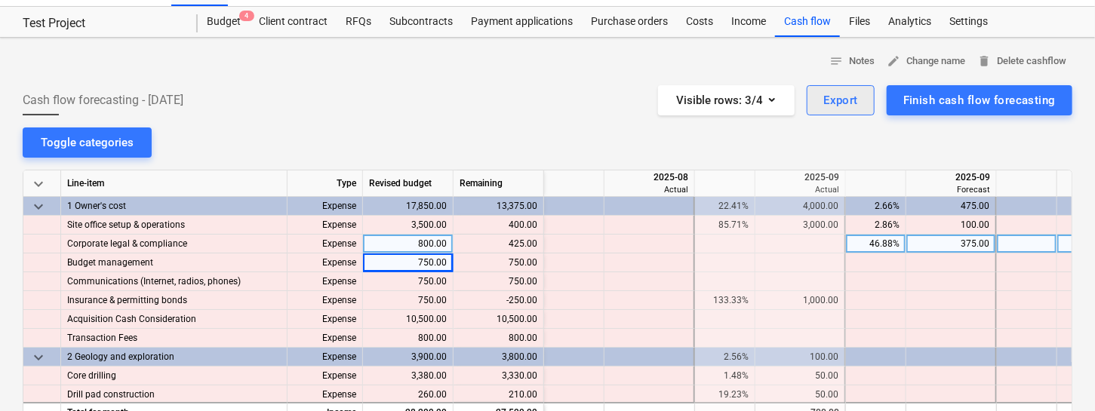
click at [833, 98] on div "Export" at bounding box center [840, 101] width 35 height 20
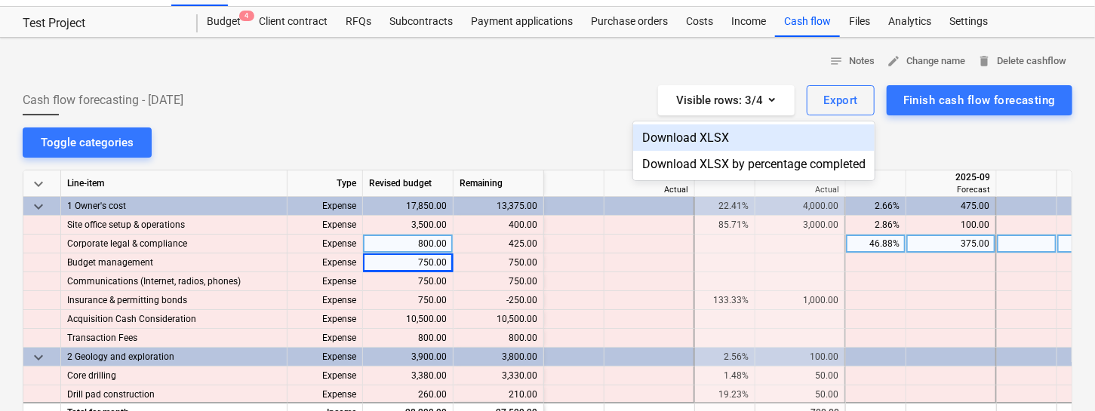
click at [577, 122] on div at bounding box center [547, 205] width 1095 height 411
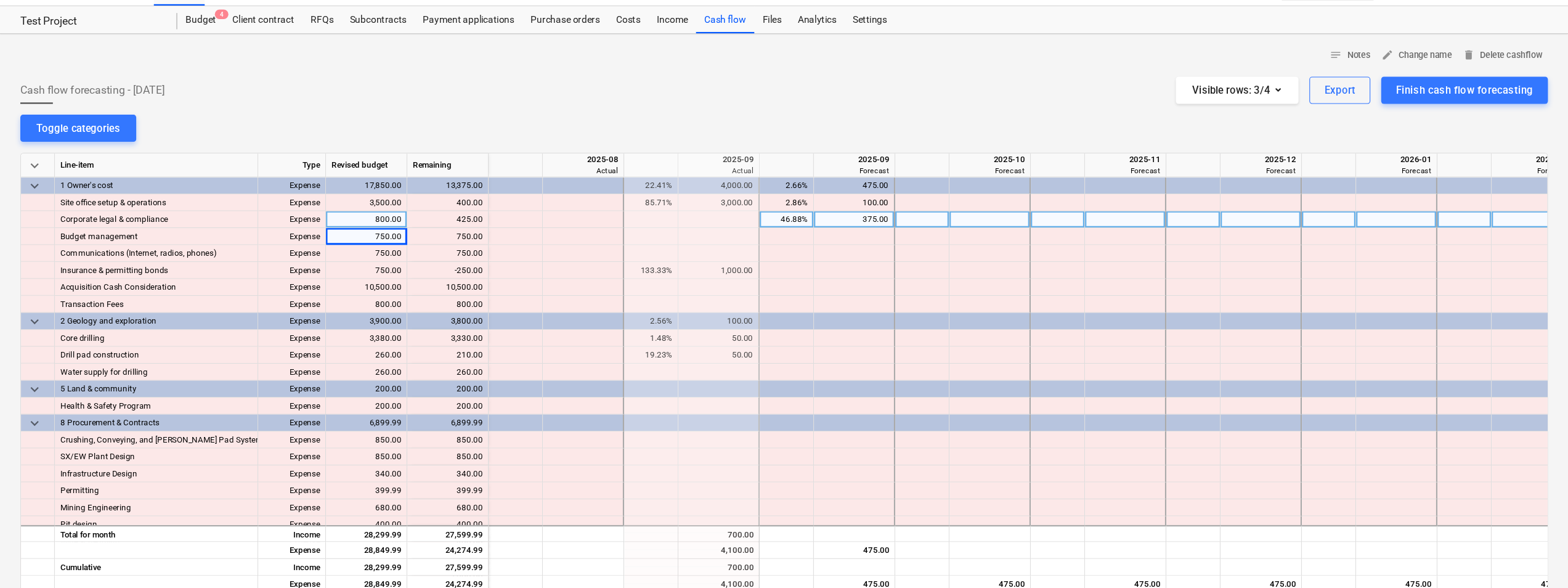
scroll to position [26, 0]
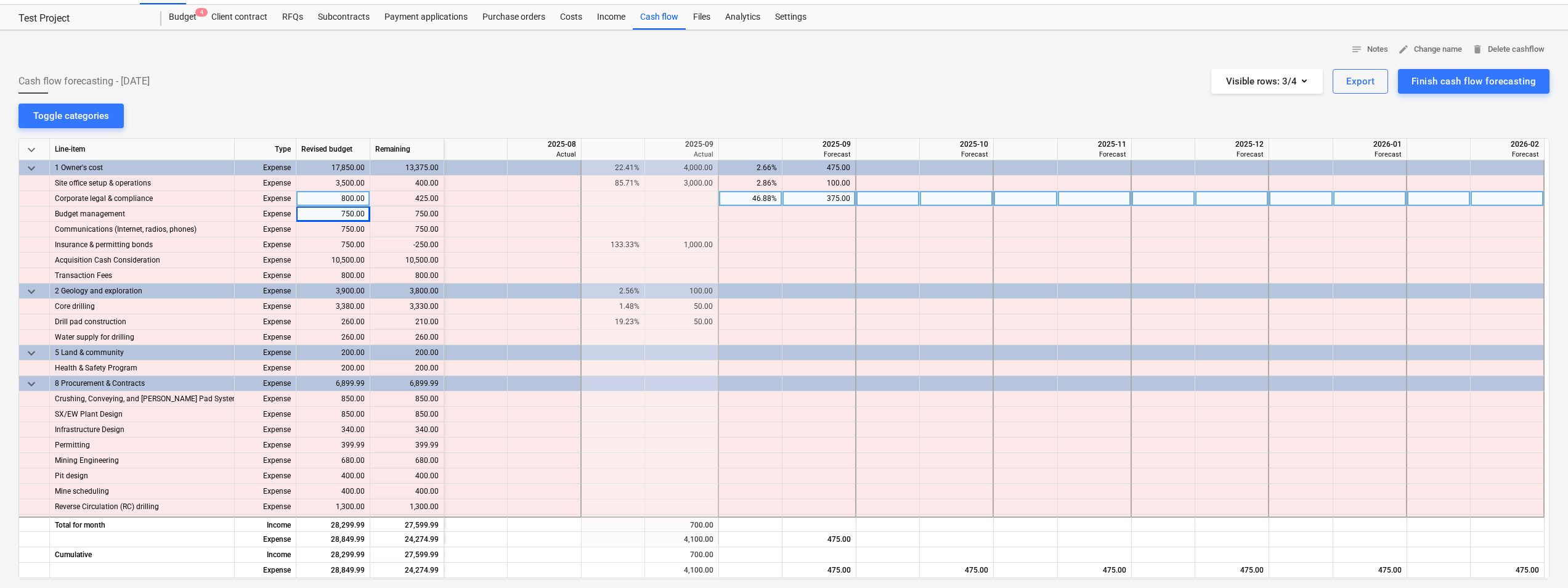
drag, startPoint x: 877, startPoint y: 0, endPoint x: 1058, endPoint y: 75, distance: 195.9
click at [1058, 75] on div "Cash flow forecasting - [DATE] Visible rows : 3/4 Export Finish cash flow forec…" at bounding box center [784, 82] width 1530 height 24
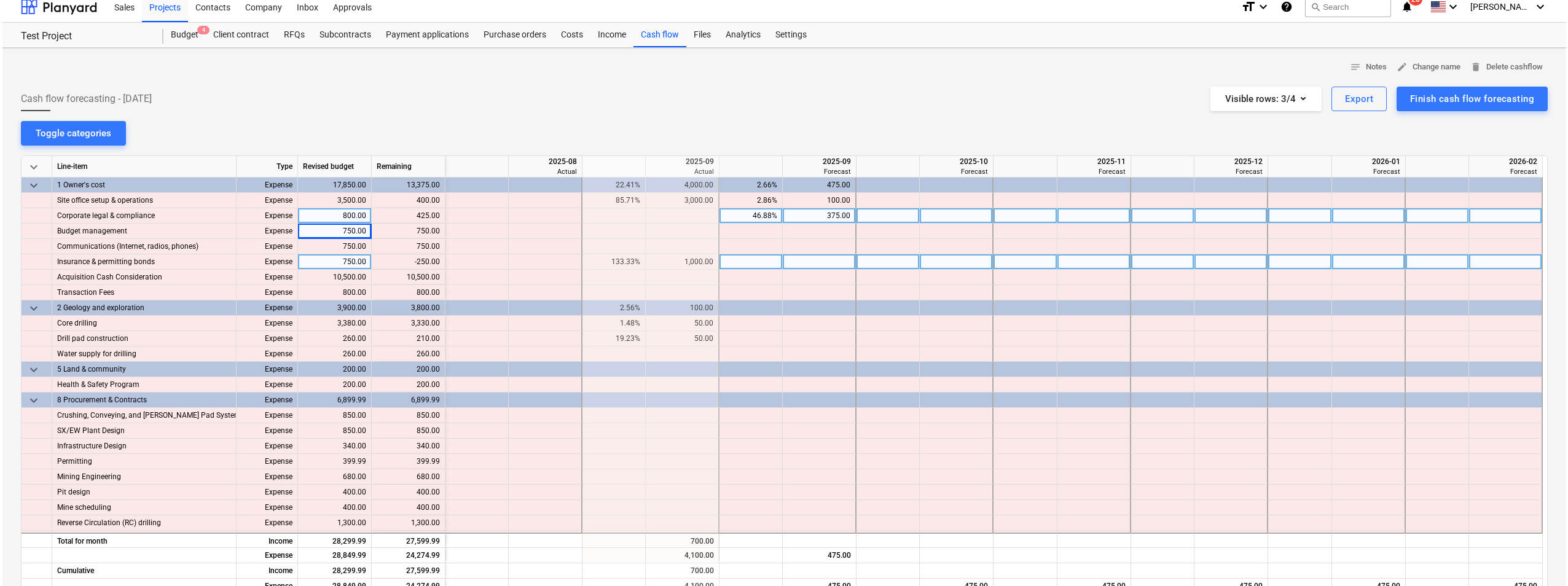
scroll to position [0, 0]
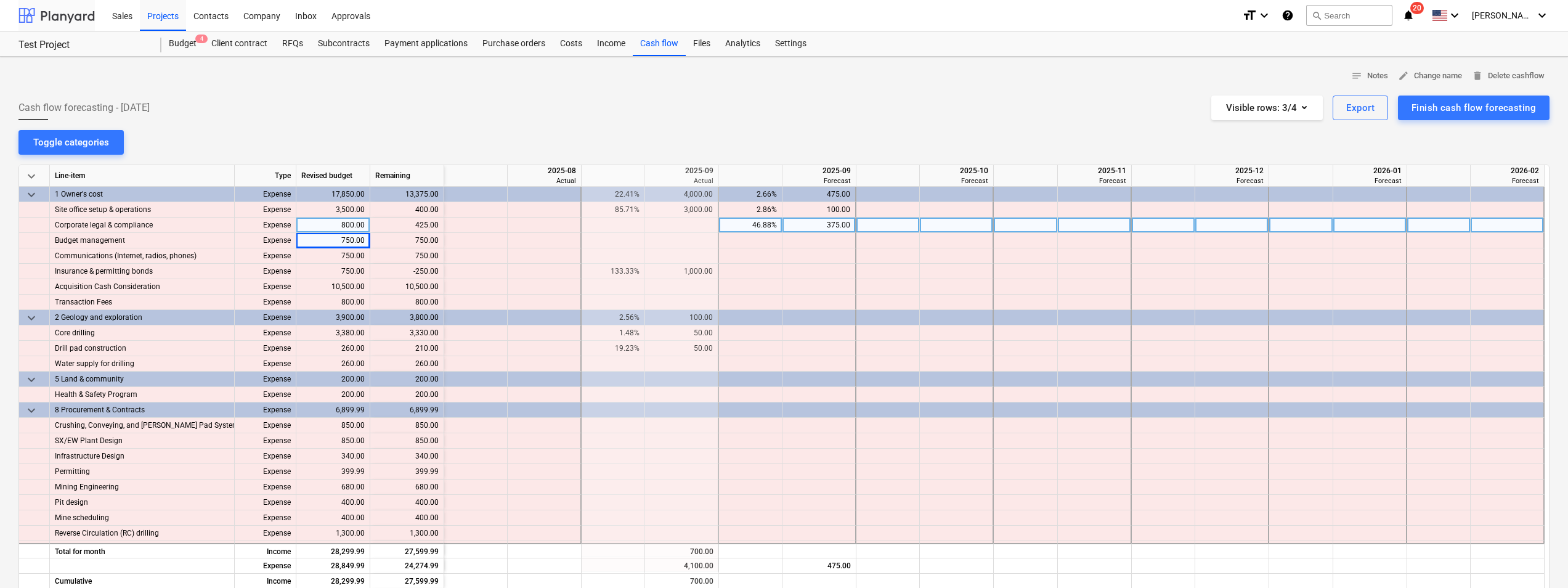
click at [77, 16] on div at bounding box center [57, 16] width 77 height 31
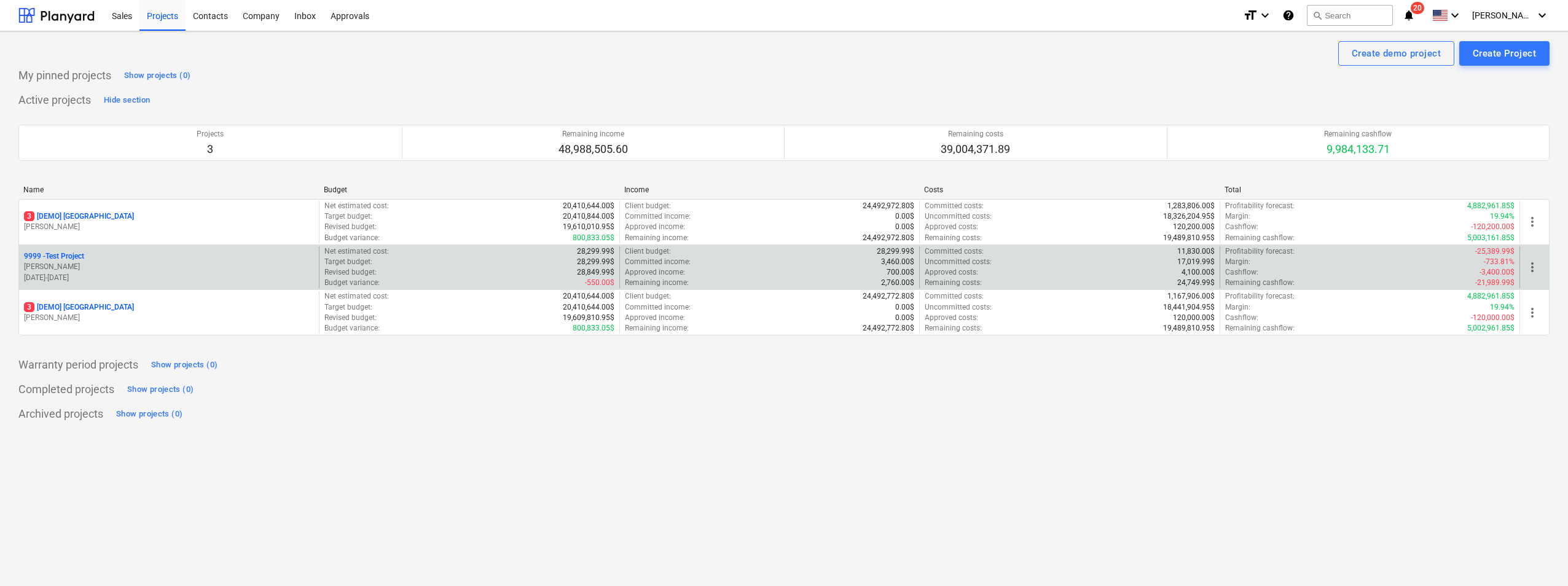
click at [84, 255] on p "9999 - Test Project" at bounding box center [54, 256] width 60 height 11
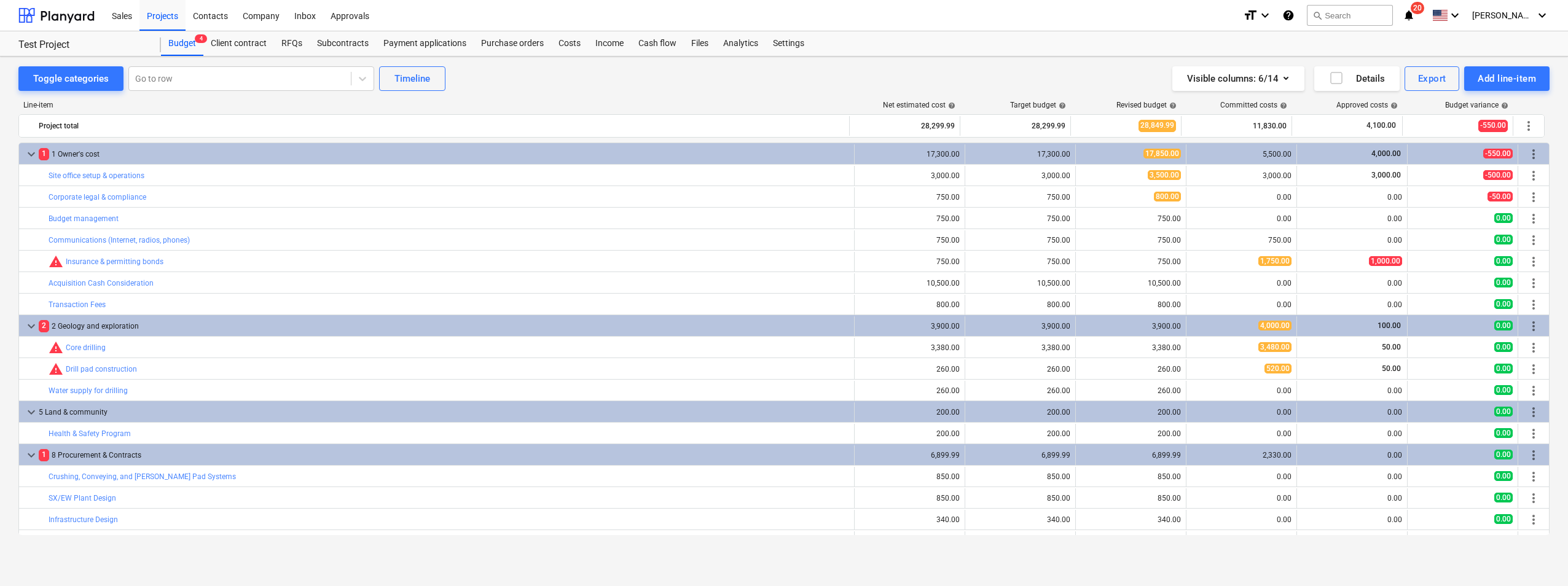
click at [1316, 11] on div "Successfully linked the line-items" at bounding box center [1332, 13] width 144 height 15
click at [1307, 14] on div "Successfully linked the line-items" at bounding box center [1332, 13] width 144 height 15
click at [1309, 14] on div "Successfully linked the line-items" at bounding box center [1332, 13] width 144 height 15
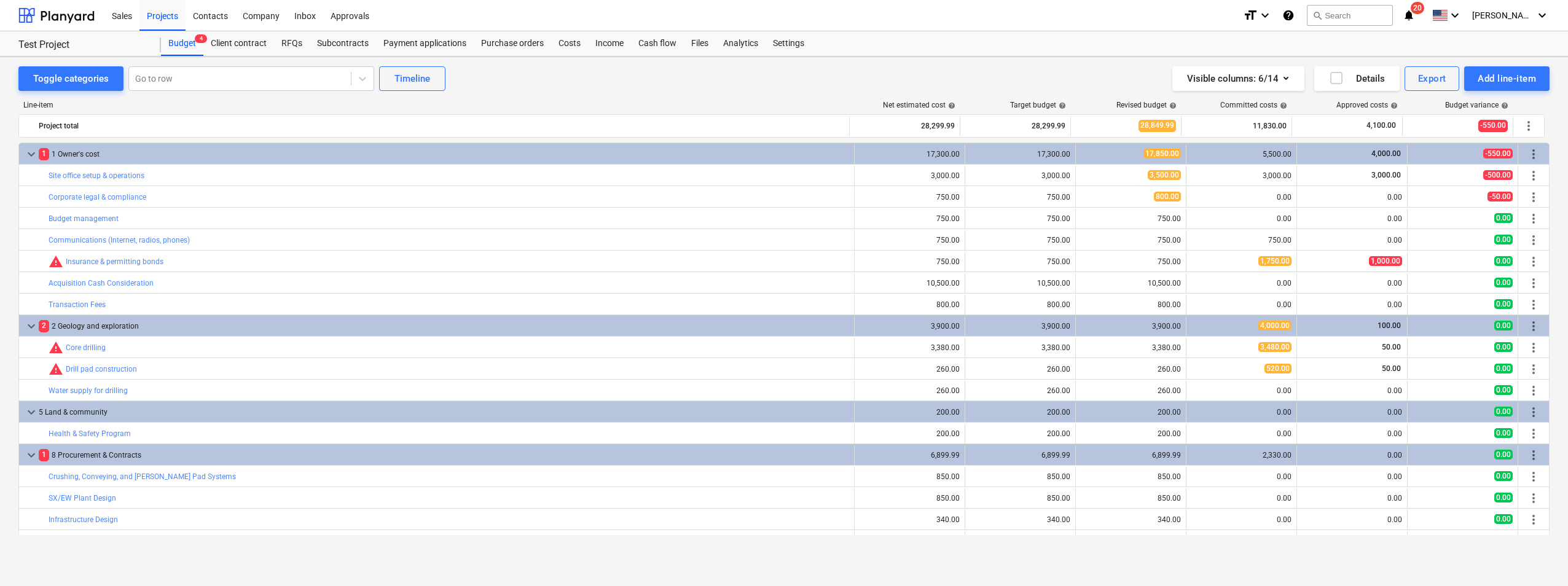
drag, startPoint x: 1309, startPoint y: 14, endPoint x: 1237, endPoint y: 21, distance: 72.3
click at [1237, 21] on div at bounding box center [1243, 13] width 24 height 24
click at [1308, 14] on div "Successfully linked the line-items" at bounding box center [1332, 13] width 144 height 15
click at [1311, 13] on div "Successfully linked the line-items" at bounding box center [1332, 13] width 144 height 15
click at [1308, 19] on div "Successfully linked the line-items" at bounding box center [1332, 13] width 144 height 15
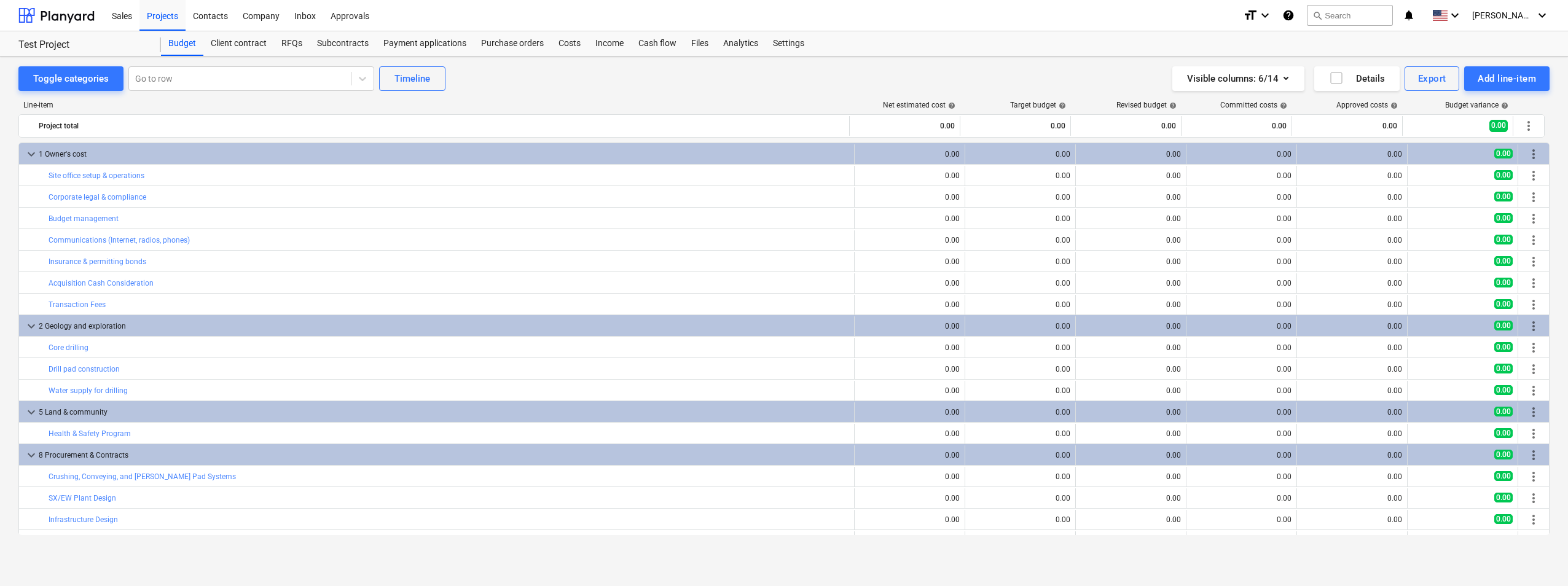
click at [1294, 16] on icon "help" at bounding box center [1288, 15] width 12 height 15
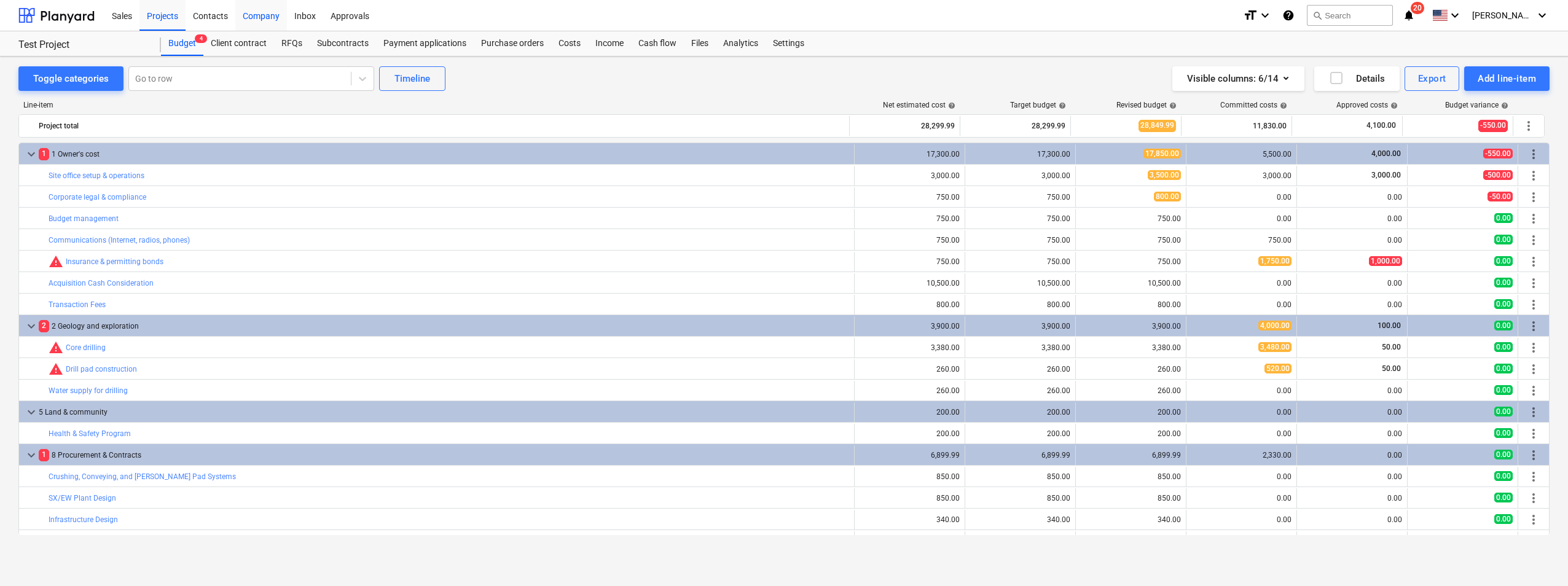
click at [264, 19] on div "Company" at bounding box center [261, 15] width 51 height 31
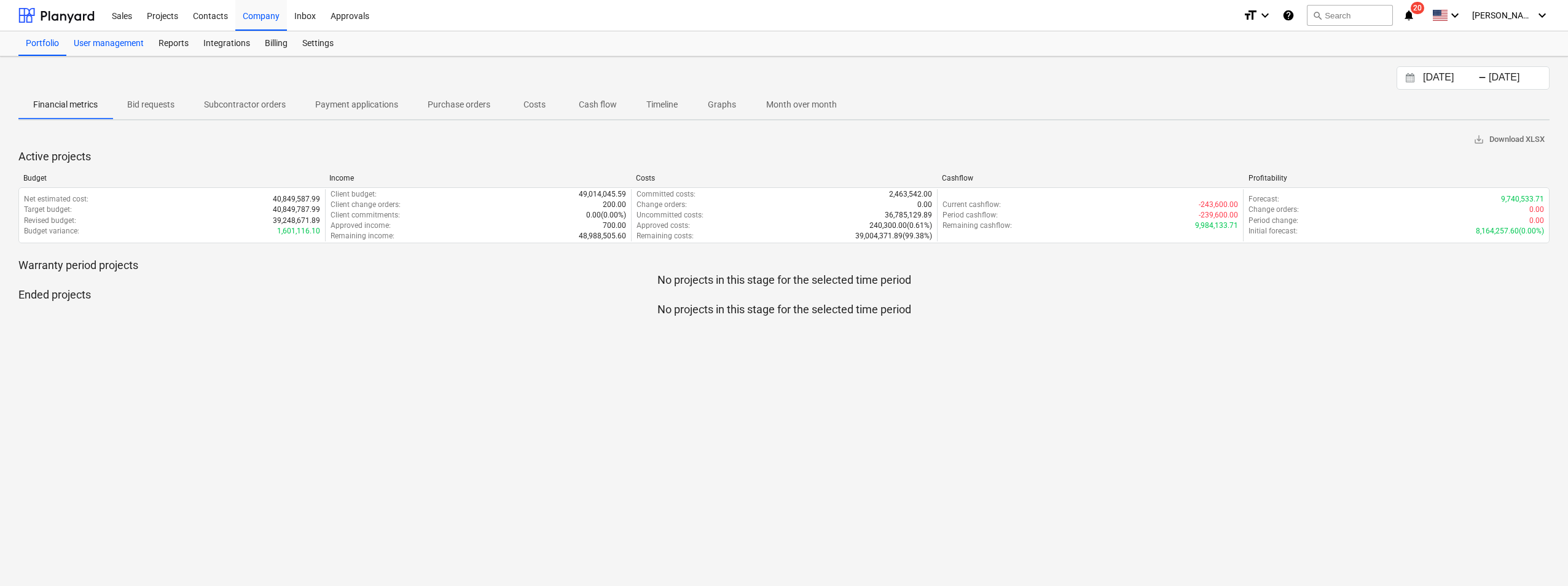
click at [134, 41] on div "User management" at bounding box center [109, 43] width 85 height 24
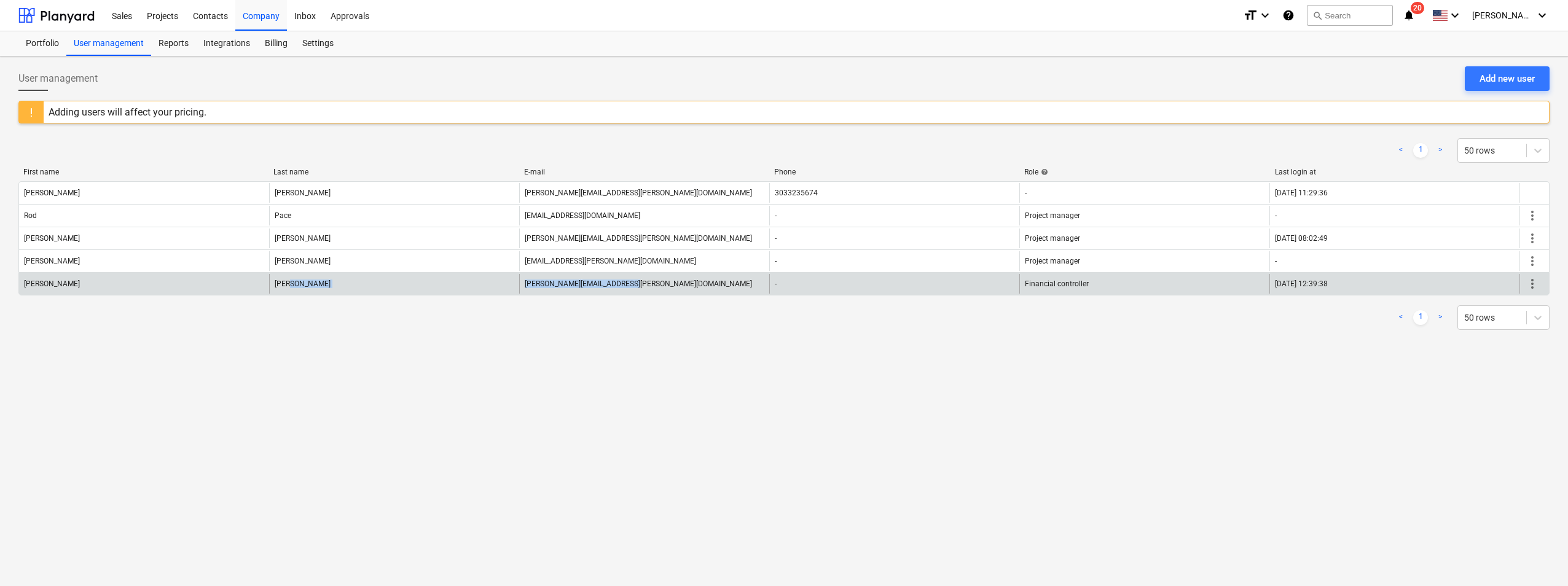
drag, startPoint x: 636, startPoint y: 285, endPoint x: 512, endPoint y: 291, distance: 124.1
click at [512, 291] on div "Patricia Fong patricia.fong@edgecopper.com - Financial controller 08.09.2025 12…" at bounding box center [783, 284] width 1530 height 20
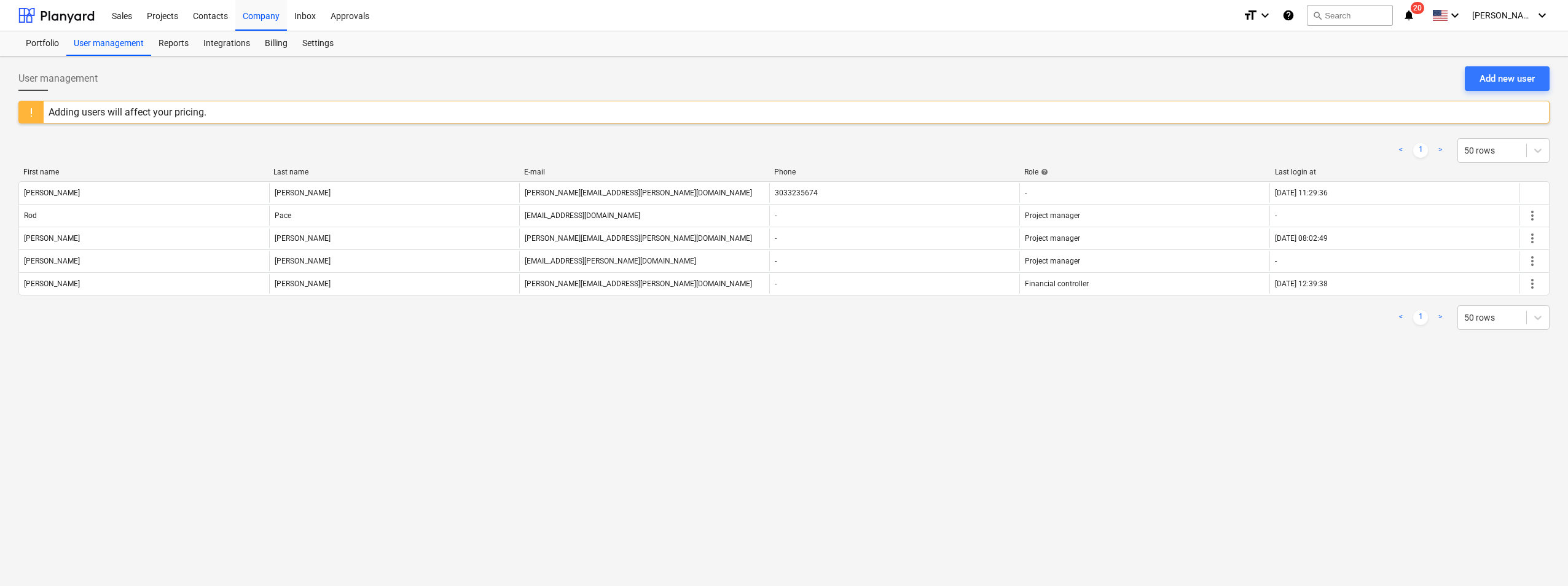
drag, startPoint x: 512, startPoint y: 291, endPoint x: 602, endPoint y: 329, distance: 97.7
click at [600, 329] on div "< 1 > 50 rows" at bounding box center [784, 317] width 1531 height 24
click at [1483, 73] on div "Add new user" at bounding box center [1507, 79] width 55 height 16
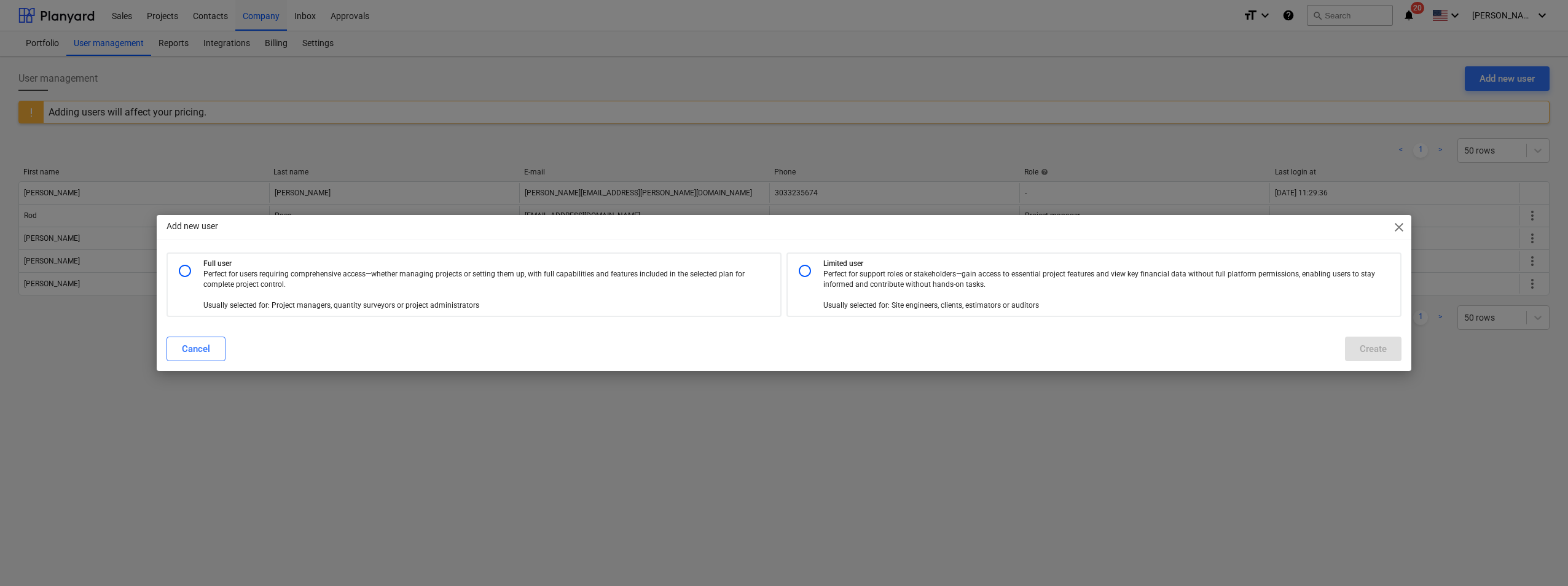
click at [361, 287] on p "Perfect for users requiring comprehensive access—whether managing projects or s…" at bounding box center [480, 291] width 552 height 42
radio input "true"
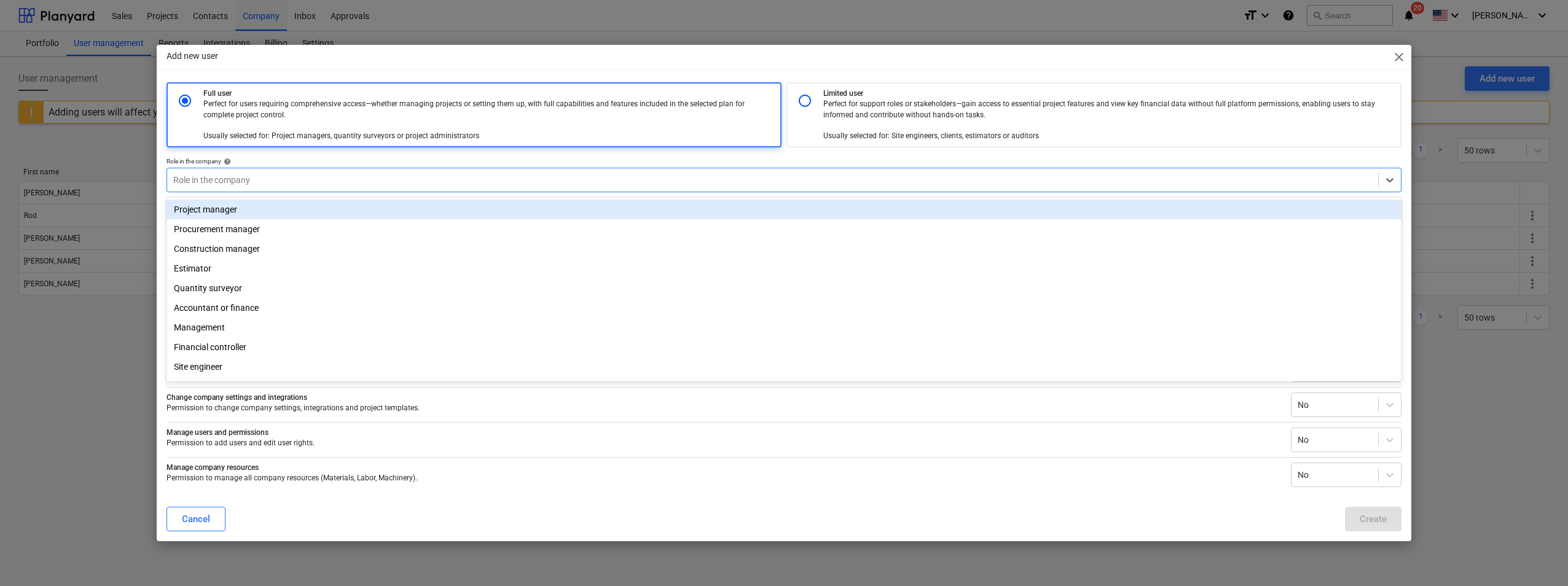
click at [252, 183] on div at bounding box center [773, 180] width 1198 height 12
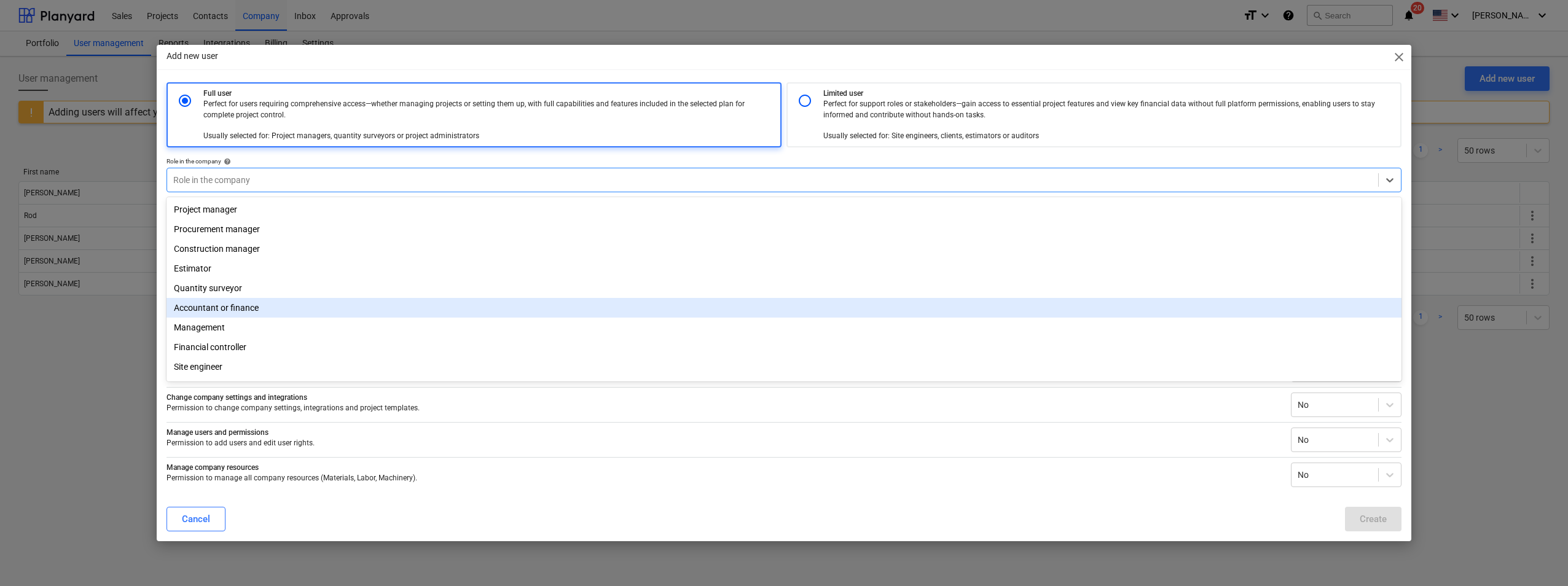
click at [246, 306] on div "Accountant or finance" at bounding box center [784, 308] width 1235 height 20
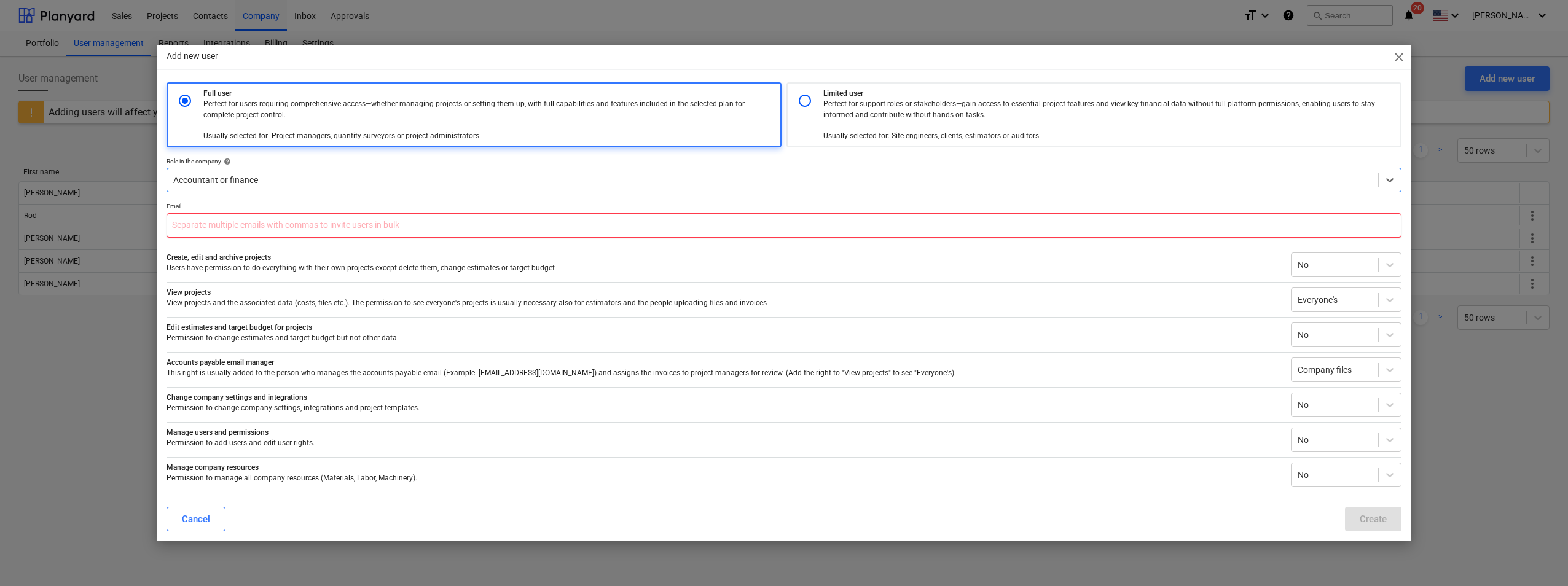
click at [263, 225] on input "text" at bounding box center [784, 225] width 1235 height 24
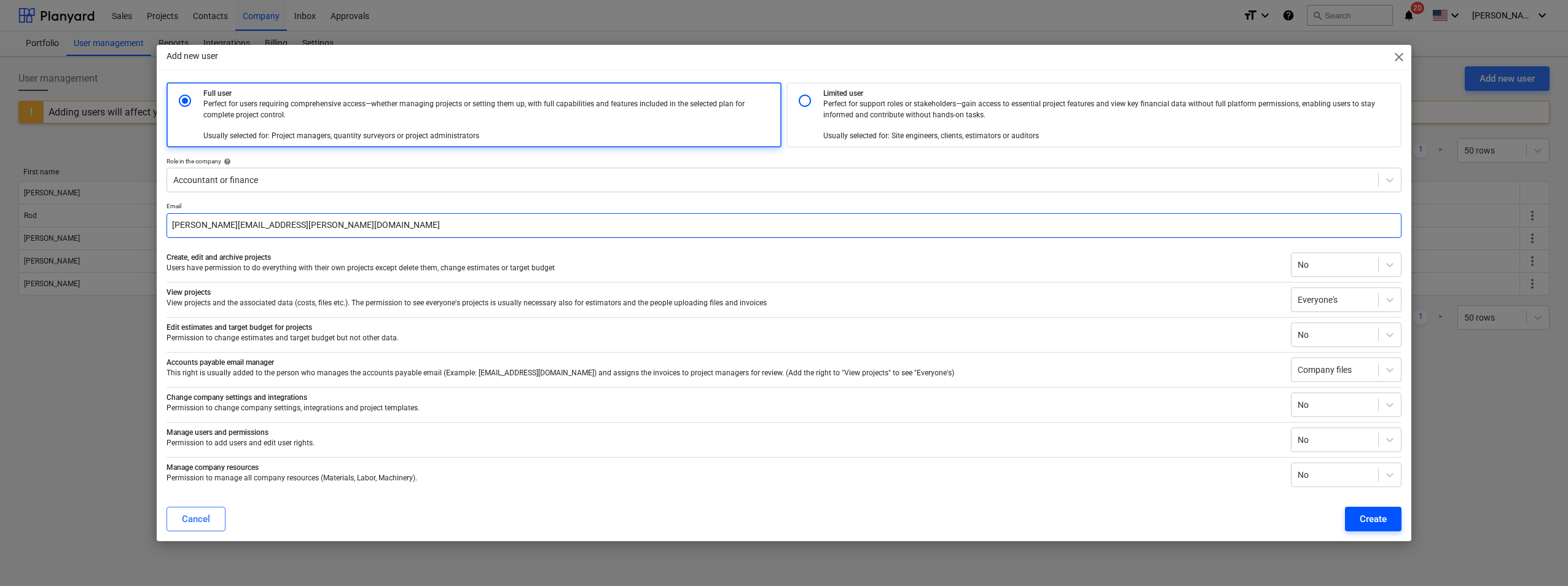
type input "elizabath.cruz@edgecopper.com"
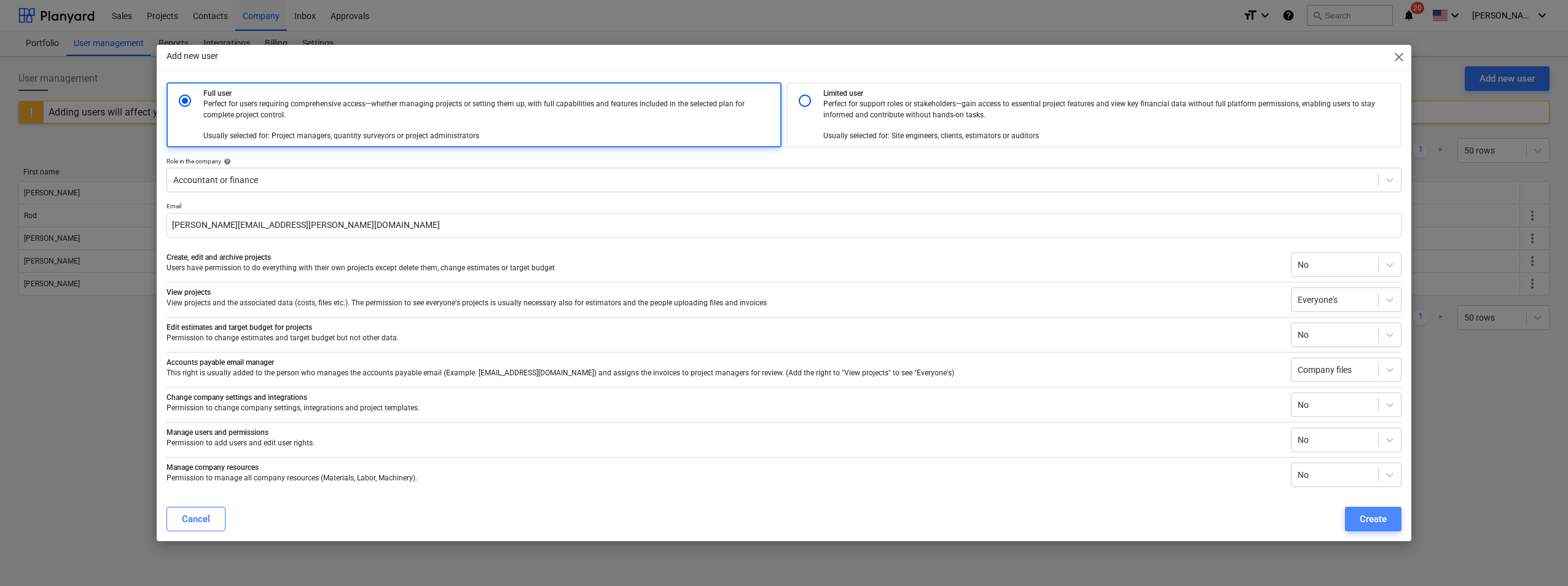
click at [1369, 513] on div "Create" at bounding box center [1373, 519] width 27 height 16
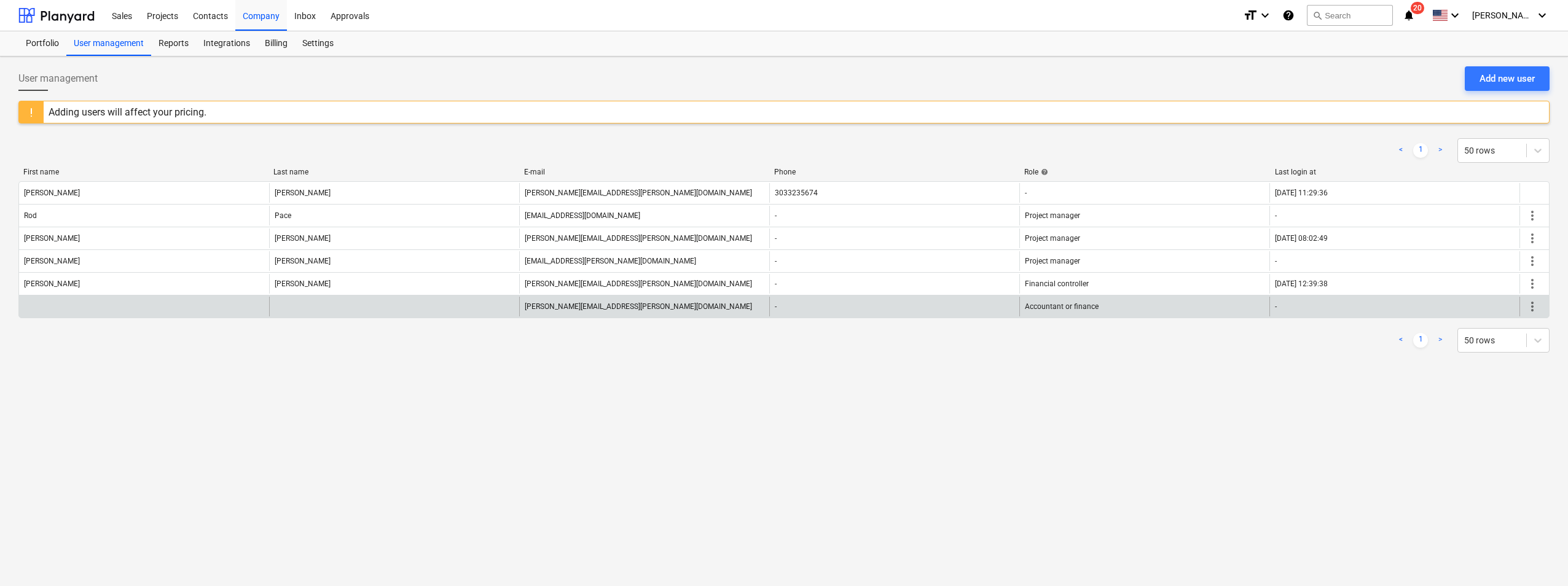
click at [1536, 304] on span "more_vert" at bounding box center [1532, 307] width 15 height 15
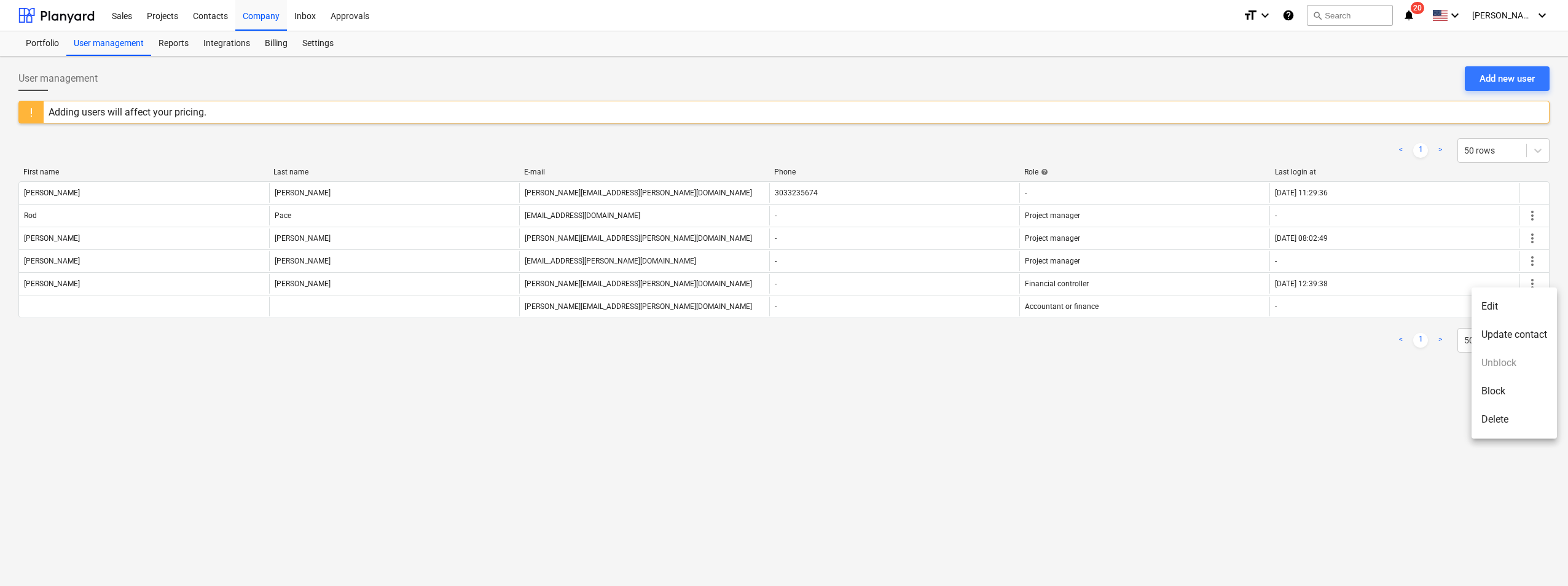
click at [1506, 311] on li "Edit" at bounding box center [1513, 306] width 85 height 28
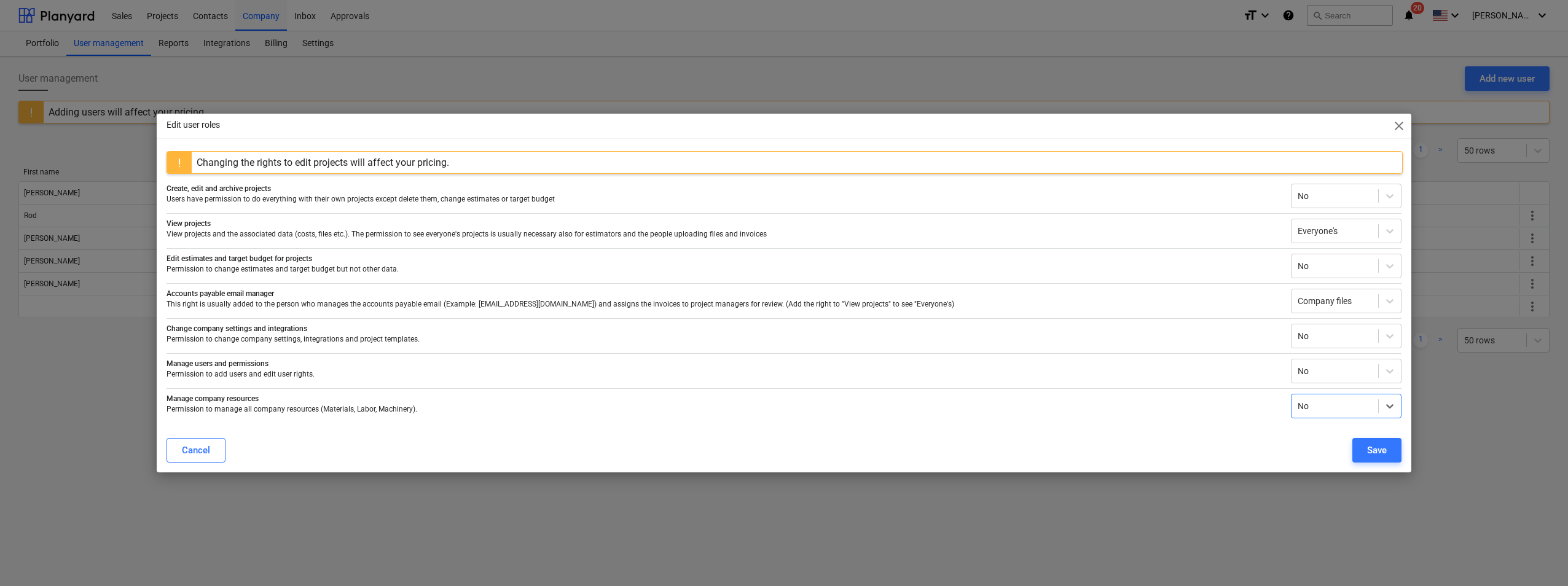
click at [182, 445] on button "Cancel" at bounding box center [196, 450] width 59 height 24
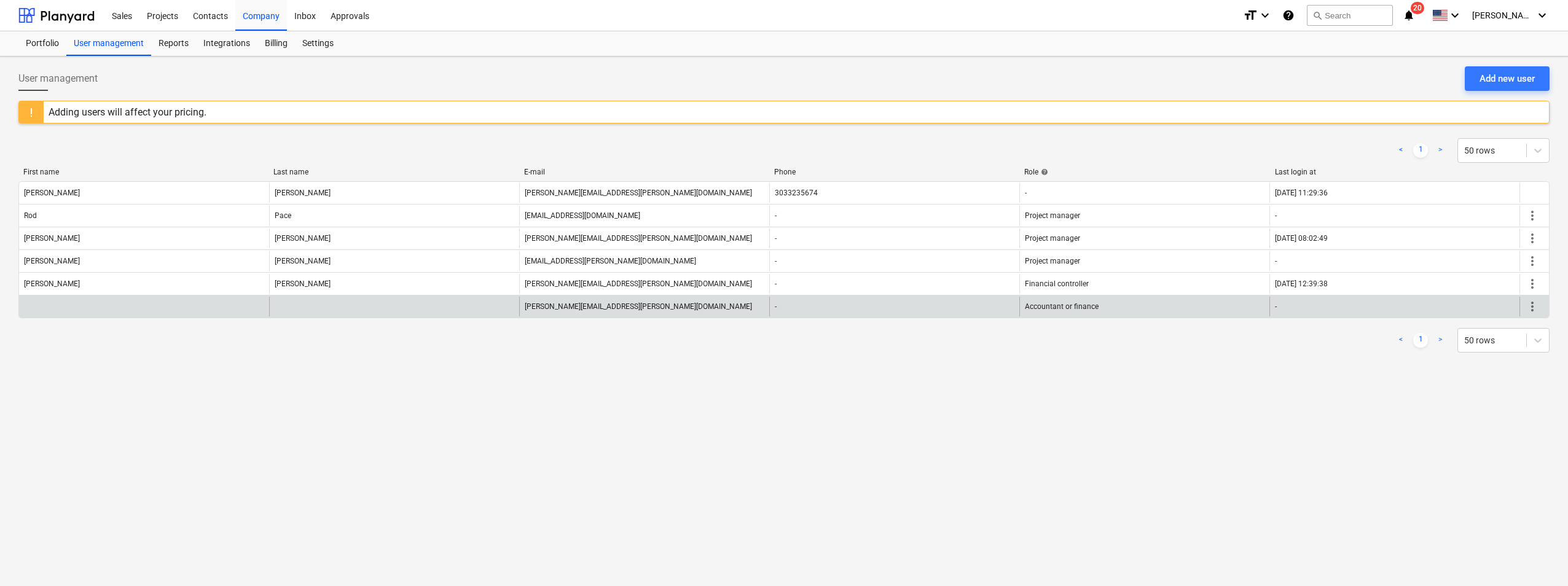
click at [138, 308] on div at bounding box center [143, 306] width 250 height 20
